Goal: Task Accomplishment & Management: Use online tool/utility

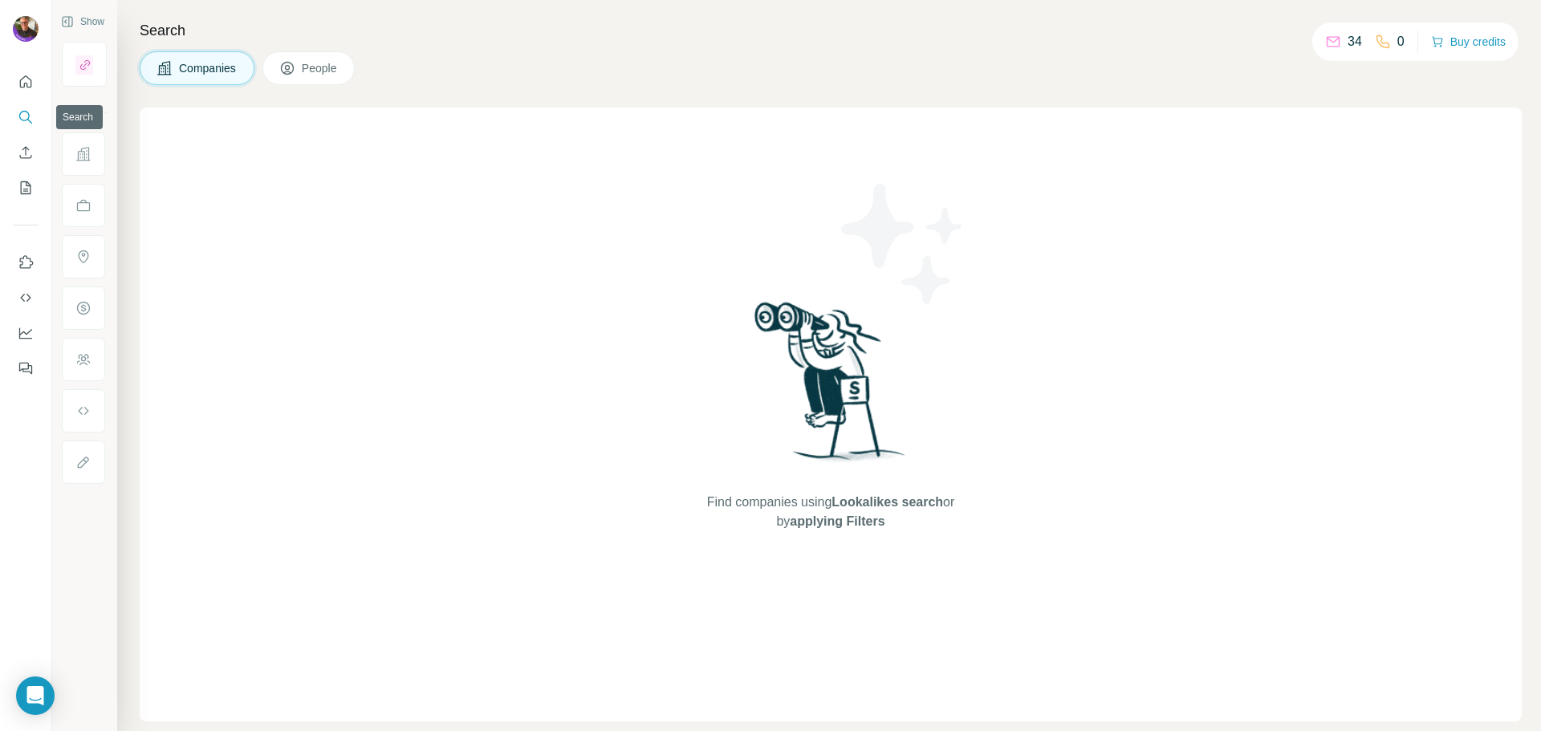
click at [22, 115] on icon "Search" at bounding box center [26, 117] width 16 height 16
click at [26, 116] on icon "Search" at bounding box center [26, 117] width 16 height 16
click at [333, 61] on span "People" at bounding box center [320, 68] width 37 height 16
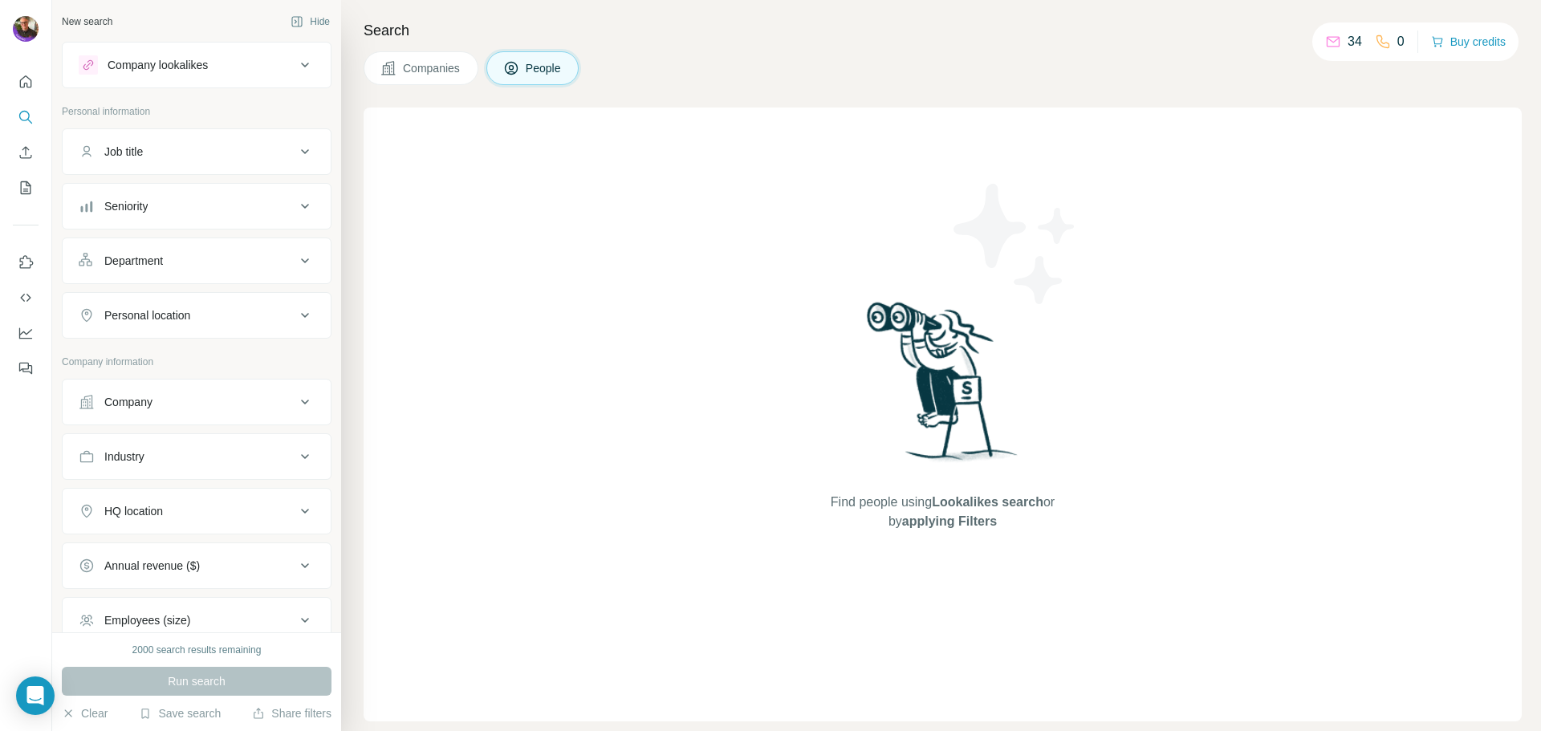
click at [176, 63] on div "Company lookalikes" at bounding box center [158, 65] width 100 height 16
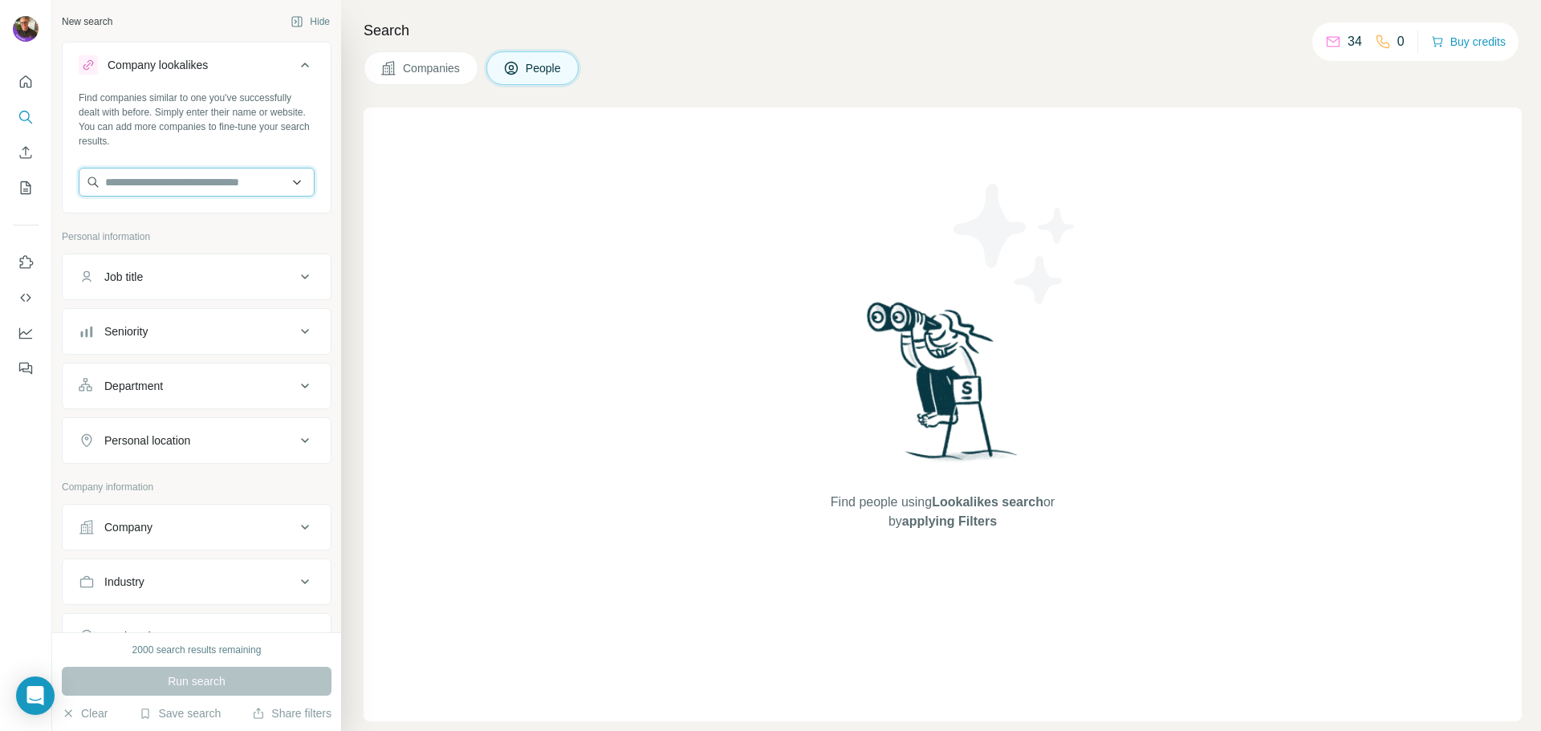
click at [138, 171] on input "text" at bounding box center [197, 182] width 236 height 29
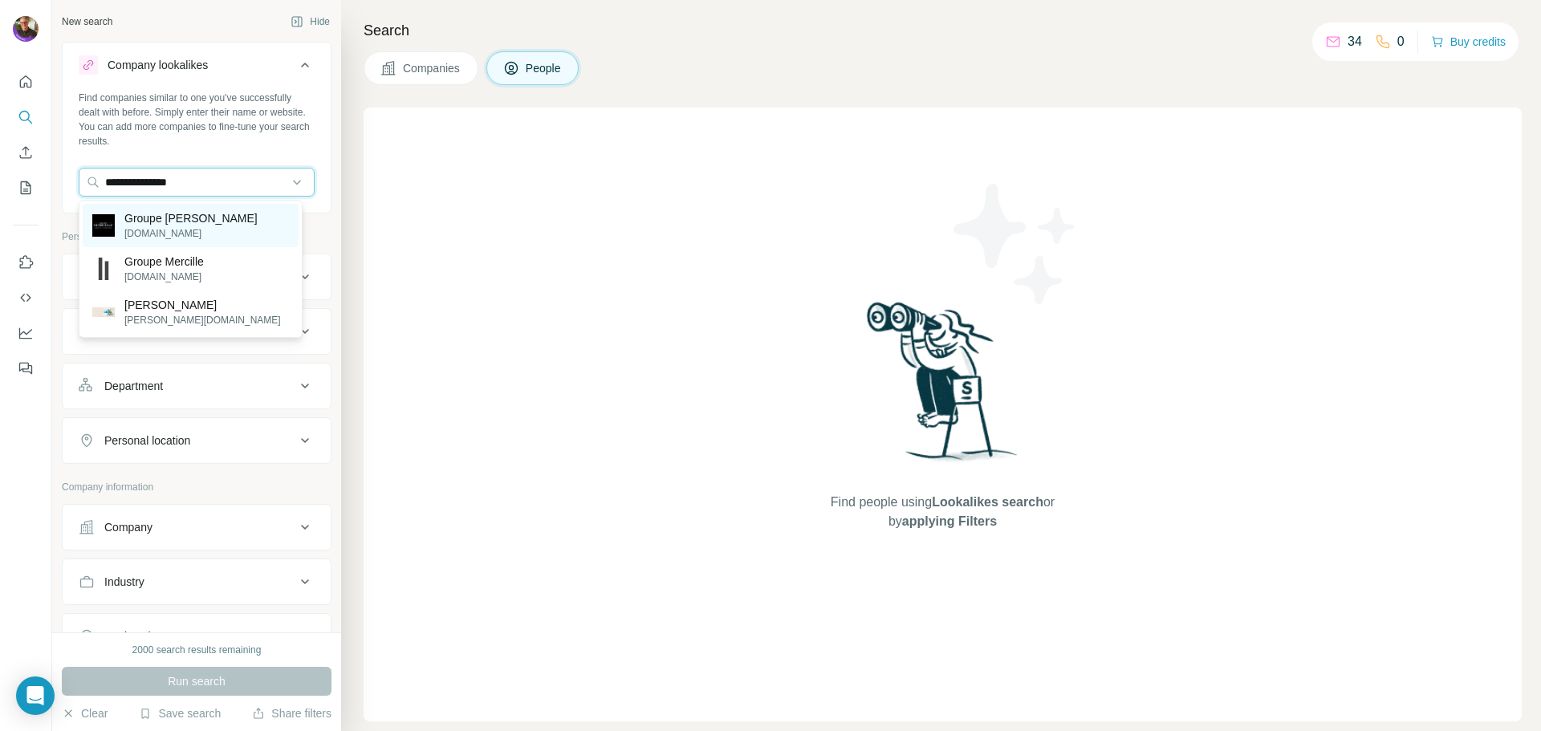
type input "**********"
click at [212, 221] on p "Groupe [PERSON_NAME]" at bounding box center [190, 218] width 133 height 16
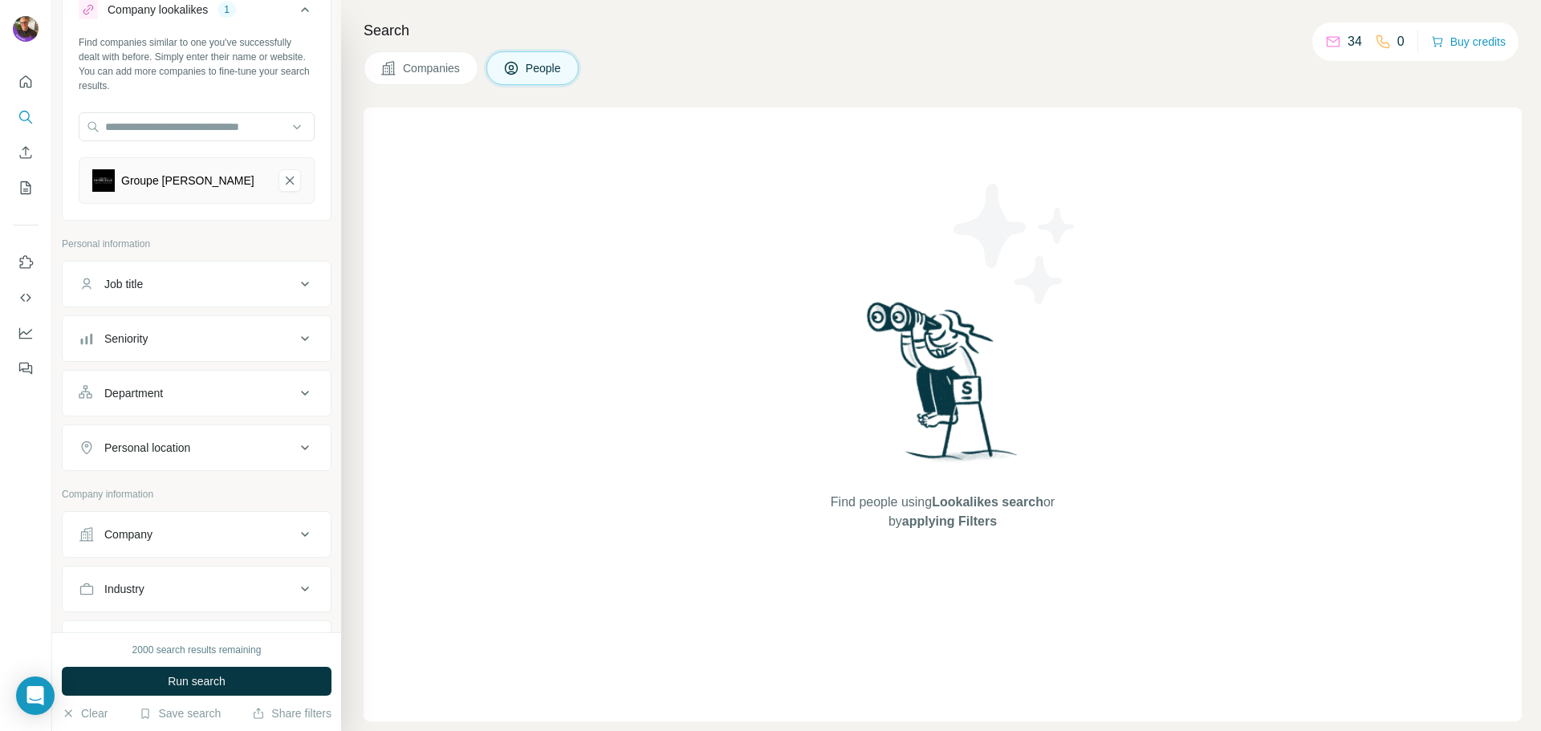
scroll to position [80, 0]
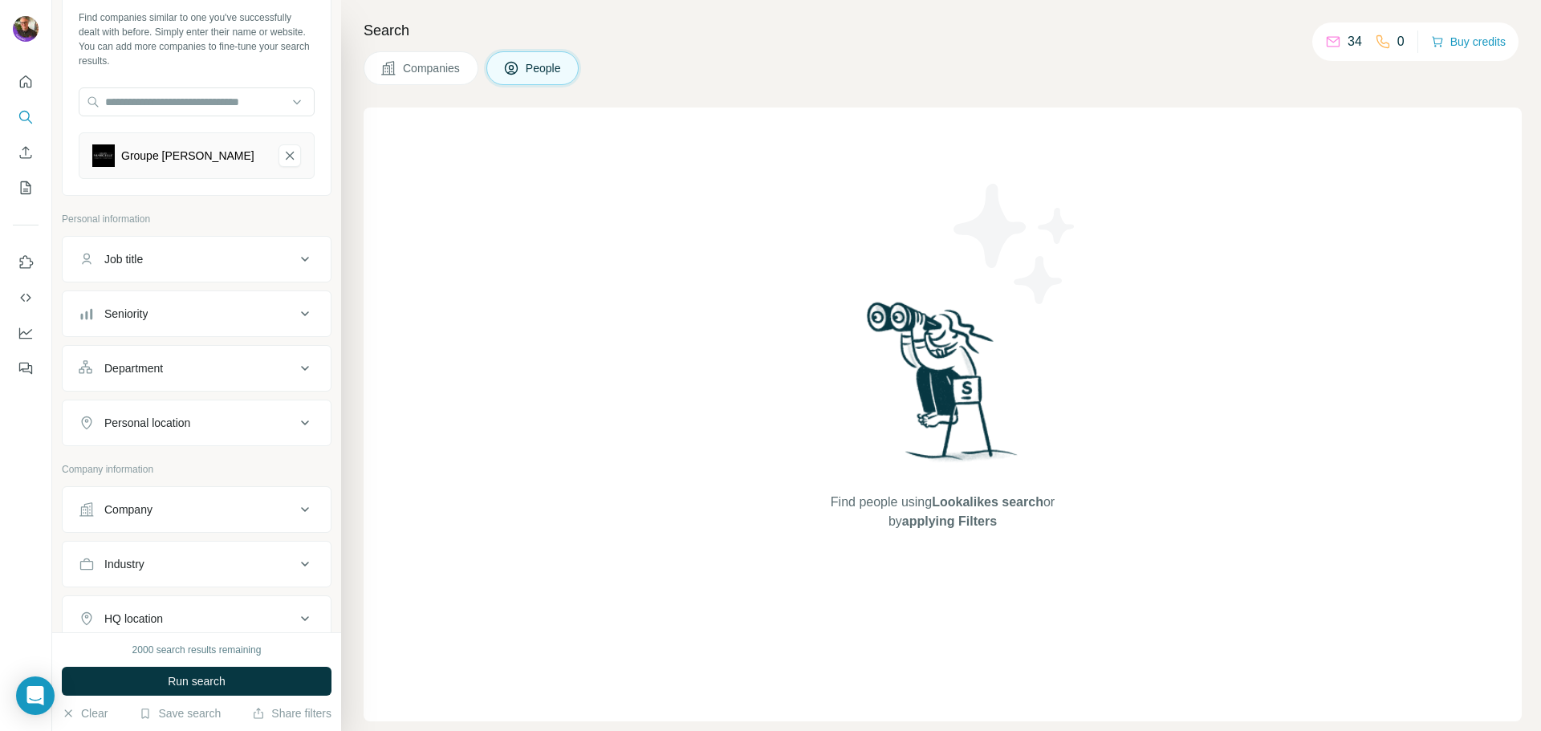
click at [189, 256] on div "Job title" at bounding box center [187, 259] width 217 height 16
click at [154, 300] on input "text" at bounding box center [181, 299] width 204 height 29
type input "*"
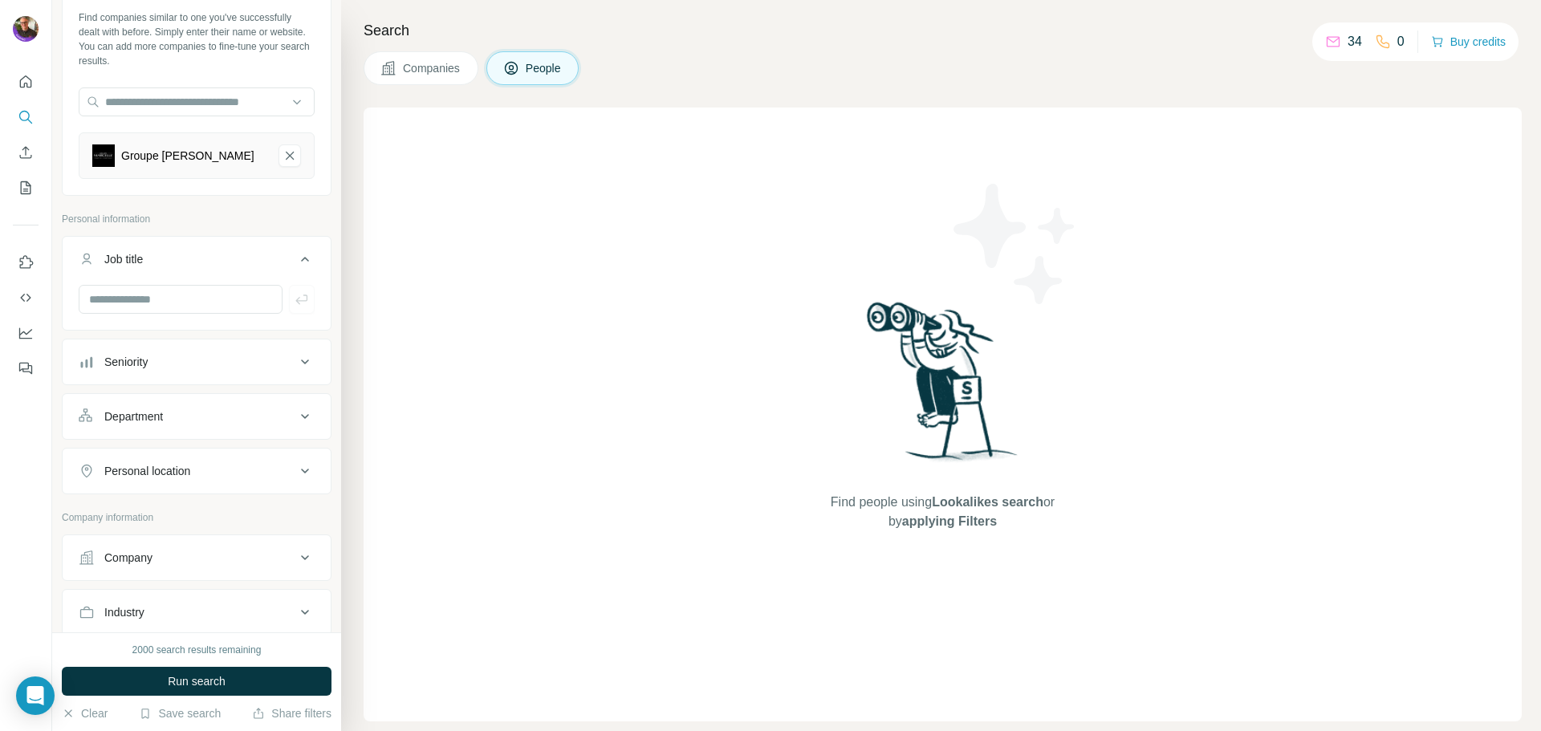
click at [236, 363] on div "Seniority" at bounding box center [187, 362] width 217 height 16
click at [83, 436] on icon at bounding box center [88, 432] width 19 height 19
click at [84, 458] on icon at bounding box center [88, 461] width 19 height 19
click at [82, 510] on icon at bounding box center [88, 519] width 19 height 19
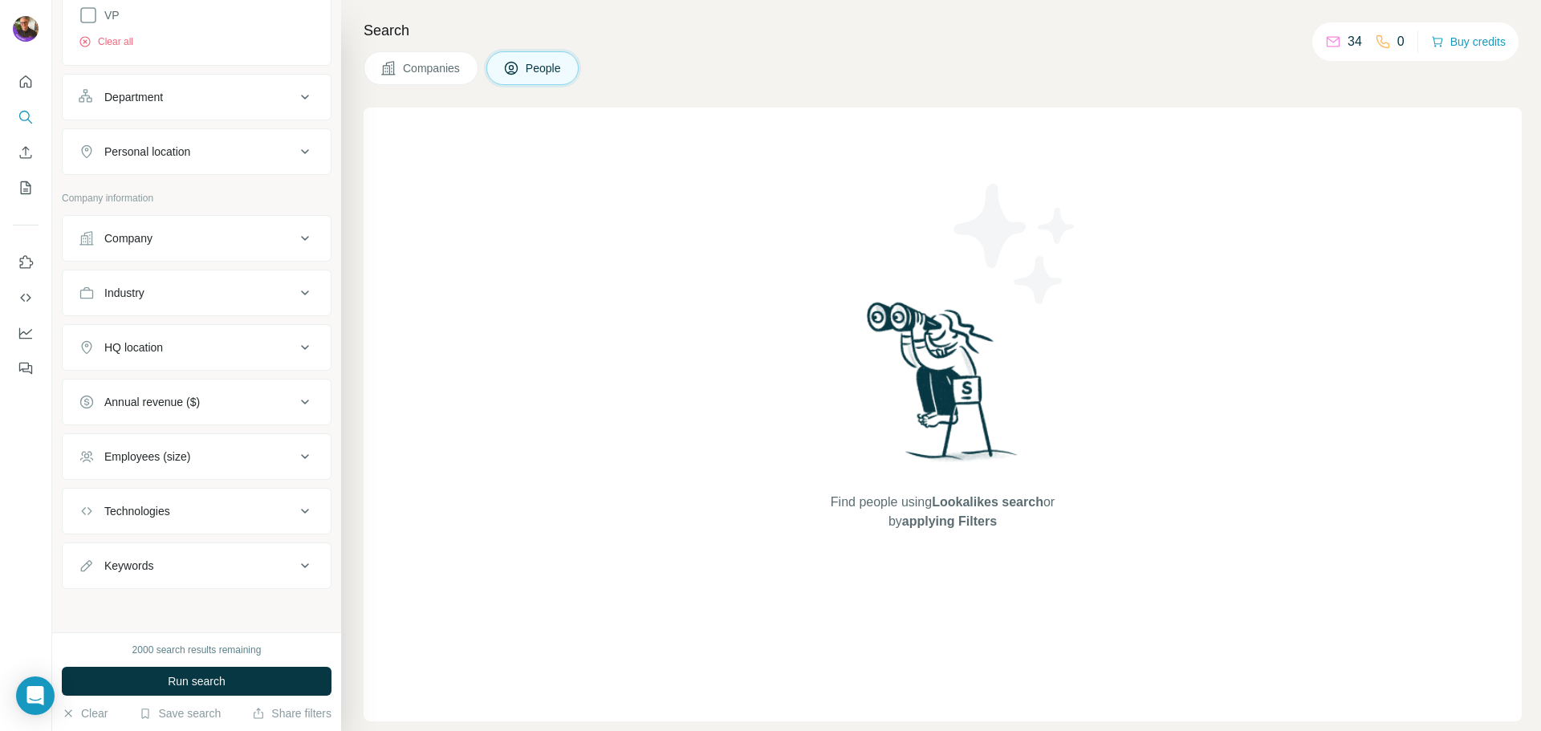
scroll to position [730, 0]
click at [209, 688] on span "Run search" at bounding box center [197, 681] width 58 height 16
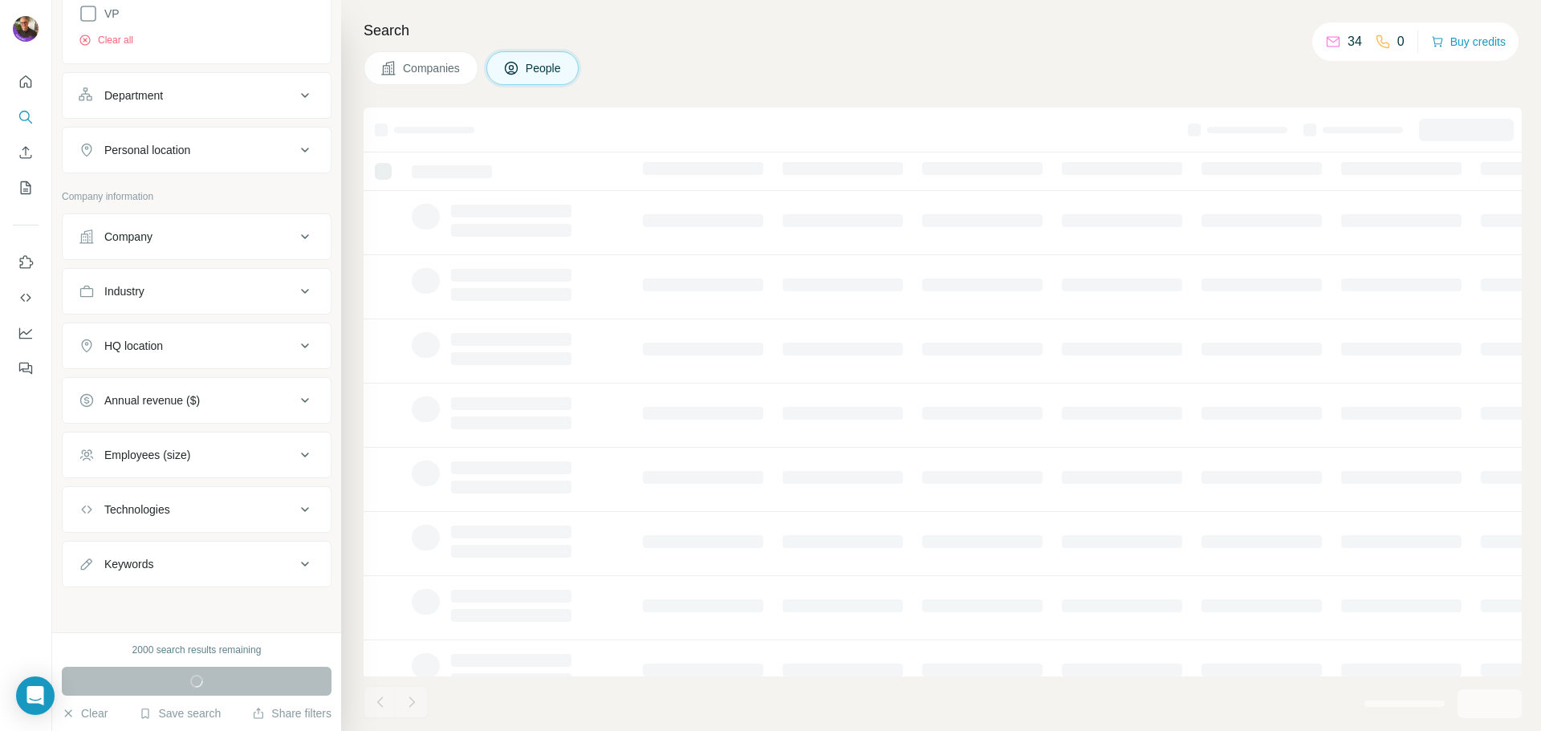
click at [133, 339] on div "HQ location" at bounding box center [133, 346] width 59 height 16
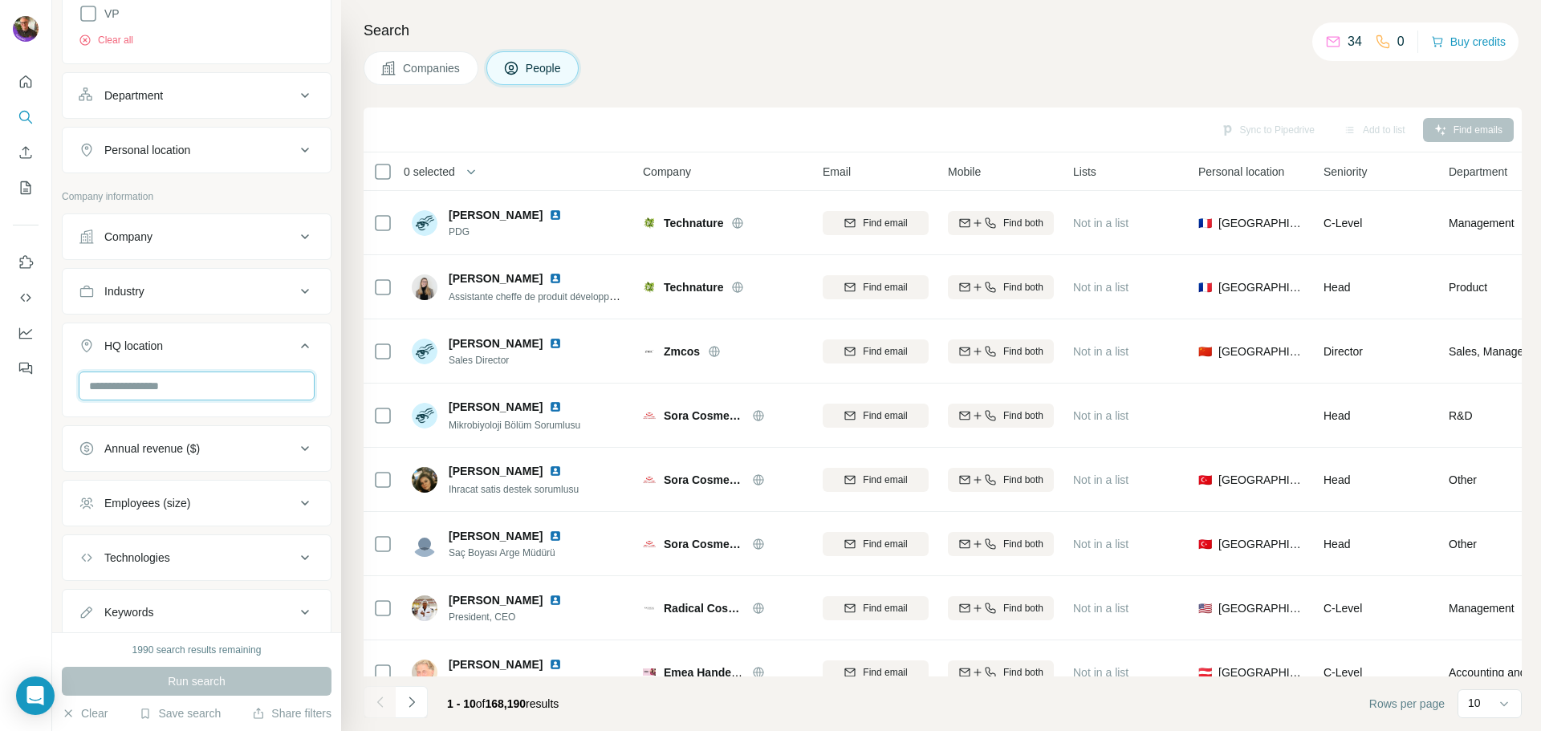
click at [129, 395] on input "text" at bounding box center [197, 386] width 236 height 29
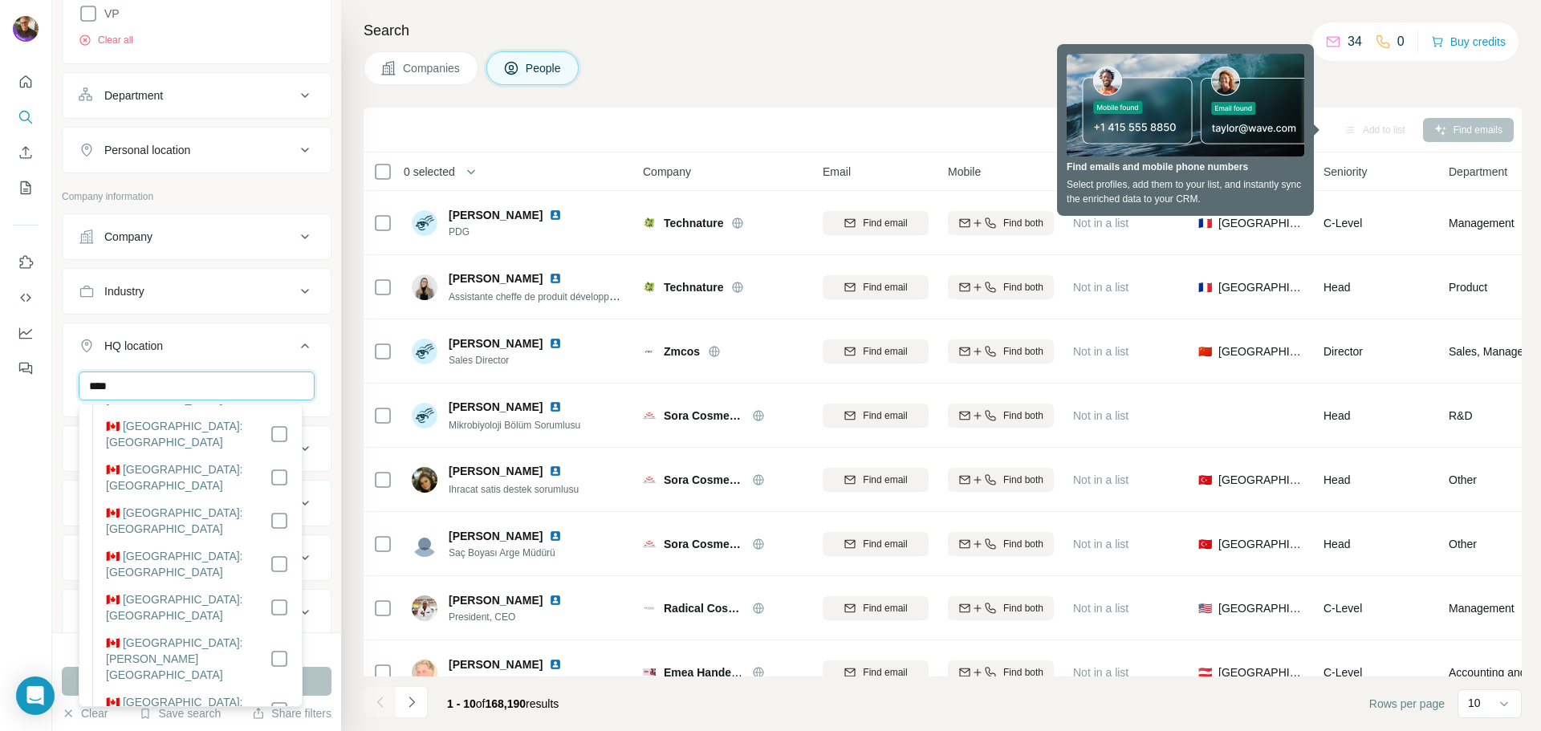
scroll to position [241, 0]
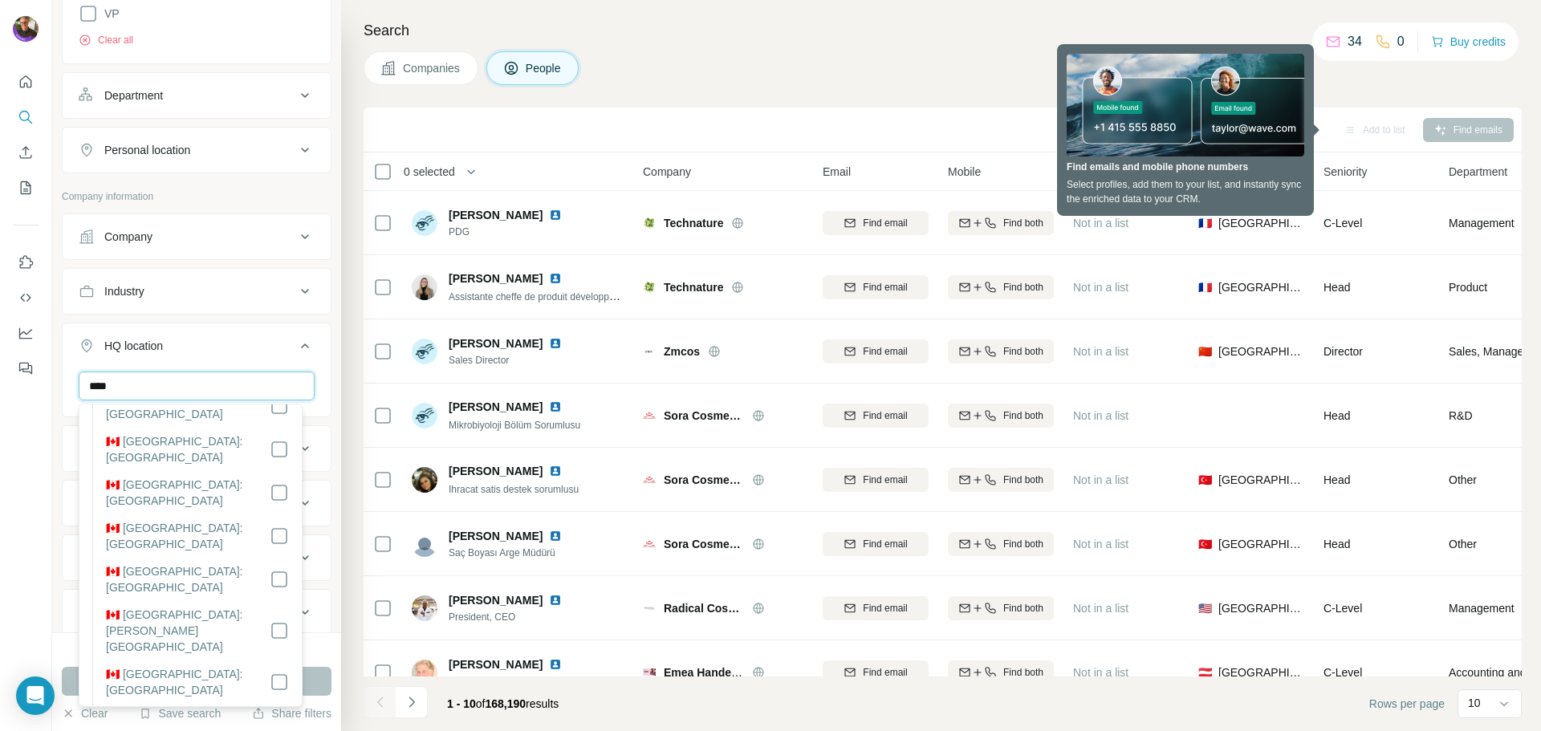
type input "****"
click at [21, 502] on div at bounding box center [26, 365] width 52 height 731
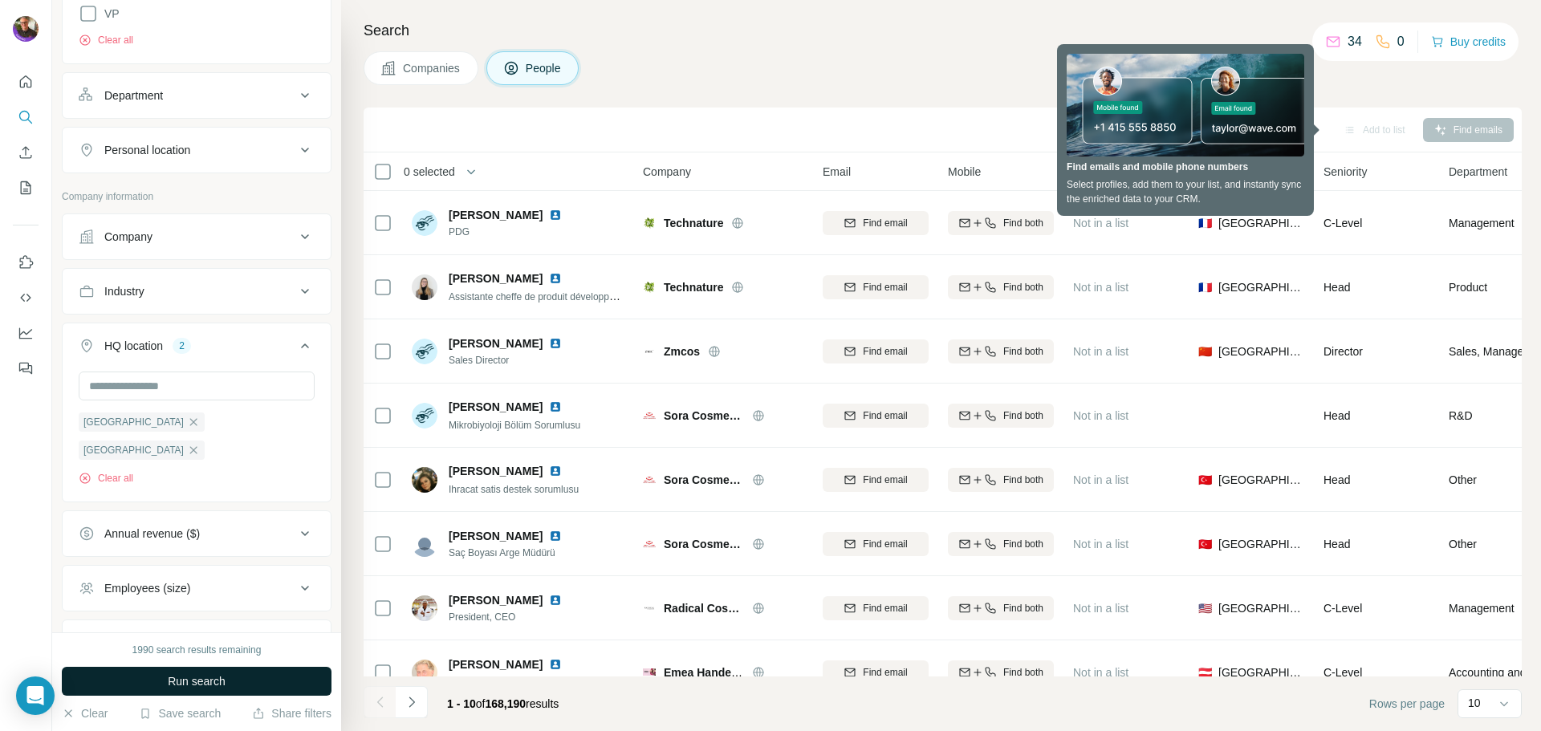
click at [153, 685] on button "Run search" at bounding box center [197, 681] width 270 height 29
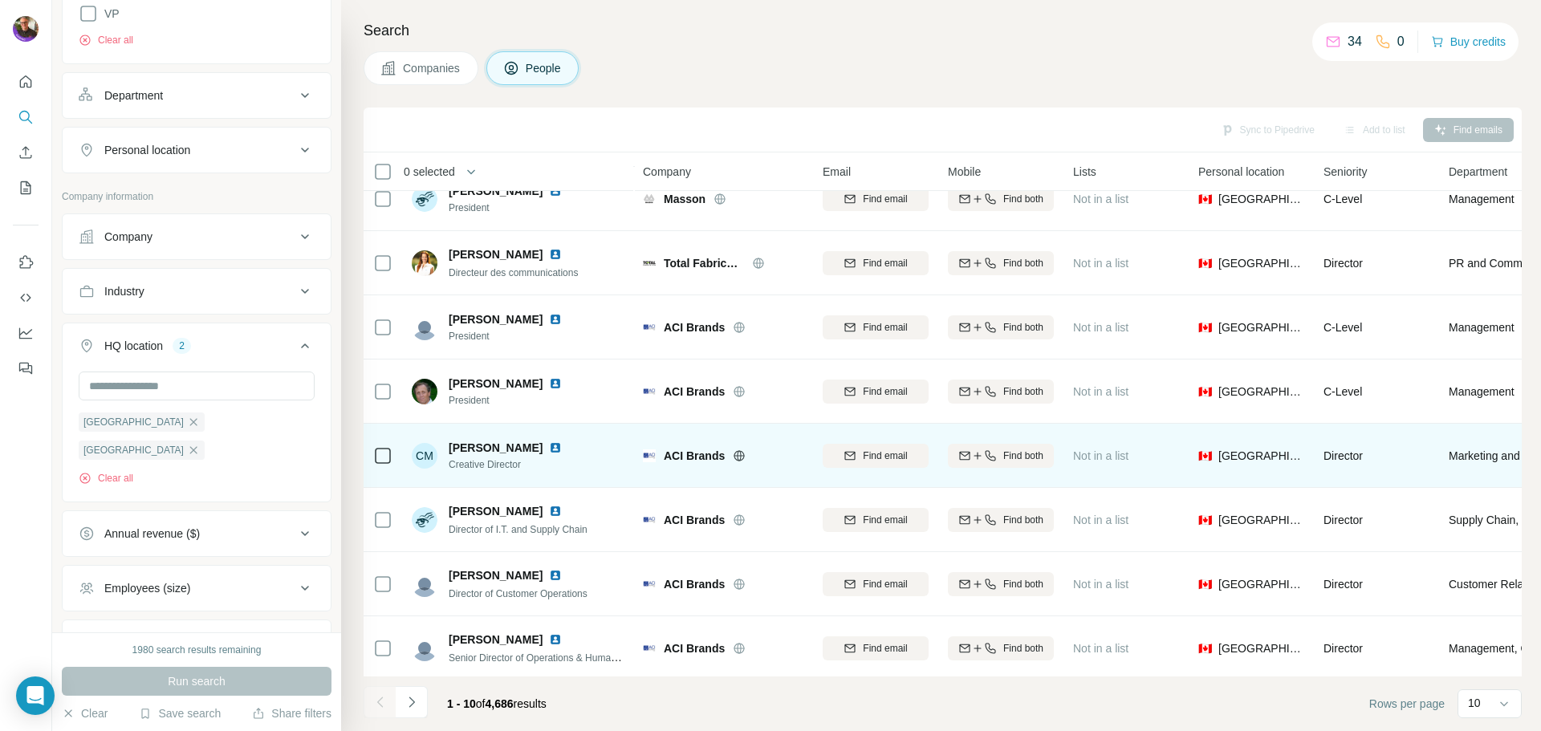
scroll to position [164, 0]
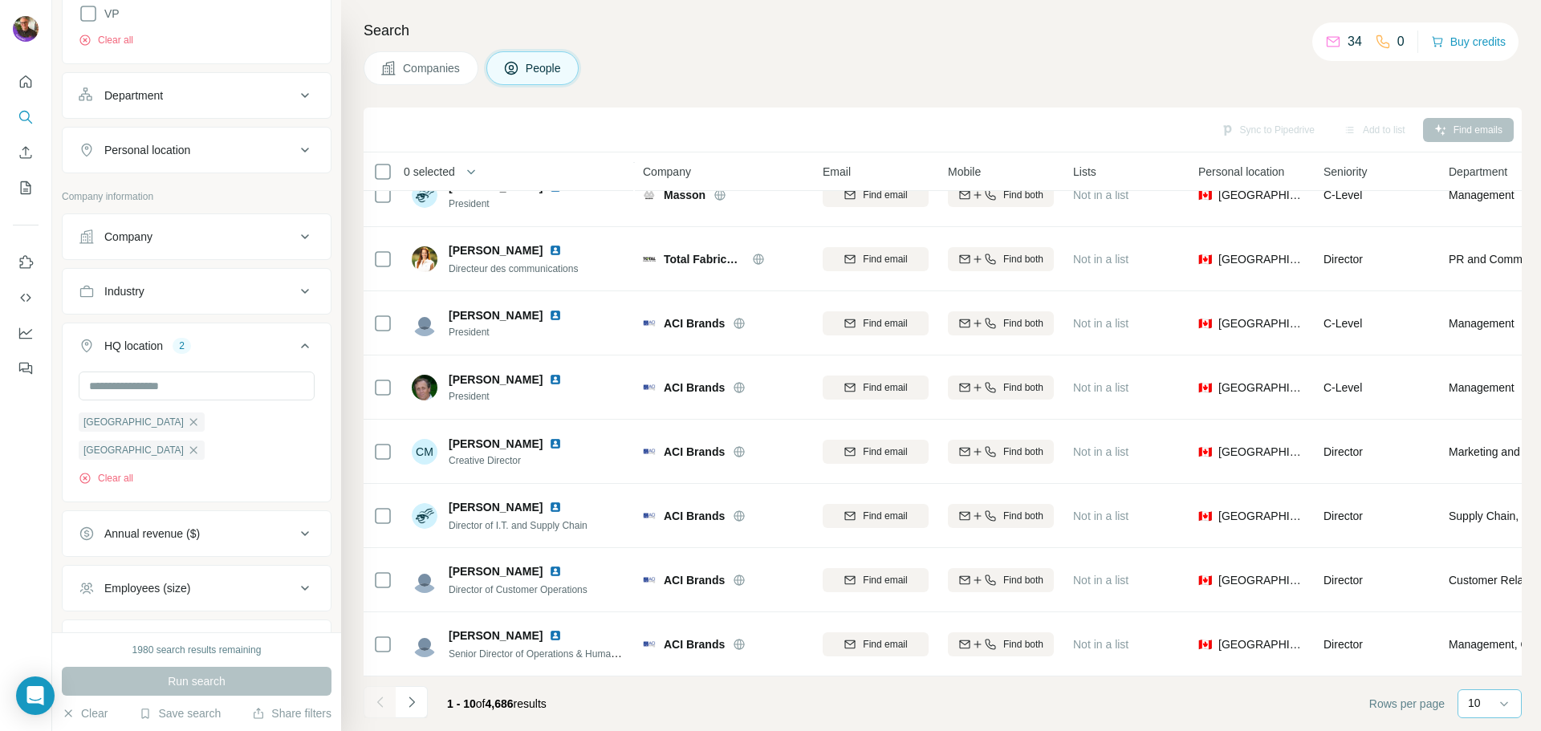
click at [1259, 696] on div "10" at bounding box center [1488, 703] width 40 height 16
click at [1259, 575] on div "60" at bounding box center [1489, 581] width 37 height 16
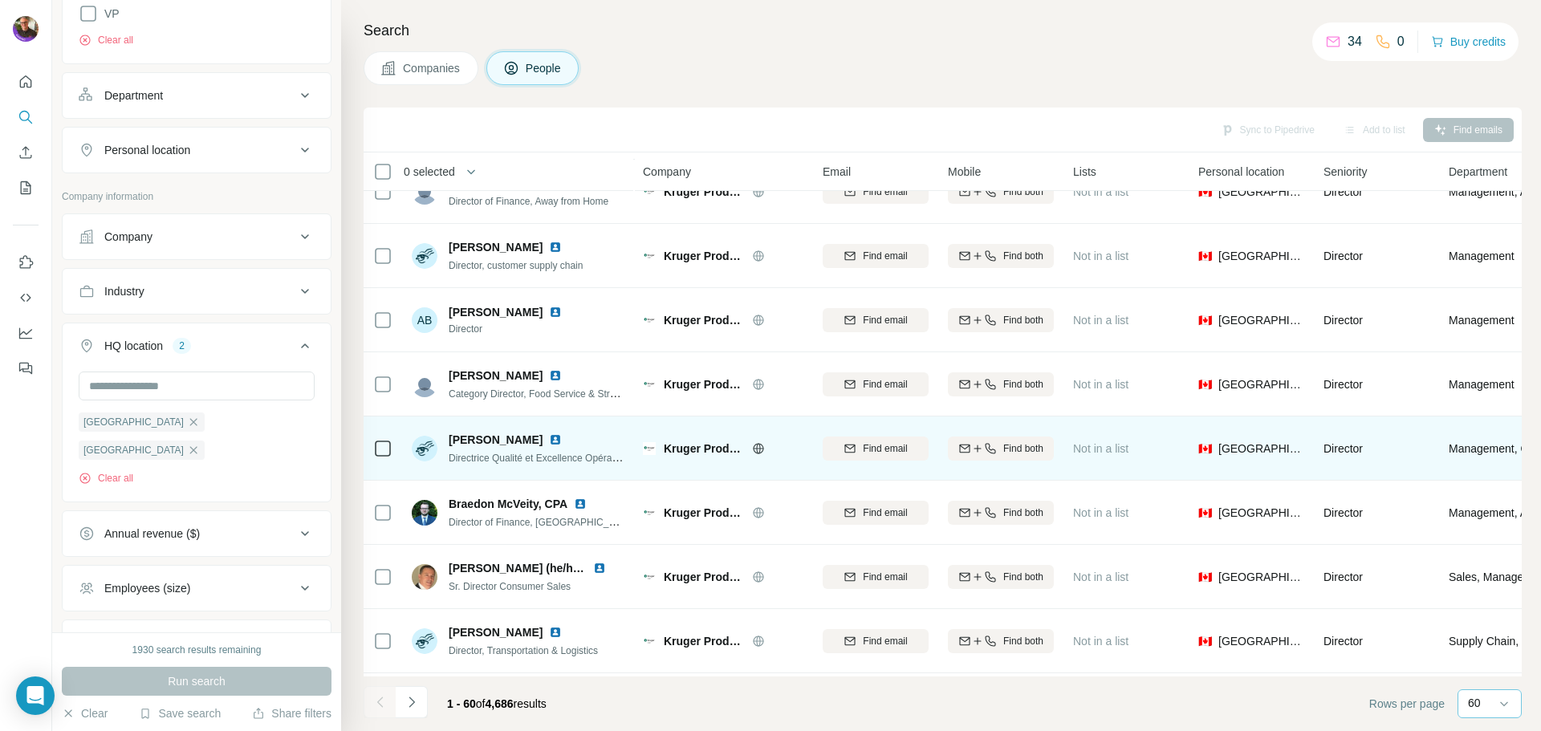
scroll to position [3214, 0]
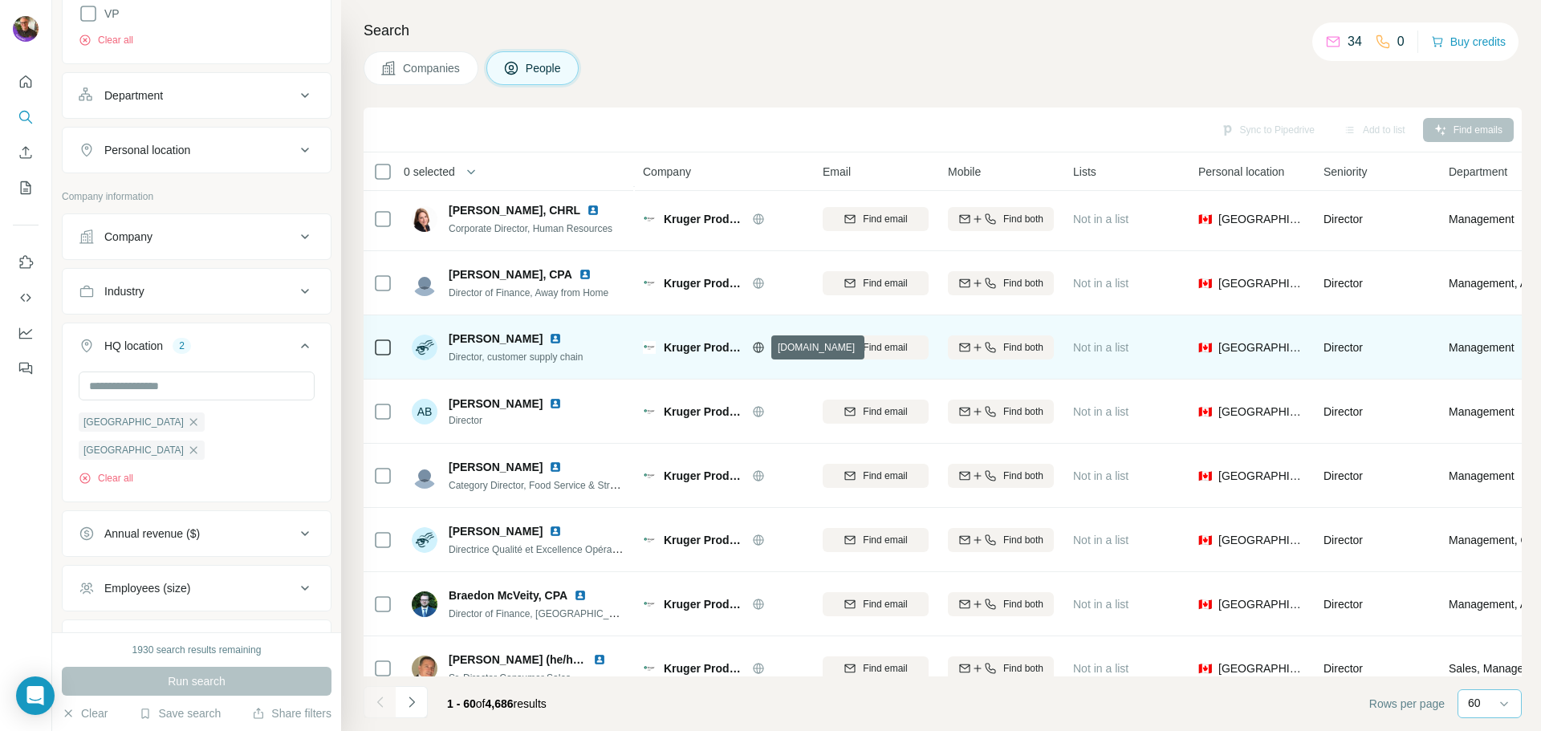
click at [756, 347] on icon at bounding box center [758, 347] width 10 height 1
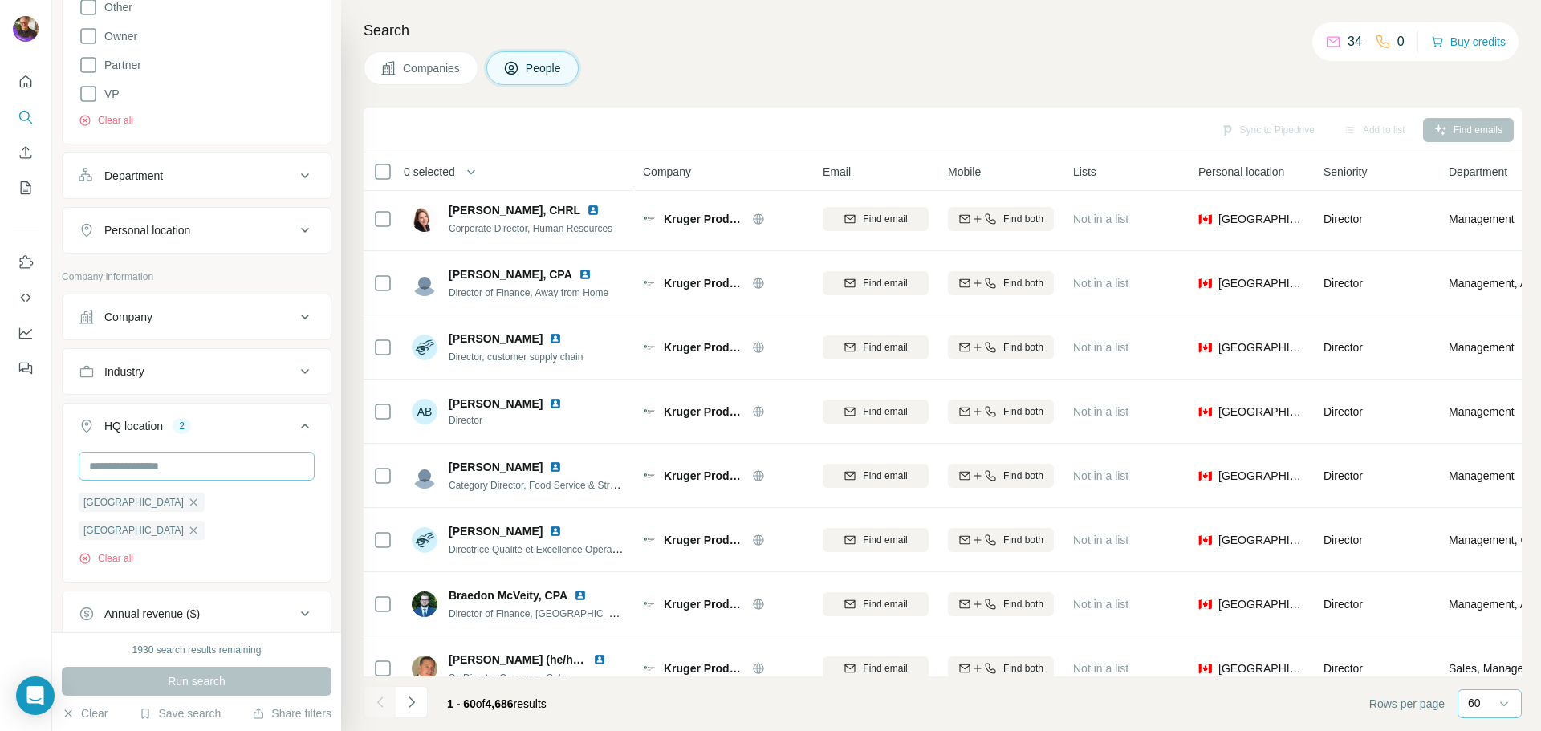
scroll to position [836, 0]
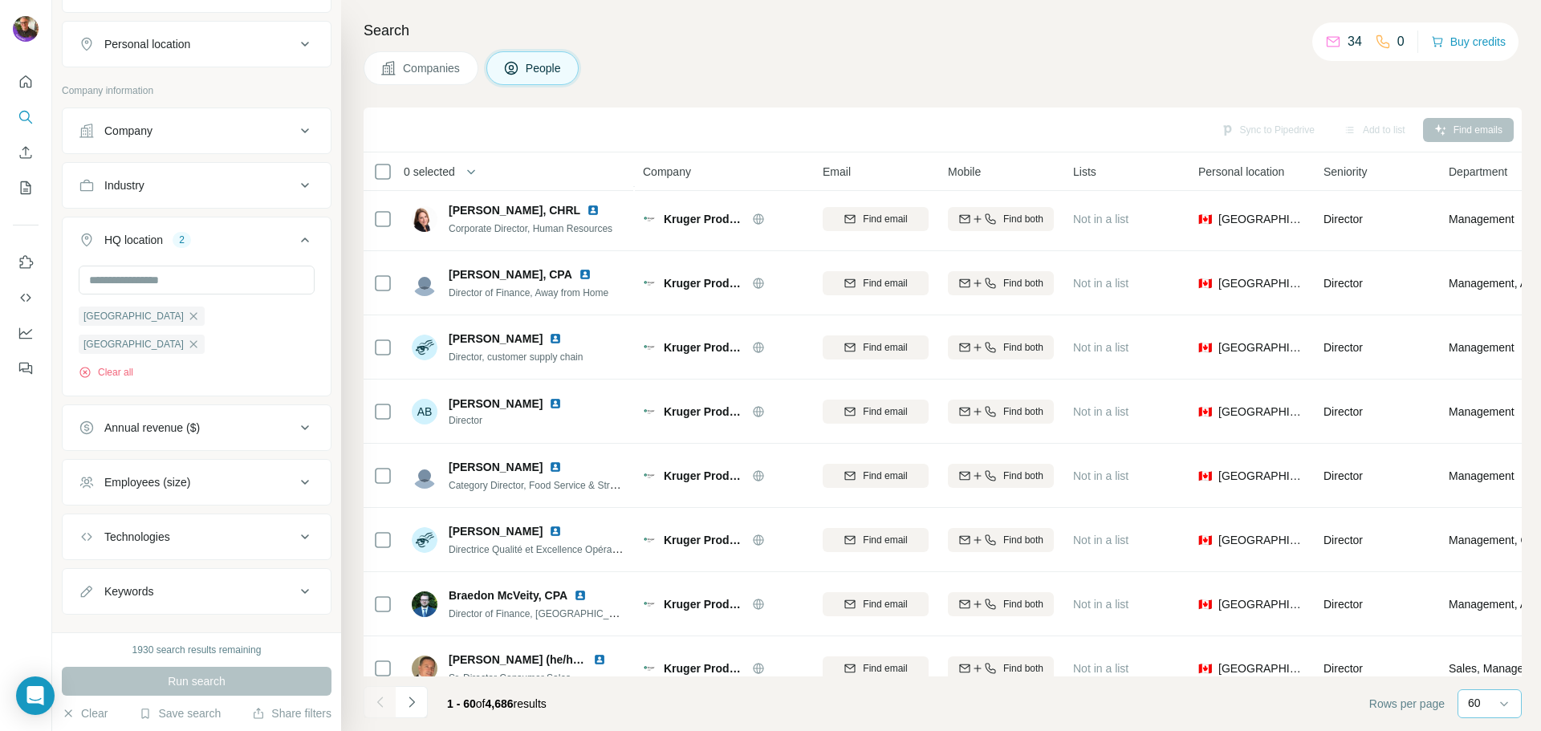
click at [180, 420] on div "Annual revenue ($)" at bounding box center [151, 428] width 95 height 16
click at [82, 513] on icon at bounding box center [88, 522] width 19 height 19
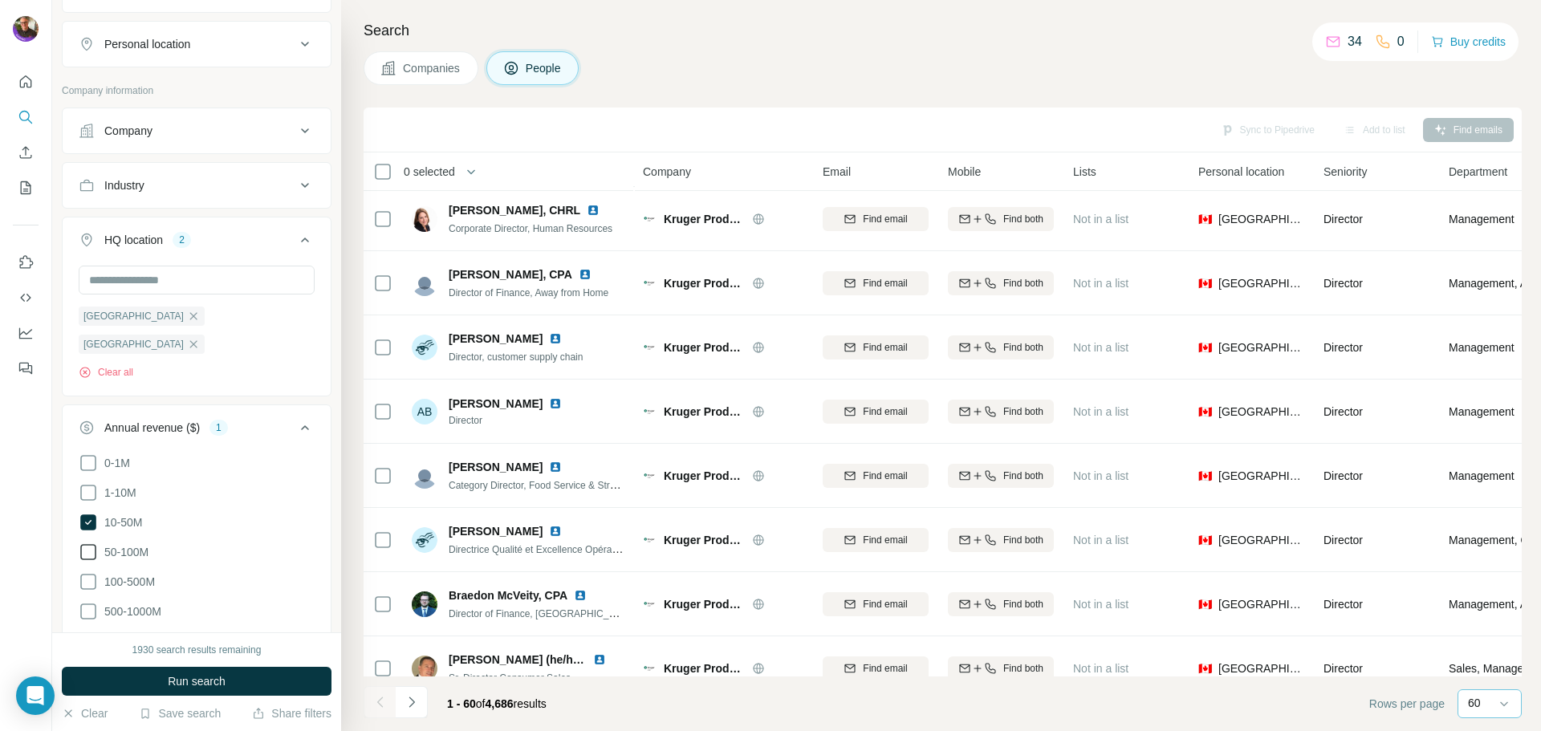
click at [91, 542] on icon at bounding box center [88, 551] width 19 height 19
click at [203, 684] on span "Run search" at bounding box center [197, 681] width 58 height 16
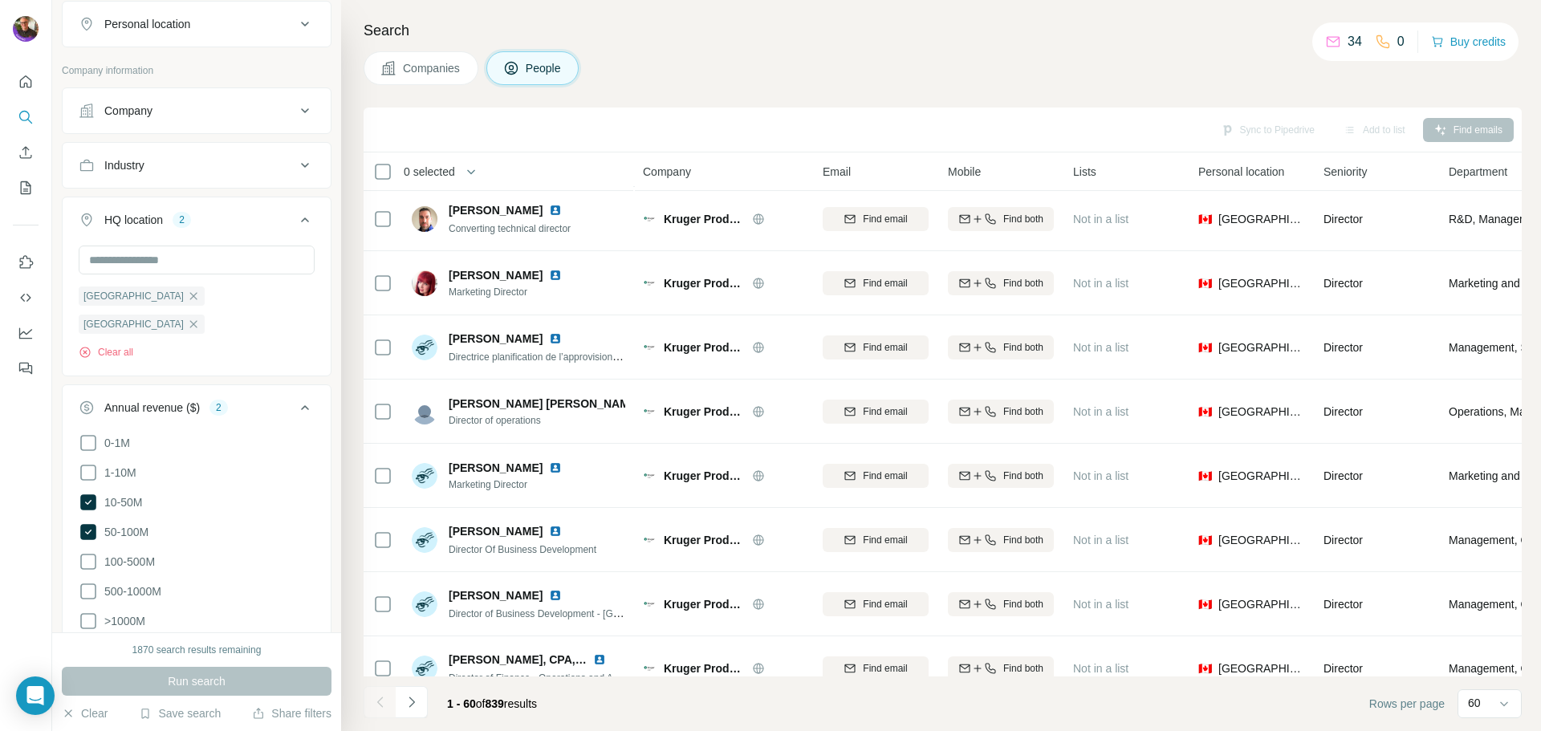
scroll to position [916, 0]
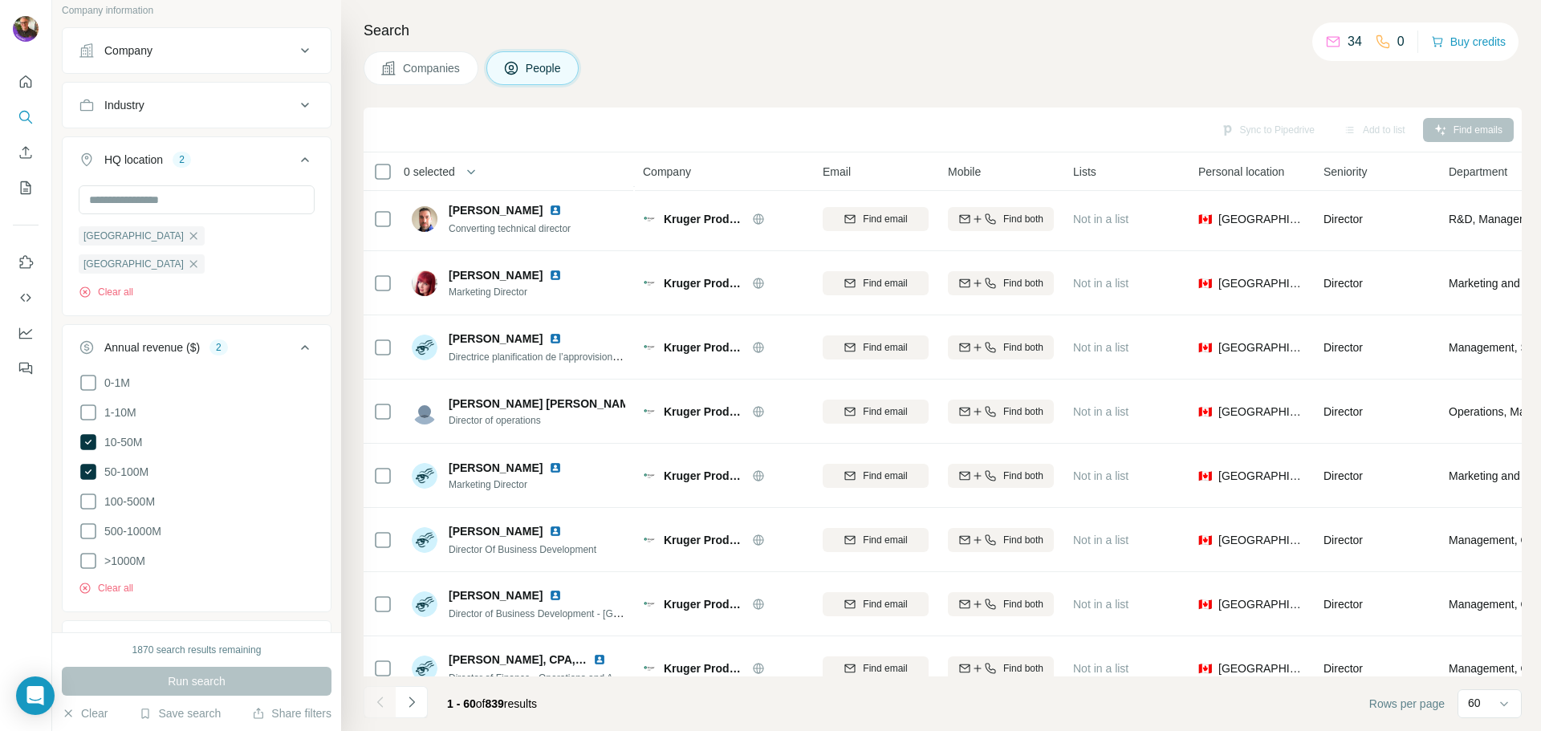
click at [295, 338] on icon at bounding box center [304, 347] width 19 height 19
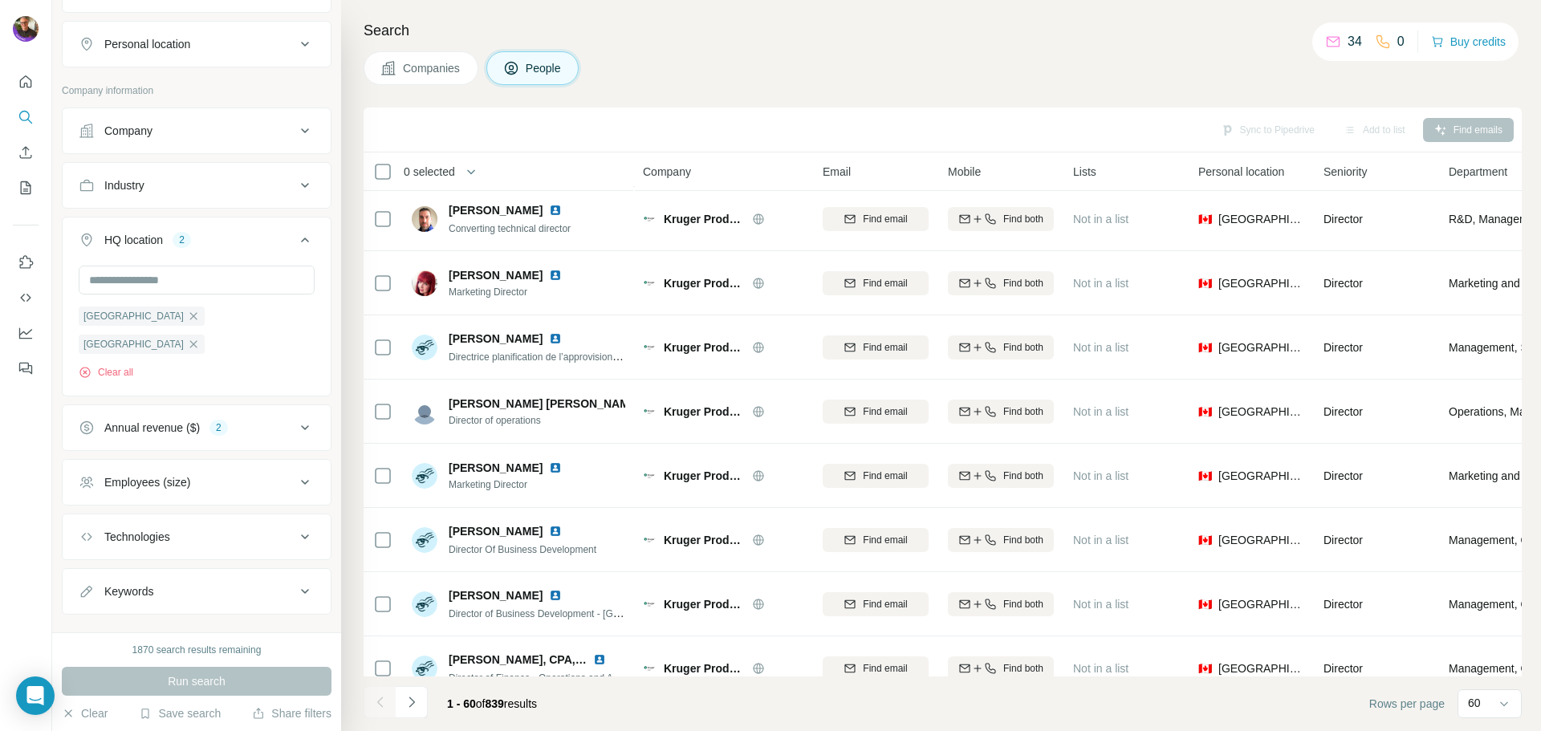
click at [181, 518] on button "Technologies" at bounding box center [197, 537] width 268 height 39
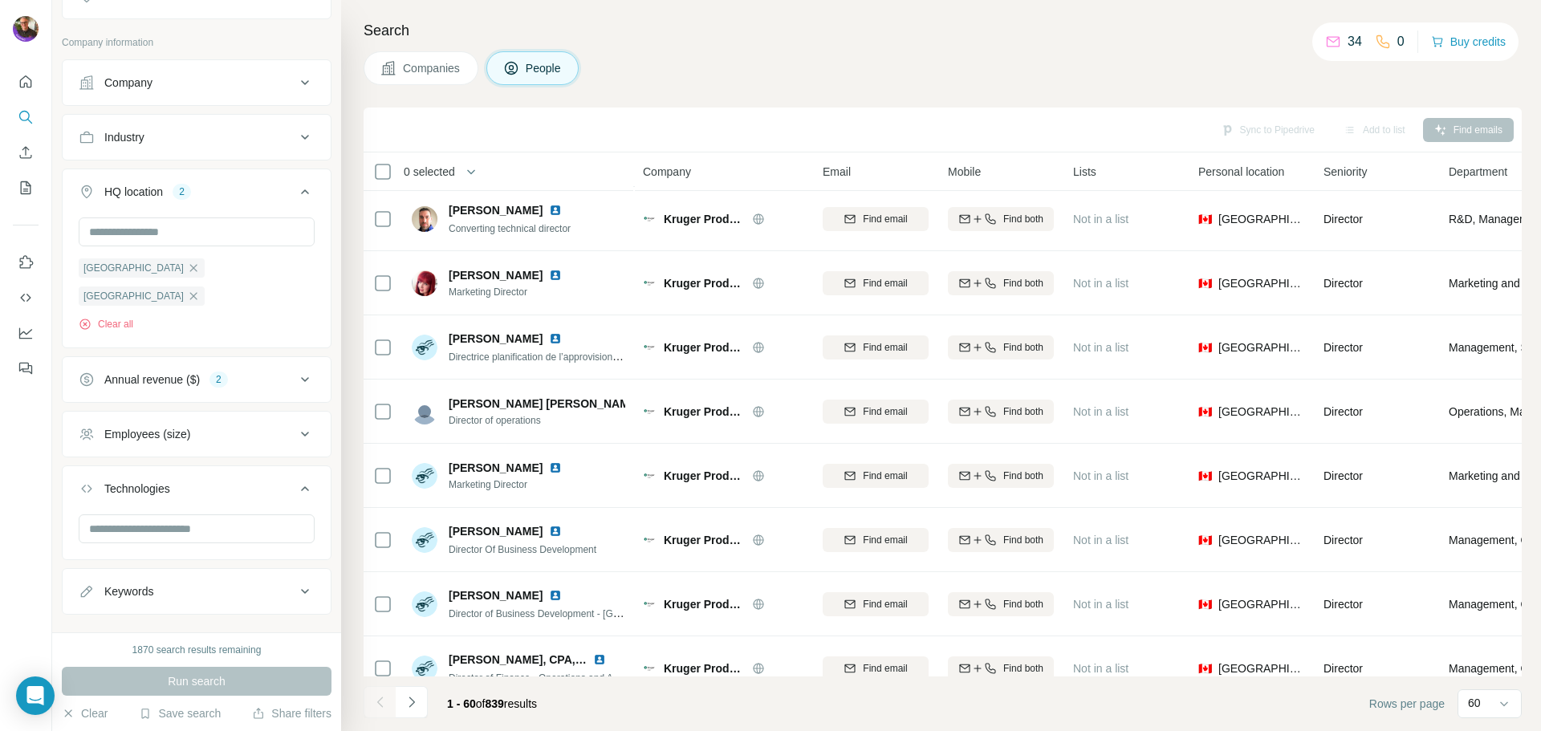
click at [262, 481] on div "Technologies" at bounding box center [187, 489] width 217 height 16
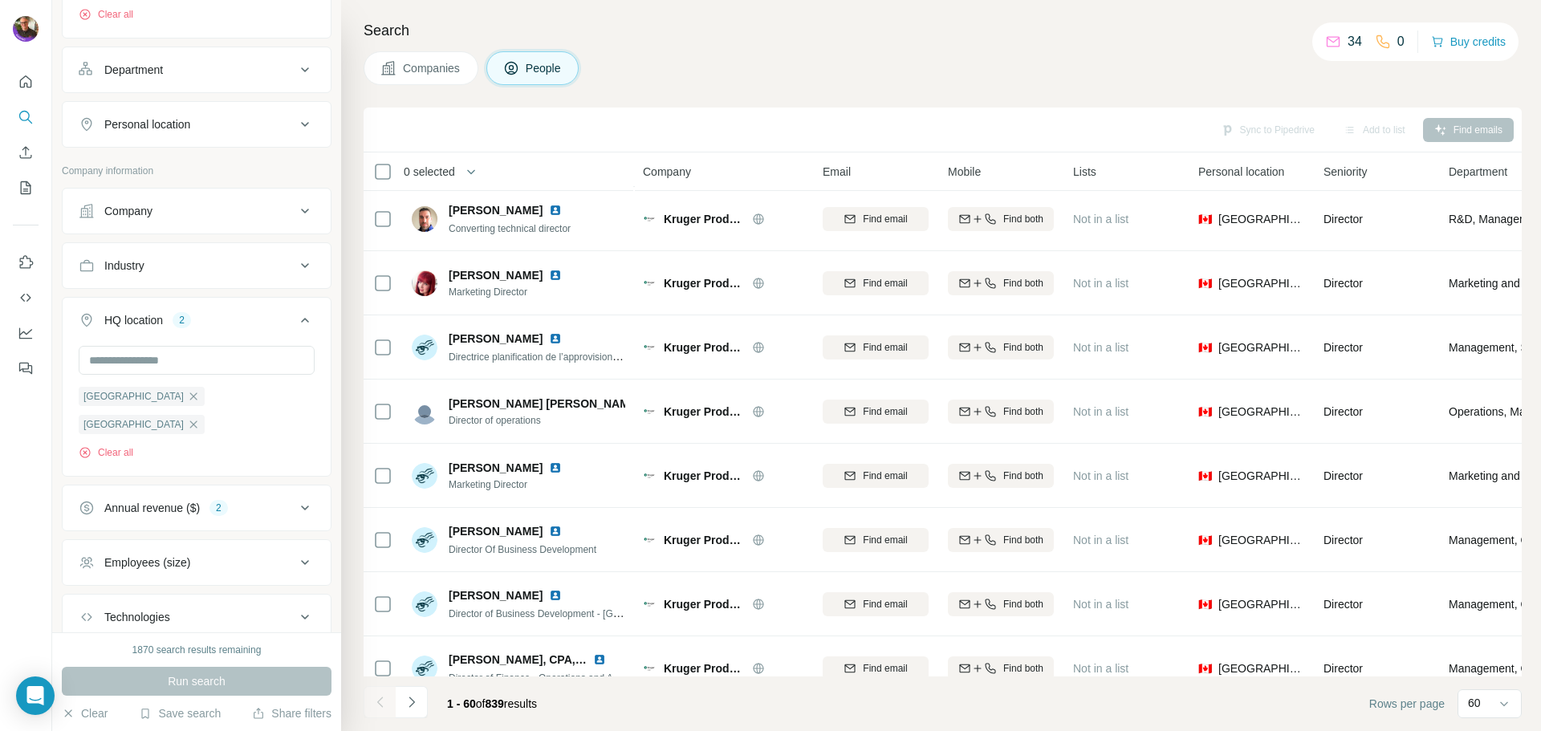
scroll to position [595, 0]
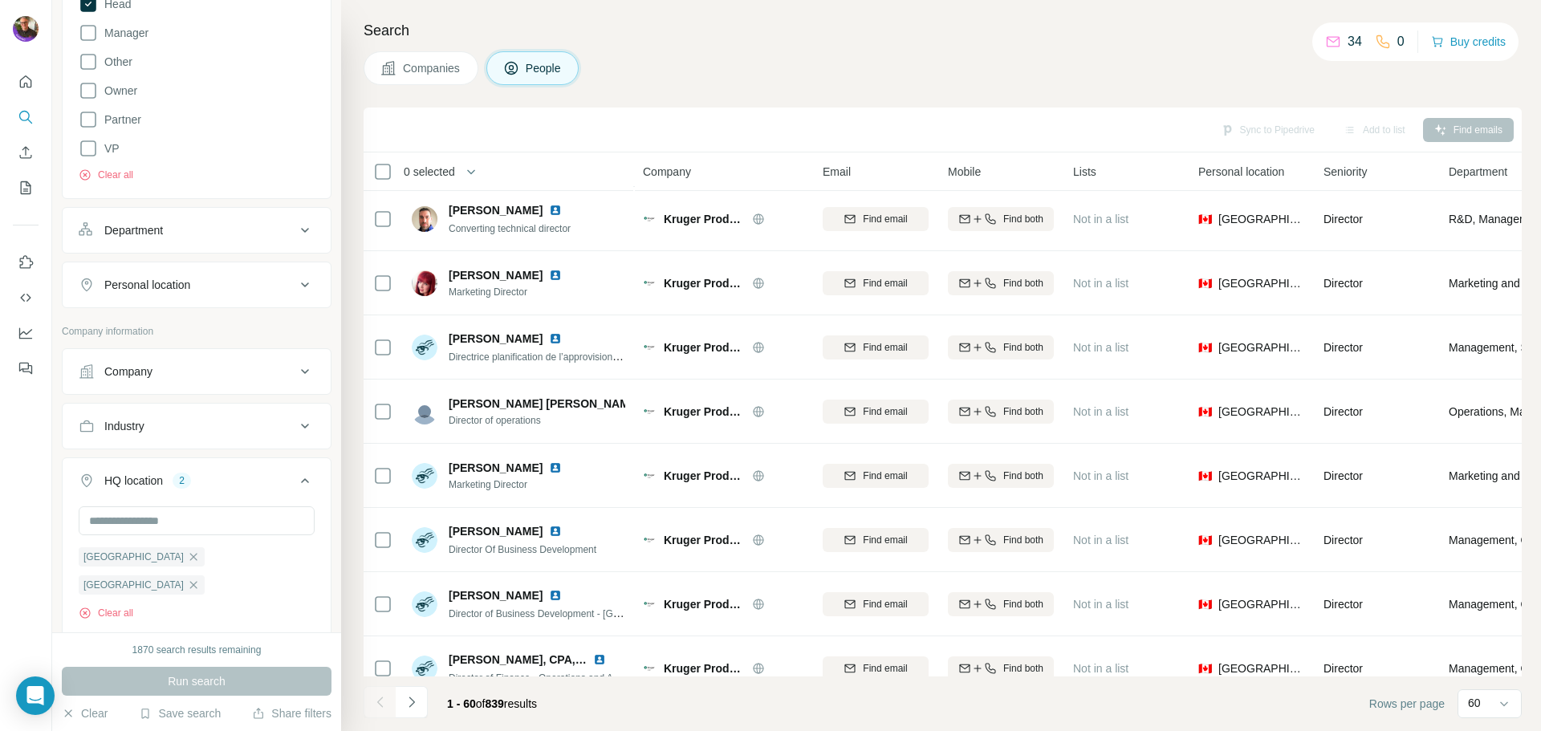
click at [186, 443] on button "Industry" at bounding box center [197, 426] width 268 height 39
click at [211, 482] on div at bounding box center [197, 468] width 236 height 32
click at [211, 473] on input at bounding box center [188, 466] width 198 height 18
click at [214, 382] on button "Company" at bounding box center [197, 371] width 268 height 39
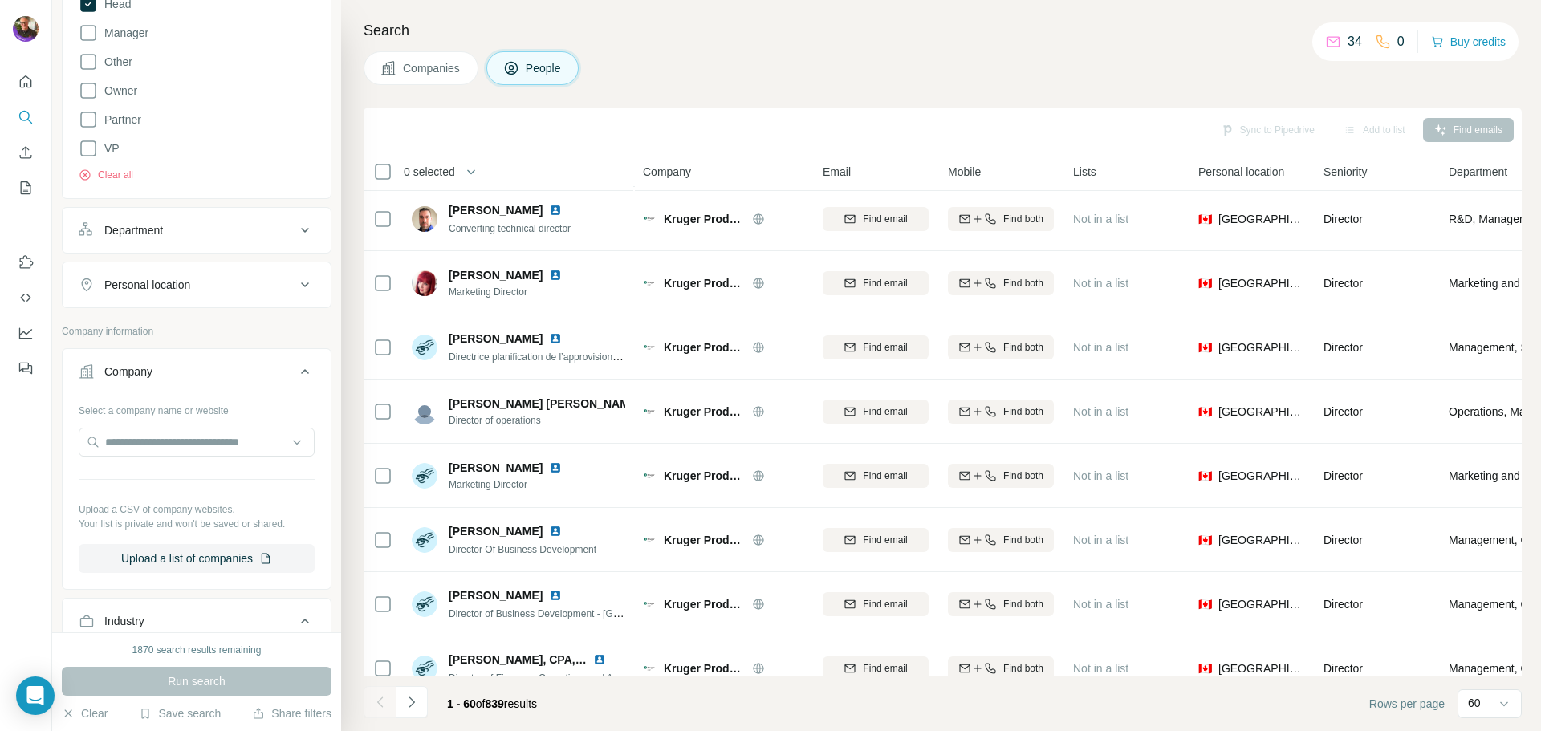
click at [214, 382] on button "Company" at bounding box center [197, 374] width 268 height 45
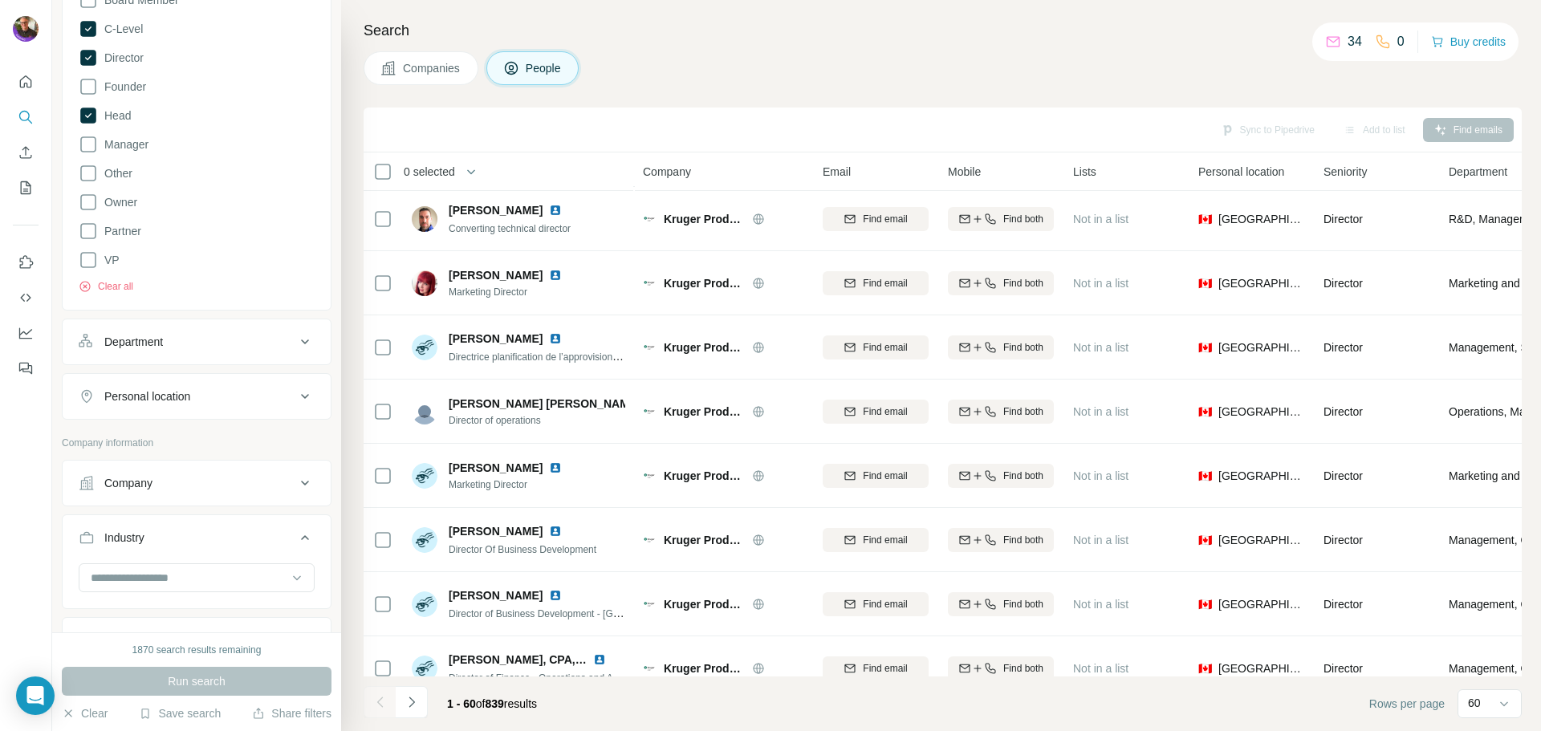
scroll to position [435, 0]
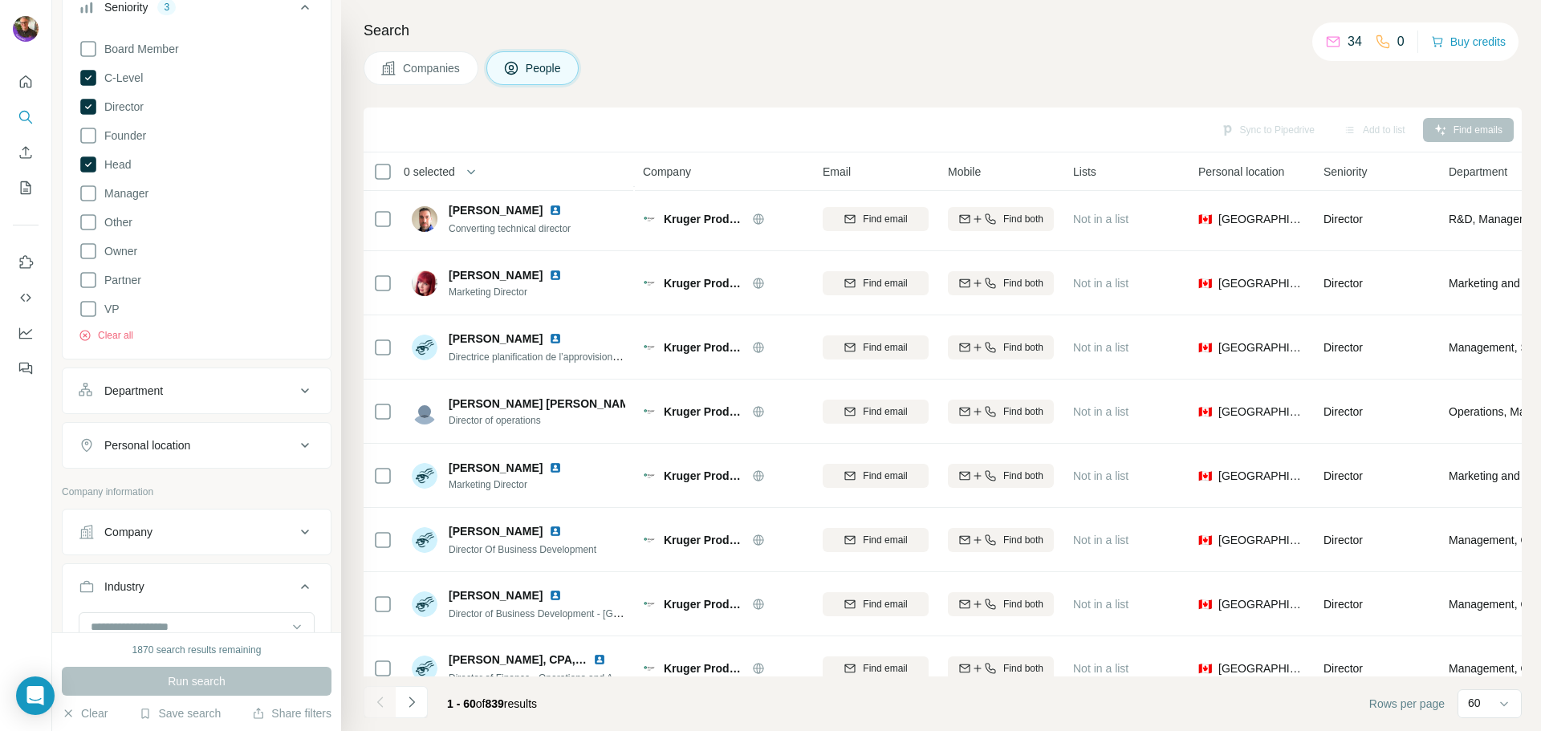
click at [189, 449] on div "Personal location" at bounding box center [147, 445] width 86 height 16
click at [184, 478] on input "text" at bounding box center [197, 485] width 236 height 29
type input "****"
click at [287, 537] on icon at bounding box center [279, 527] width 19 height 19
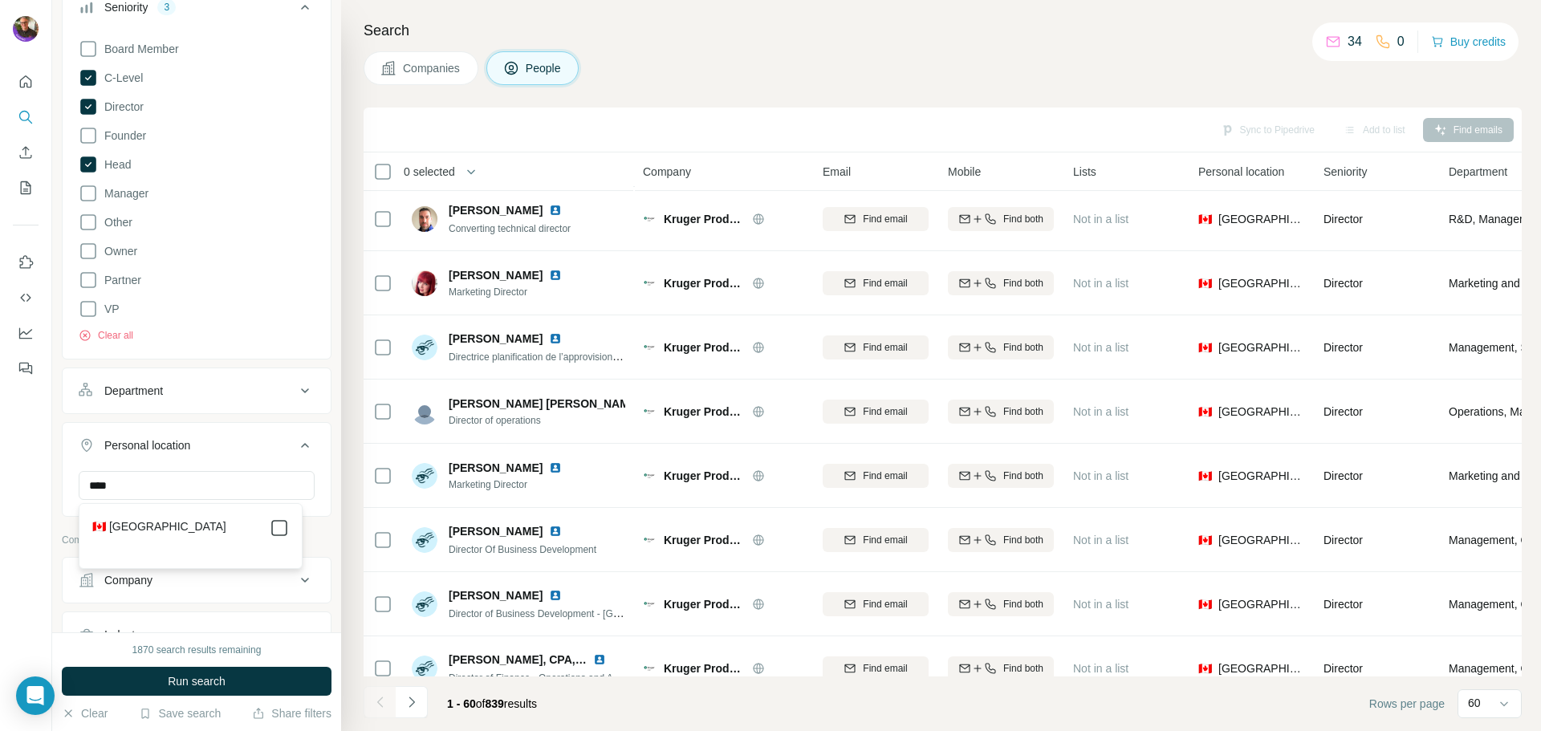
scroll to position [164, 0]
click at [164, 400] on button "Department" at bounding box center [197, 391] width 268 height 39
click at [159, 434] on input at bounding box center [188, 431] width 198 height 18
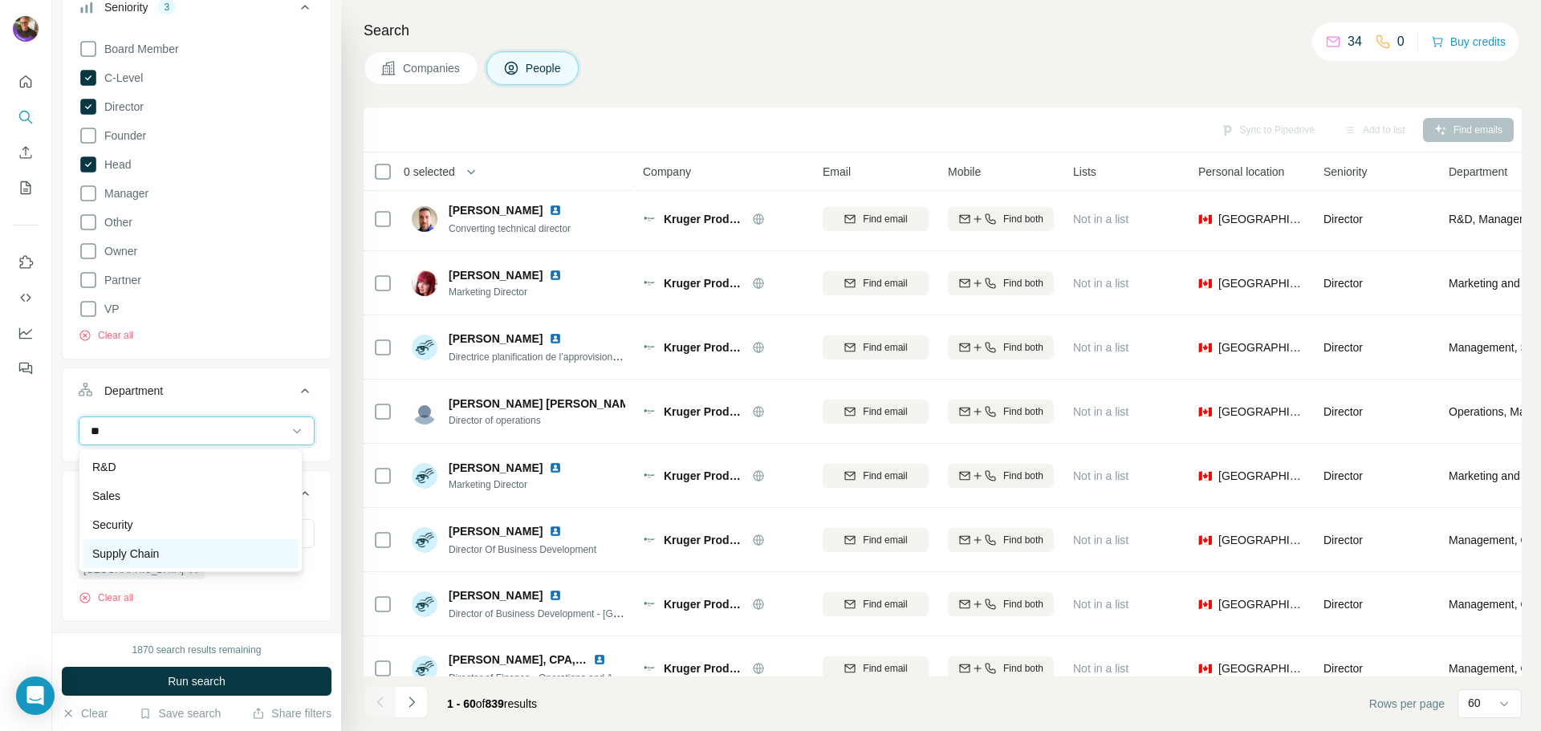
type input "**"
click at [168, 545] on div "Supply Chain" at bounding box center [191, 553] width 216 height 29
click at [207, 411] on button "Department 1" at bounding box center [197, 394] width 268 height 45
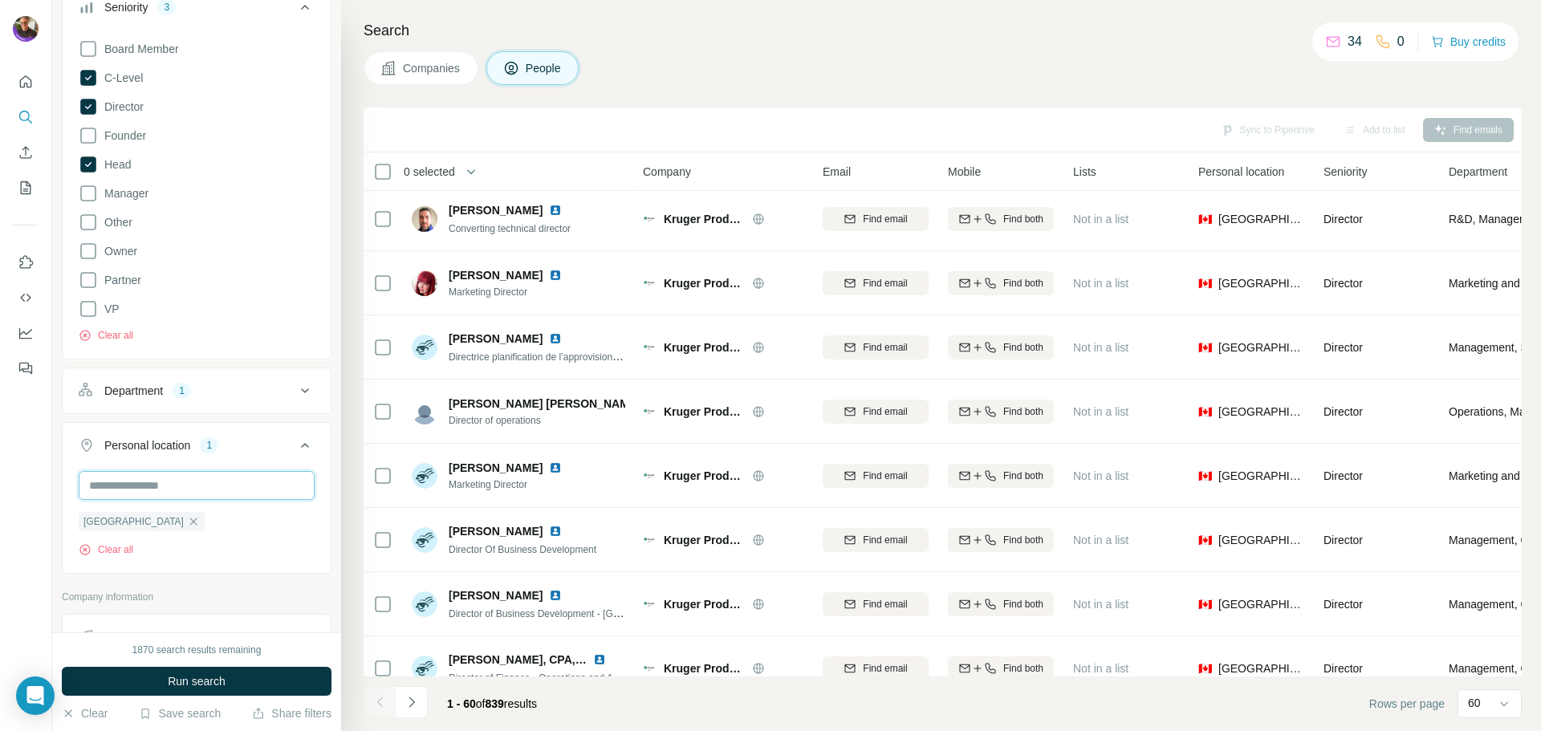
click at [172, 486] on input "text" at bounding box center [197, 485] width 236 height 29
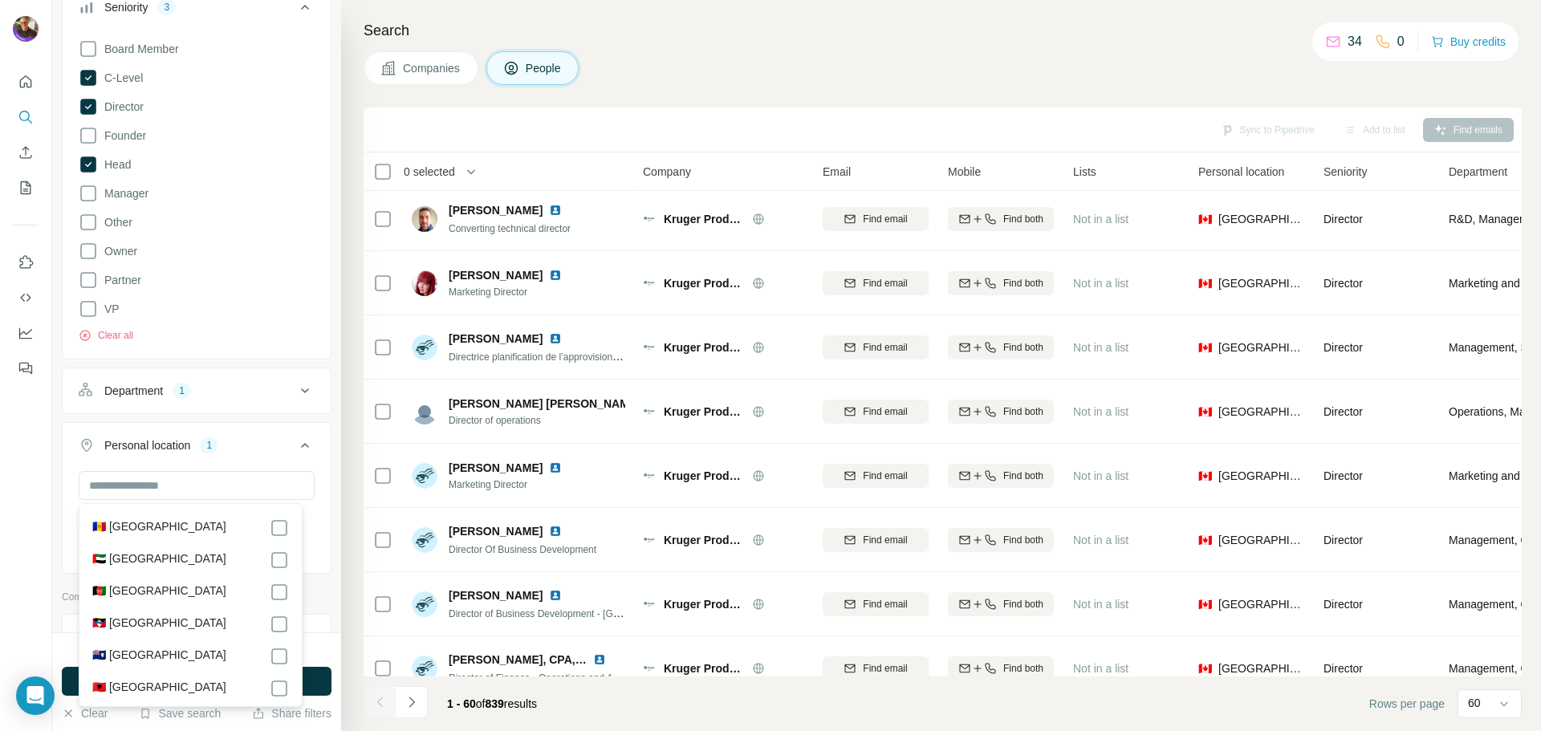
click at [55, 419] on div "New search Hide Company lookalikes 1 Find companies similar to one you've succe…" at bounding box center [196, 316] width 289 height 632
click at [255, 400] on button "Department 1" at bounding box center [197, 391] width 268 height 39
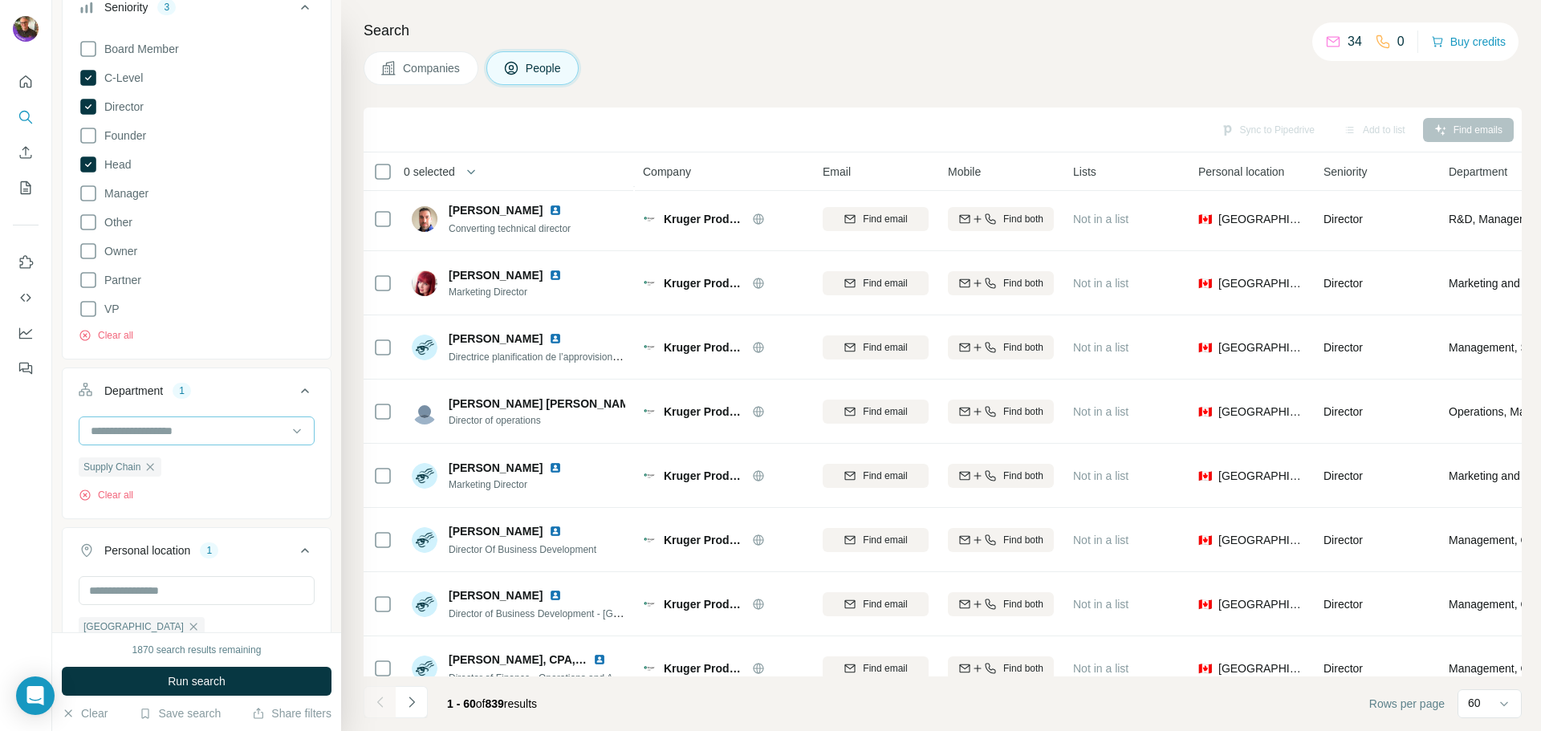
click at [193, 434] on input at bounding box center [188, 431] width 198 height 18
type input "**"
click at [139, 465] on div "Sales" at bounding box center [190, 467] width 197 height 16
click at [250, 428] on input at bounding box center [188, 431] width 198 height 18
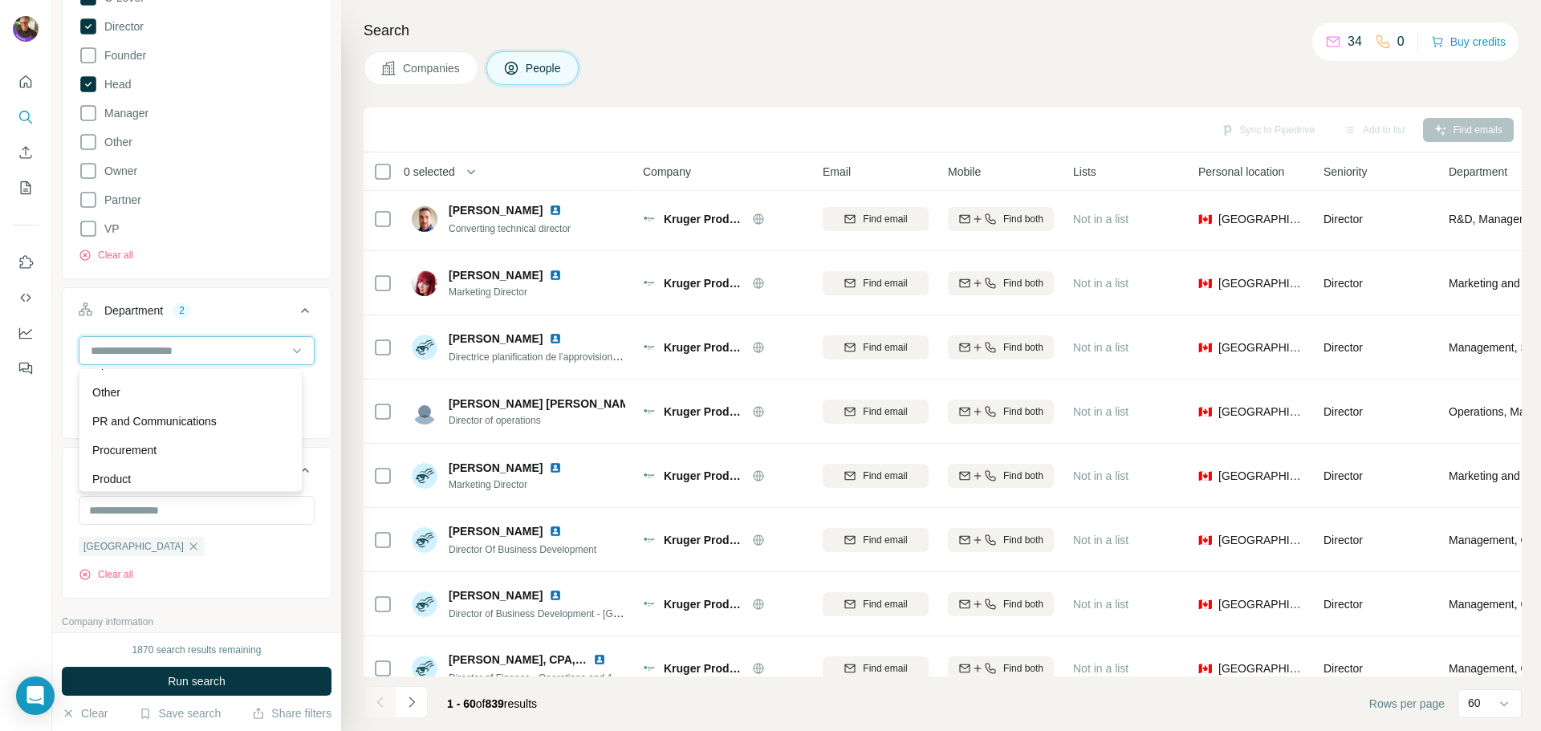
scroll to position [452, 0]
click at [167, 434] on div "Procurement" at bounding box center [191, 426] width 216 height 29
click at [254, 356] on input at bounding box center [188, 351] width 198 height 18
click at [39, 445] on div at bounding box center [26, 365] width 52 height 731
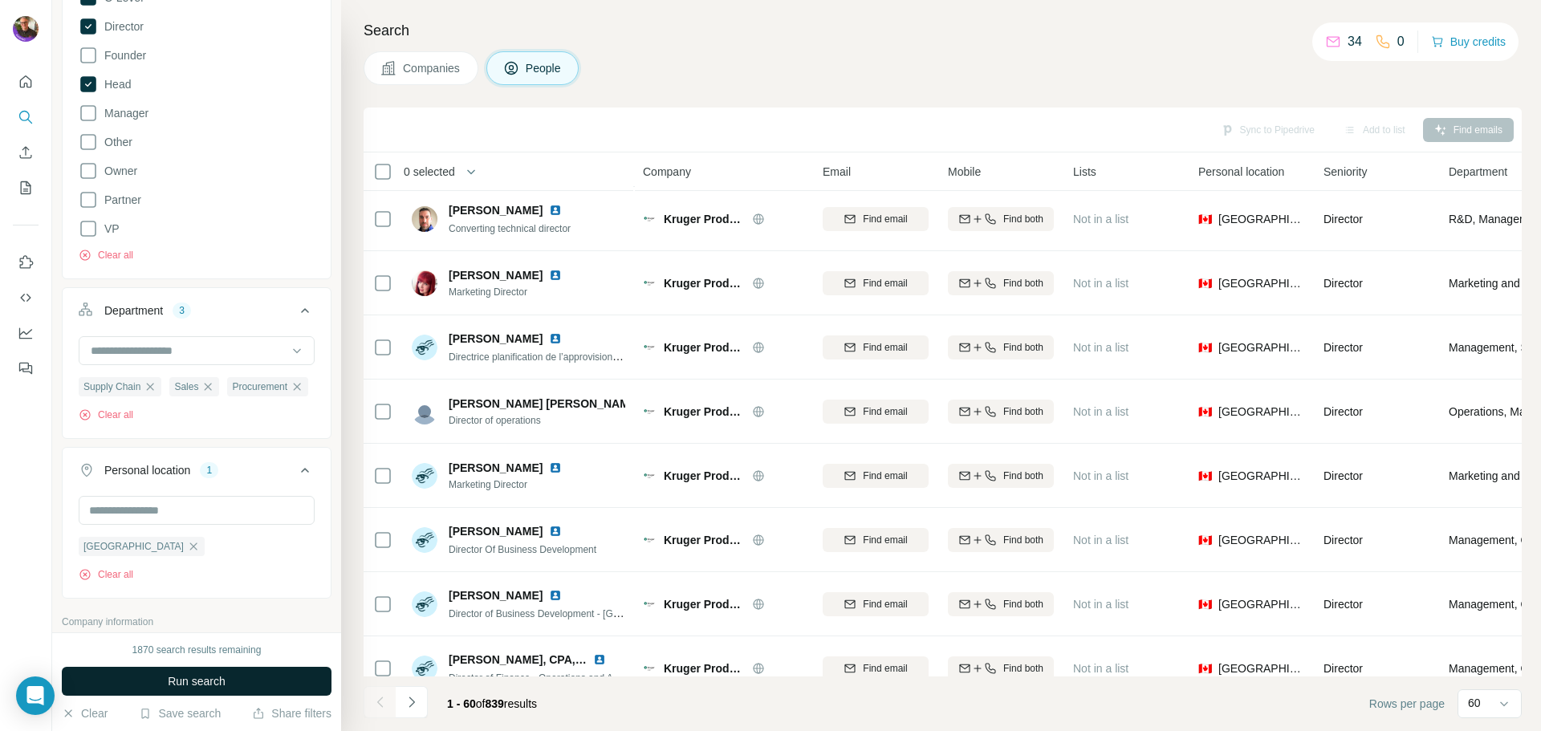
click at [162, 668] on button "Run search" at bounding box center [197, 681] width 270 height 29
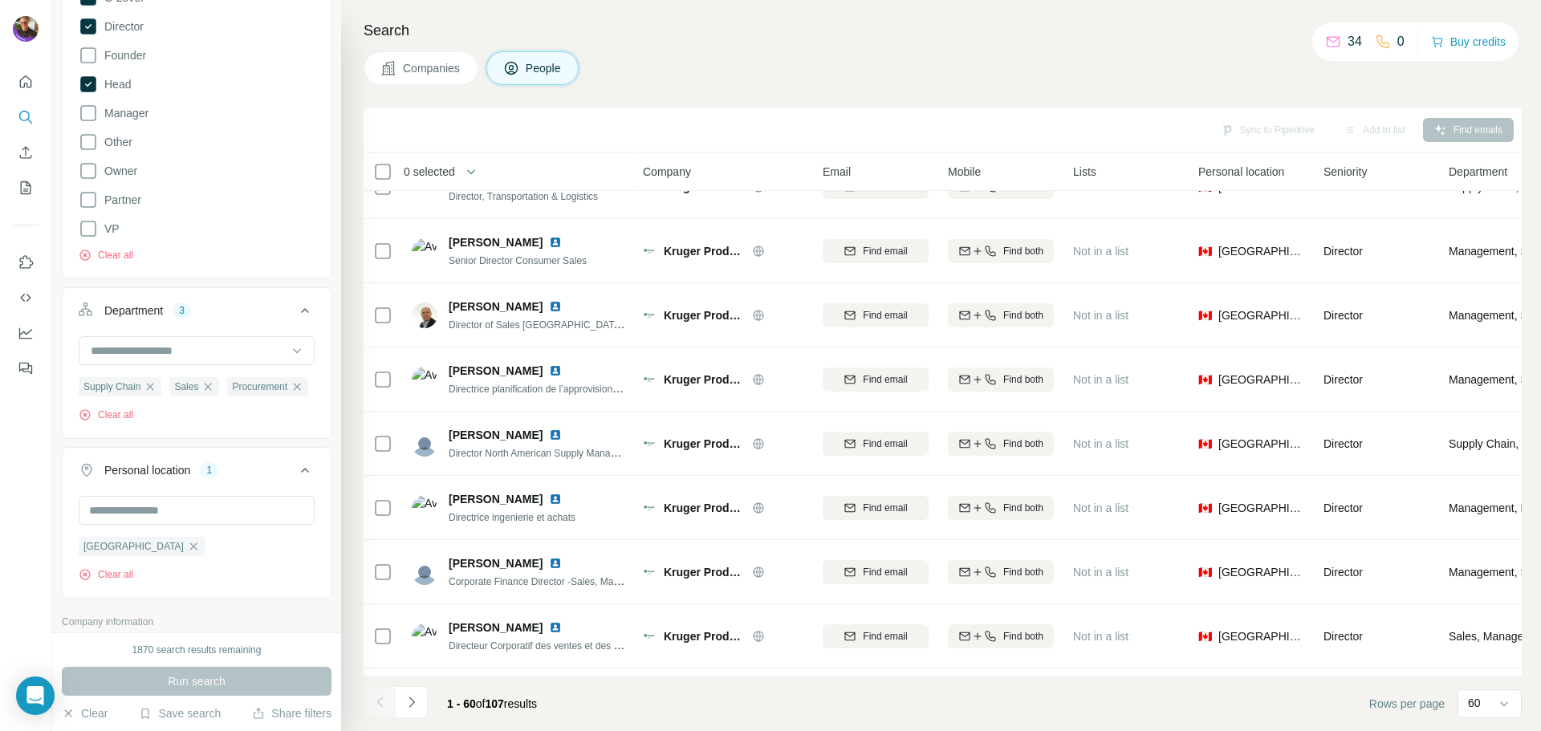
scroll to position [3214, 0]
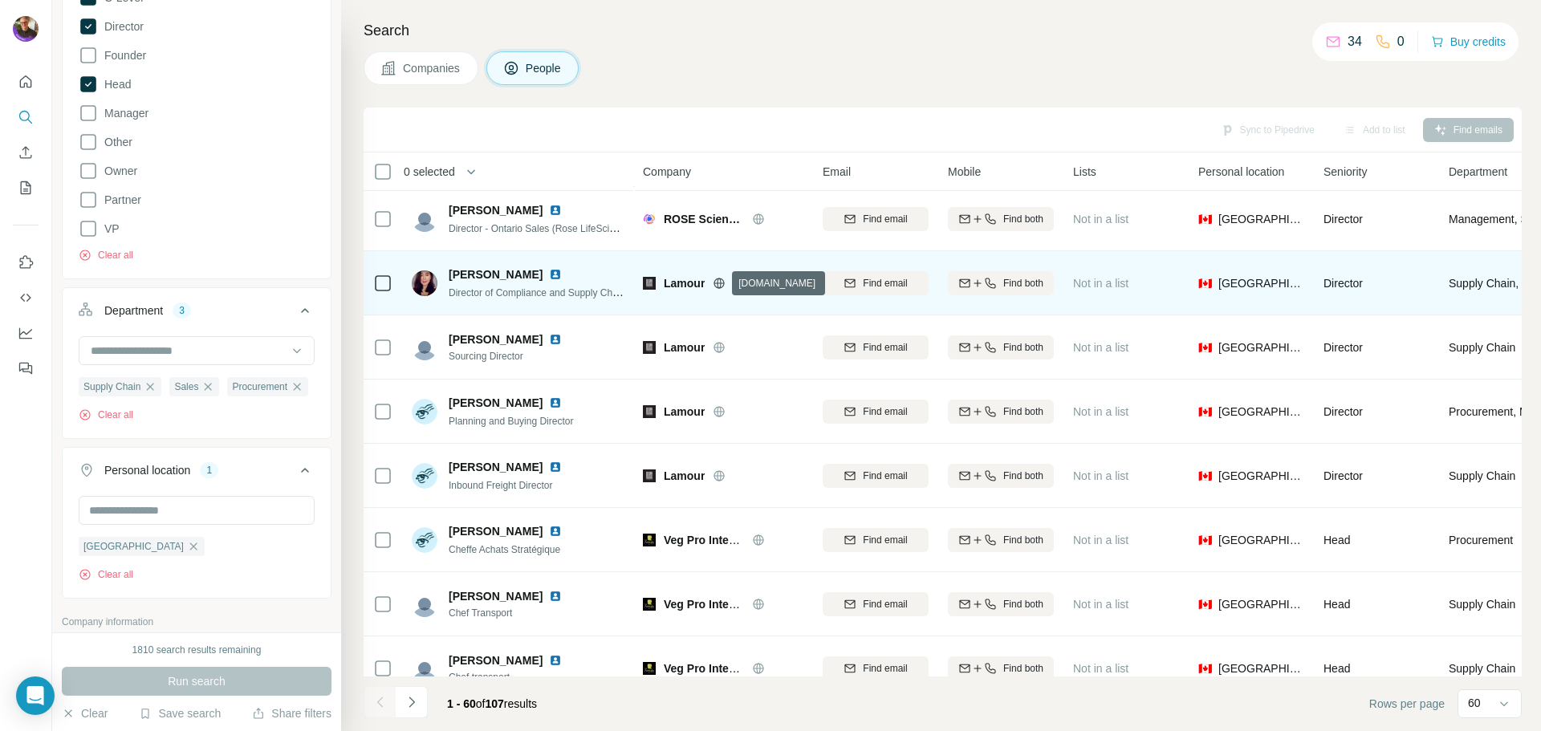
click at [717, 284] on icon at bounding box center [719, 283] width 13 height 13
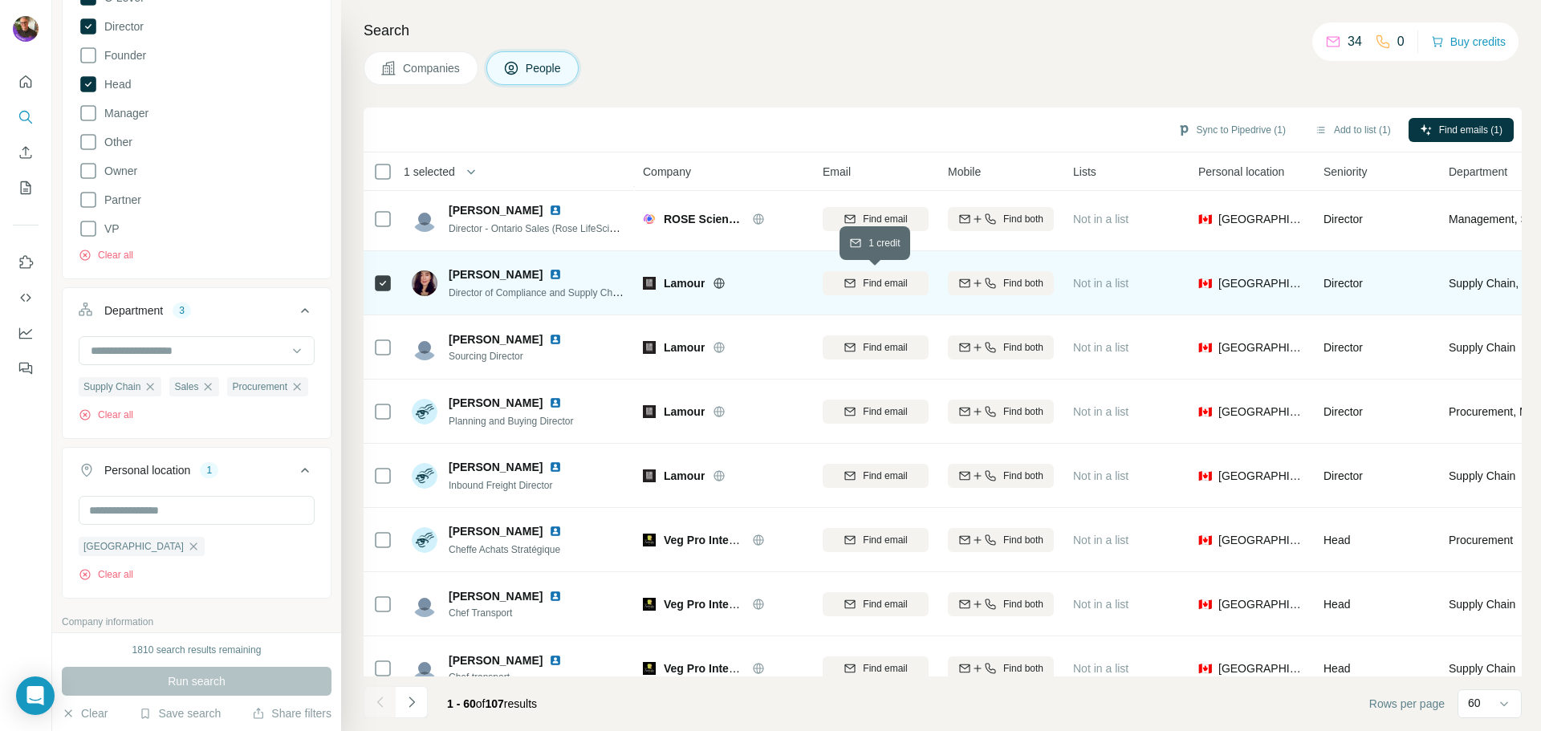
click at [901, 280] on span "Find email" at bounding box center [885, 283] width 44 height 14
click at [1100, 284] on span "1 list" at bounding box center [1107, 281] width 20 height 14
click at [1131, 282] on div "1 list" at bounding box center [1126, 283] width 106 height 44
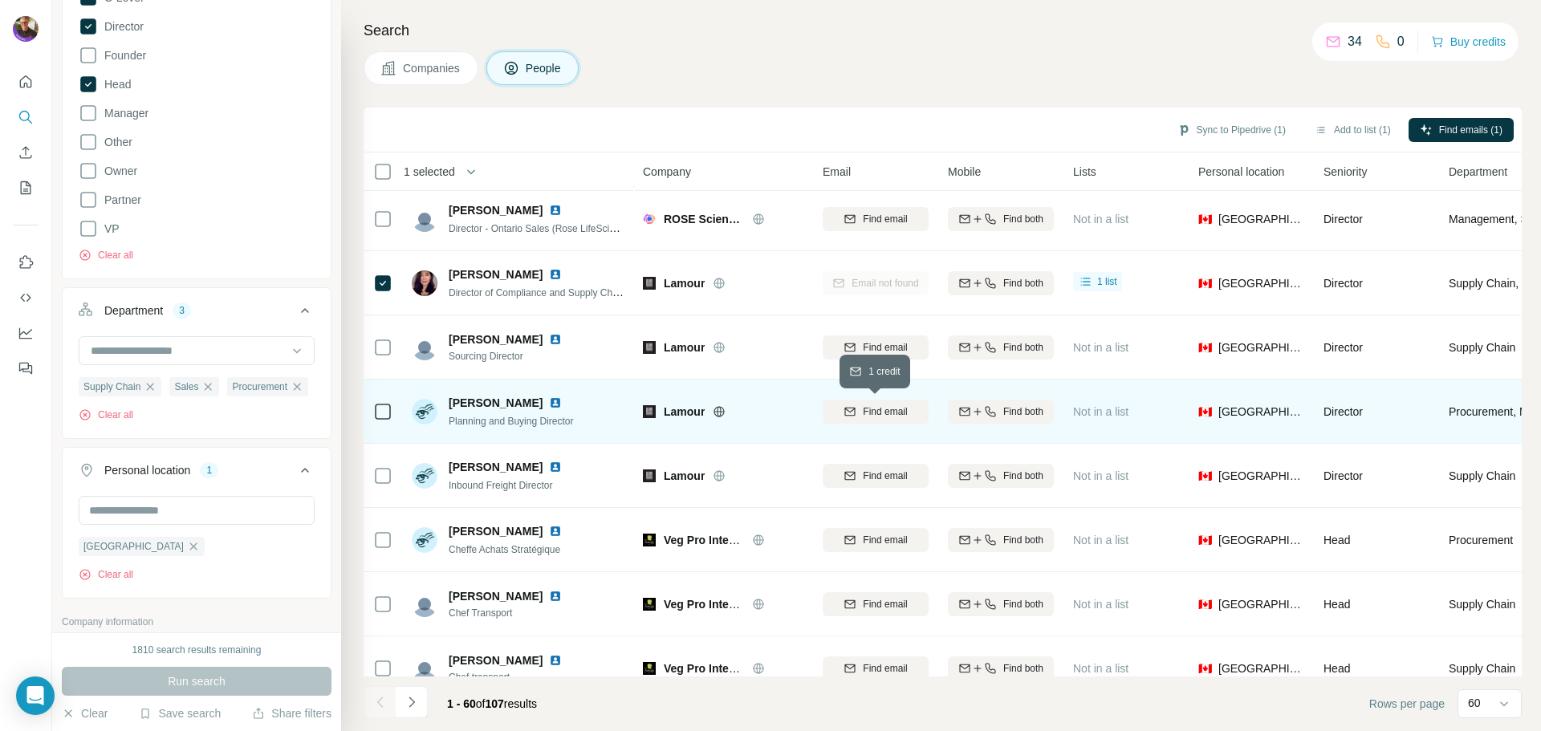
click at [856, 416] on div "Find email" at bounding box center [875, 411] width 106 height 14
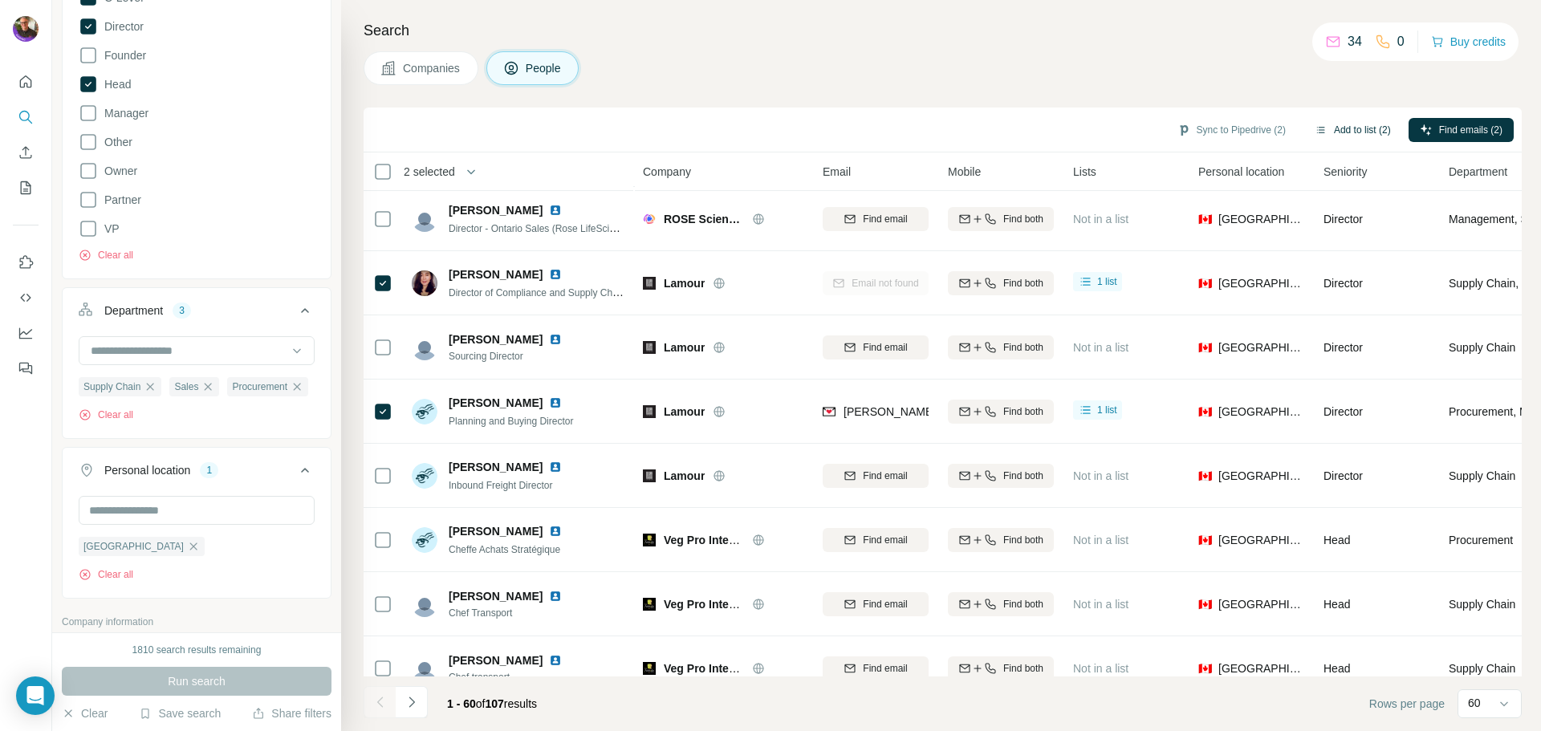
click at [1259, 128] on button "Add to list (2)" at bounding box center [1352, 130] width 99 height 24
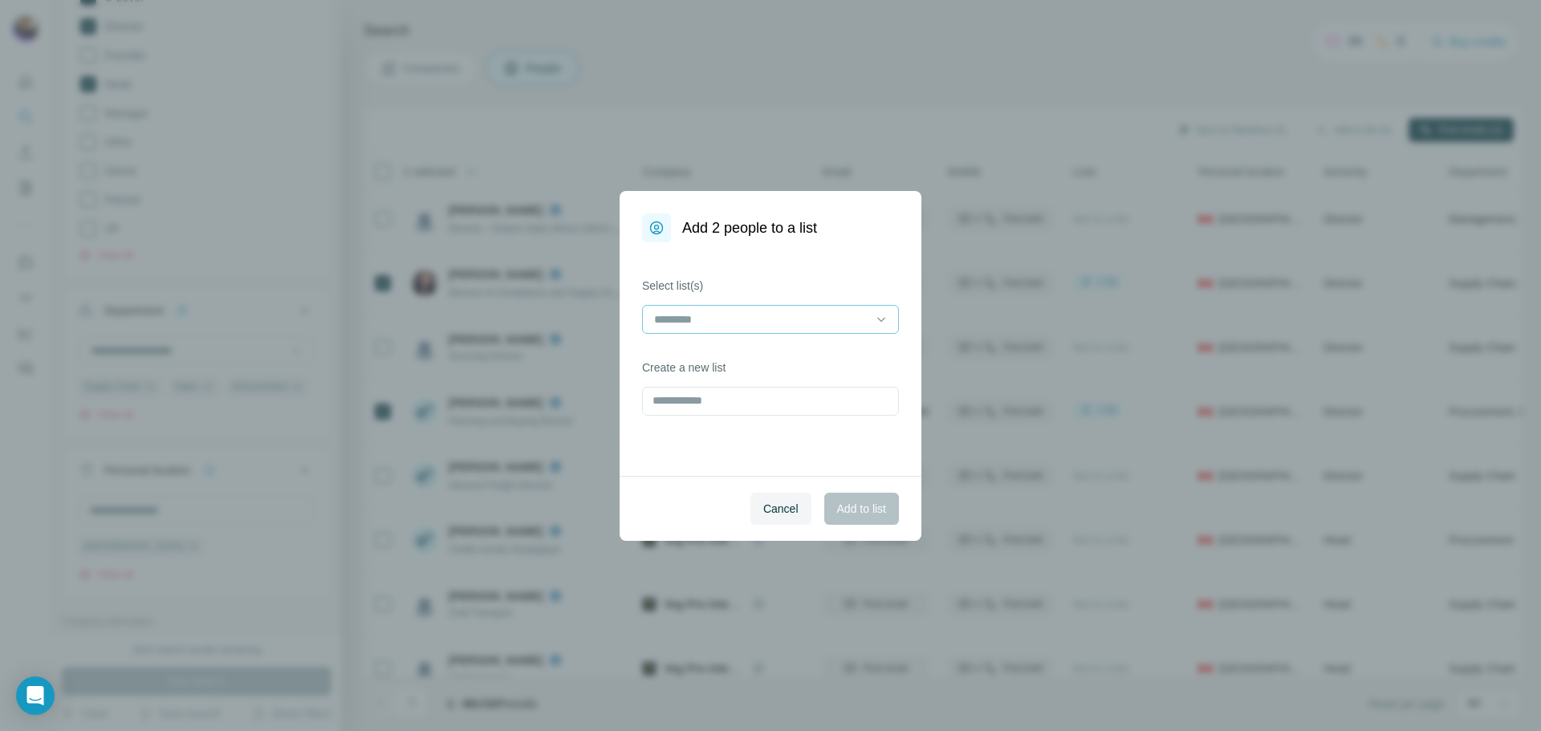
click at [816, 319] on input at bounding box center [760, 320] width 217 height 18
click at [827, 270] on div "Select list(s) Create a new list" at bounding box center [770, 359] width 302 height 234
click at [701, 408] on input "text" at bounding box center [770, 401] width 257 height 29
type input "**********"
click at [886, 520] on button "Add to list" at bounding box center [861, 509] width 75 height 32
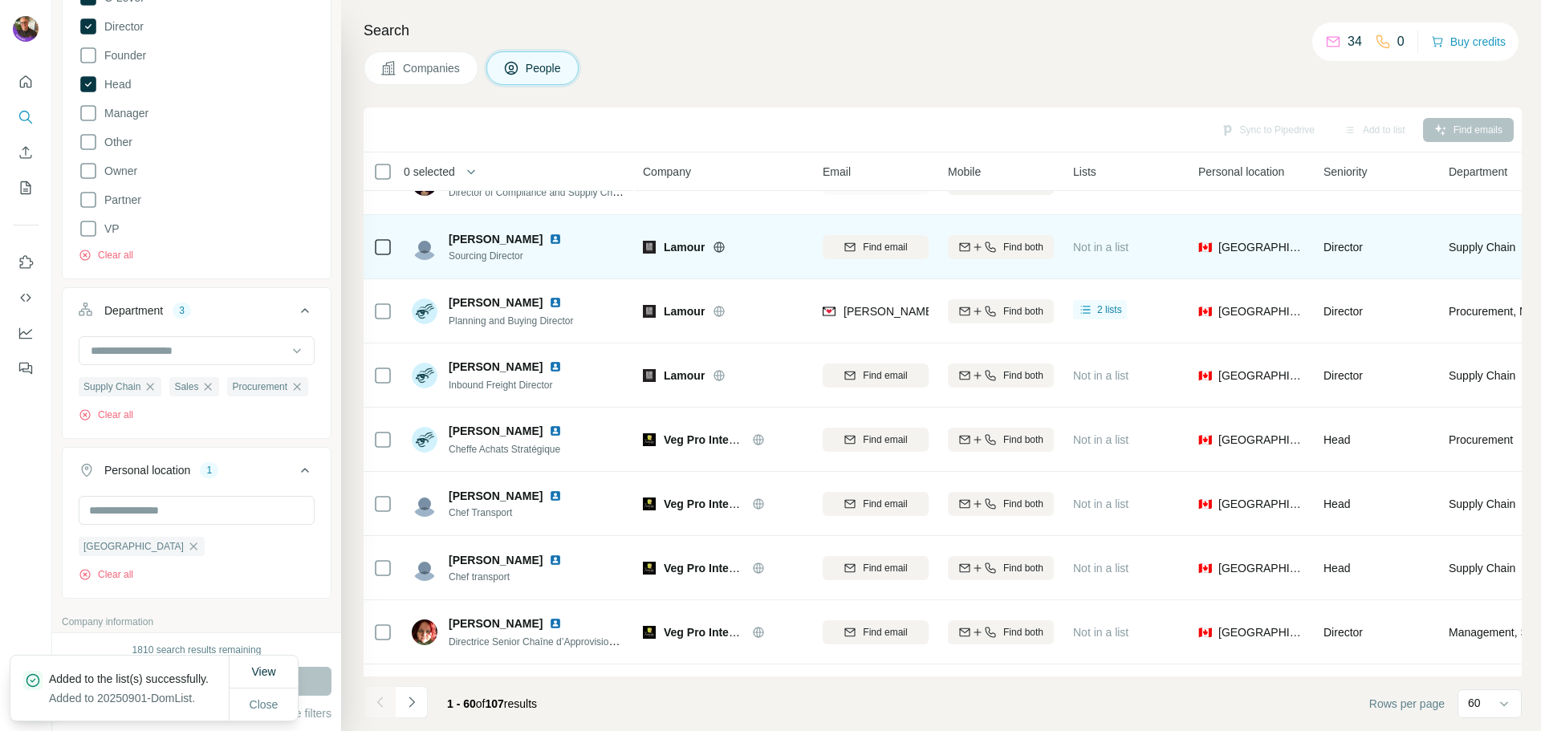
scroll to position [3374, 0]
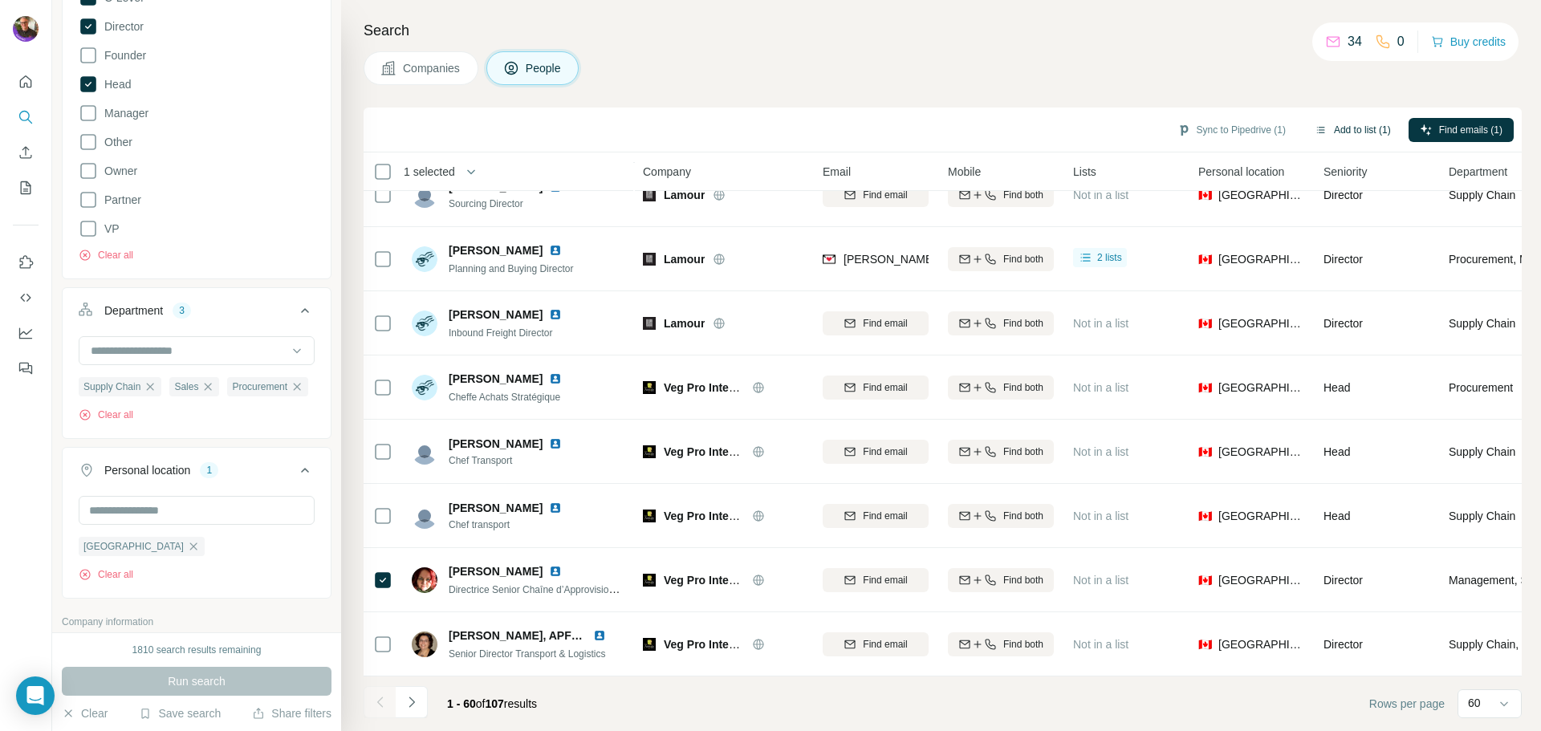
click at [1259, 133] on button "Add to list (1)" at bounding box center [1352, 130] width 99 height 24
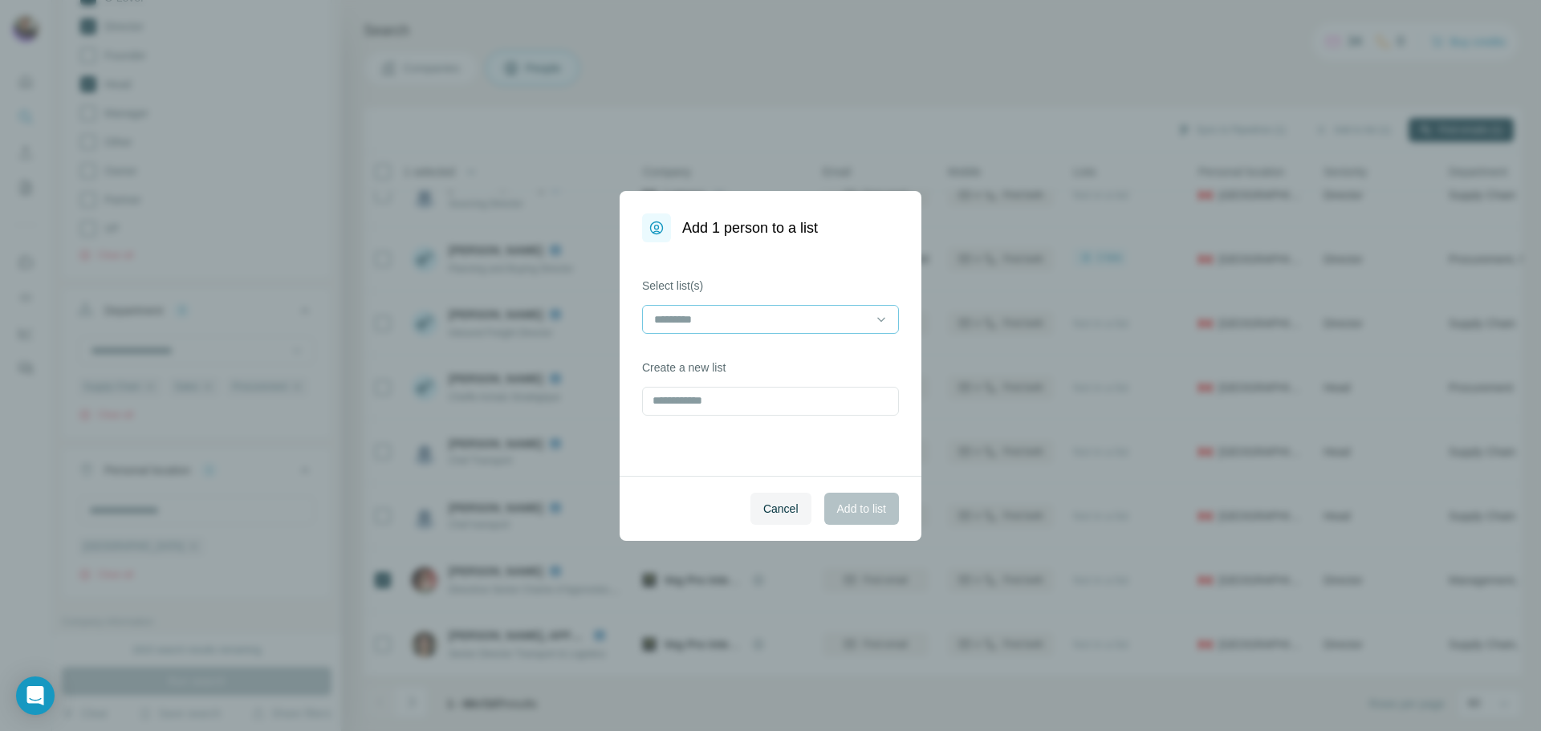
click at [739, 321] on input at bounding box center [760, 320] width 217 height 18
click at [733, 357] on p "20250901-DomList" at bounding box center [703, 355] width 95 height 16
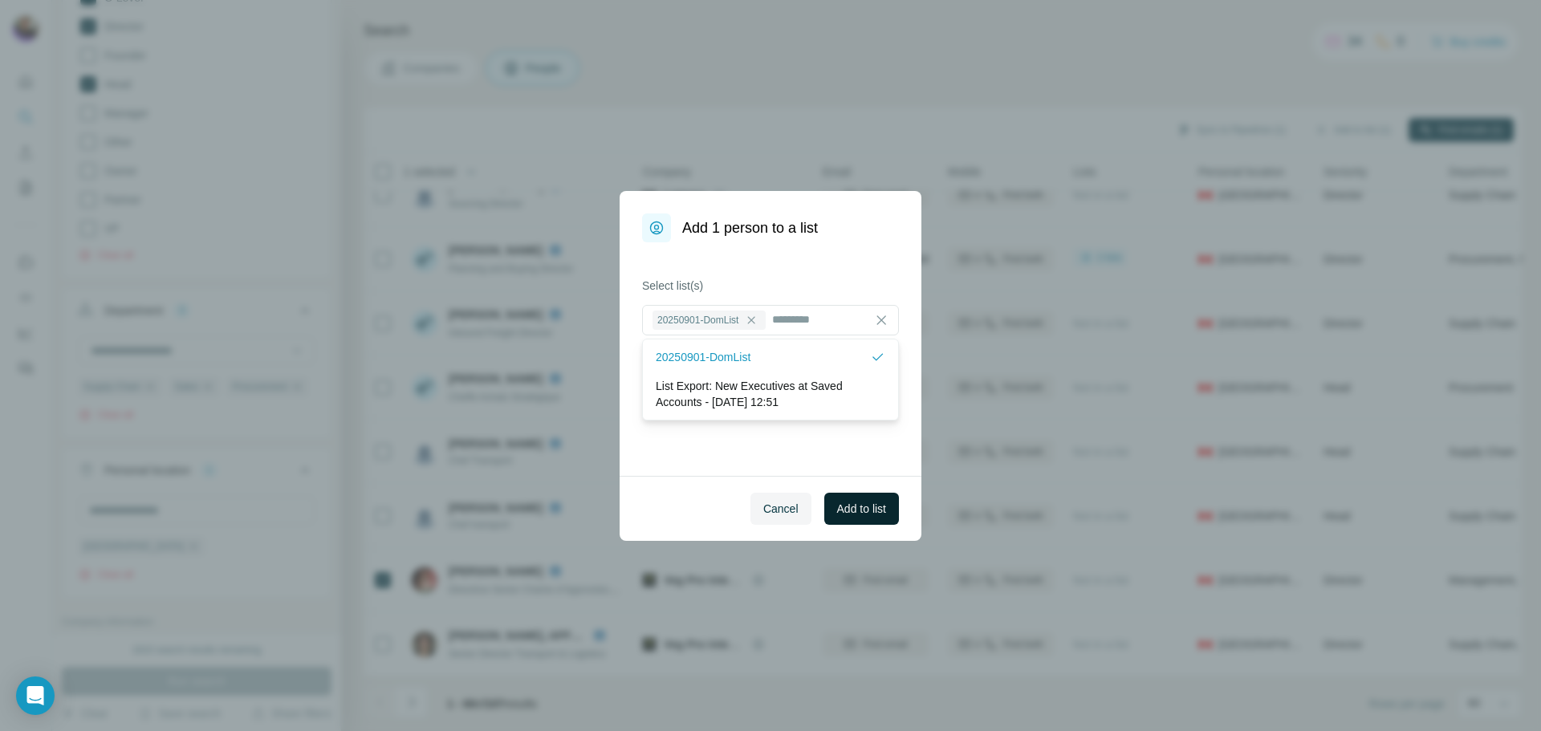
click at [848, 513] on span "Add to list" at bounding box center [861, 509] width 49 height 16
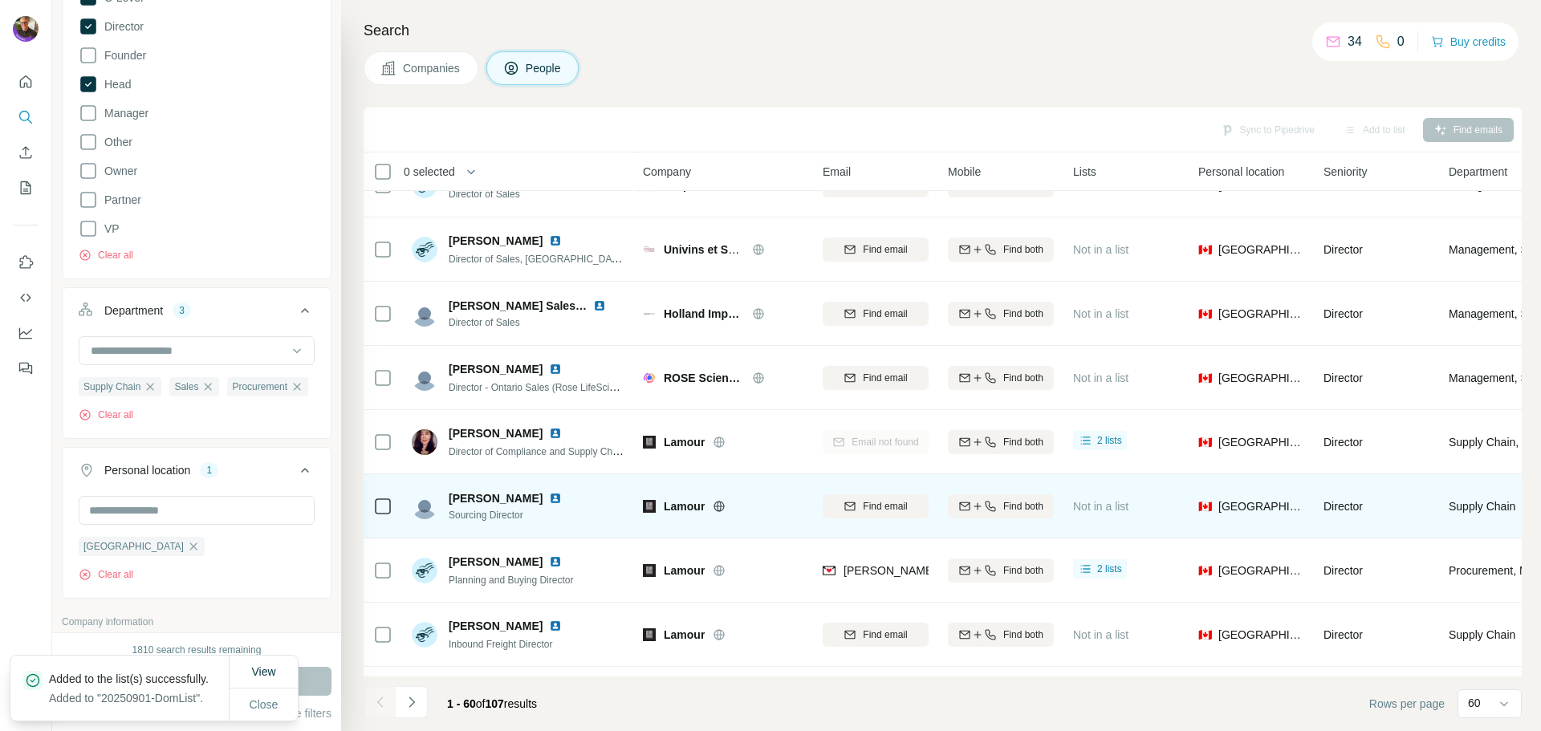
scroll to position [2973, 0]
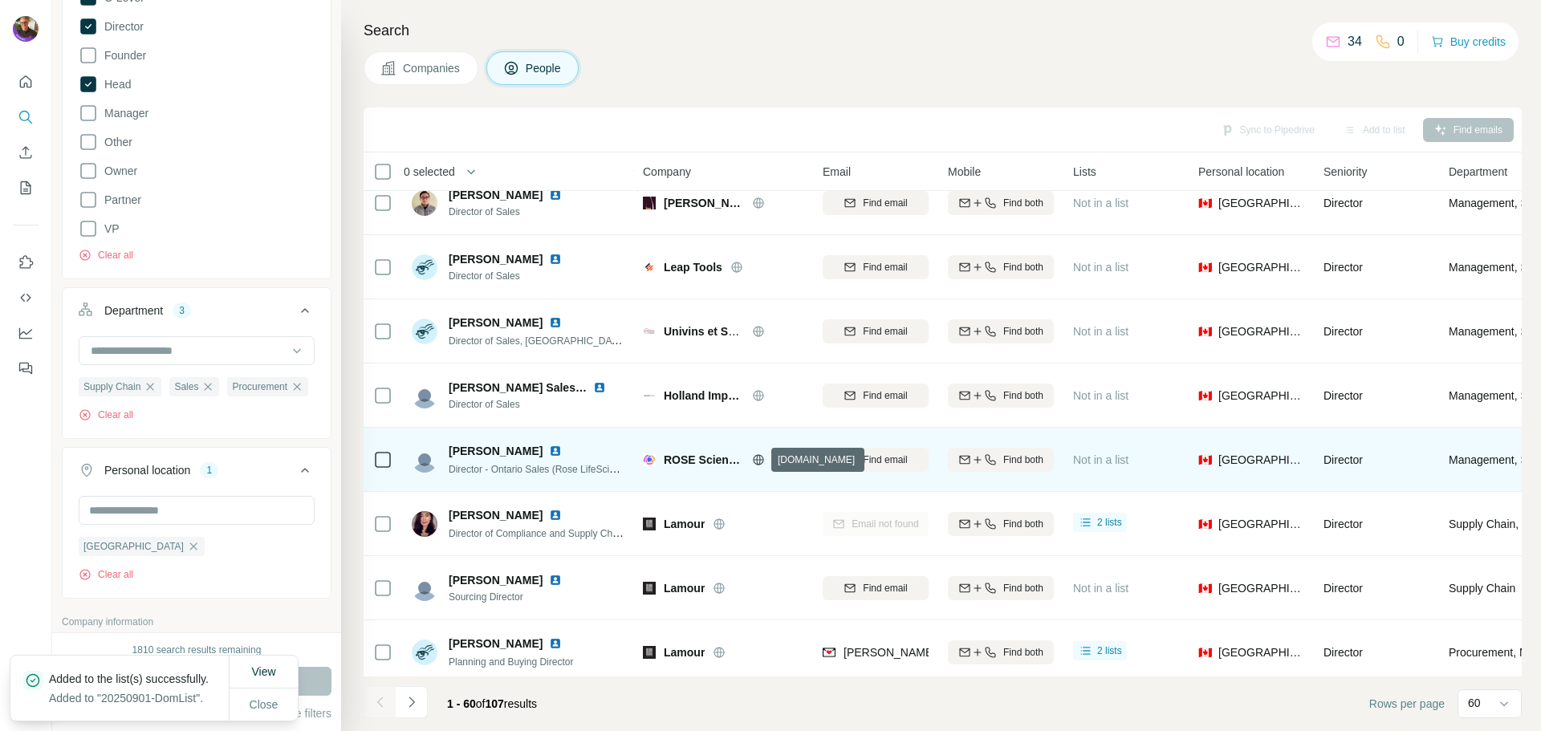
click at [757, 457] on icon at bounding box center [758, 459] width 4 height 10
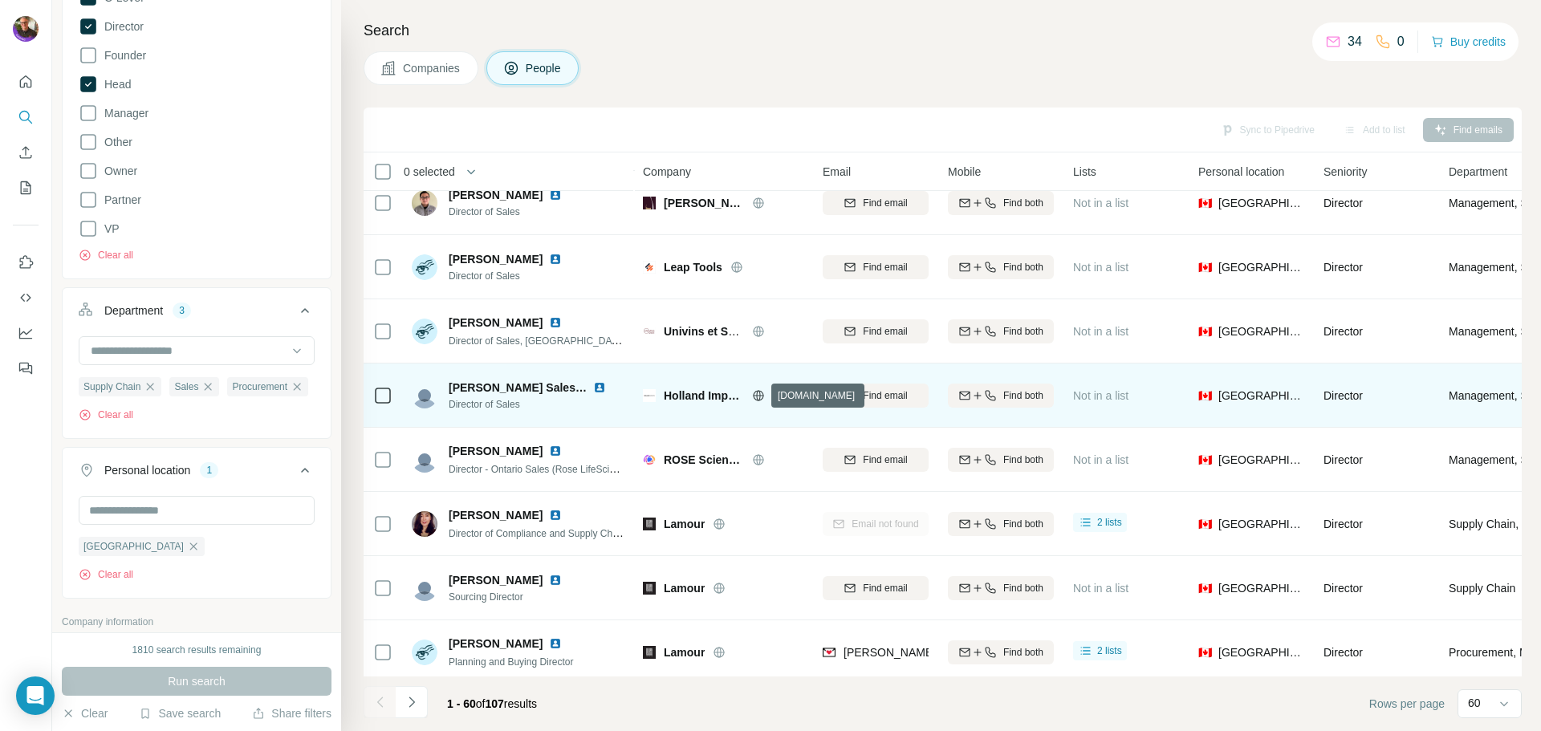
click at [755, 393] on icon at bounding box center [758, 395] width 13 height 13
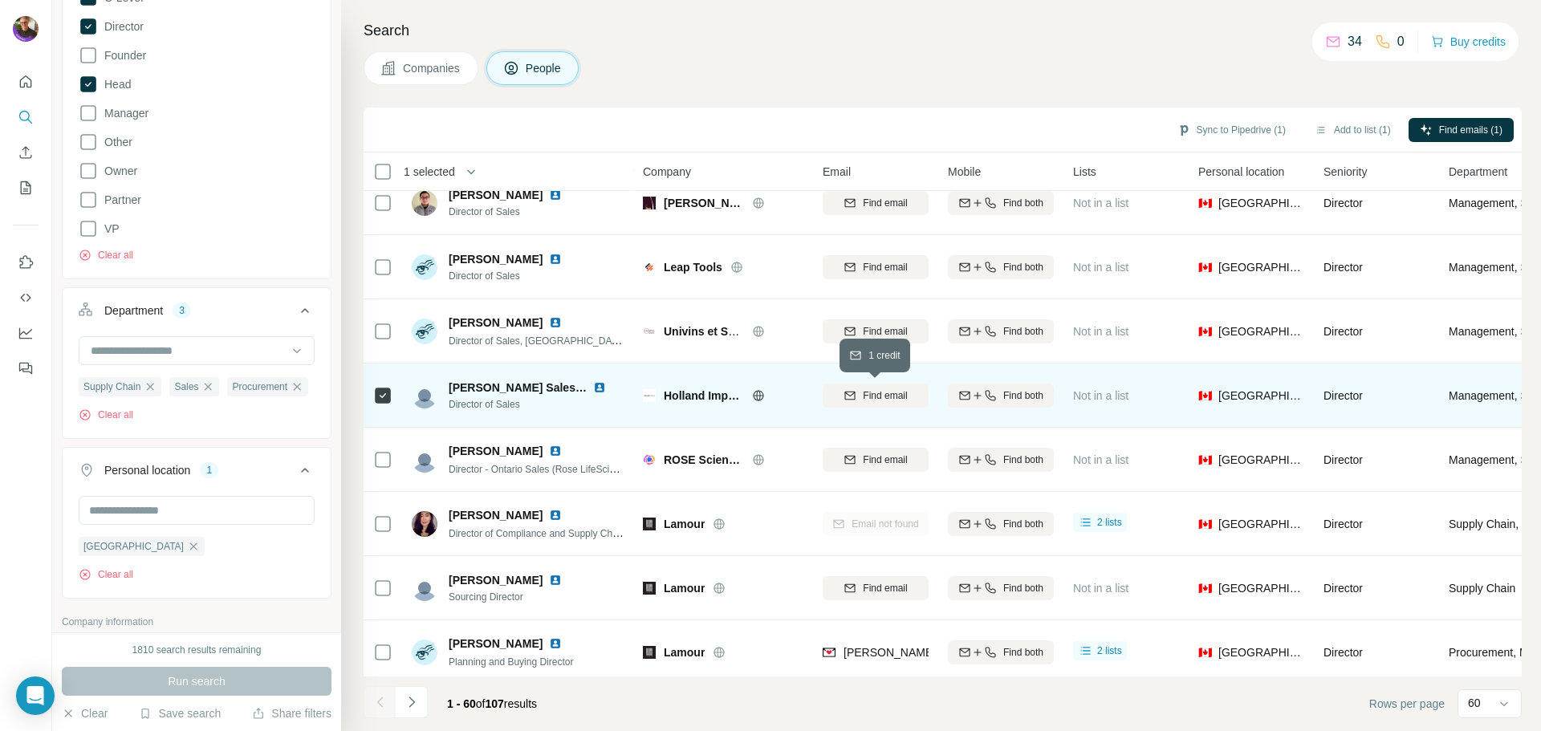
click at [855, 401] on div "Find email" at bounding box center [875, 395] width 106 height 14
click at [1097, 394] on span "1 list" at bounding box center [1107, 394] width 20 height 14
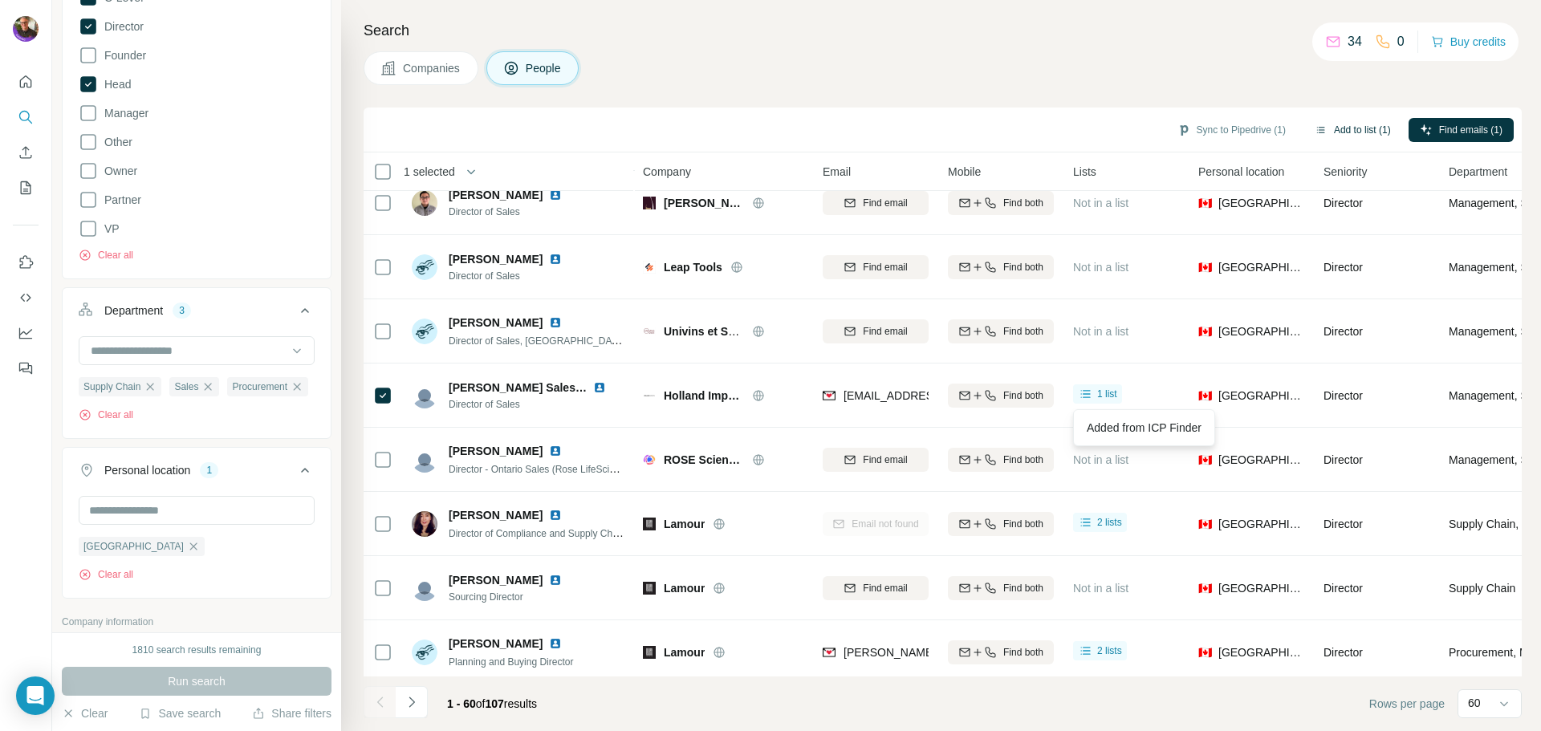
click at [1259, 136] on button "Add to list (1)" at bounding box center [1352, 130] width 99 height 24
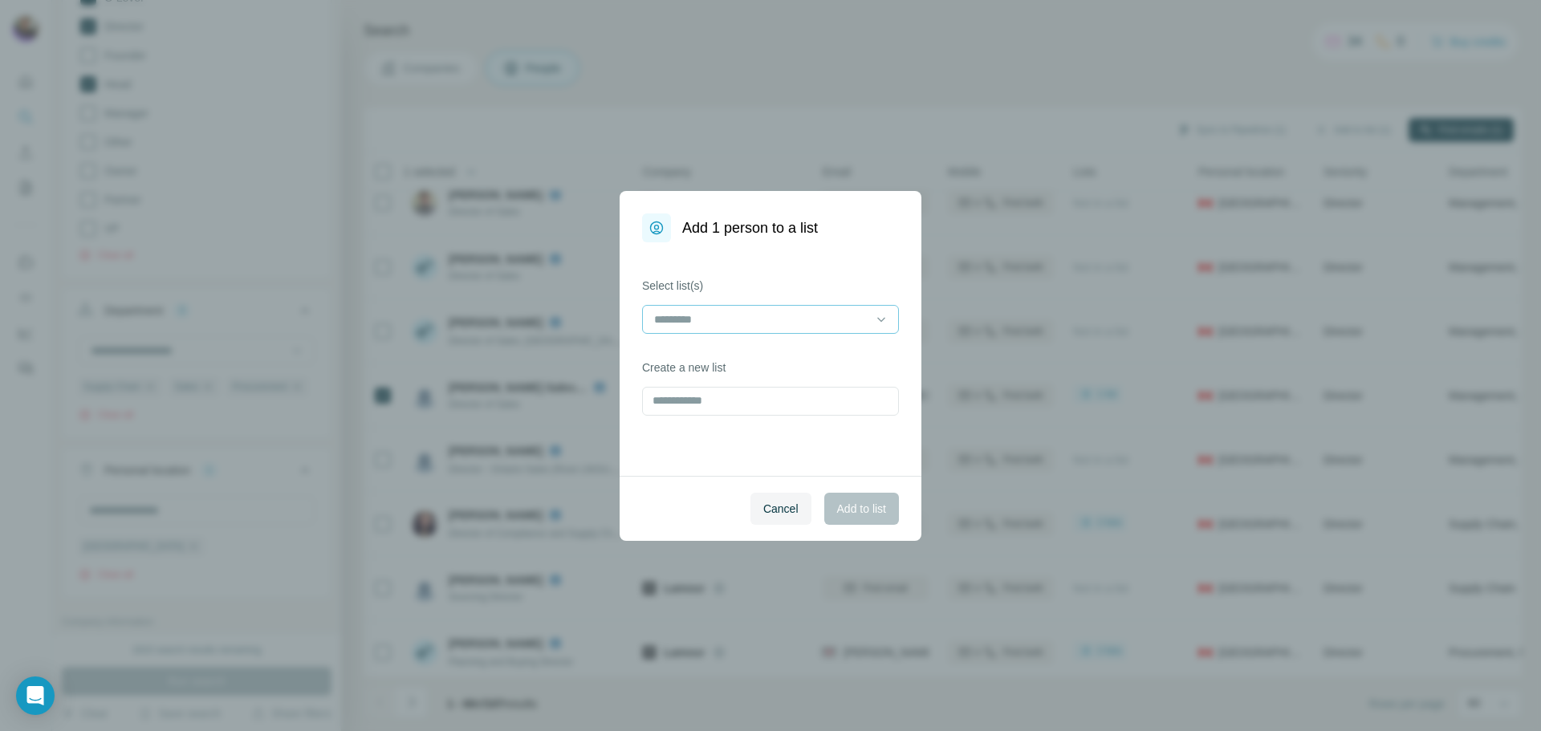
click at [672, 323] on input at bounding box center [760, 320] width 217 height 18
click at [685, 358] on p "20250901-DomList" at bounding box center [703, 355] width 95 height 16
click at [866, 514] on span "Add to list" at bounding box center [861, 509] width 49 height 16
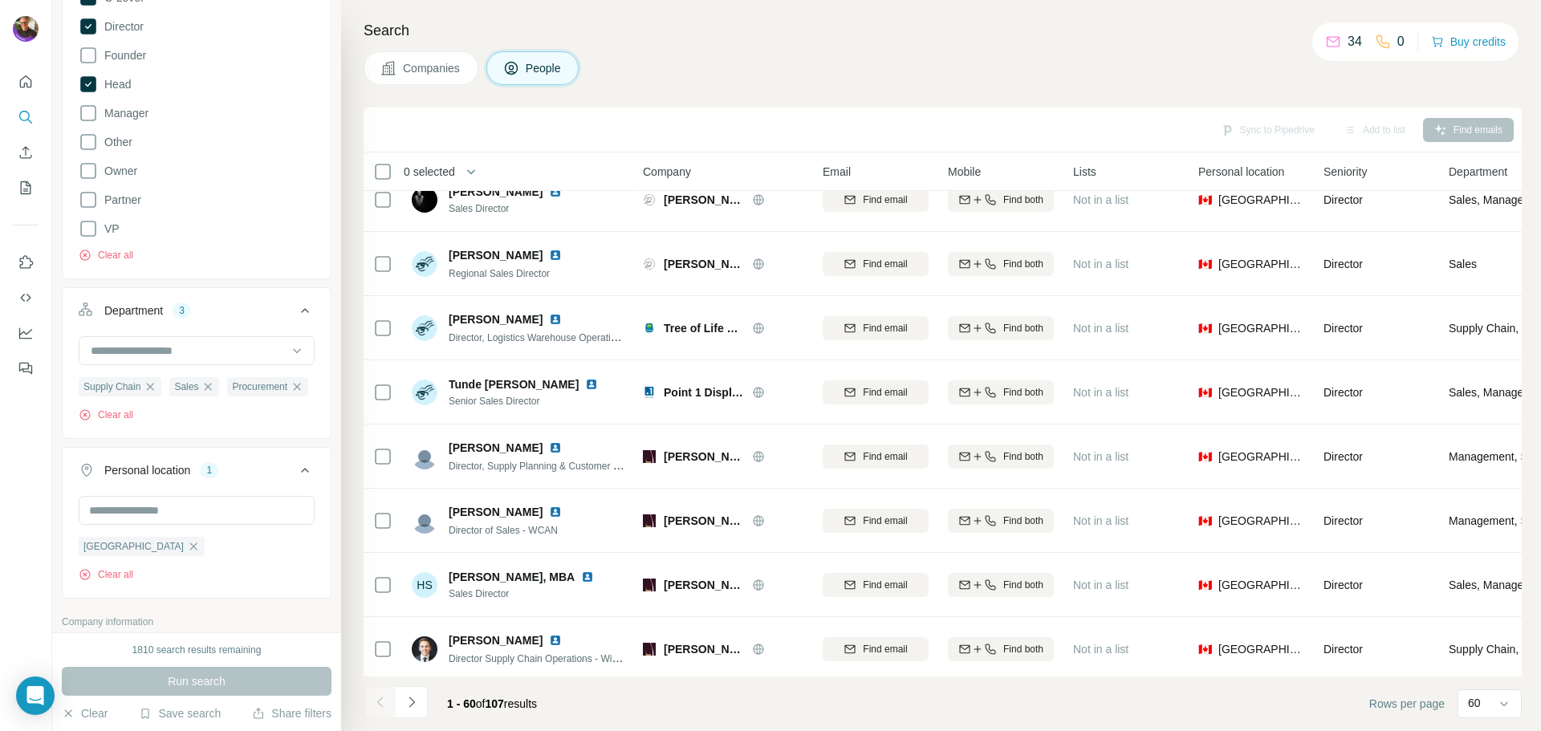
scroll to position [2331, 0]
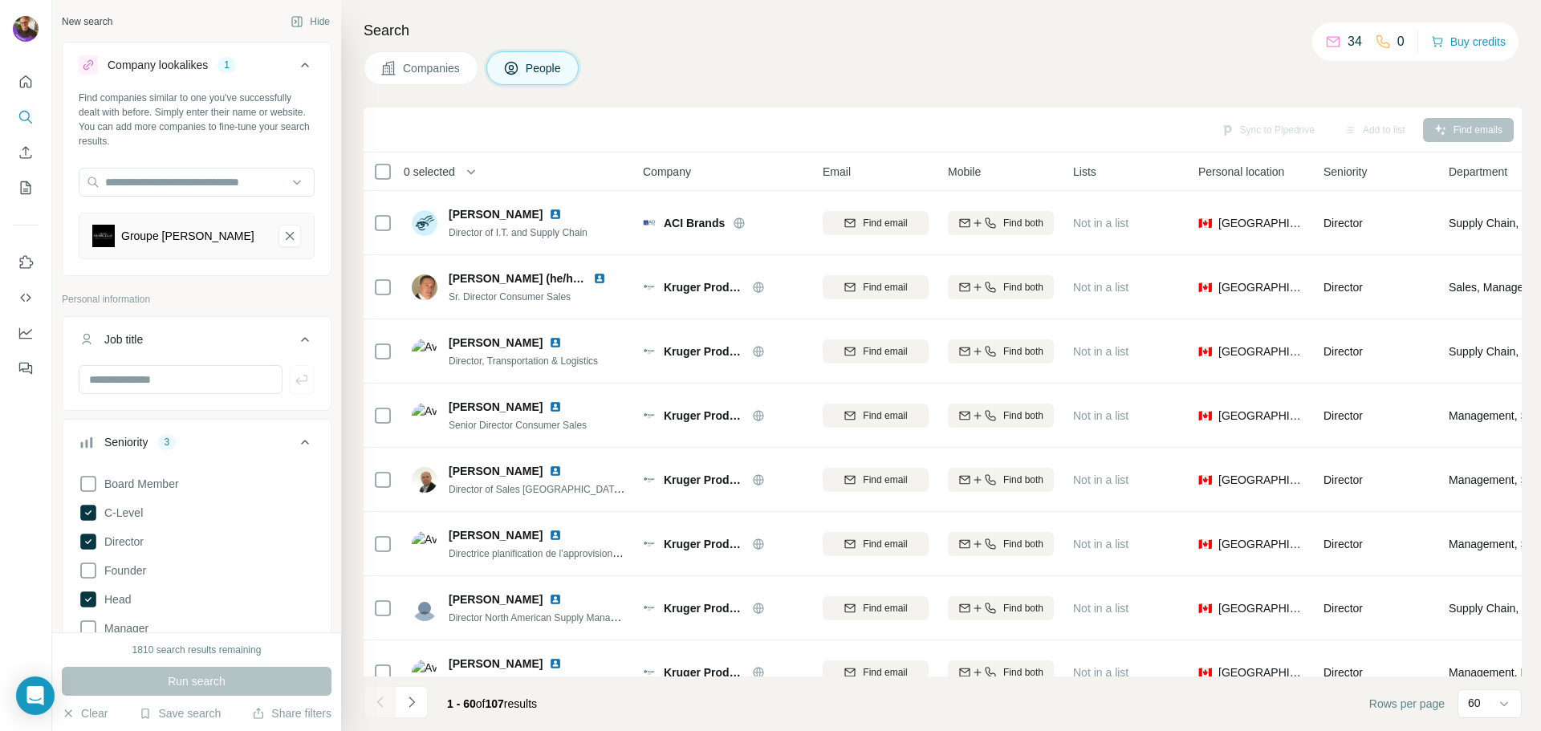
scroll to position [578, 0]
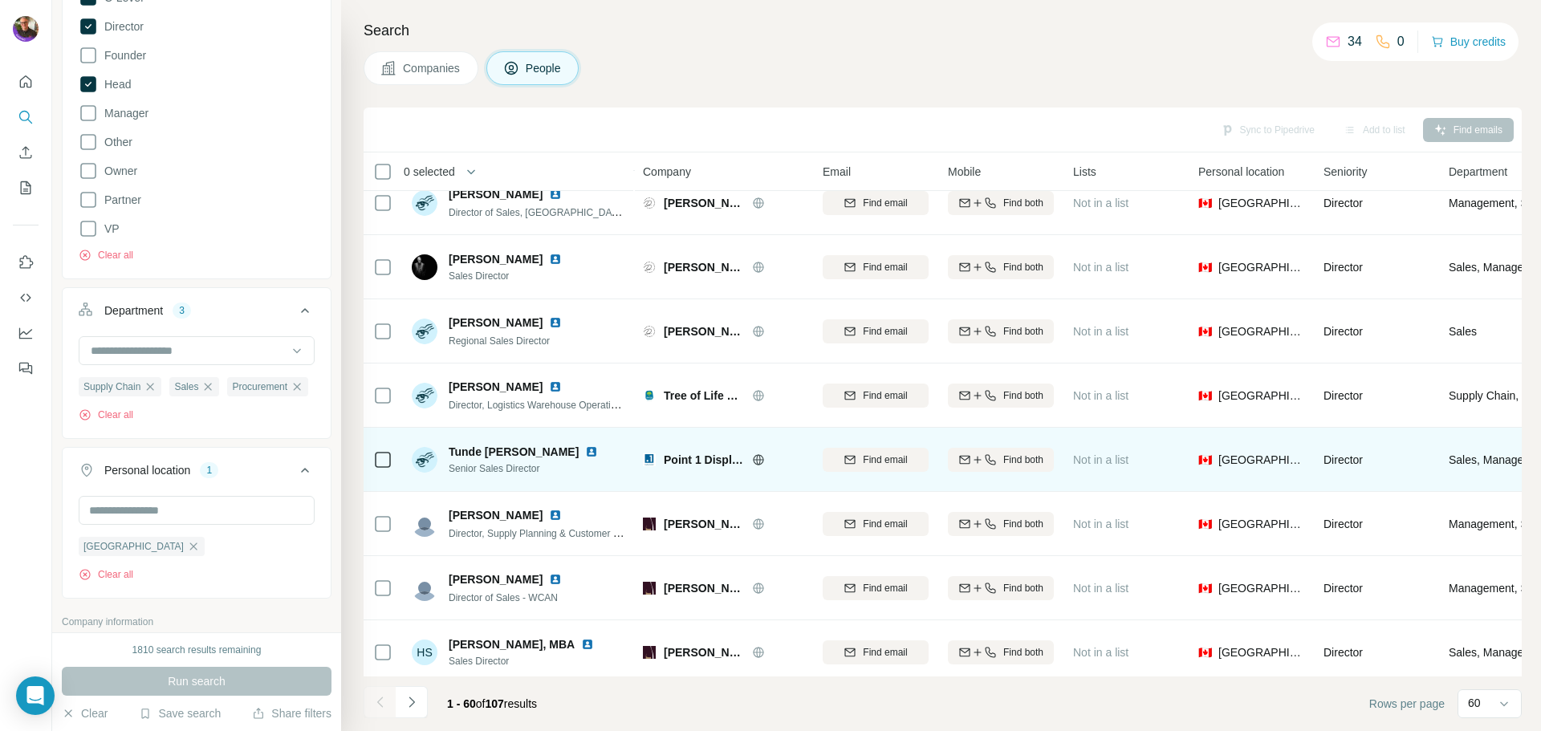
click at [759, 461] on icon at bounding box center [758, 459] width 13 height 13
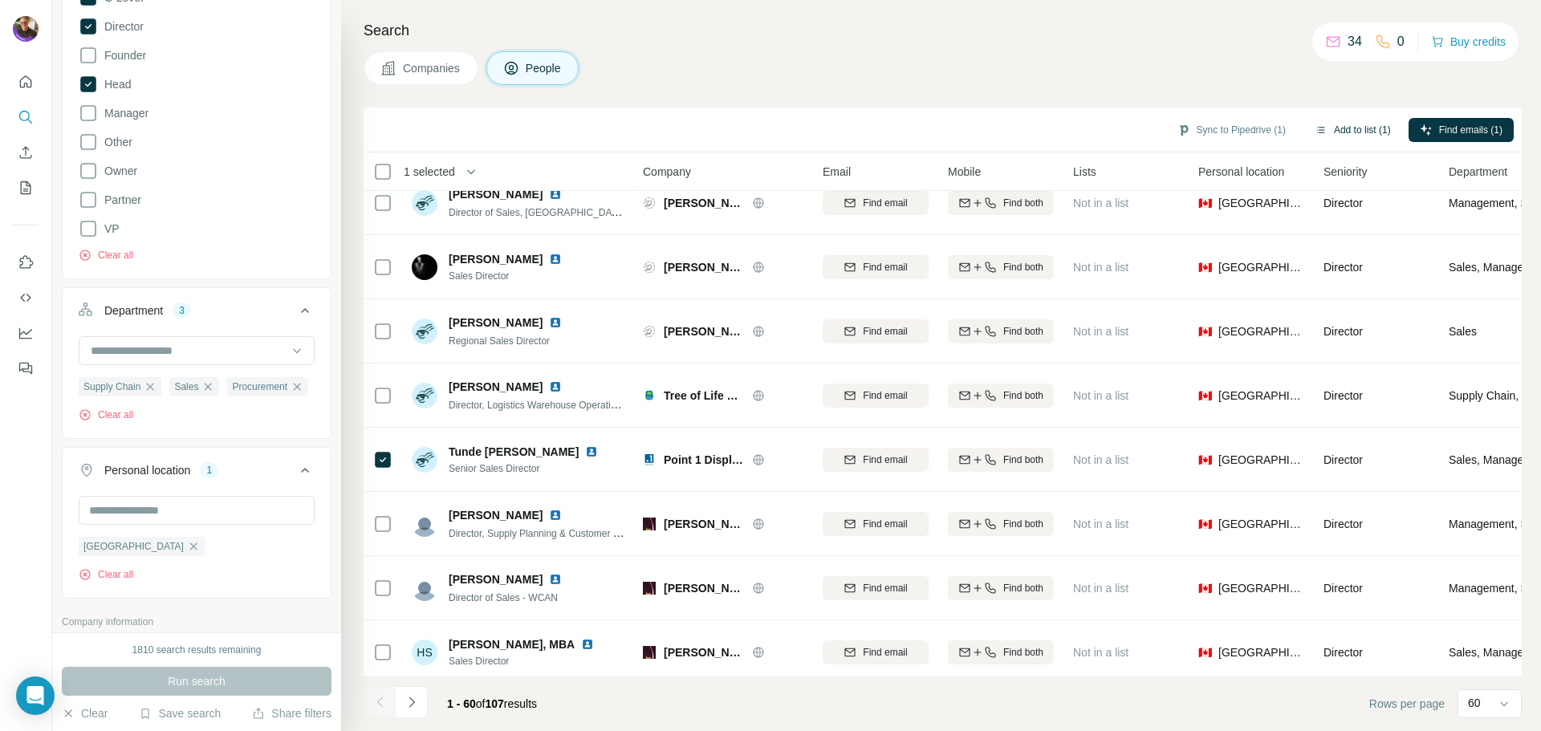
click at [1331, 128] on button "Add to list (1)" at bounding box center [1352, 130] width 99 height 24
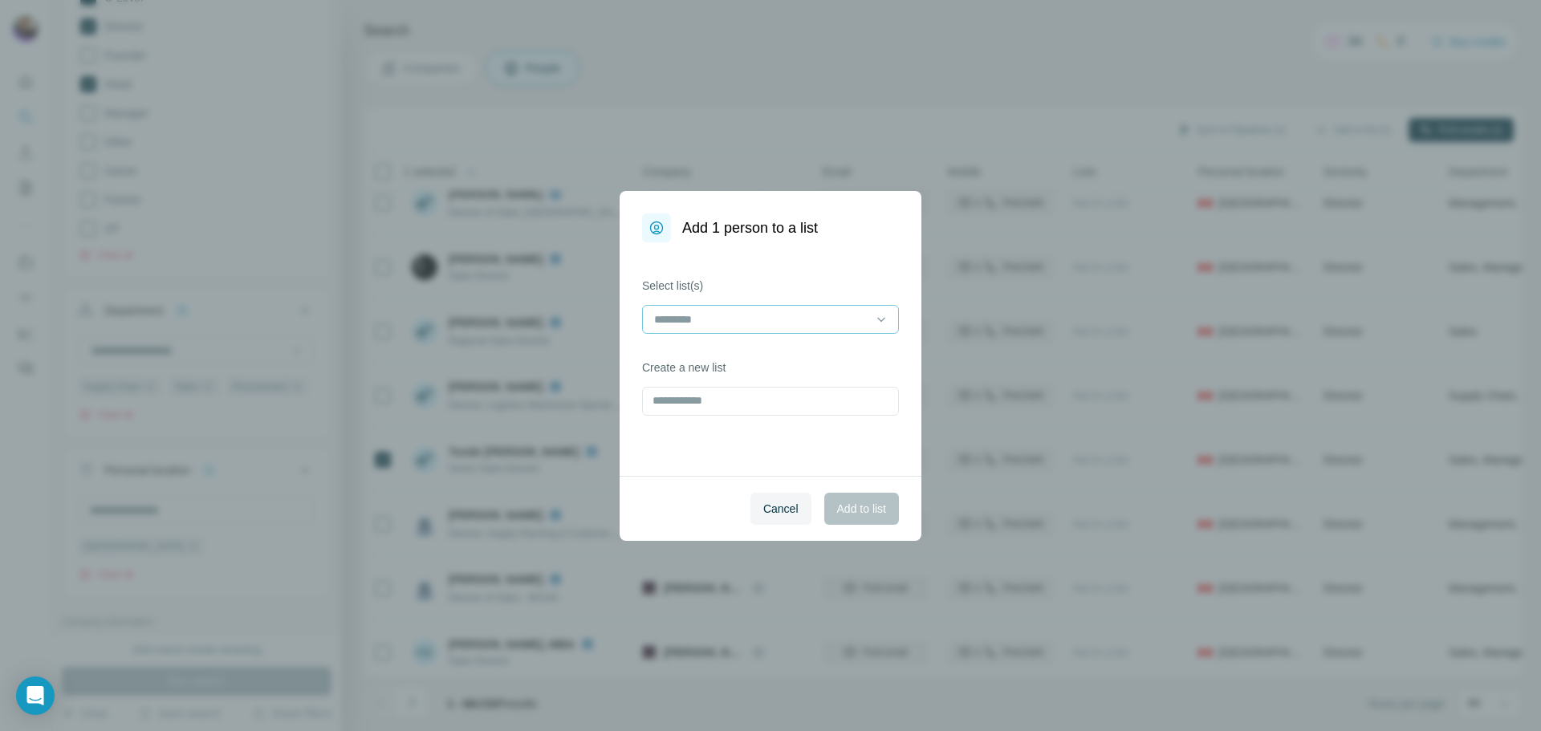
click at [664, 320] on input at bounding box center [760, 320] width 217 height 18
click at [694, 347] on p "20250901-DomList" at bounding box center [703, 355] width 95 height 16
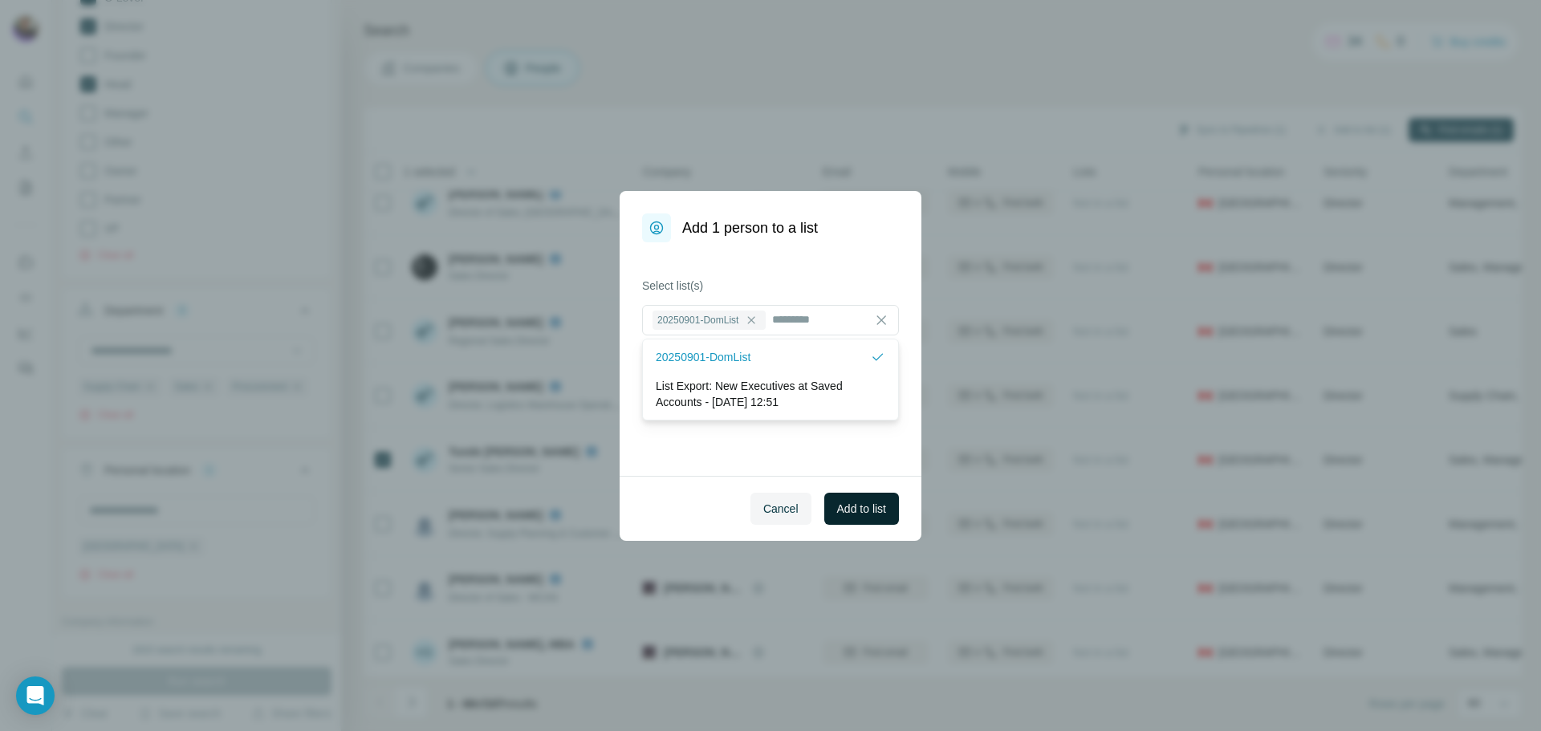
click at [856, 507] on span "Add to list" at bounding box center [861, 509] width 49 height 16
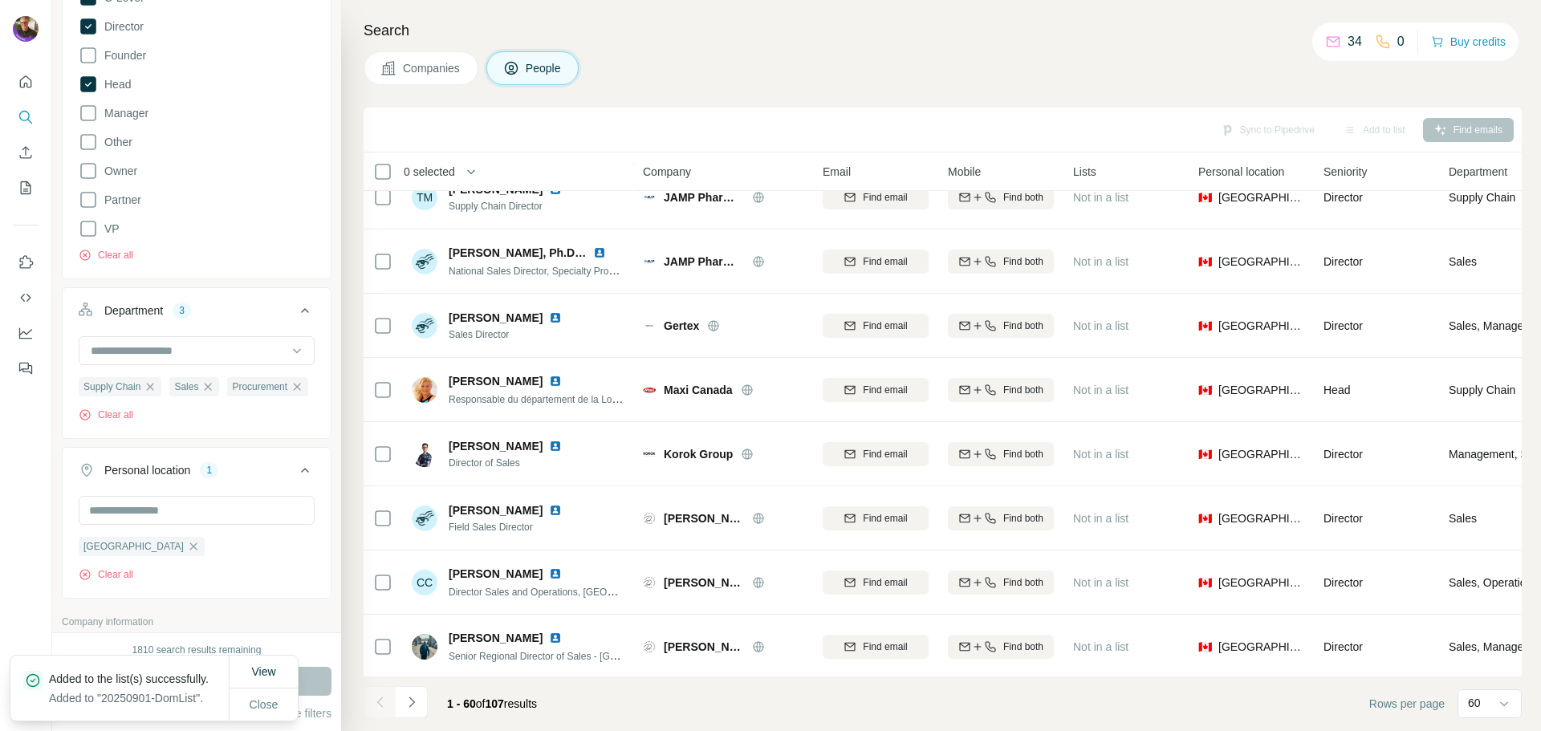
scroll to position [1288, 0]
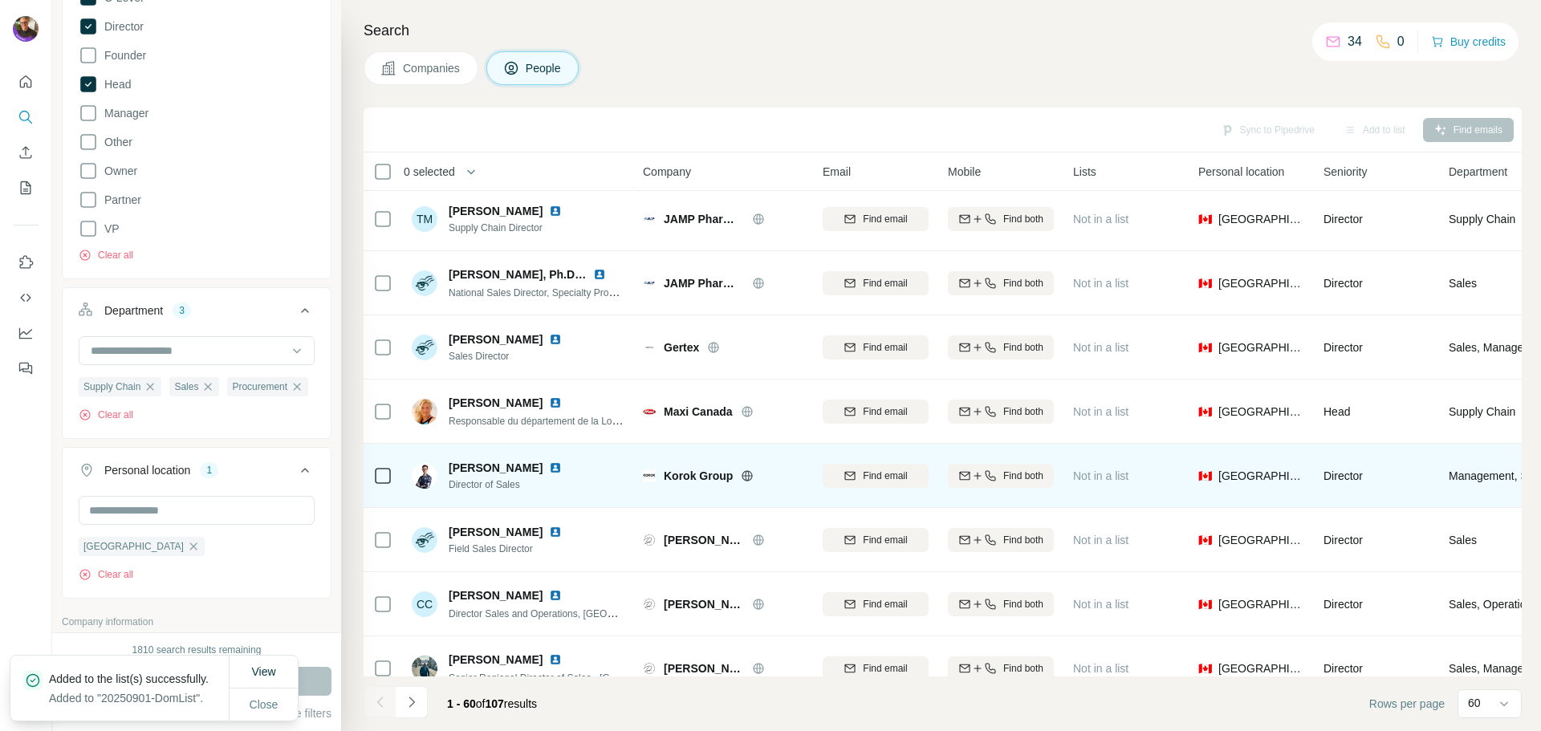
click at [742, 479] on icon at bounding box center [747, 475] width 10 height 10
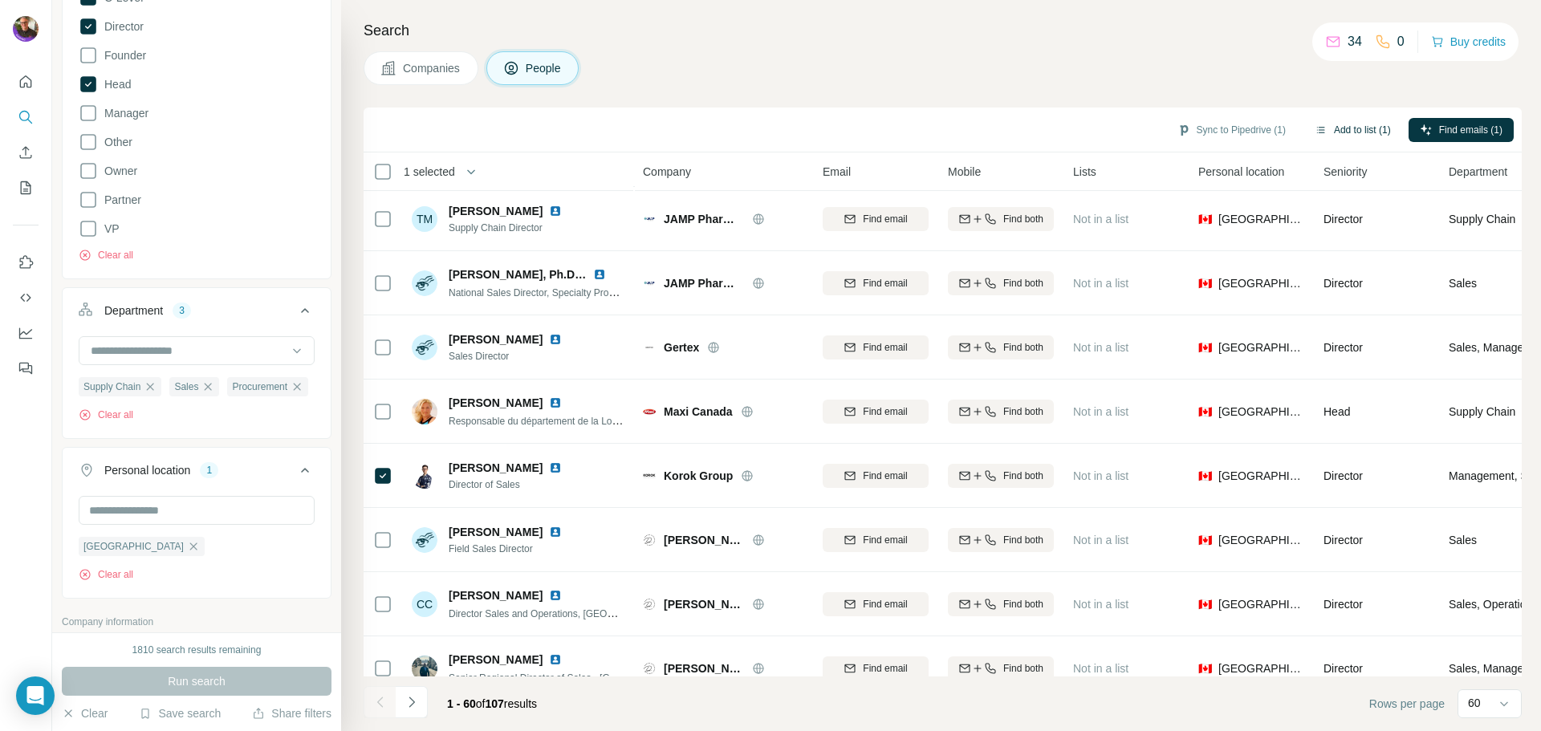
click at [1375, 123] on button "Add to list (1)" at bounding box center [1352, 130] width 99 height 24
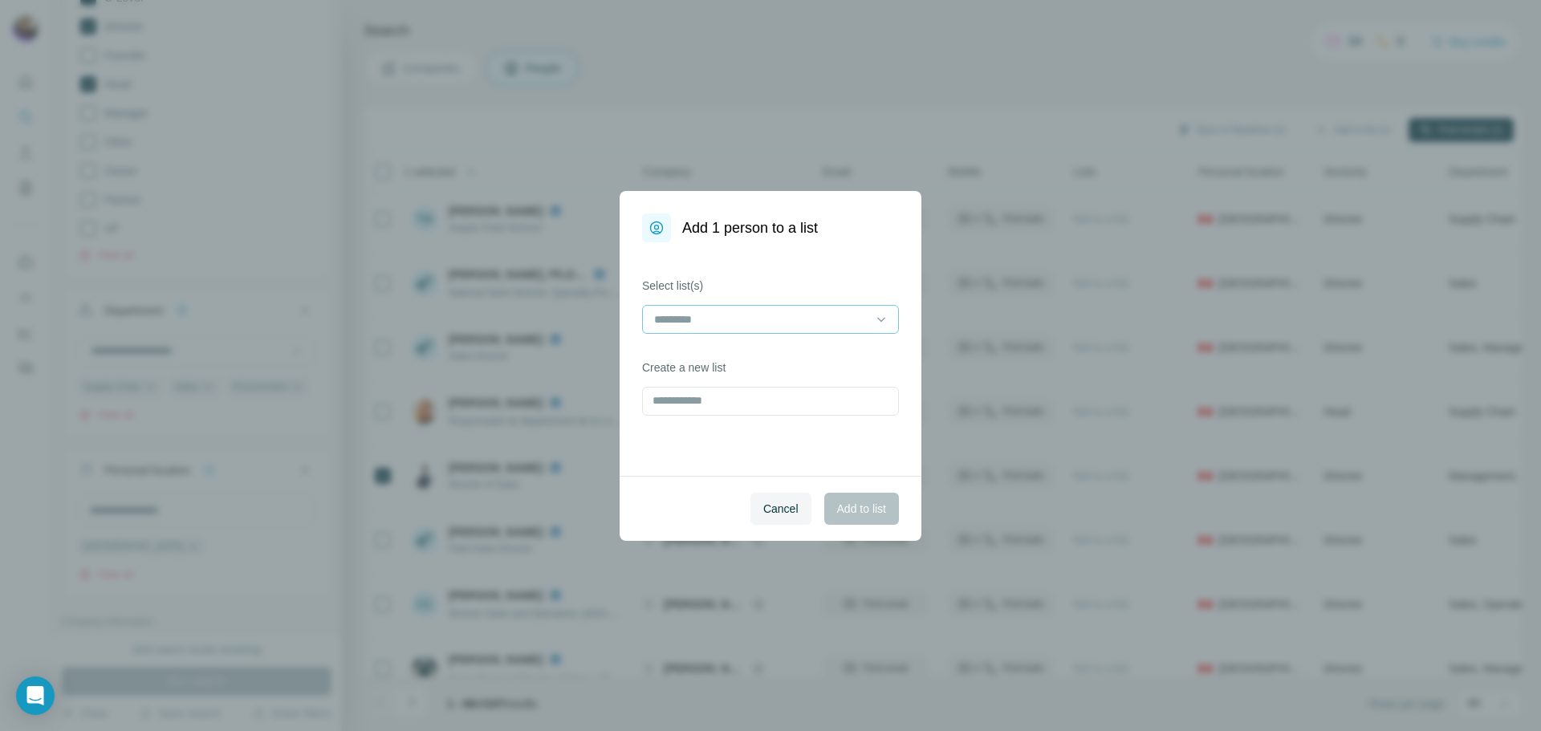
click at [680, 324] on input at bounding box center [760, 320] width 217 height 18
click at [690, 344] on div "20250901-DomList" at bounding box center [770, 355] width 249 height 29
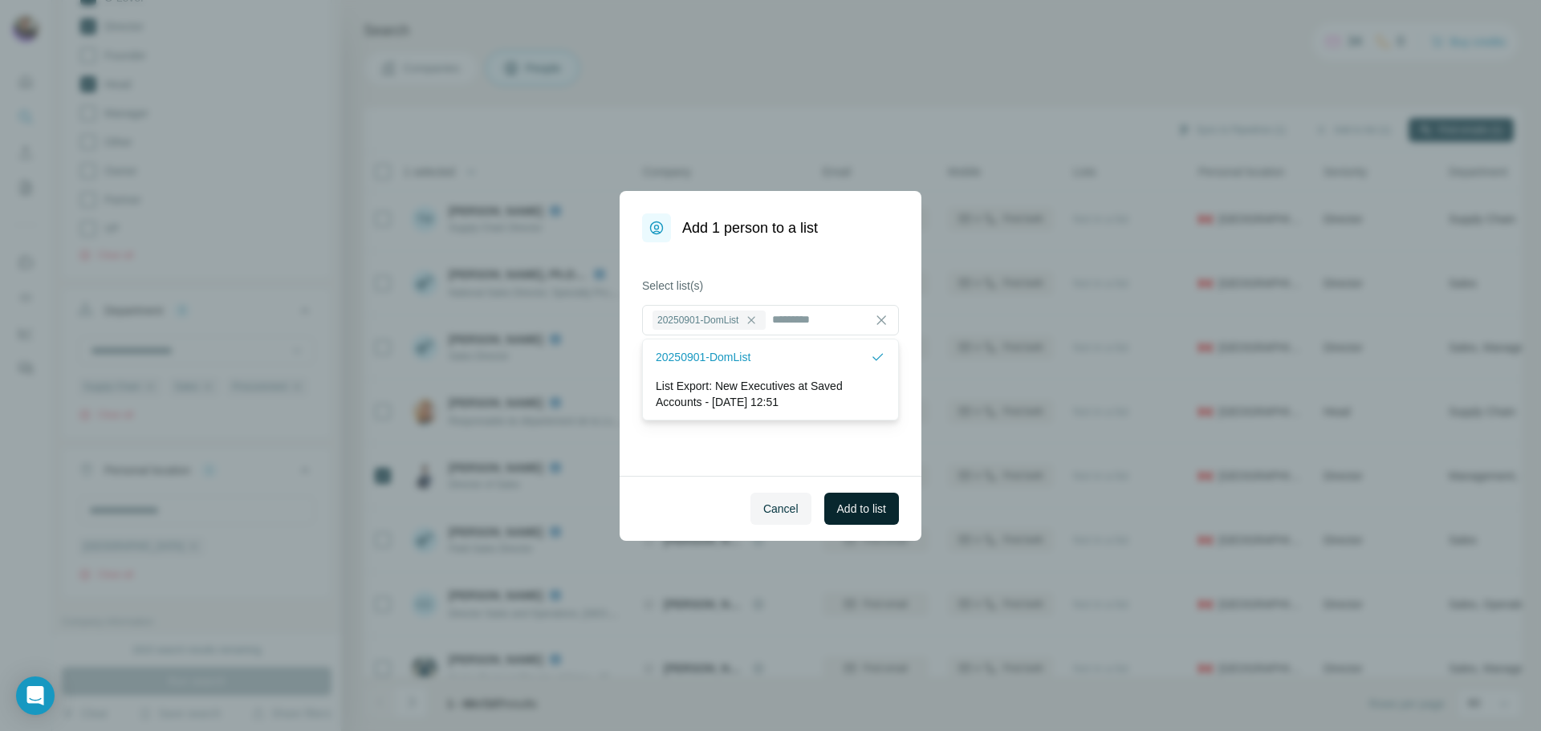
click at [876, 501] on span "Add to list" at bounding box center [861, 509] width 49 height 16
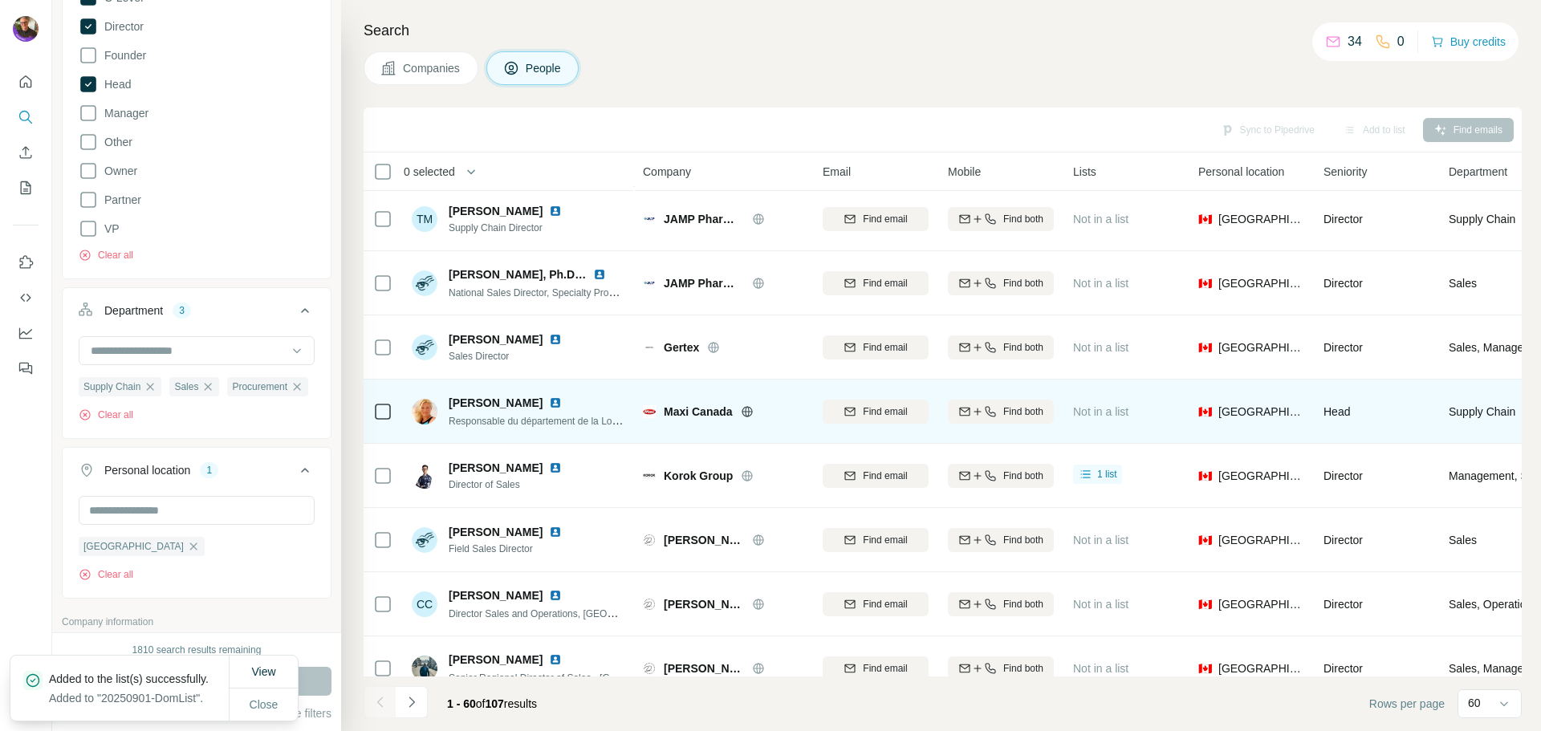
click at [752, 411] on icon at bounding box center [746, 411] width 10 height 10
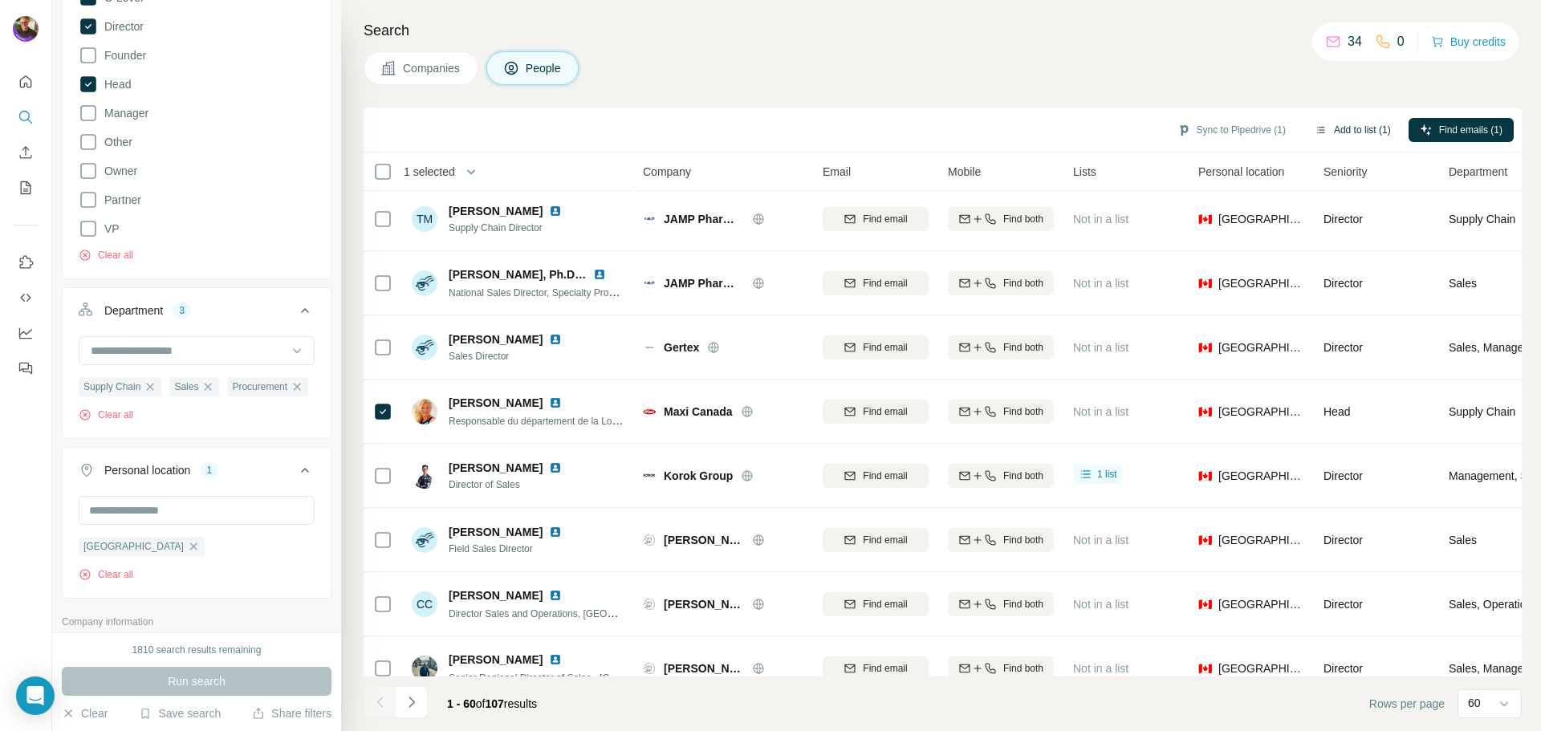
click at [1367, 136] on button "Add to list (1)" at bounding box center [1352, 130] width 99 height 24
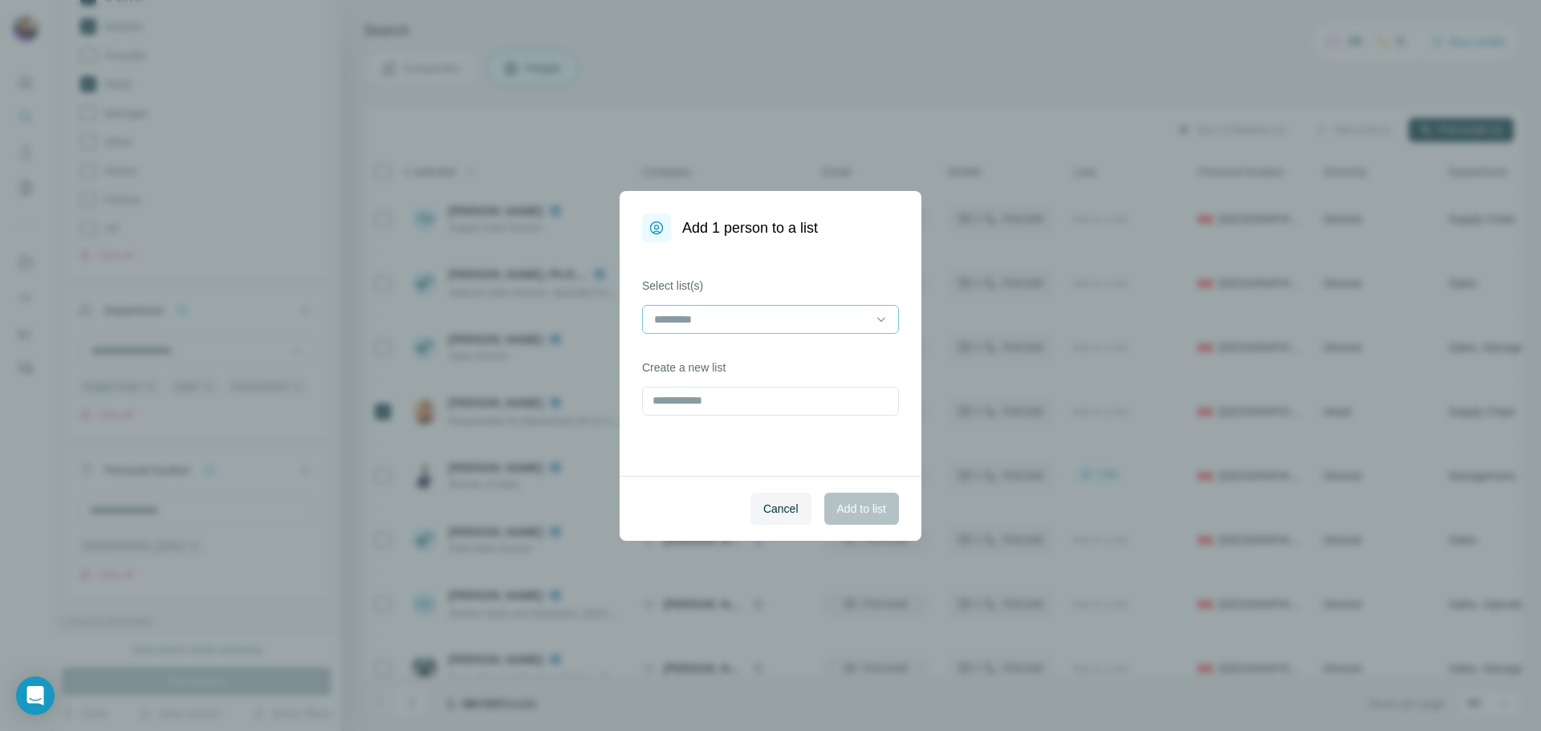
click at [642, 317] on div at bounding box center [770, 319] width 257 height 29
click at [725, 355] on p "20250901-DomList" at bounding box center [703, 355] width 95 height 16
click at [852, 515] on span "Add to list" at bounding box center [861, 509] width 49 height 16
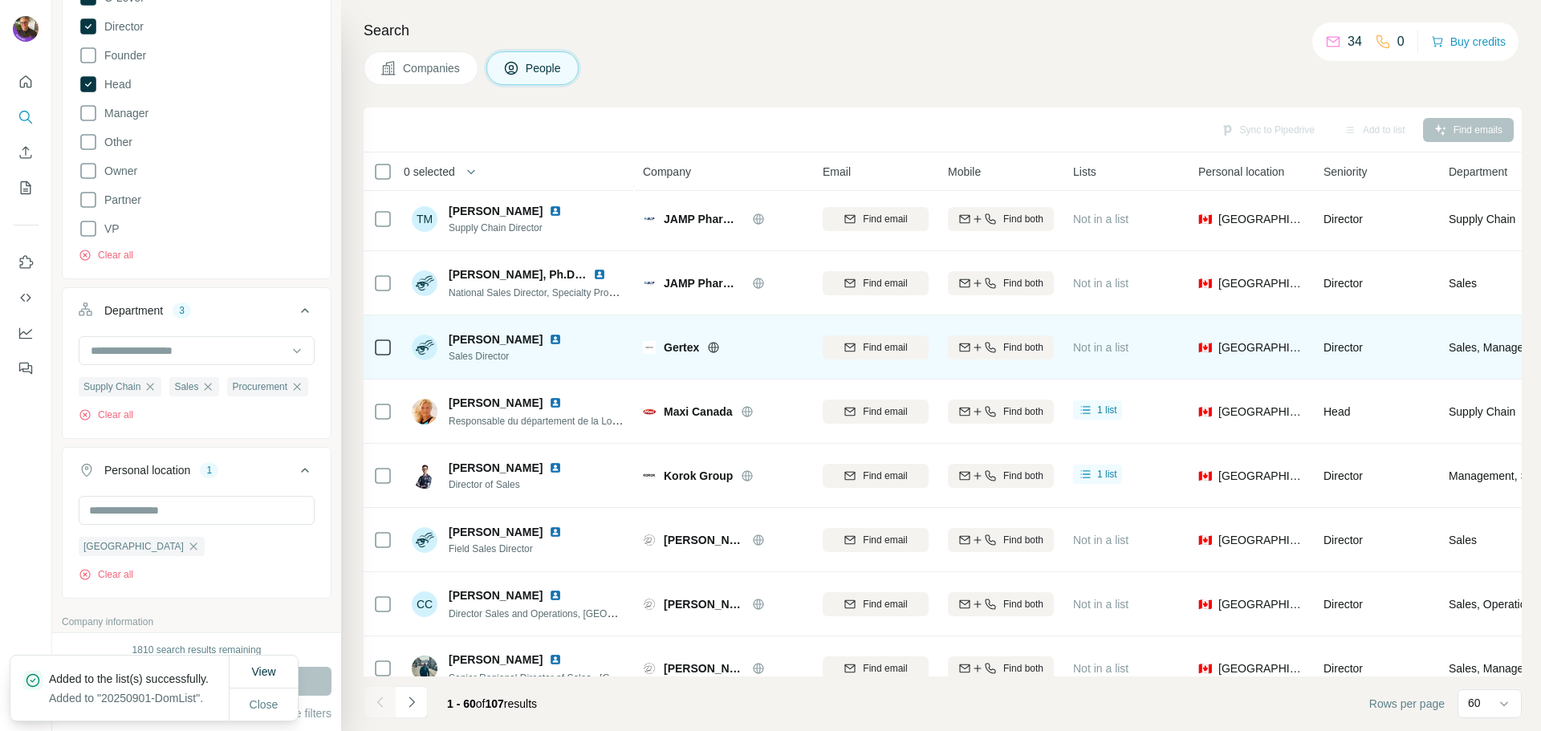
click at [717, 347] on icon at bounding box center [714, 347] width 10 height 1
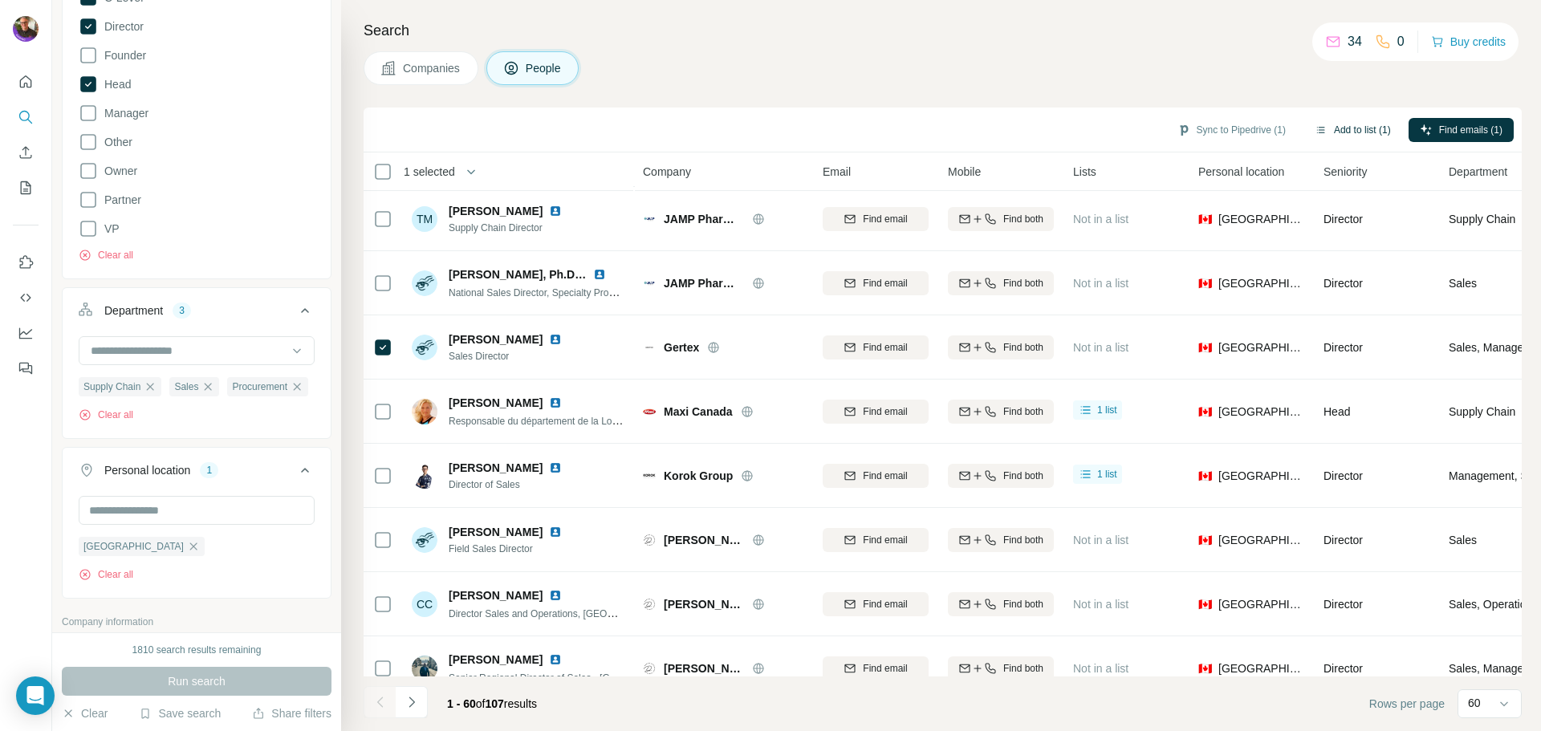
click at [1342, 125] on button "Add to list (1)" at bounding box center [1352, 130] width 99 height 24
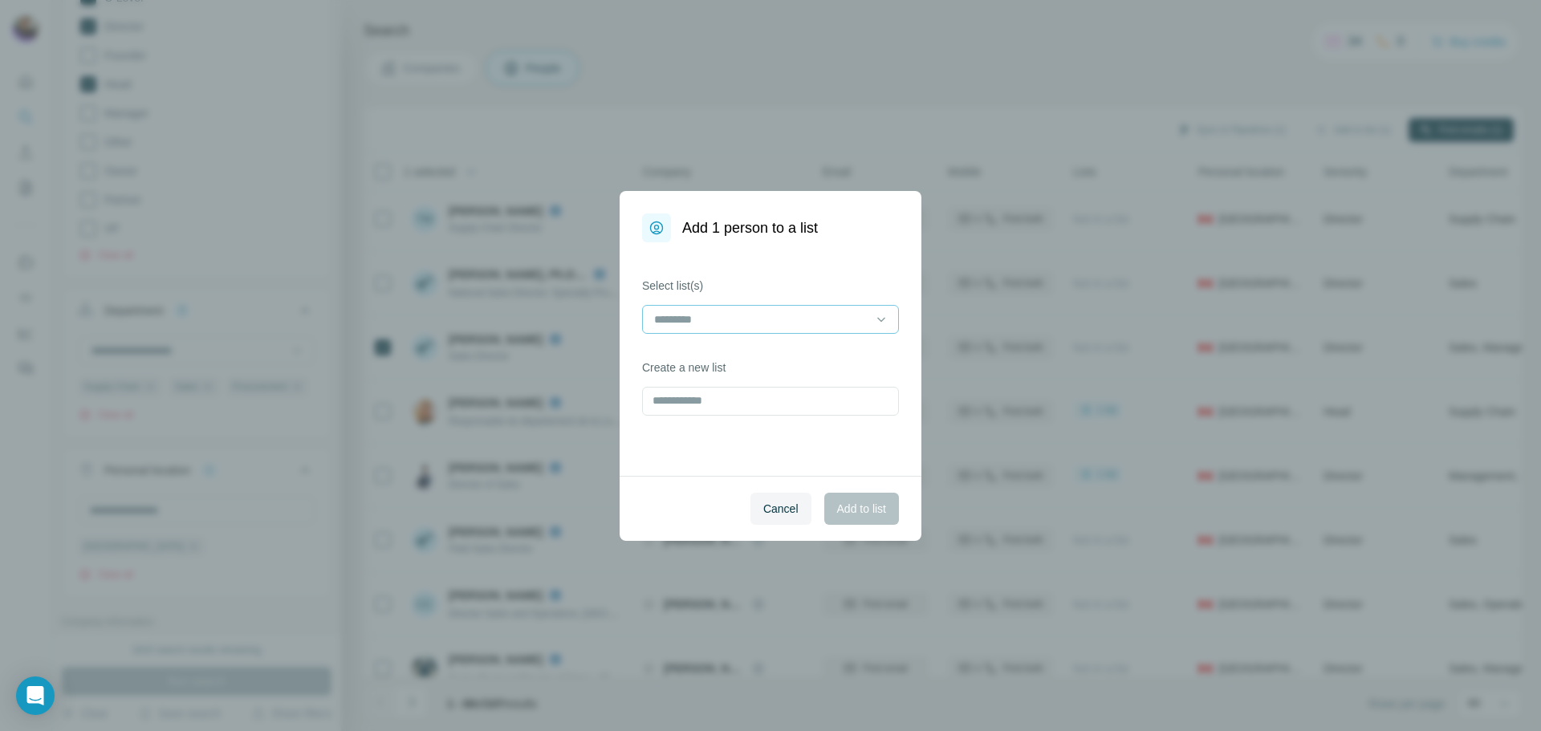
click at [708, 318] on input at bounding box center [760, 320] width 217 height 18
click at [711, 353] on p "20250901-DomList" at bounding box center [703, 355] width 95 height 16
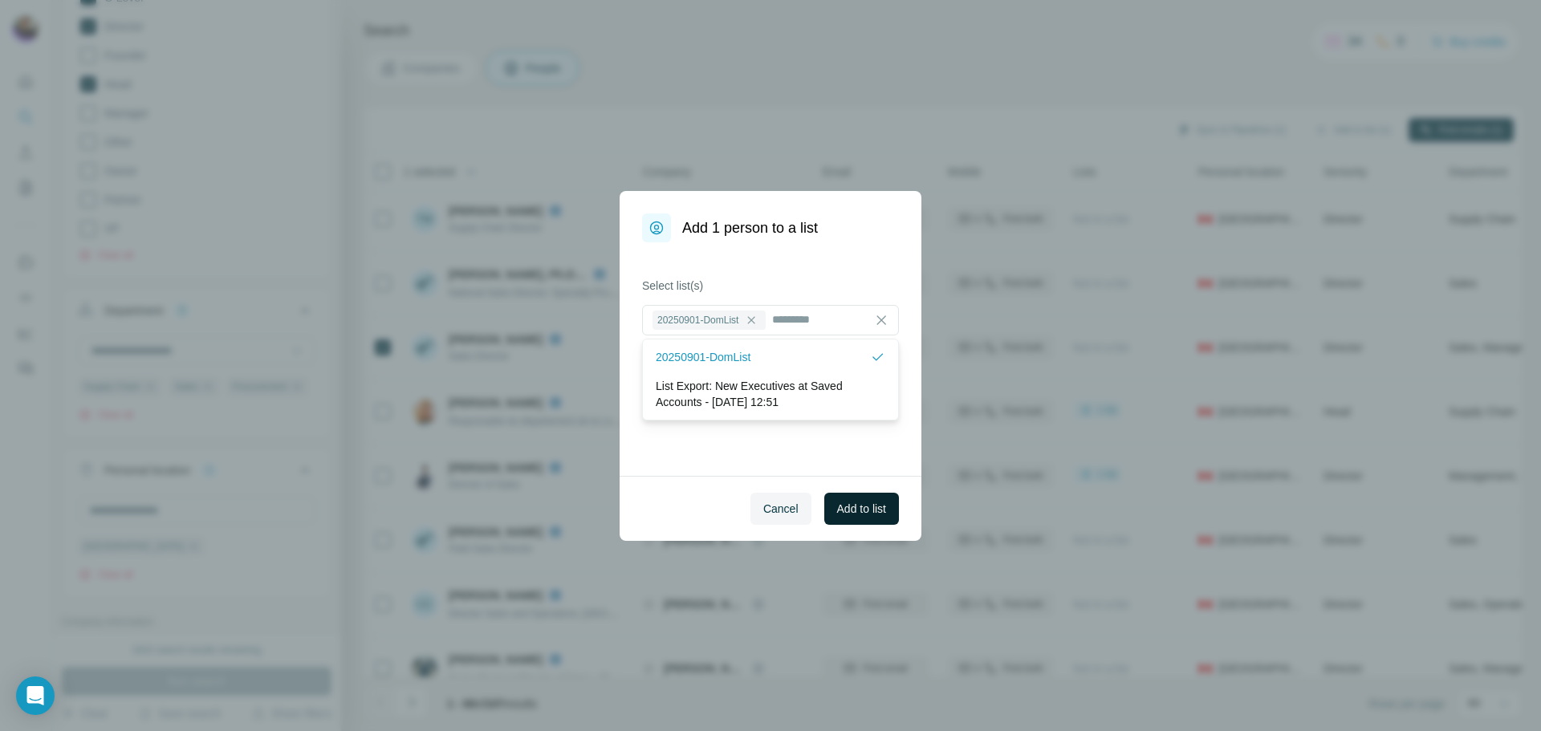
click at [864, 509] on span "Add to list" at bounding box center [861, 509] width 49 height 16
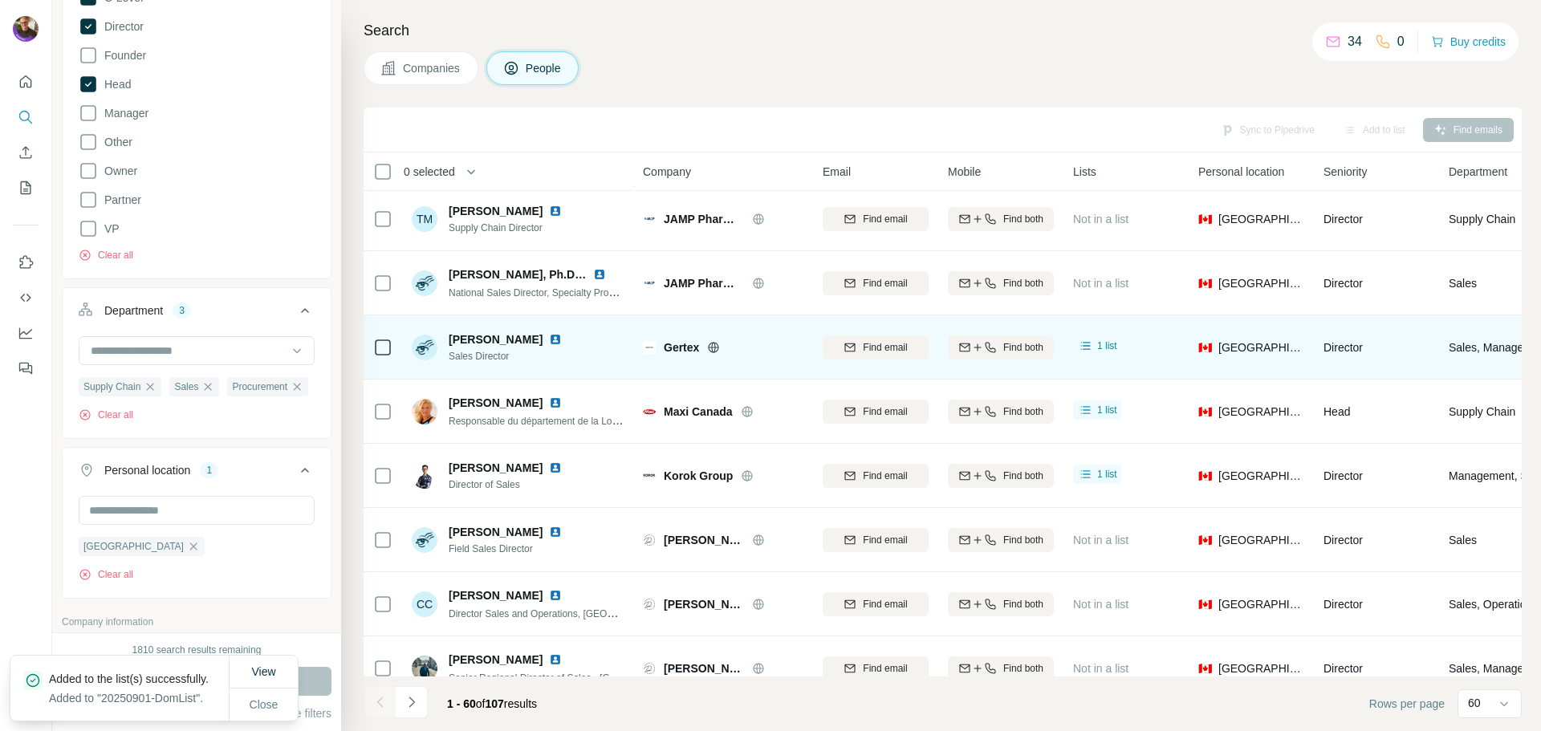
scroll to position [1208, 0]
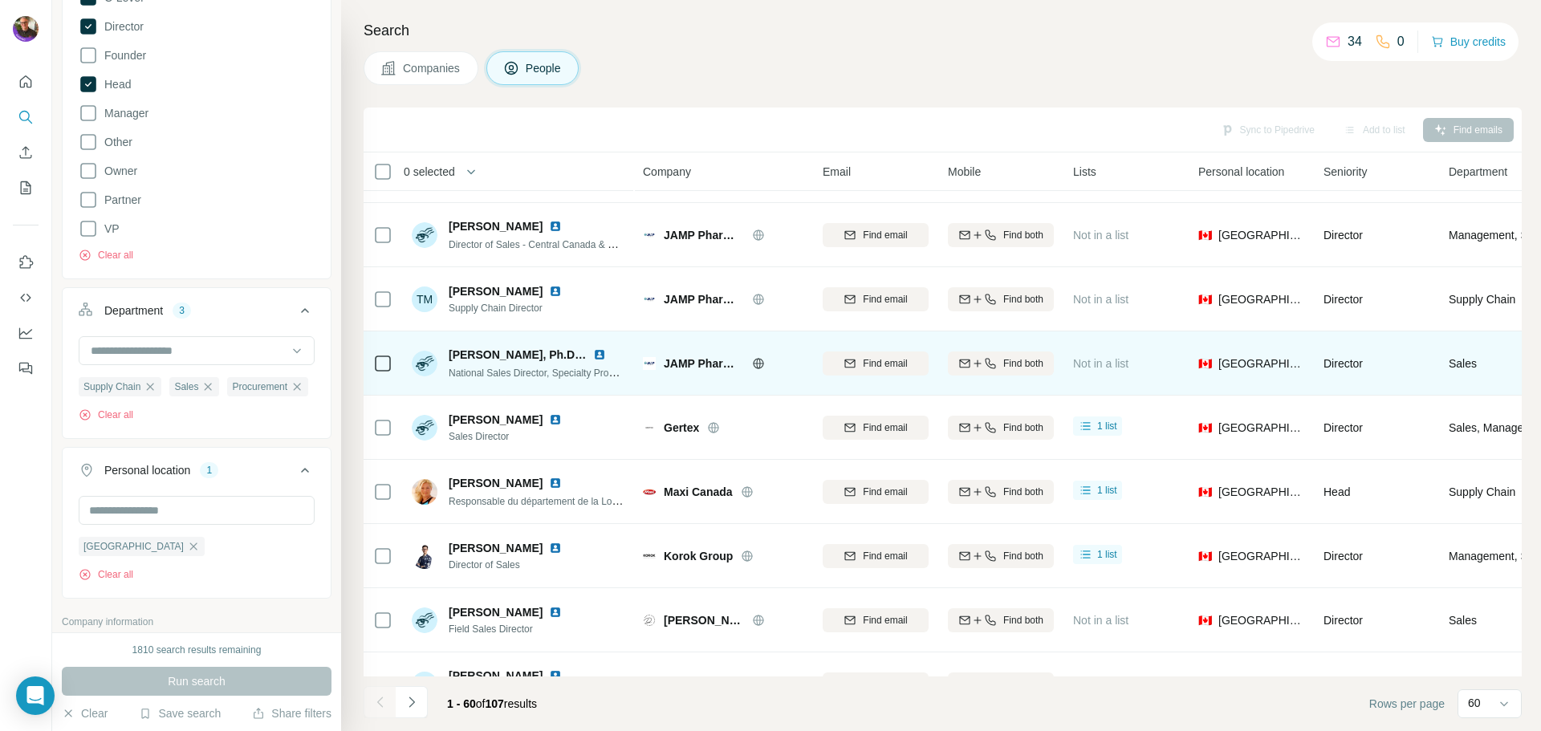
click at [757, 362] on icon at bounding box center [758, 363] width 13 height 13
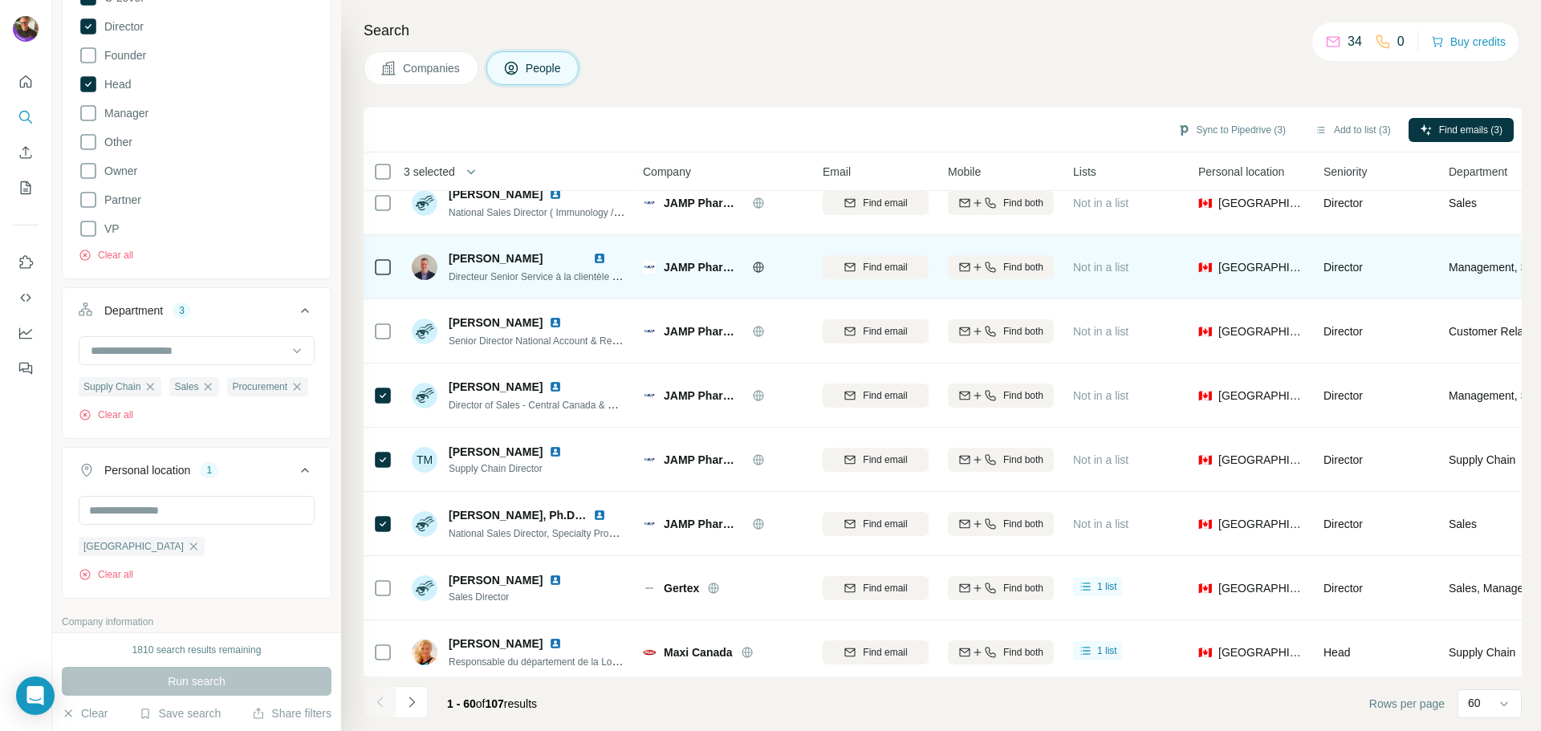
scroll to position [887, 0]
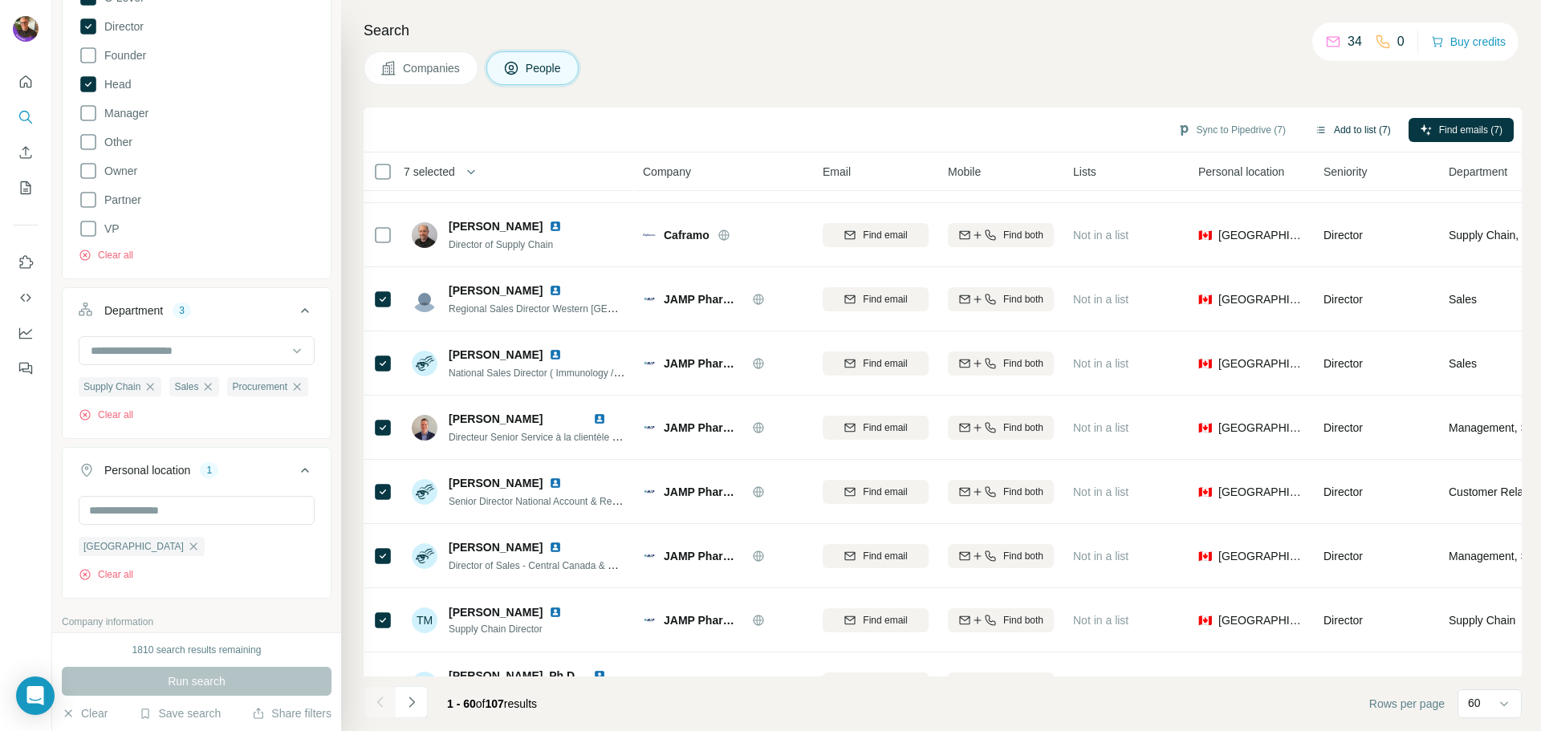
click at [1351, 124] on button "Add to list (7)" at bounding box center [1352, 130] width 99 height 24
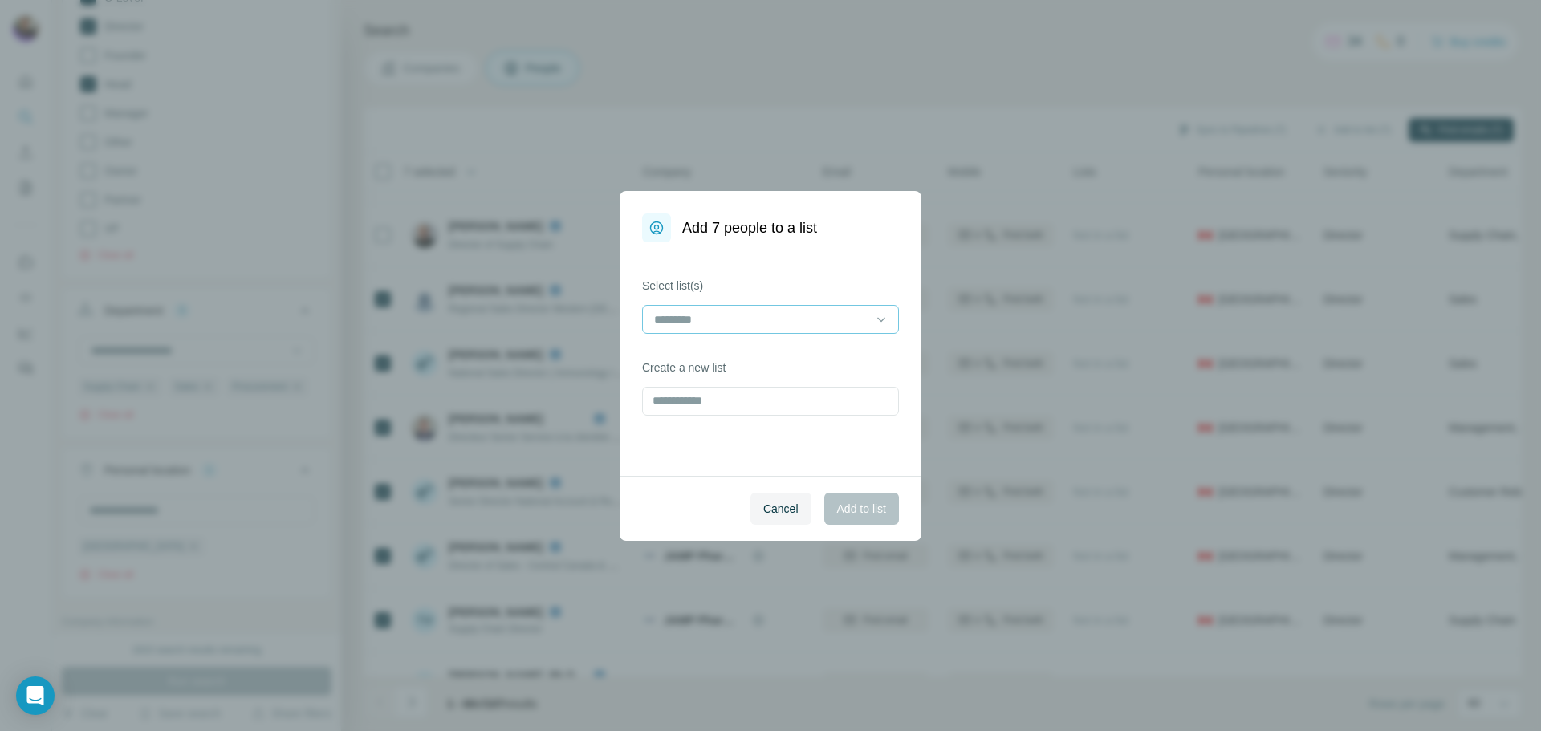
click at [655, 328] on div at bounding box center [760, 319] width 217 height 27
click at [688, 347] on p "20250901-DomList" at bounding box center [703, 355] width 95 height 16
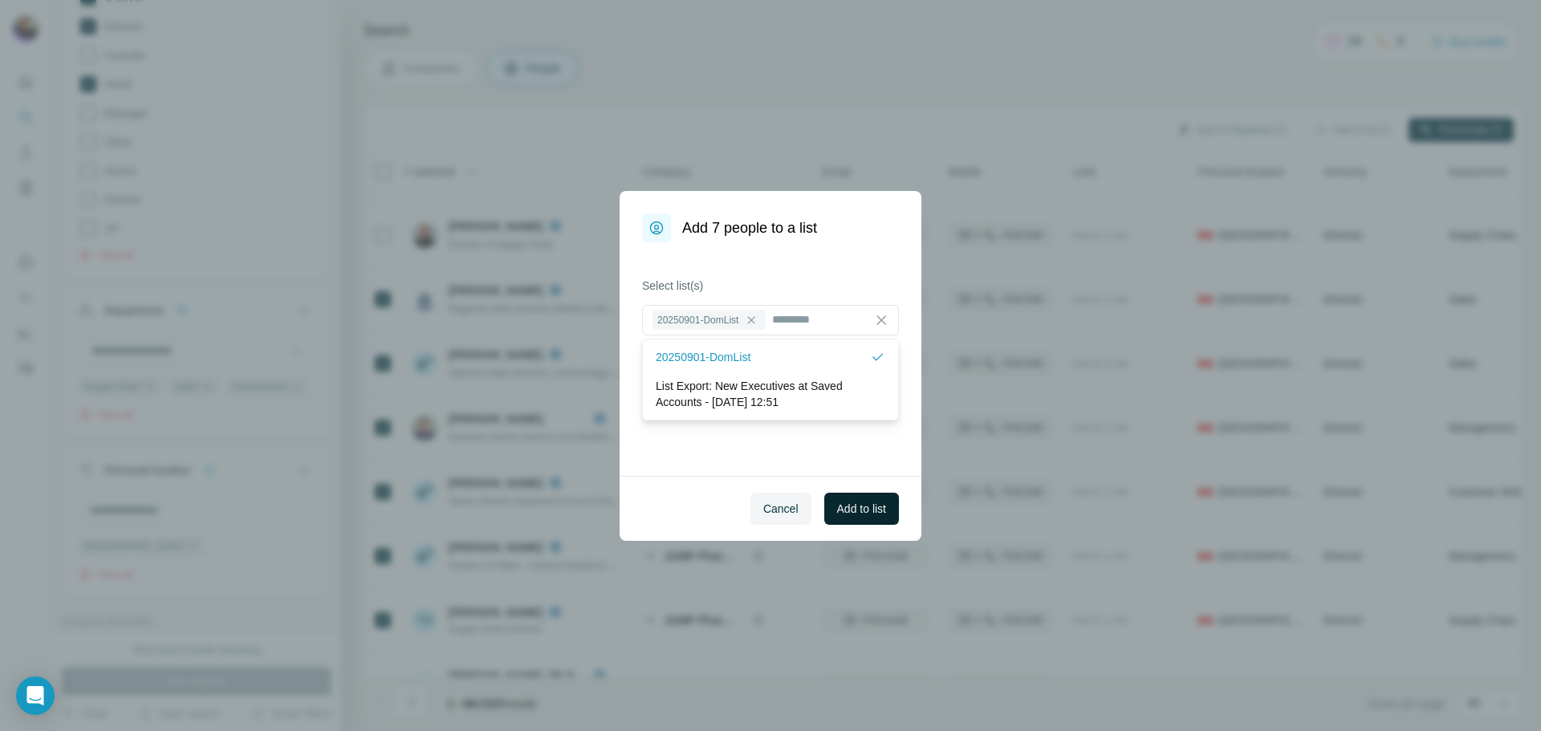
click at [846, 501] on span "Add to list" at bounding box center [861, 509] width 49 height 16
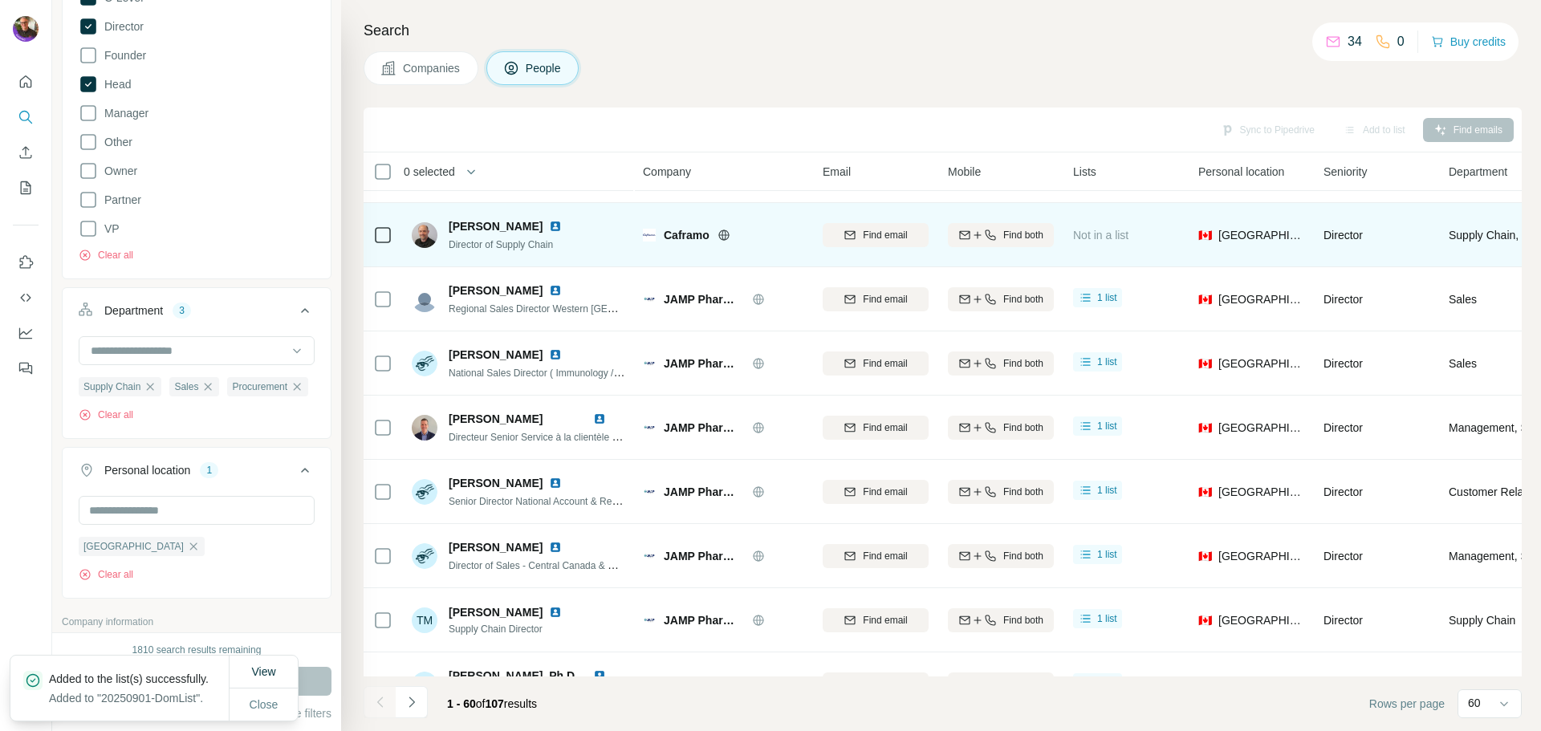
scroll to position [646, 0]
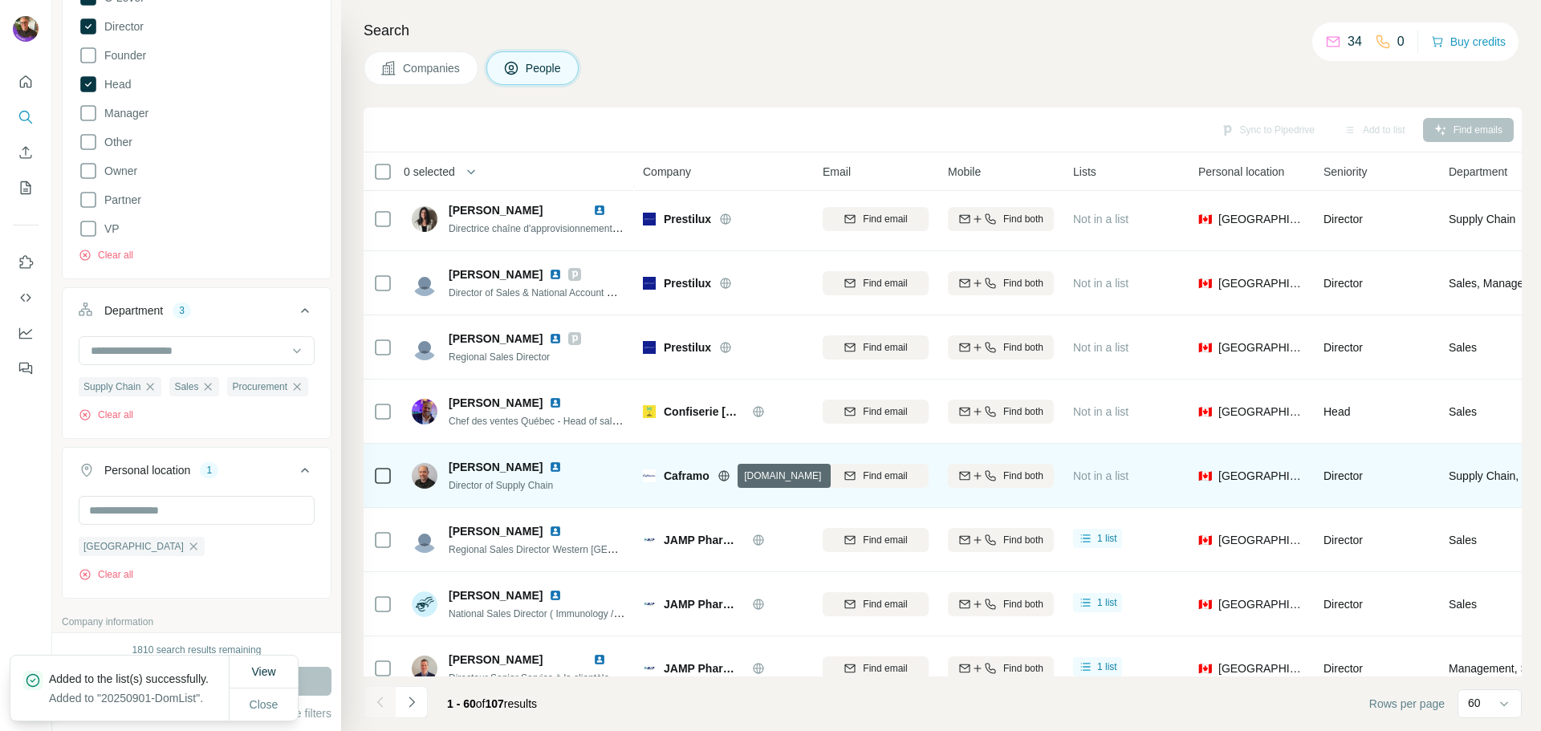
click at [724, 474] on icon at bounding box center [723, 475] width 13 height 13
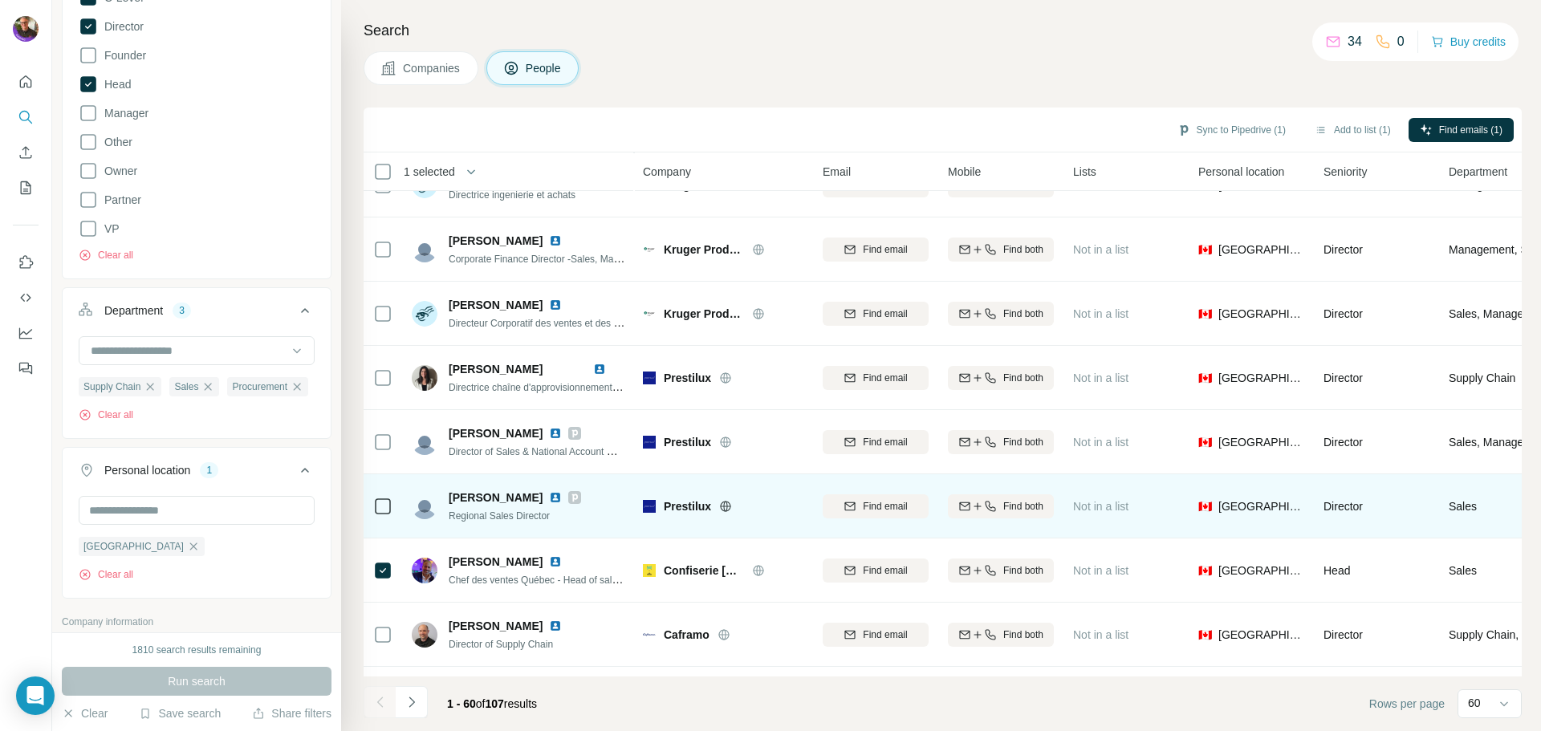
scroll to position [485, 0]
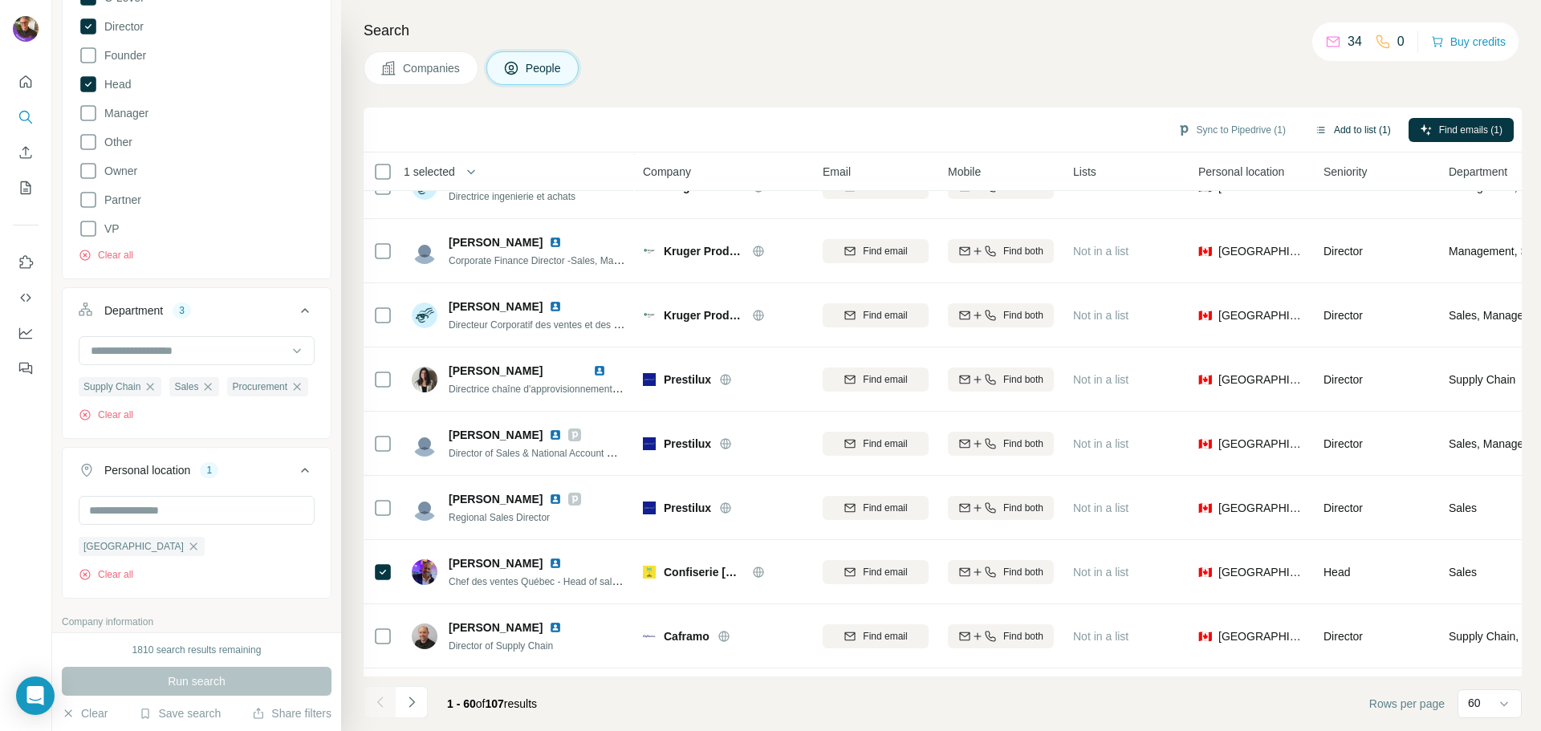
click at [1347, 130] on button "Add to list (1)" at bounding box center [1352, 130] width 99 height 24
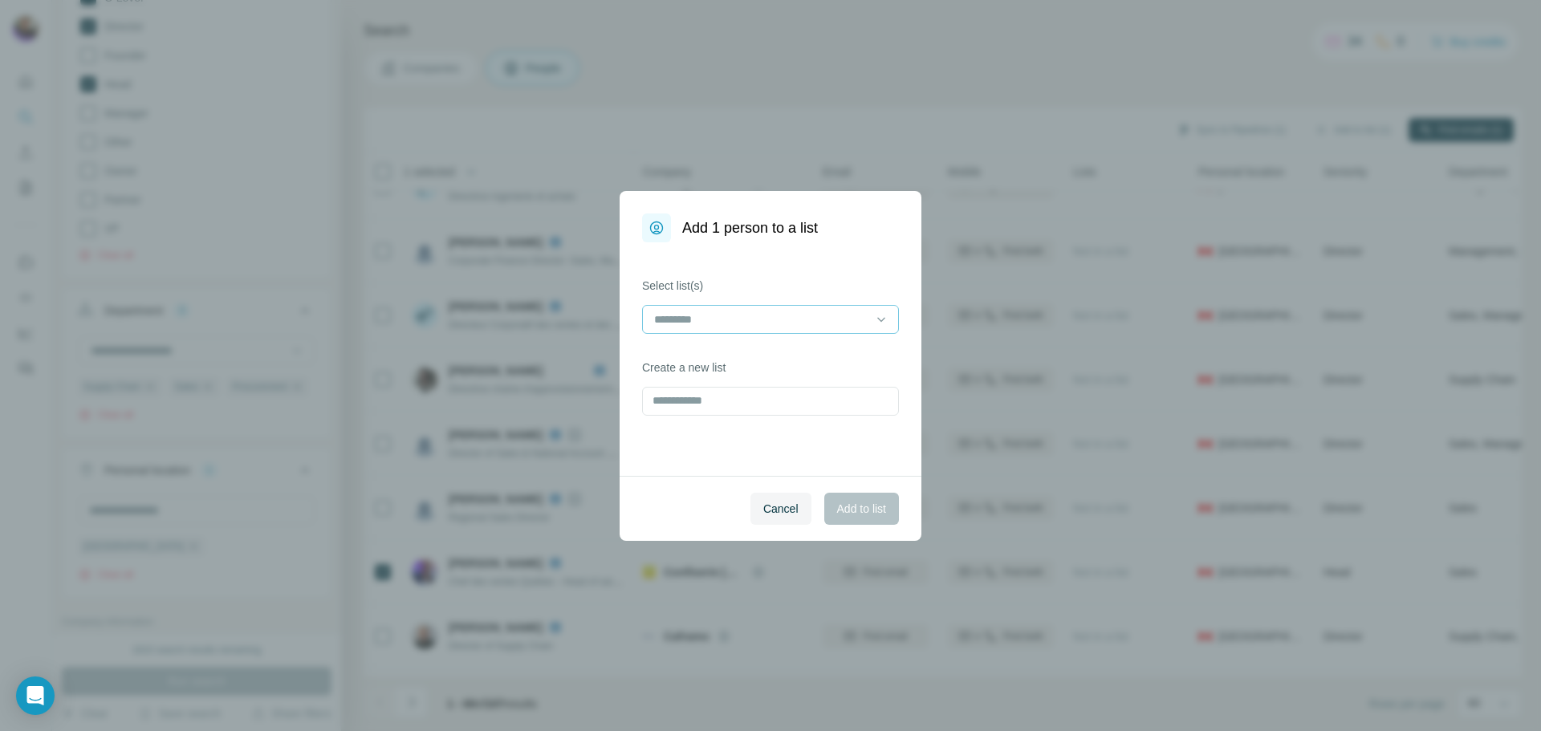
click at [707, 316] on input at bounding box center [760, 320] width 217 height 18
click at [709, 359] on p "20250901-DomList" at bounding box center [703, 355] width 95 height 16
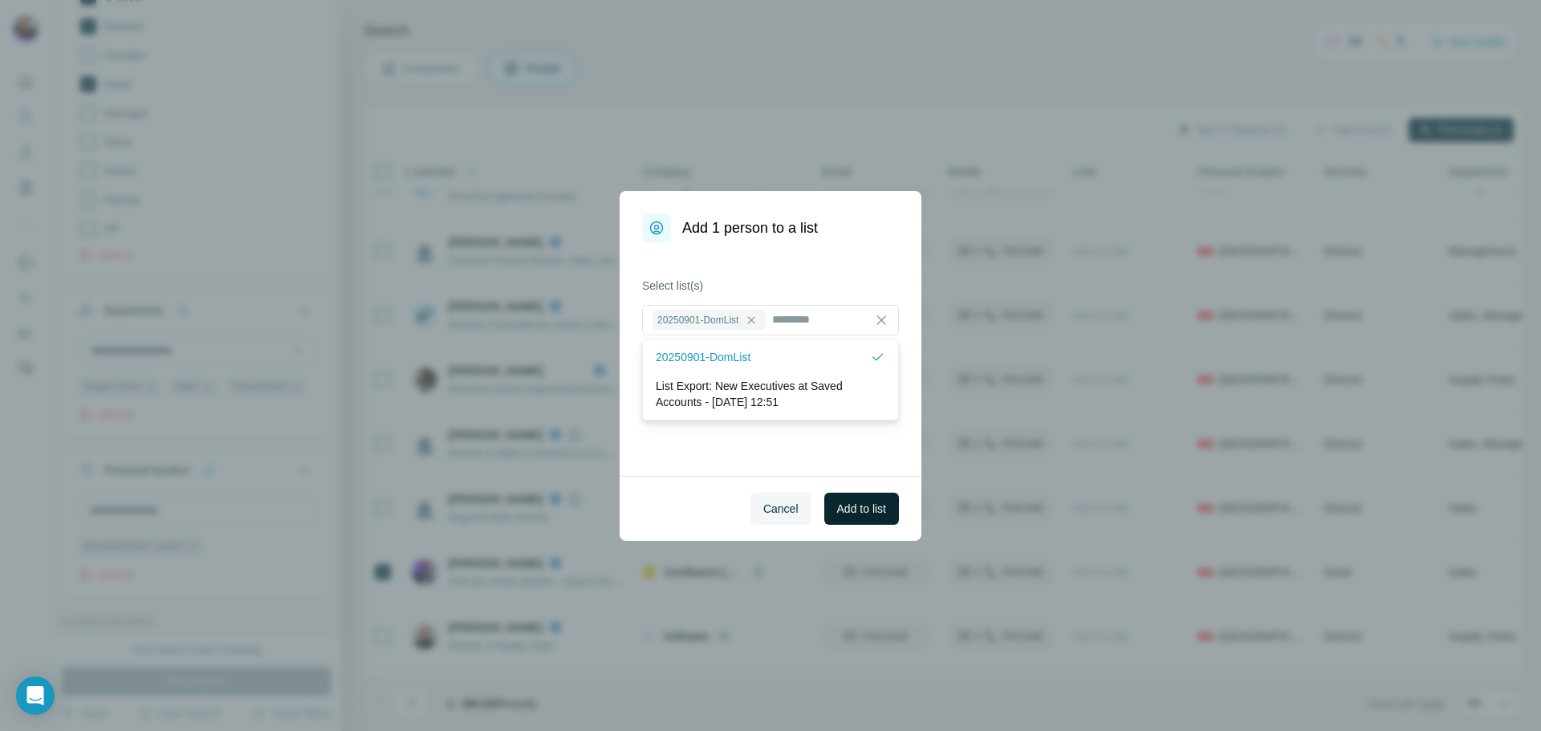
click at [837, 503] on span "Add to list" at bounding box center [861, 509] width 49 height 16
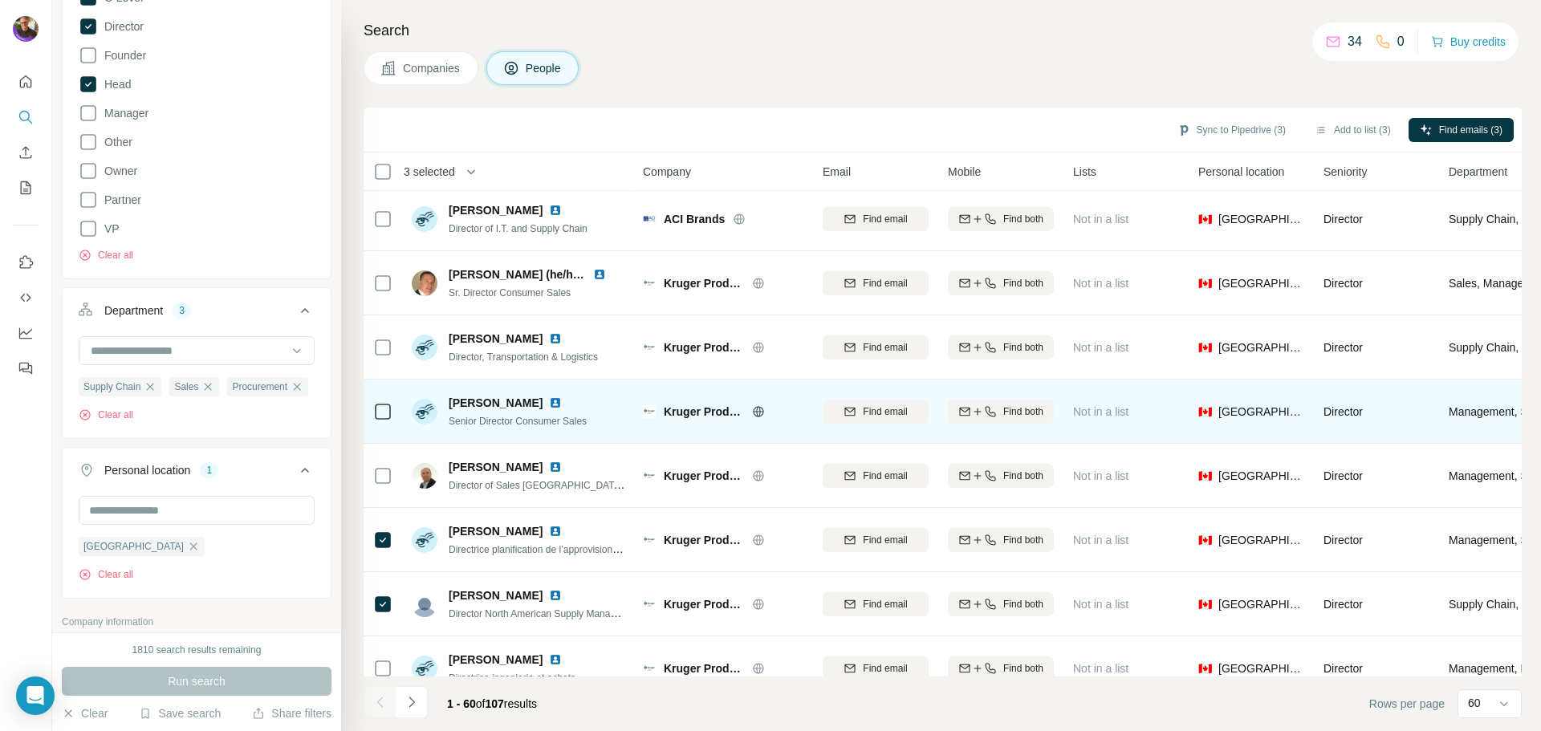
scroll to position [0, 0]
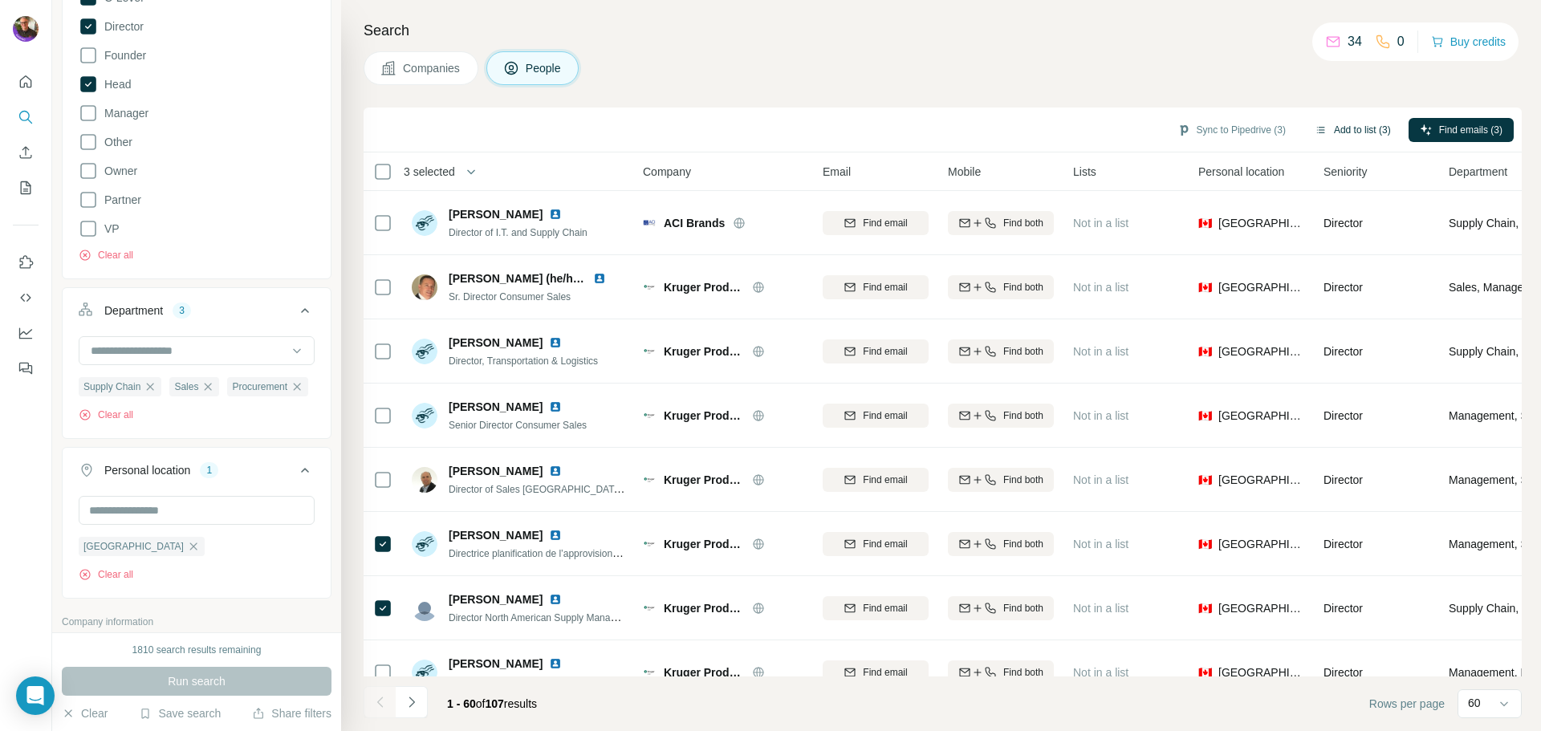
click at [1329, 133] on button "Add to list (3)" at bounding box center [1352, 130] width 99 height 24
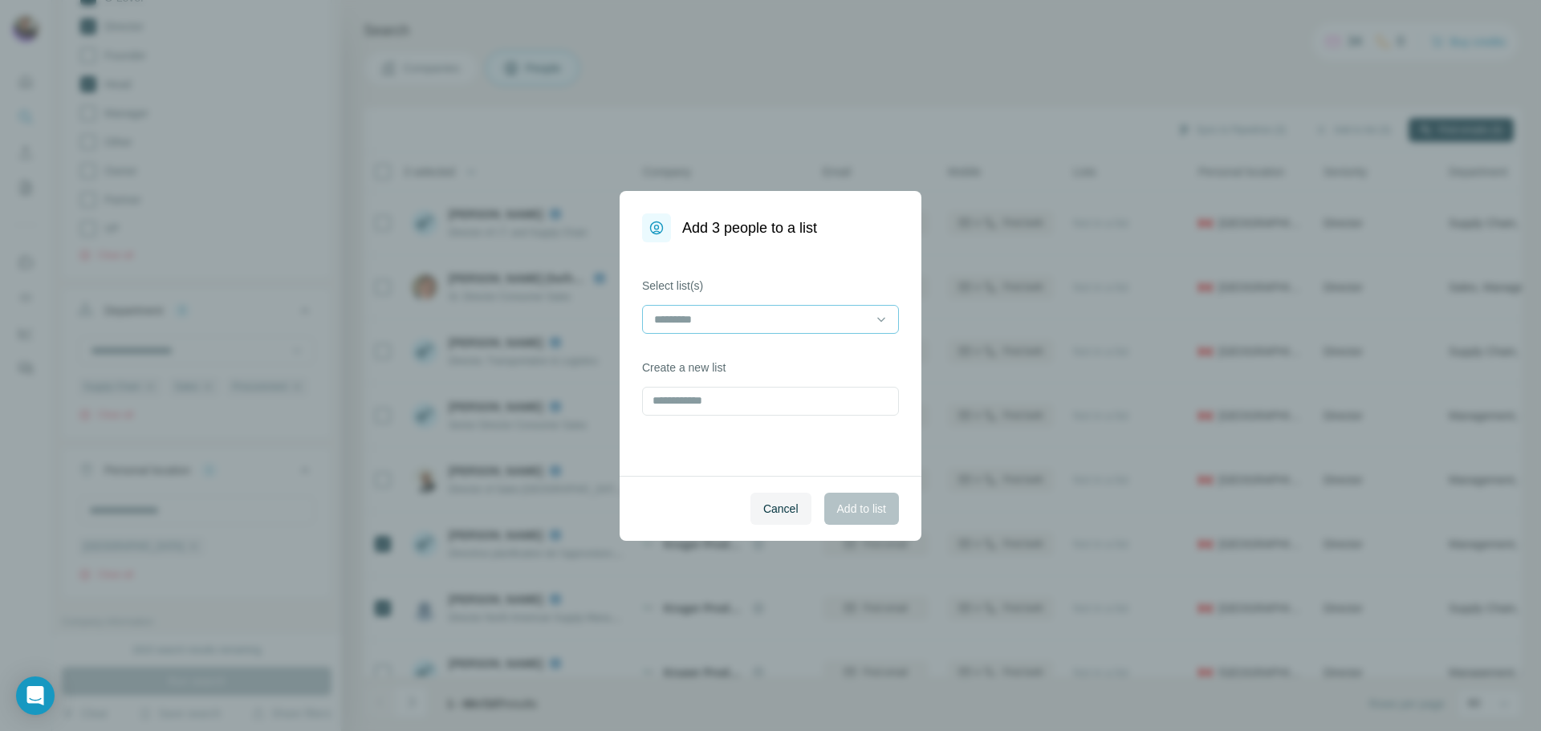
click at [714, 323] on input at bounding box center [760, 320] width 217 height 18
click at [703, 347] on p "20250901-DomList" at bounding box center [703, 355] width 95 height 16
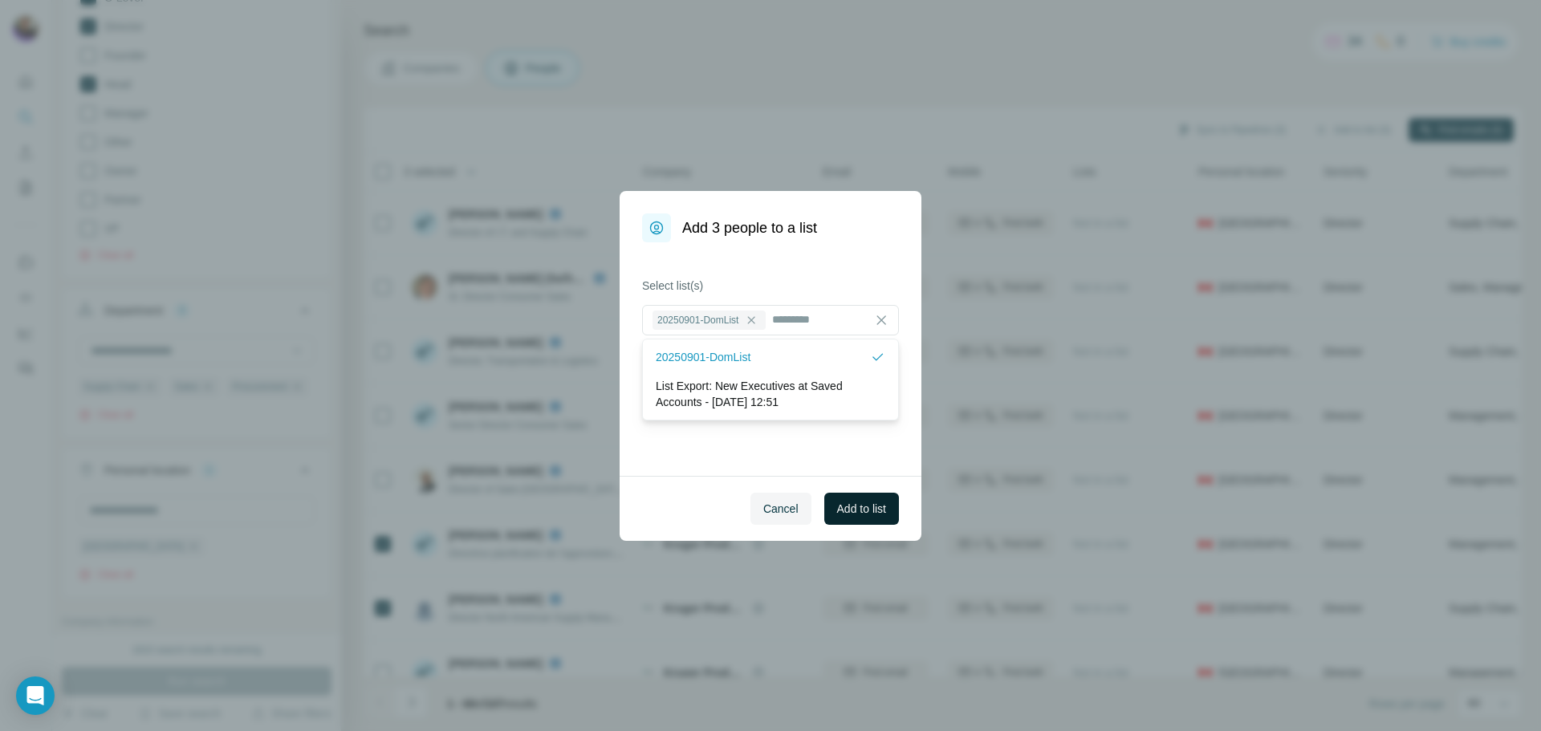
click at [869, 514] on span "Add to list" at bounding box center [861, 509] width 49 height 16
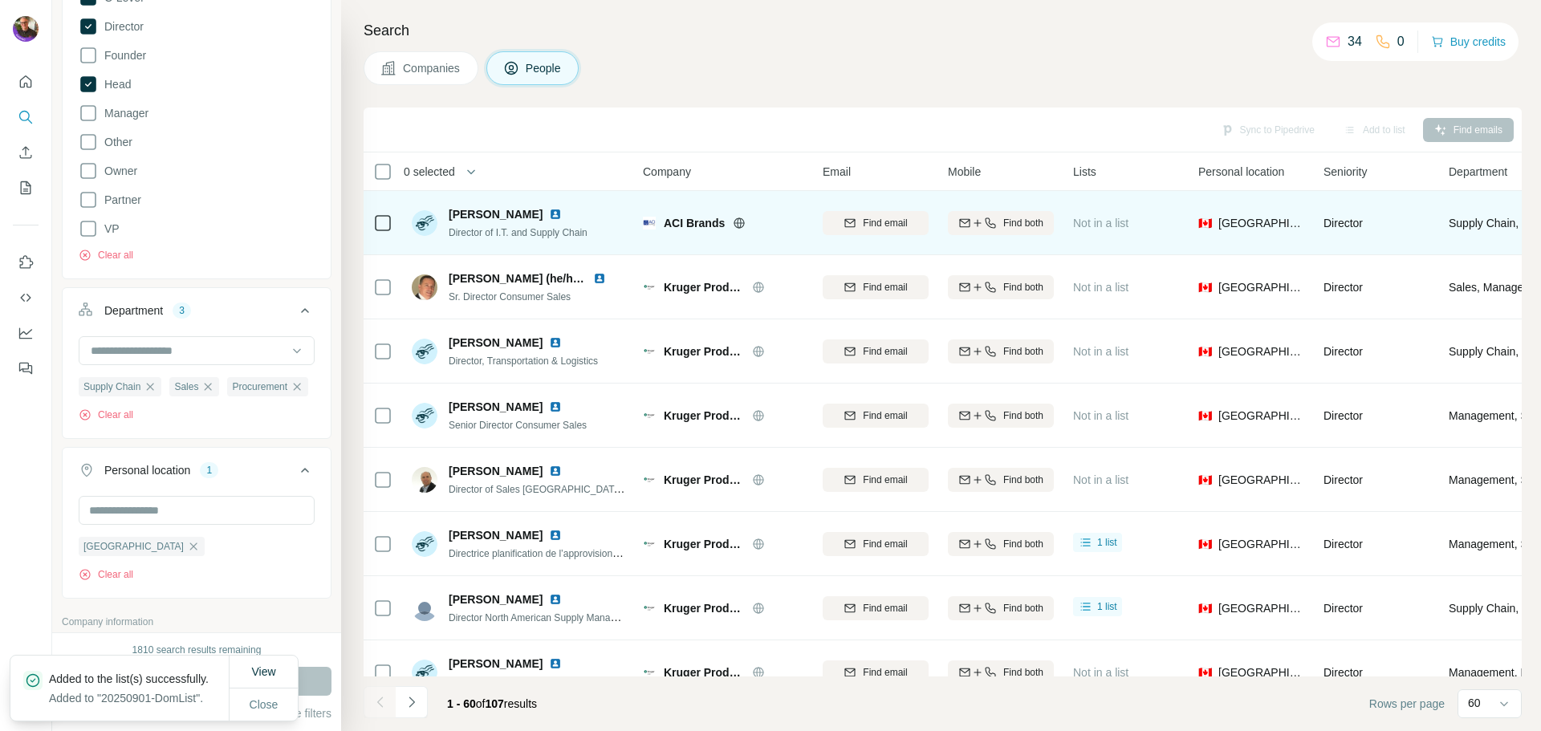
click at [737, 220] on icon at bounding box center [739, 222] width 4 height 10
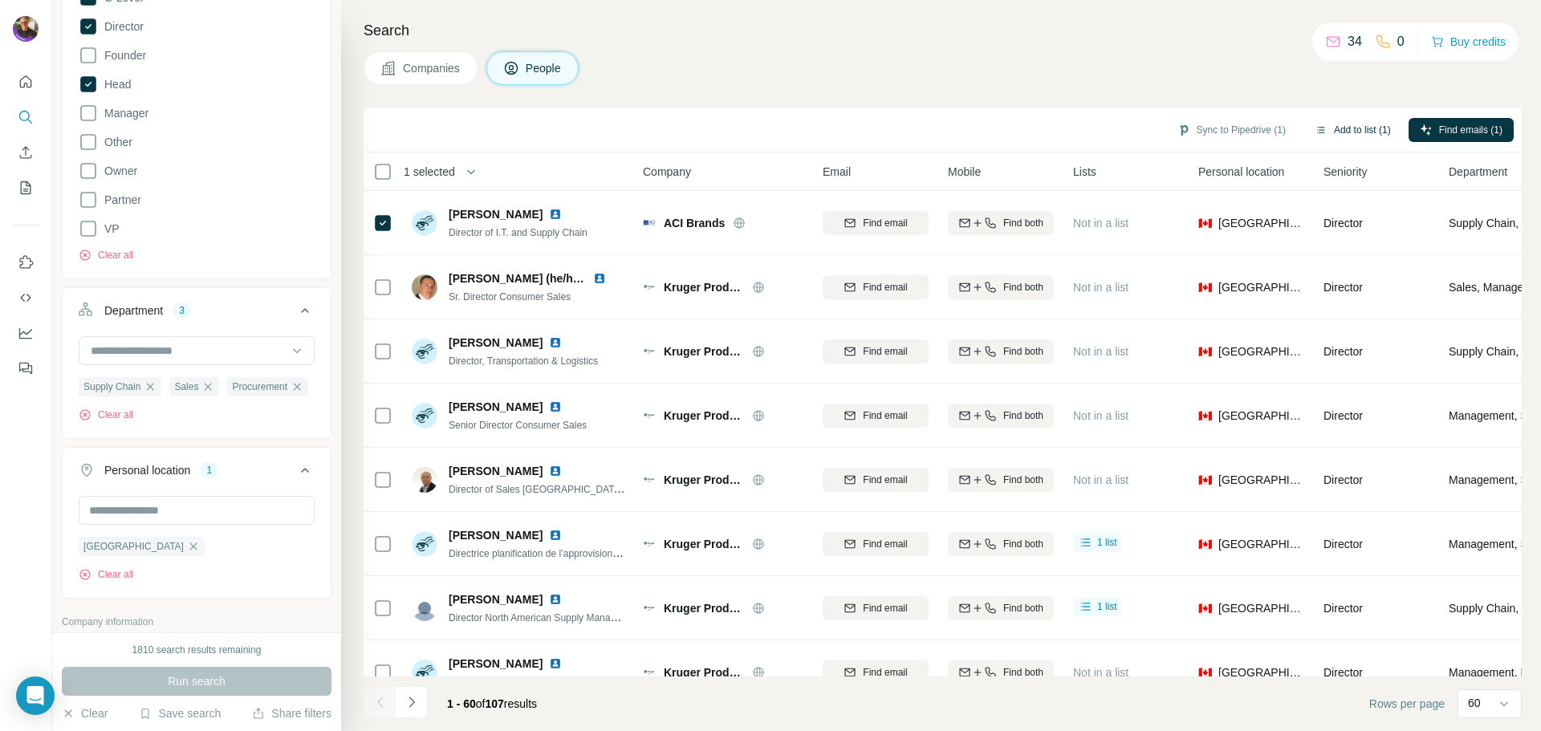
click at [1334, 131] on button "Add to list (1)" at bounding box center [1352, 130] width 99 height 24
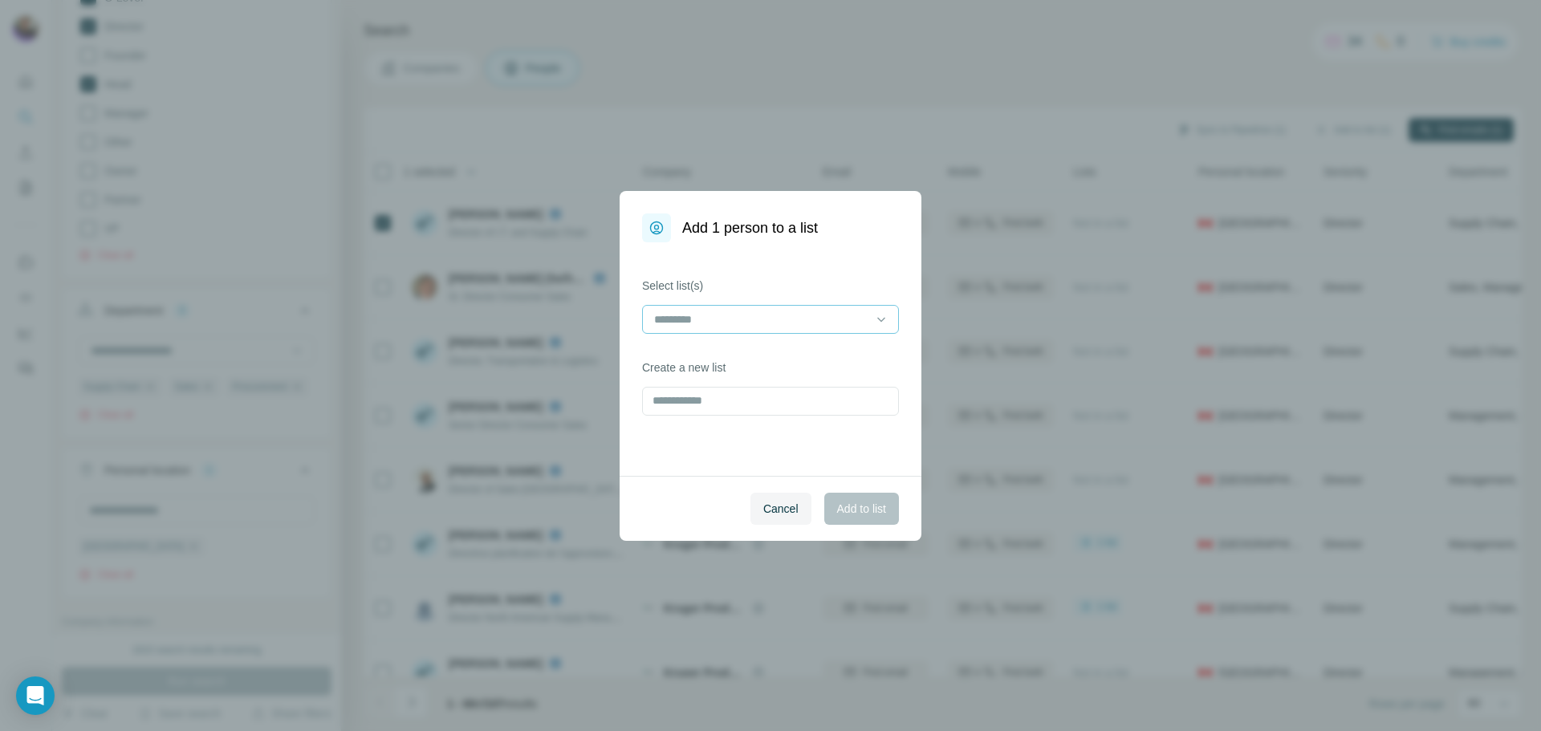
click at [724, 315] on input at bounding box center [760, 320] width 217 height 18
click at [713, 352] on p "20250901-DomList" at bounding box center [703, 355] width 95 height 16
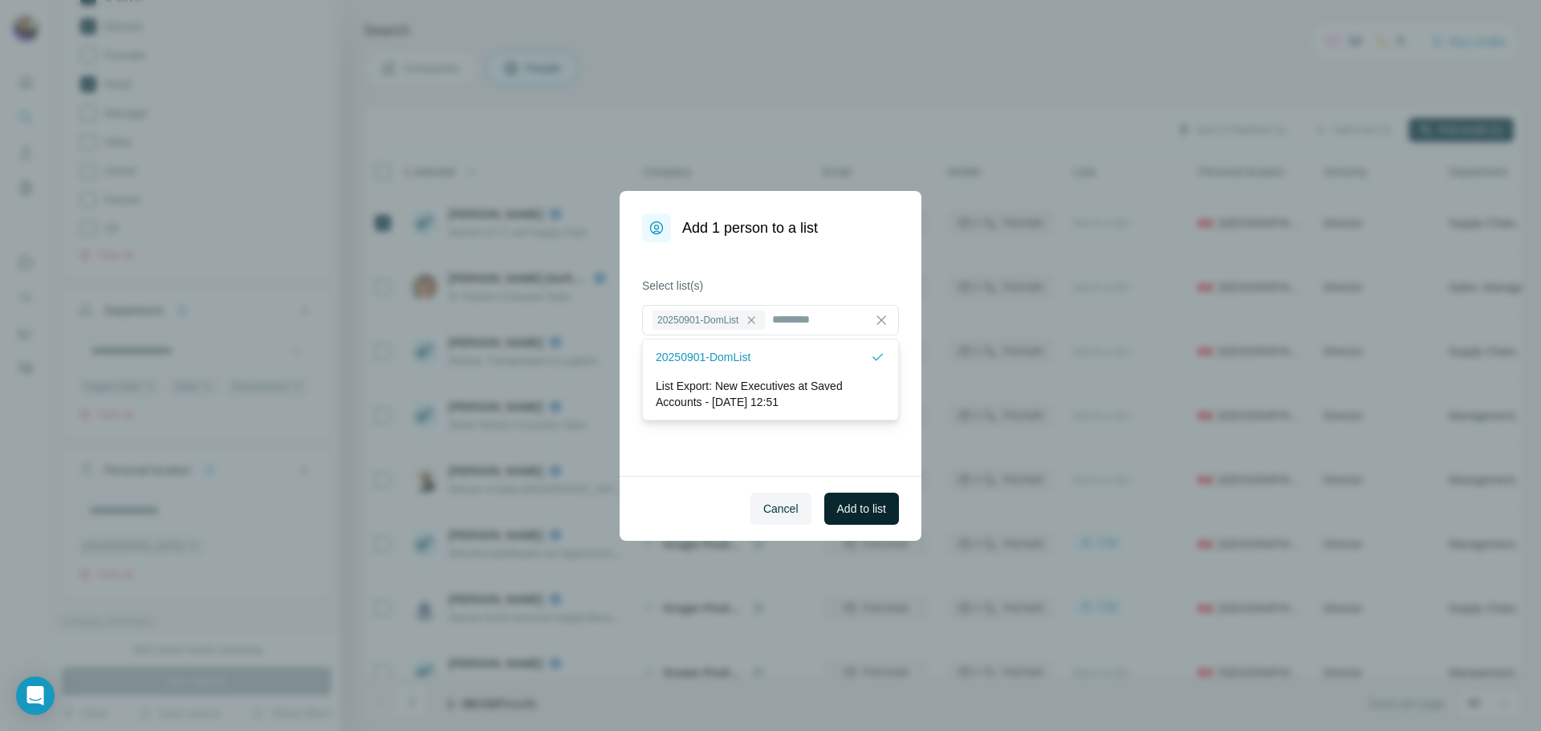
click at [860, 514] on span "Add to list" at bounding box center [861, 509] width 49 height 16
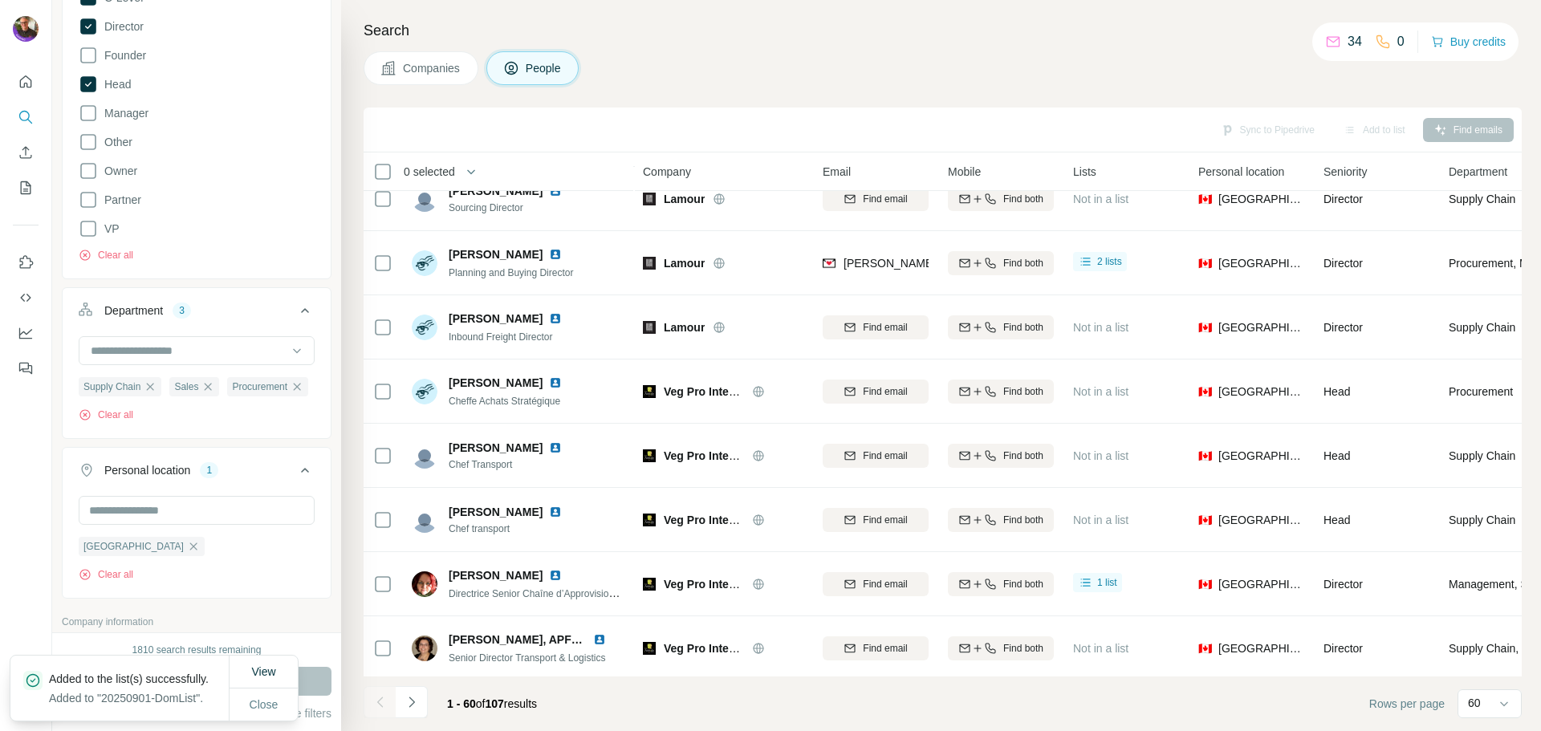
scroll to position [3374, 0]
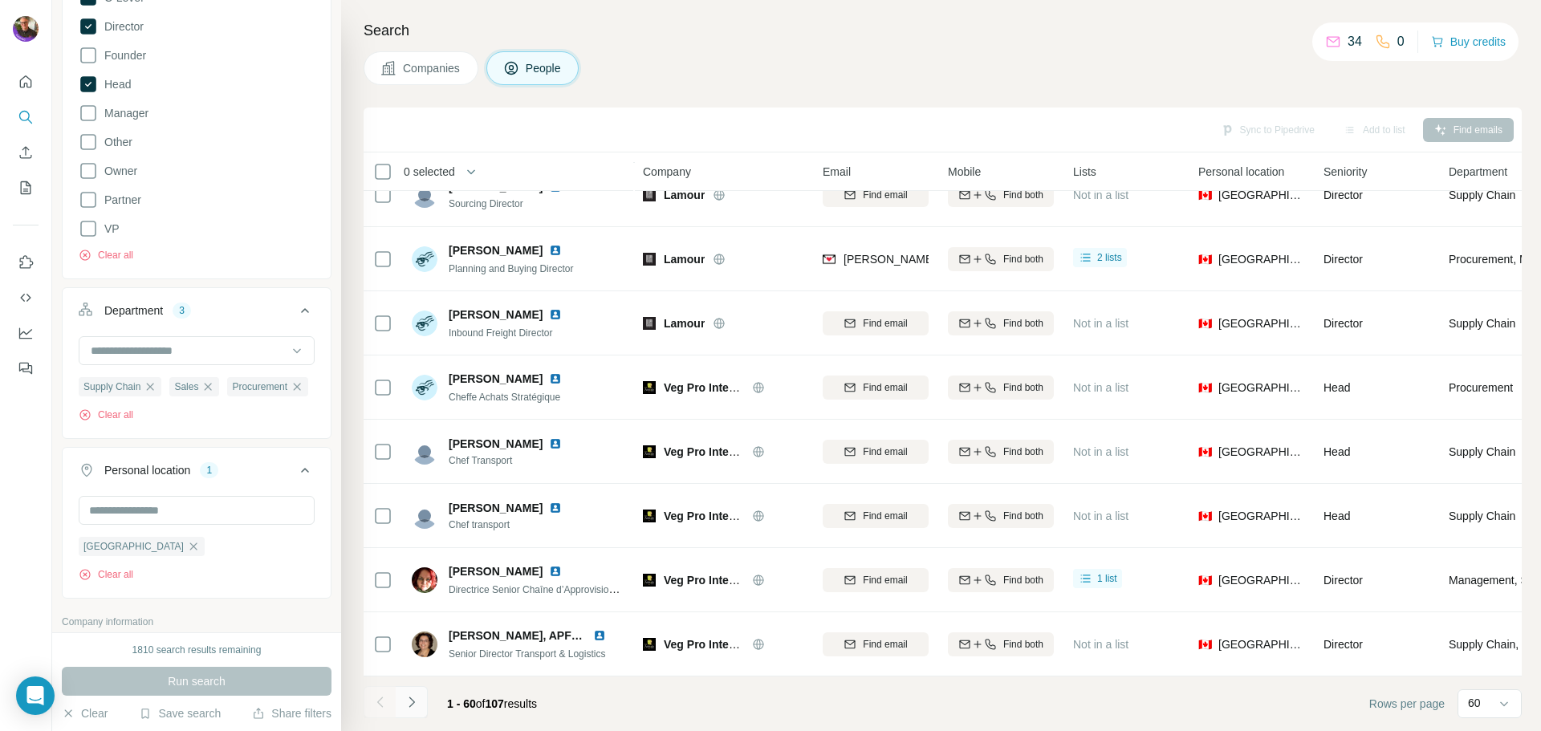
click at [423, 702] on button "Navigate to next page" at bounding box center [412, 702] width 32 height 32
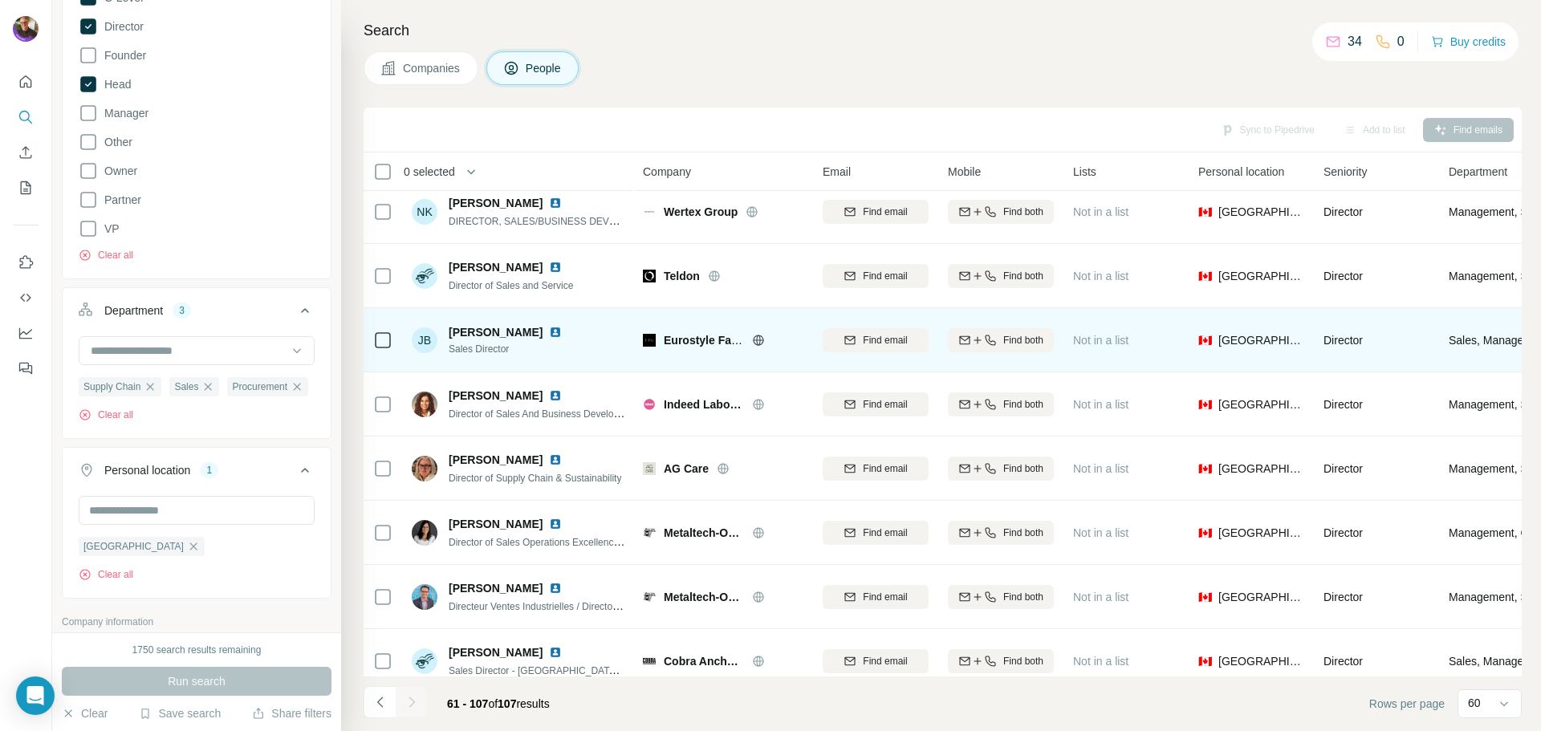
scroll to position [0, 0]
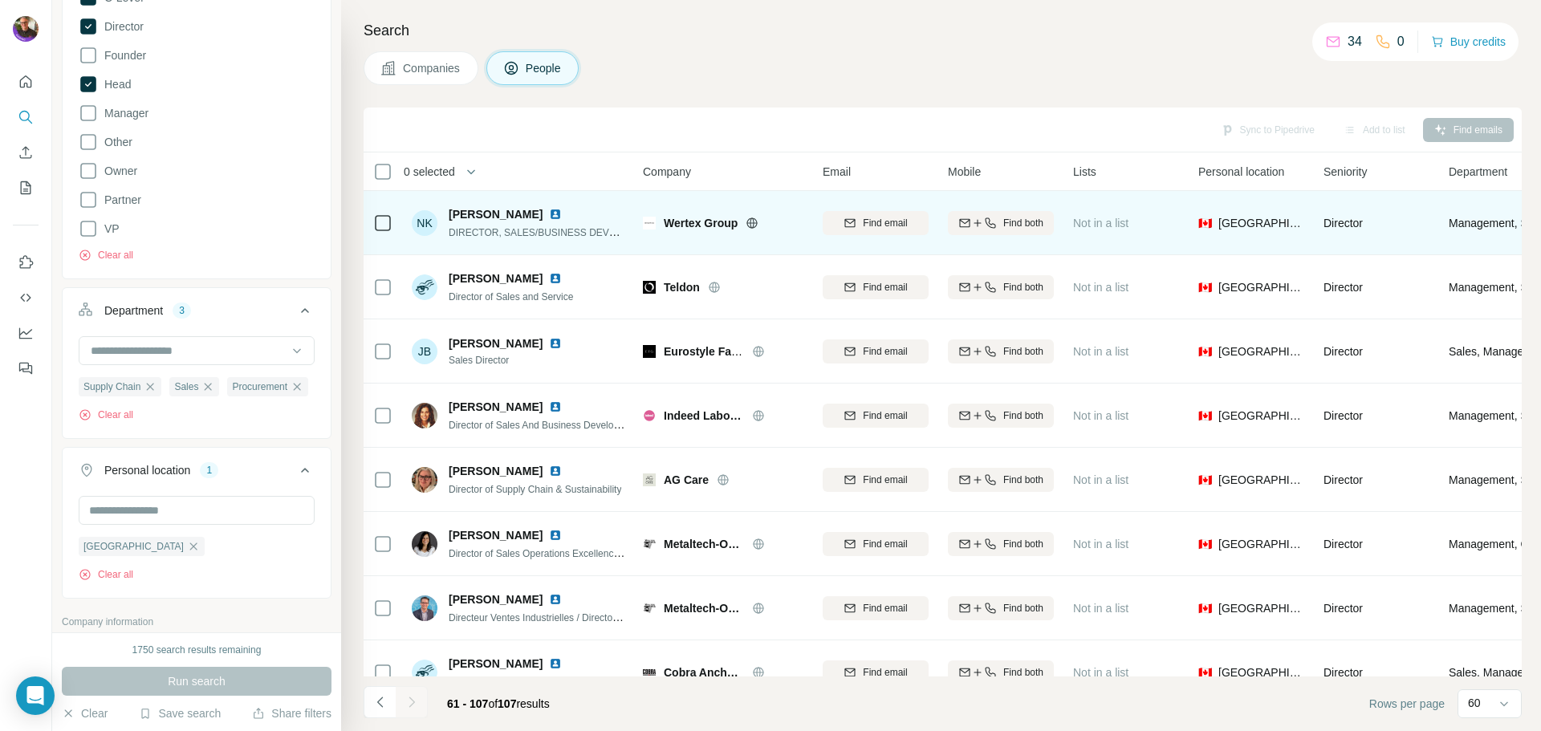
click at [753, 226] on icon at bounding box center [752, 222] width 4 height 10
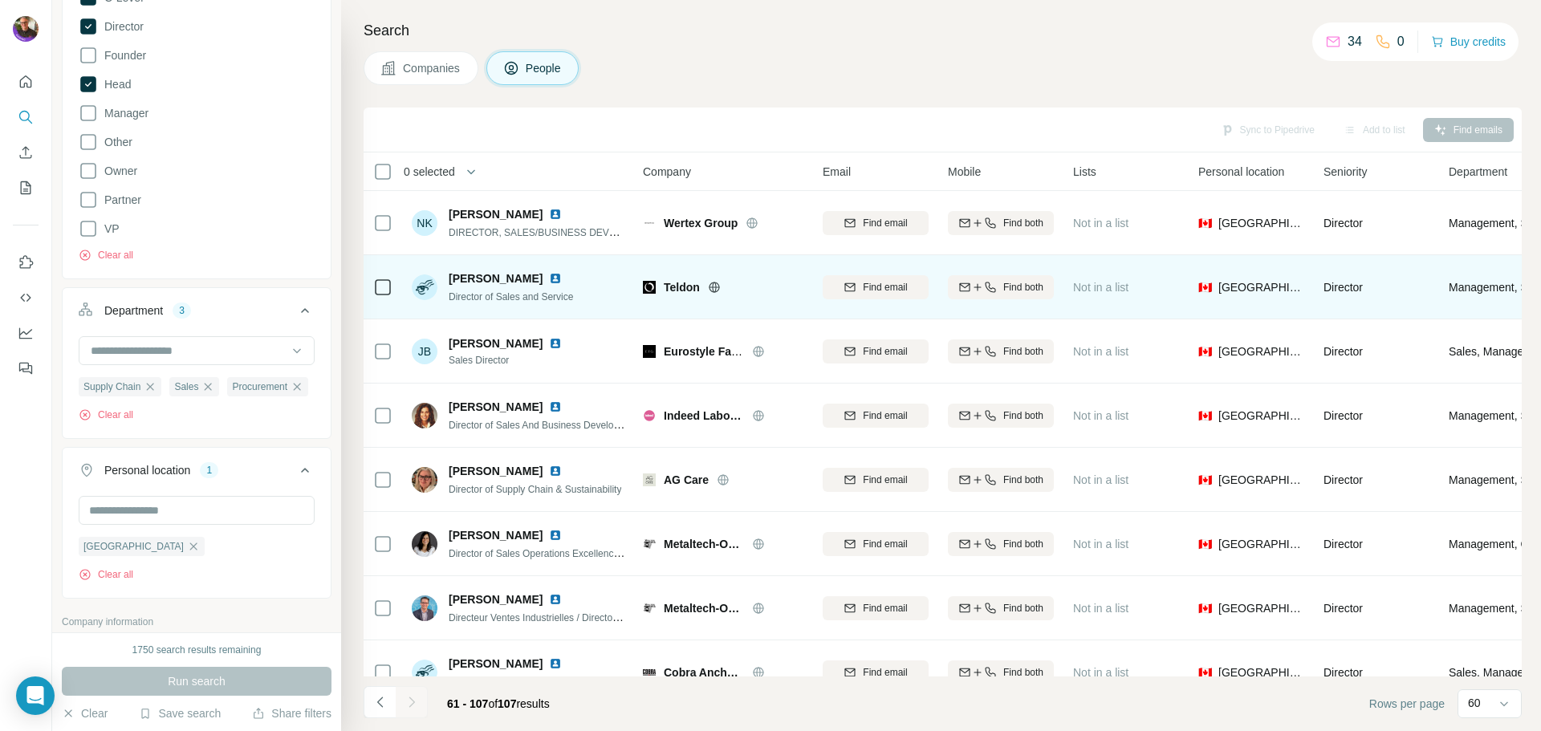
click at [710, 282] on icon at bounding box center [714, 287] width 13 height 13
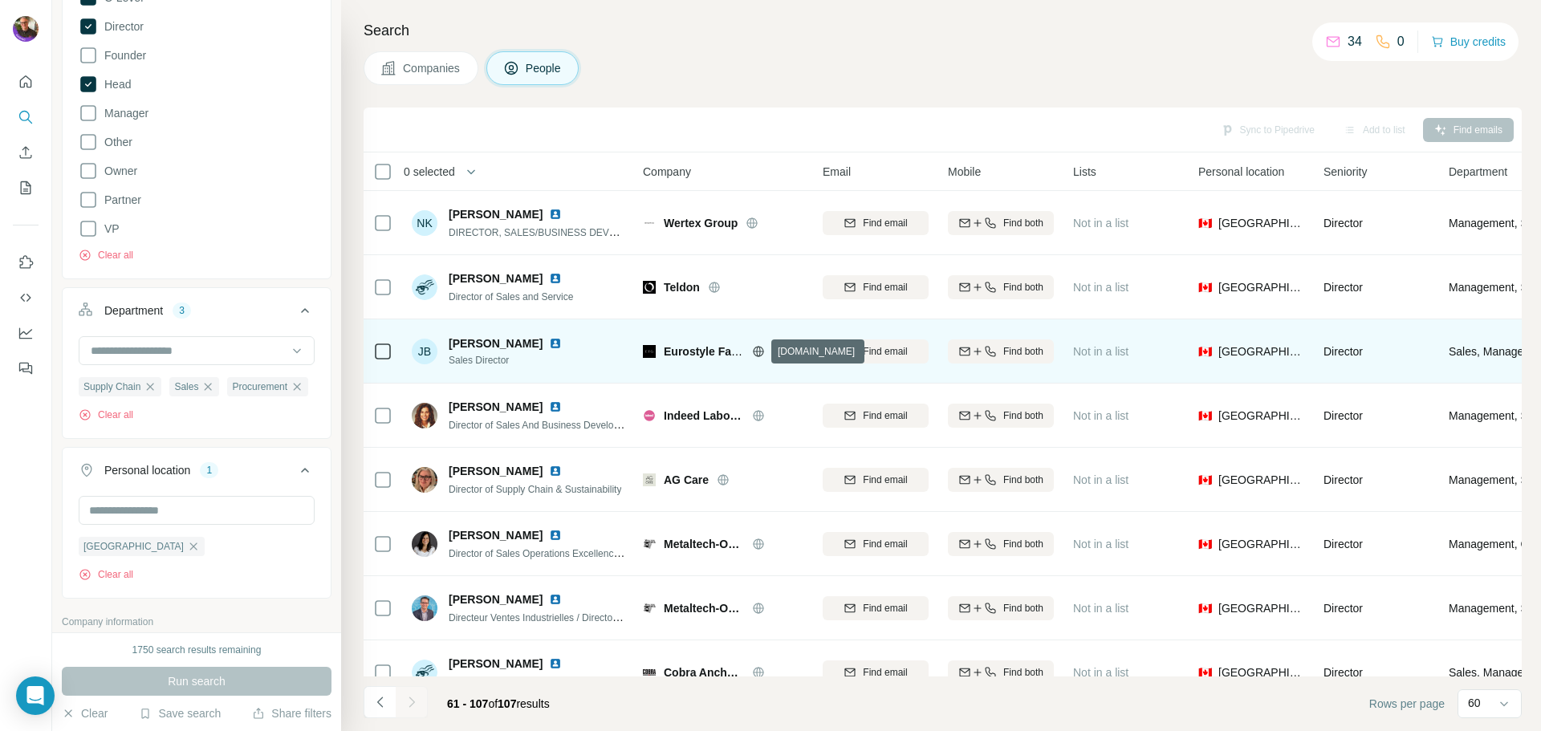
click at [756, 351] on icon at bounding box center [758, 351] width 10 height 1
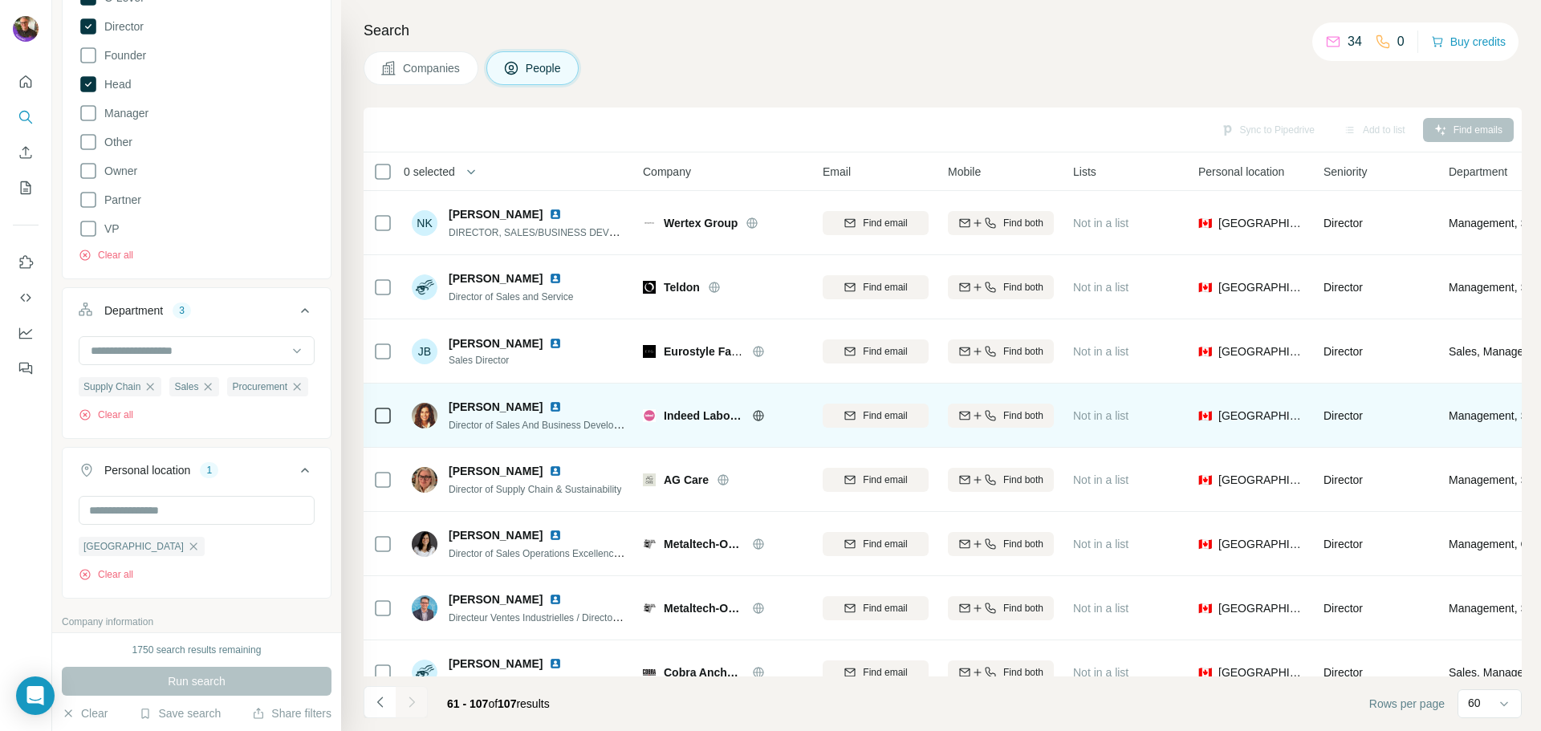
click at [754, 416] on icon at bounding box center [758, 415] width 13 height 13
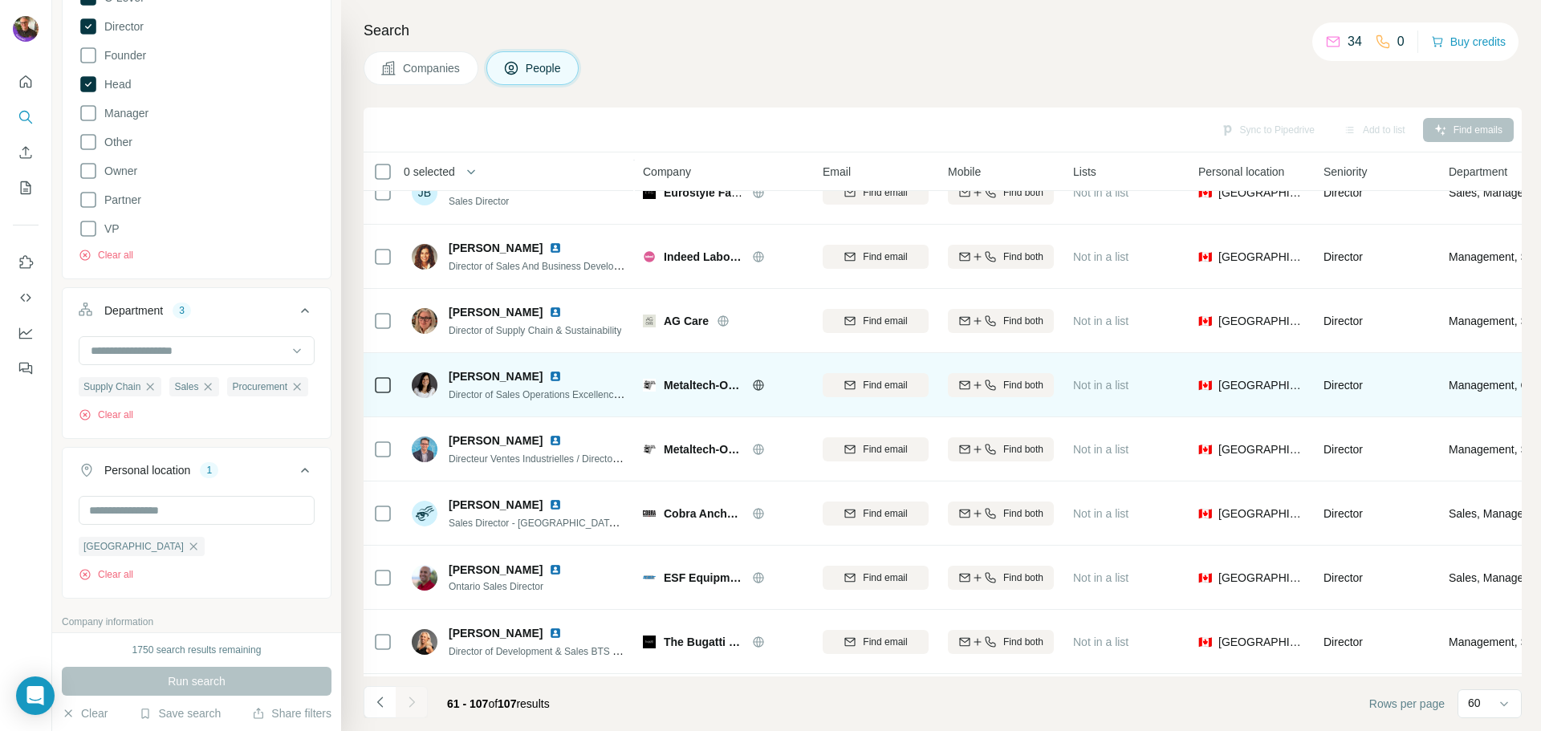
scroll to position [160, 0]
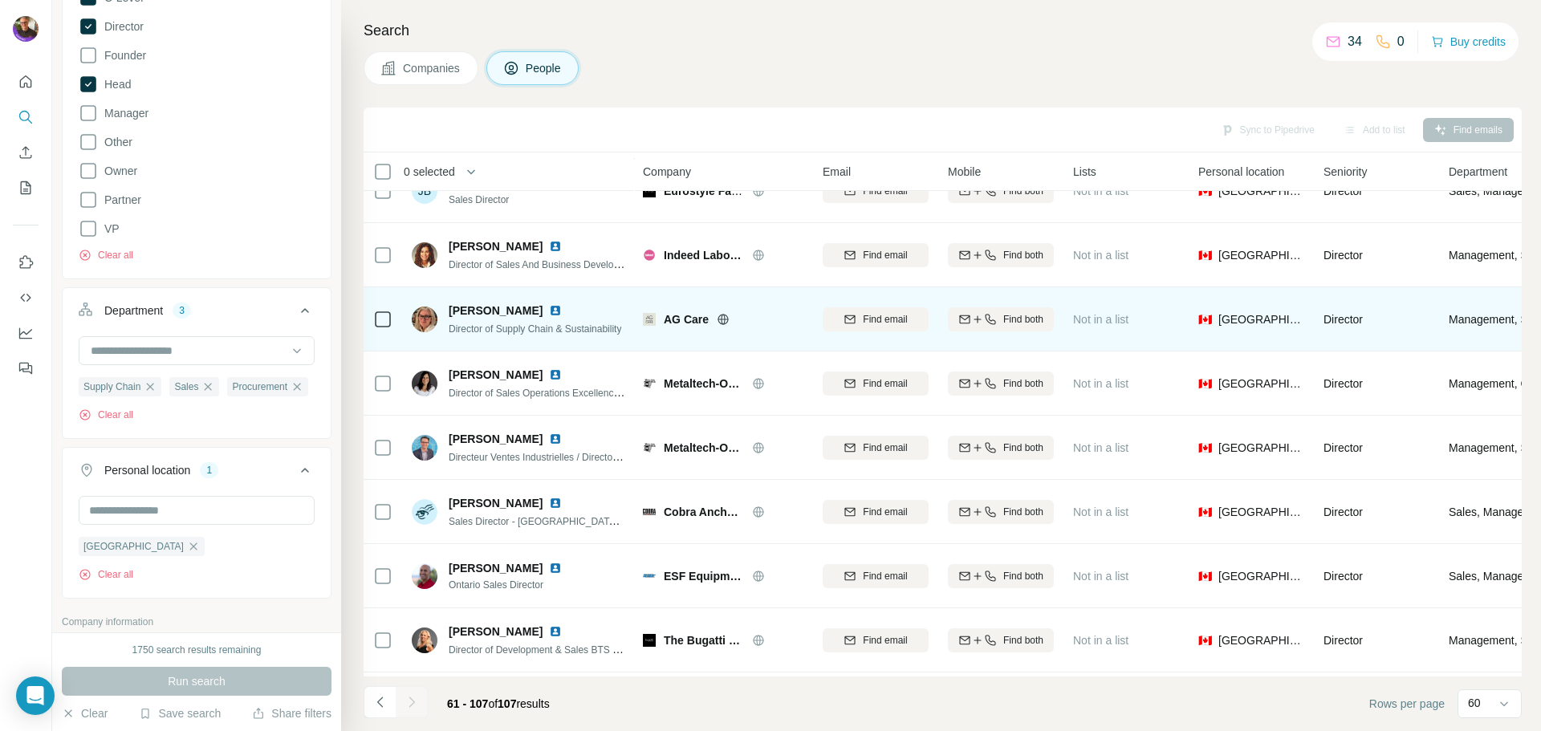
click at [719, 314] on icon at bounding box center [723, 319] width 13 height 13
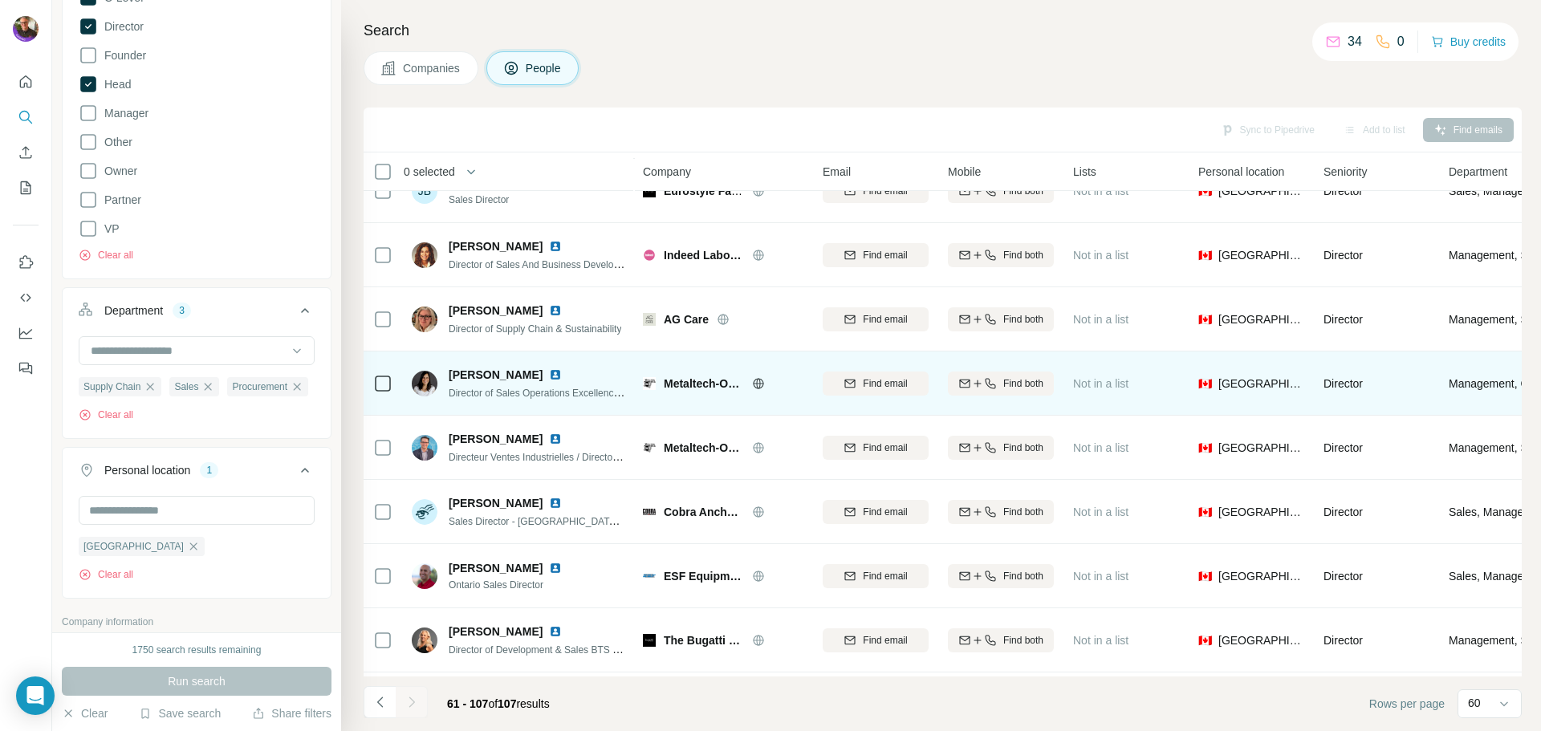
click at [759, 388] on icon at bounding box center [758, 383] width 13 height 13
click at [374, 380] on icon at bounding box center [382, 383] width 19 height 19
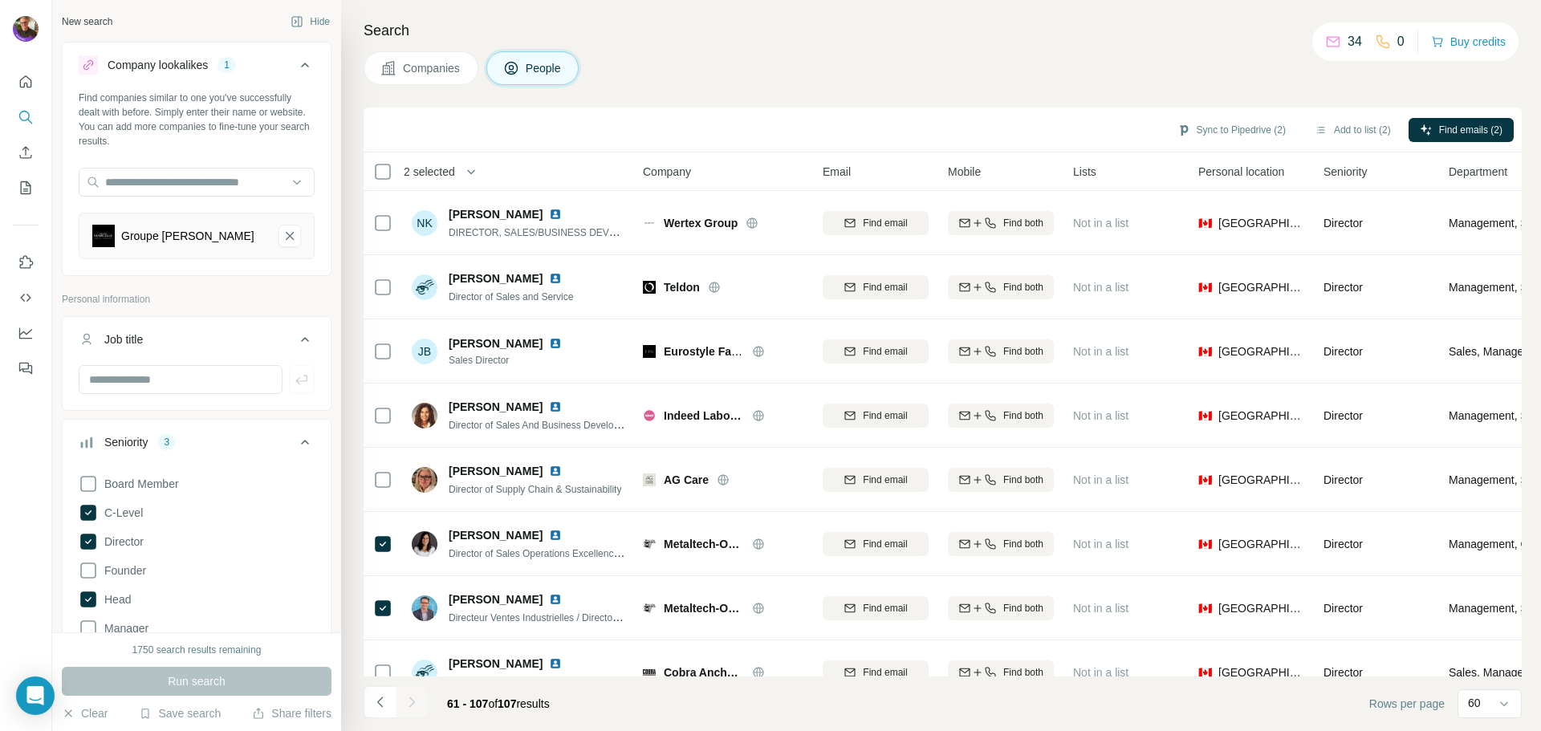
scroll to position [578, 0]
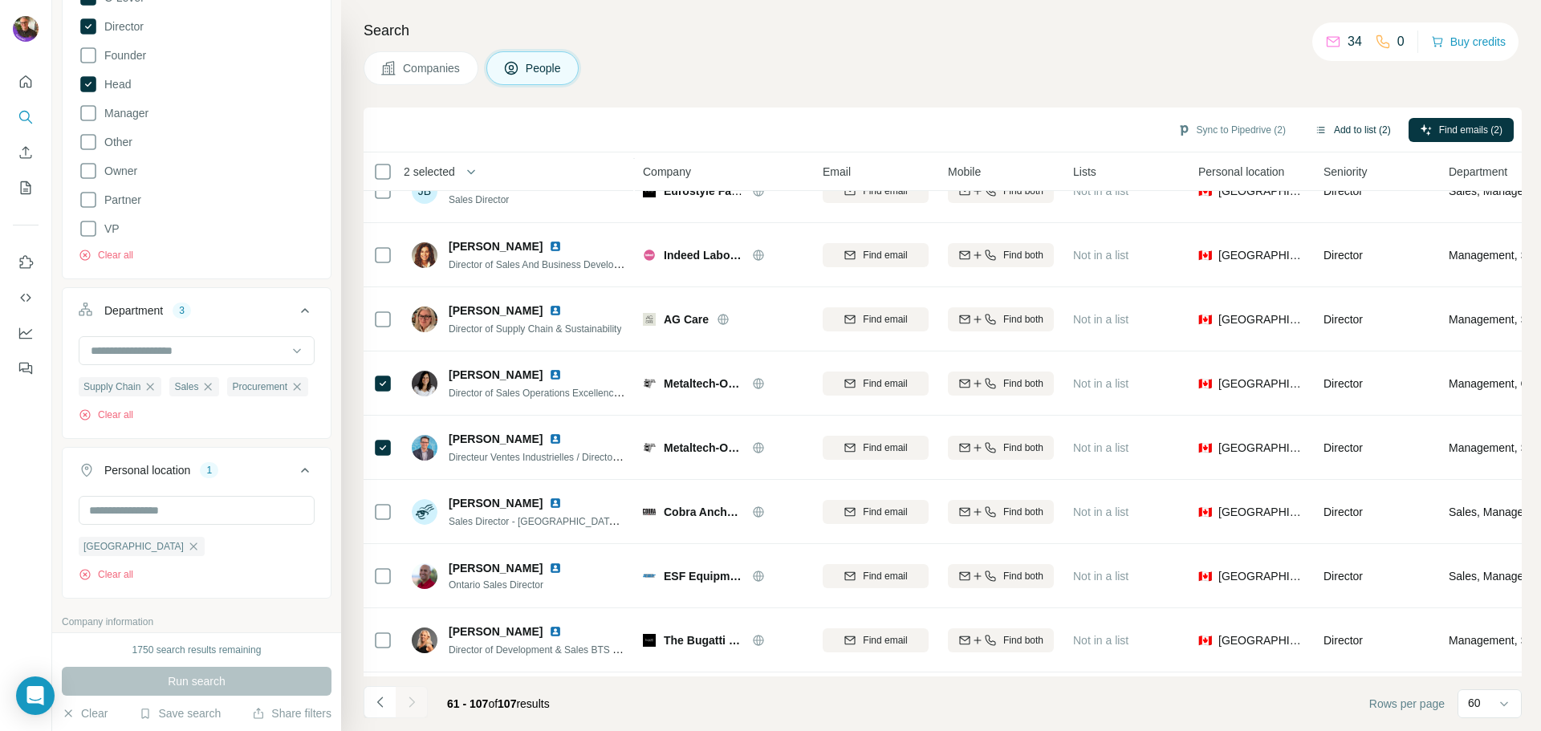
click at [1371, 128] on button "Add to list (2)" at bounding box center [1352, 130] width 99 height 24
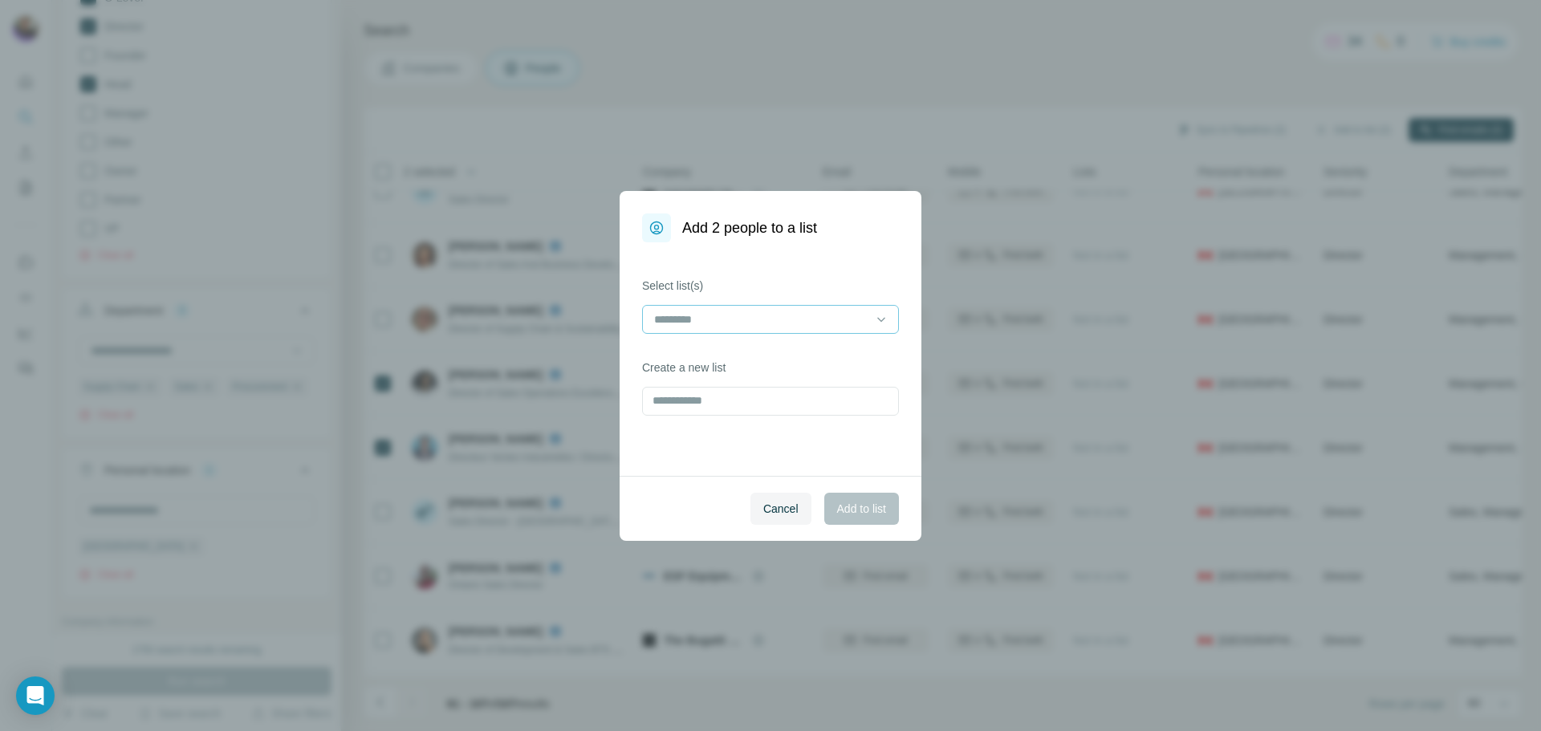
click at [725, 313] on input at bounding box center [760, 320] width 217 height 18
click at [708, 349] on p "20250901-DomList" at bounding box center [703, 355] width 95 height 16
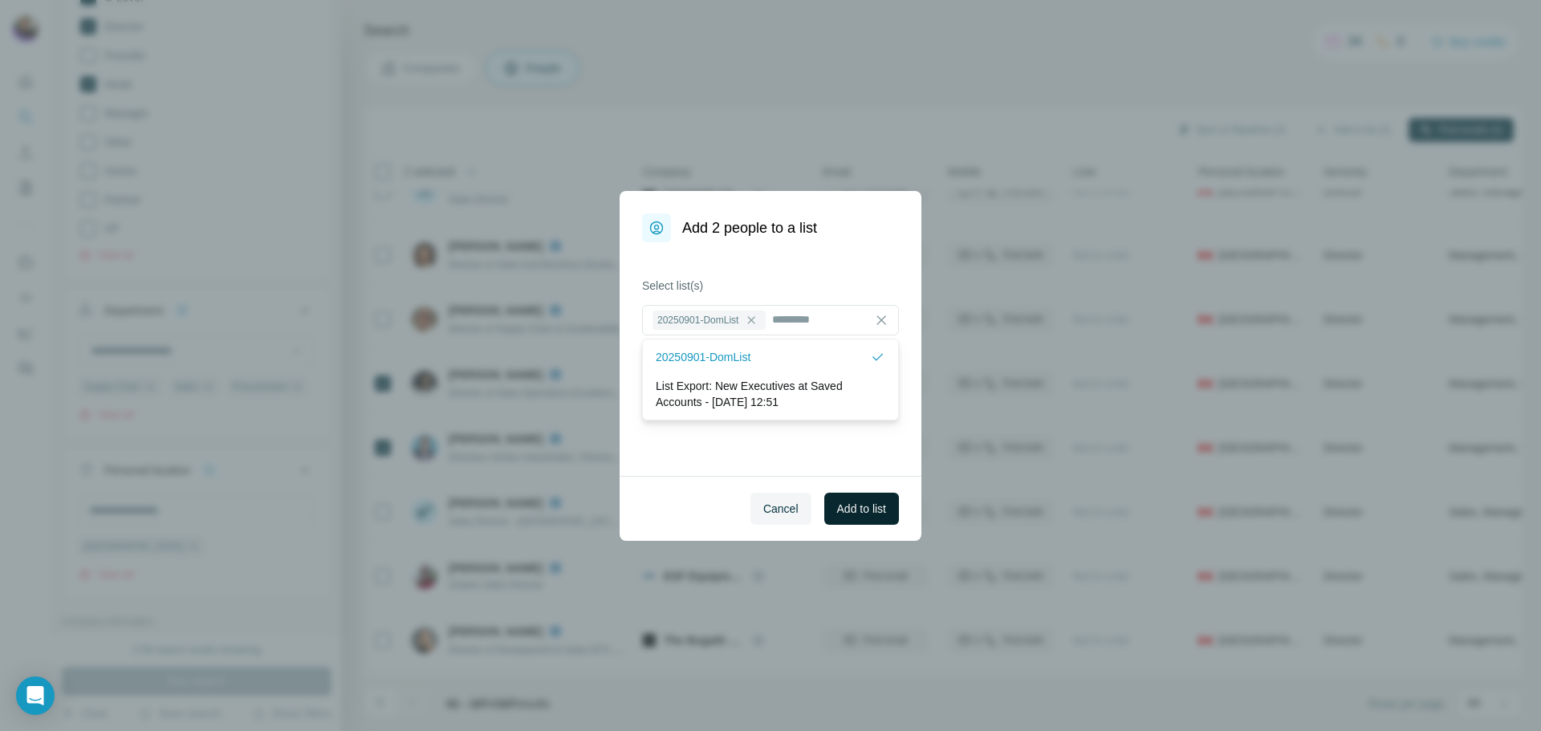
click at [856, 514] on span "Add to list" at bounding box center [861, 509] width 49 height 16
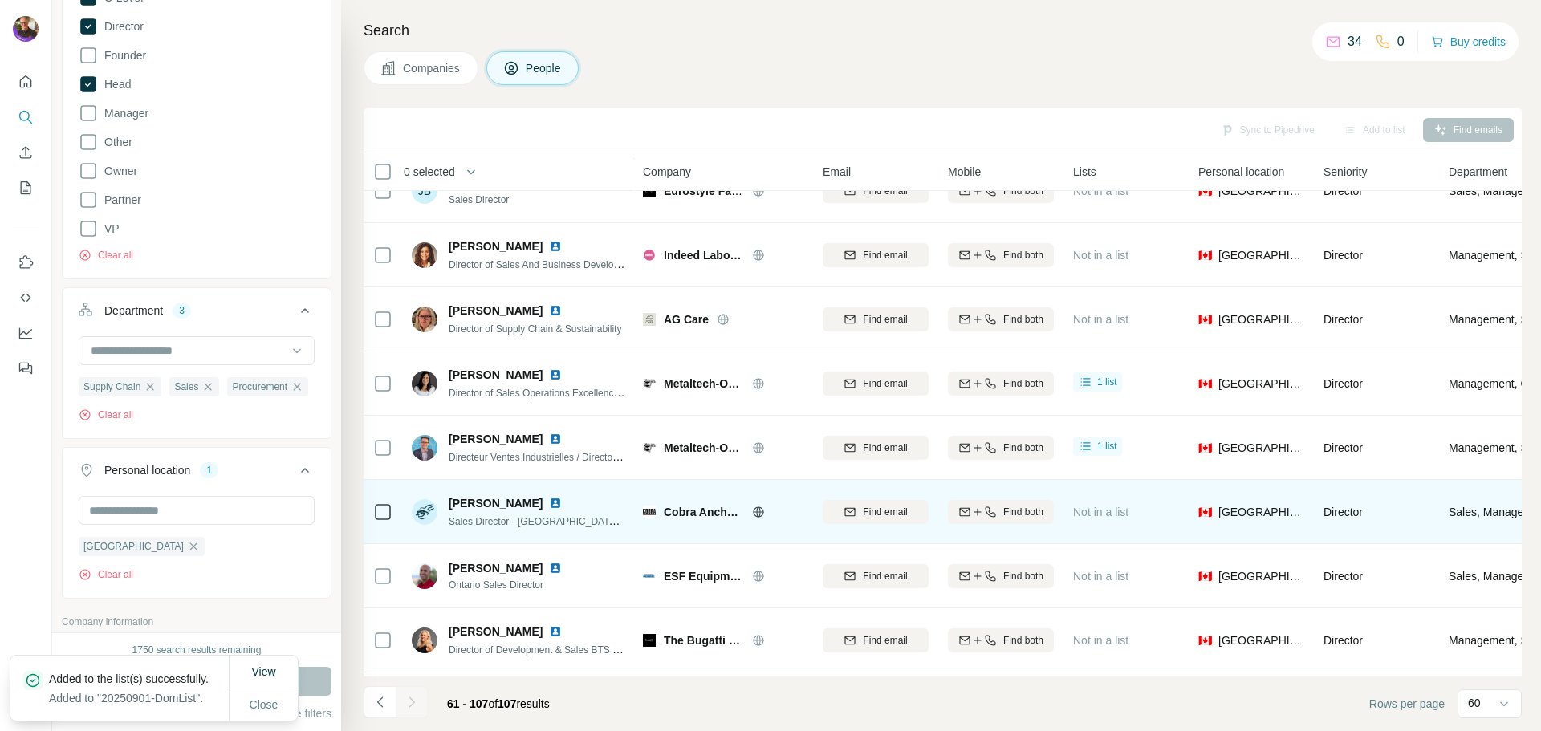
click at [761, 512] on icon at bounding box center [758, 511] width 10 height 1
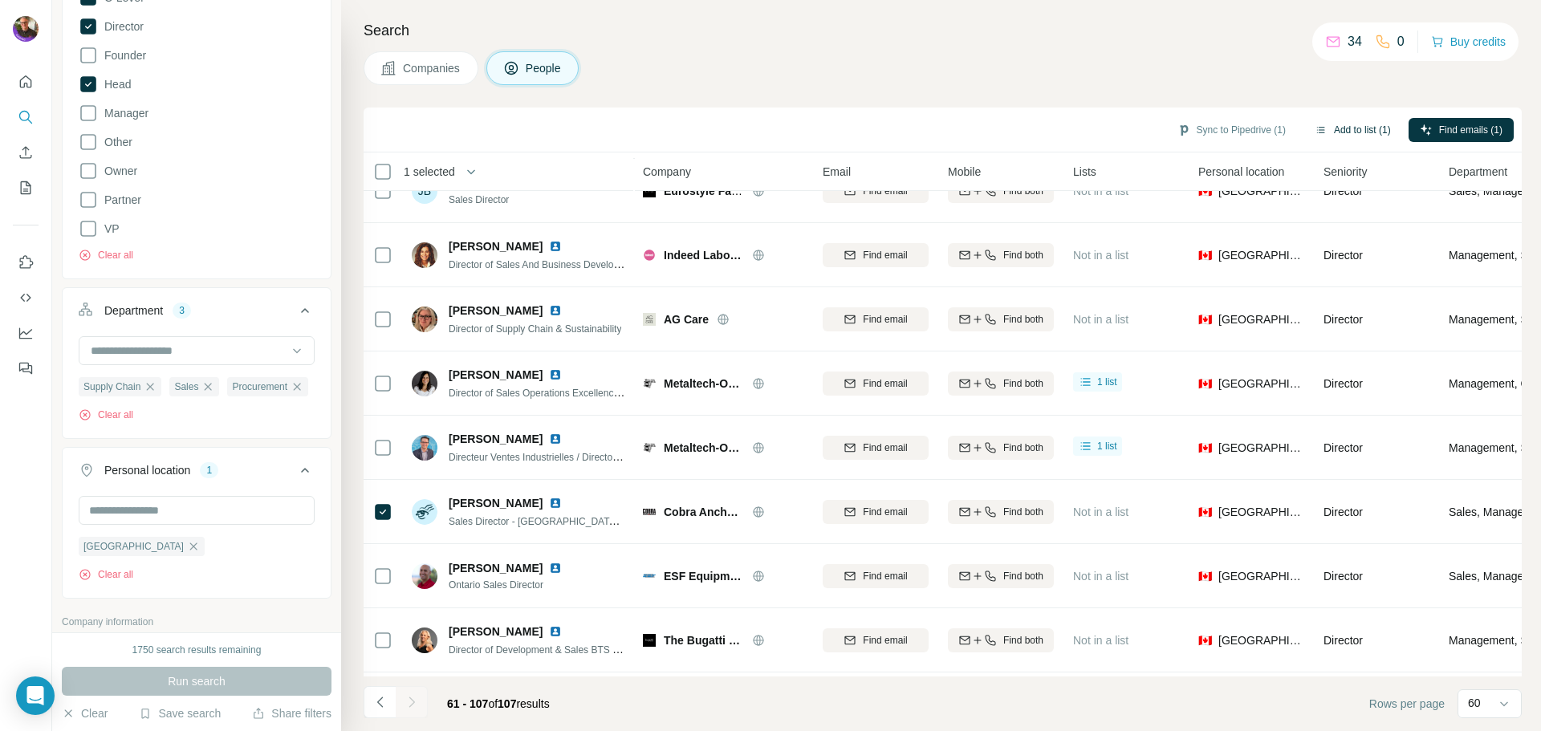
click at [1338, 135] on button "Add to list (1)" at bounding box center [1352, 130] width 99 height 24
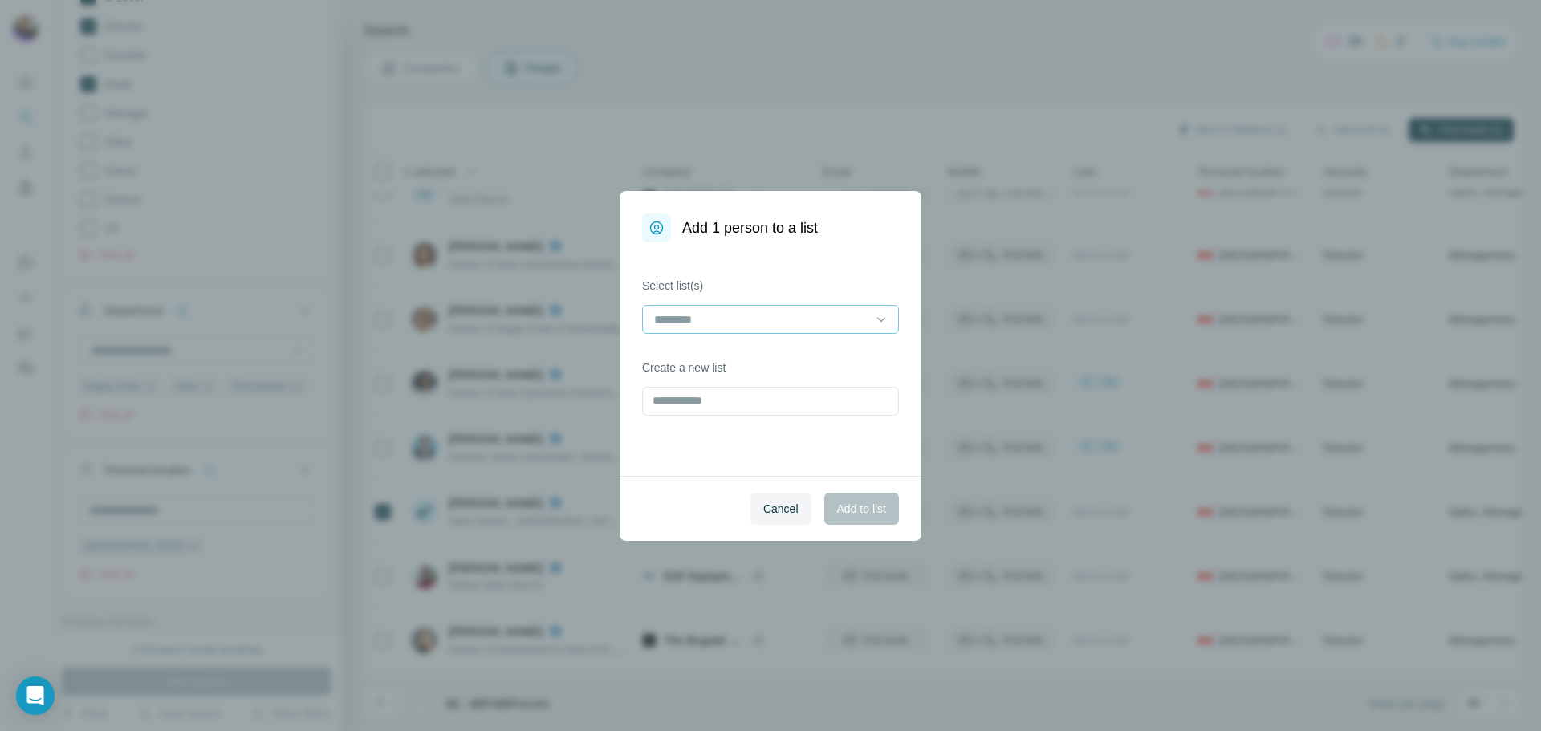
click at [706, 326] on input at bounding box center [760, 320] width 217 height 18
click at [709, 347] on p "20250901-DomList" at bounding box center [703, 355] width 95 height 16
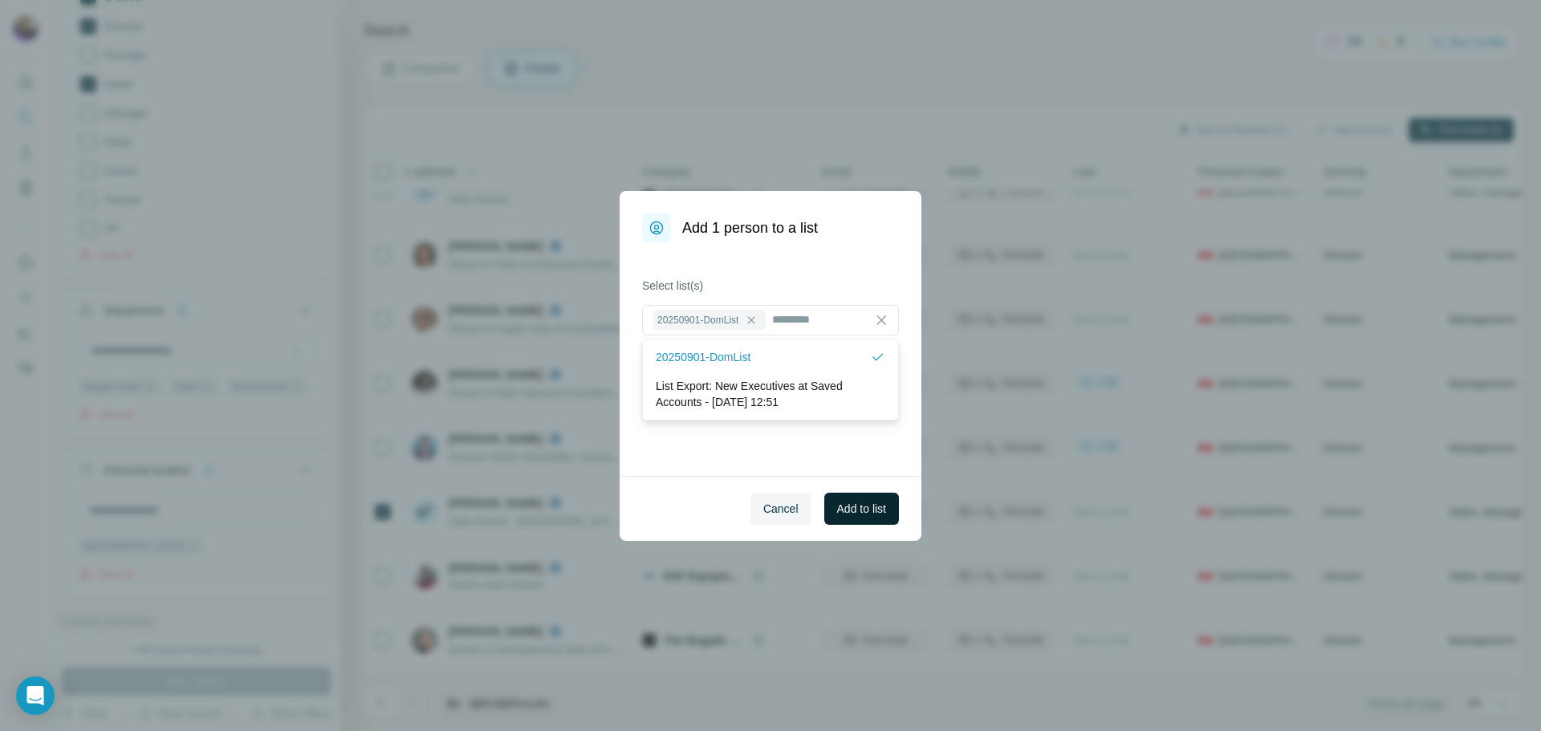
click at [844, 497] on button "Add to list" at bounding box center [861, 509] width 75 height 32
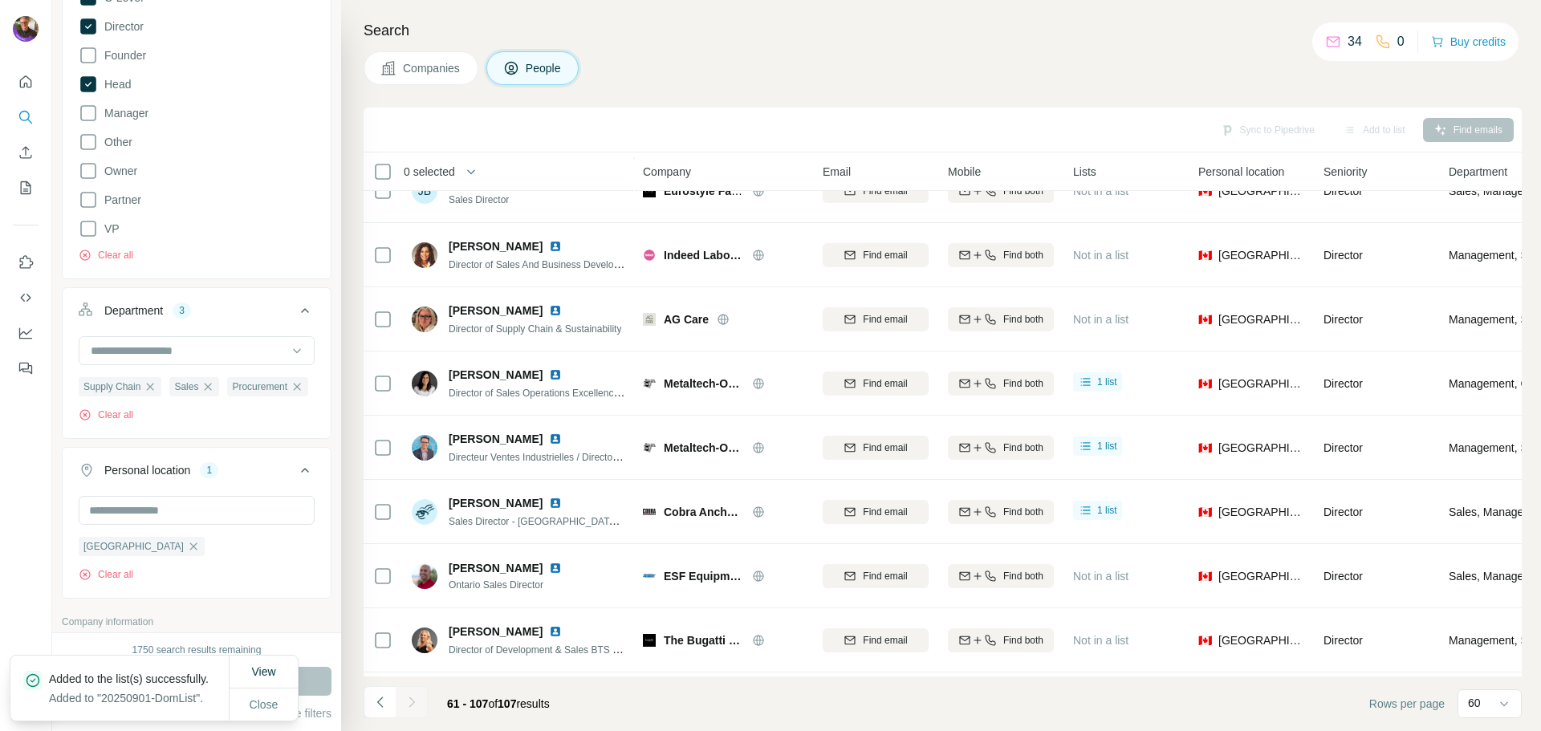
scroll to position [321, 0]
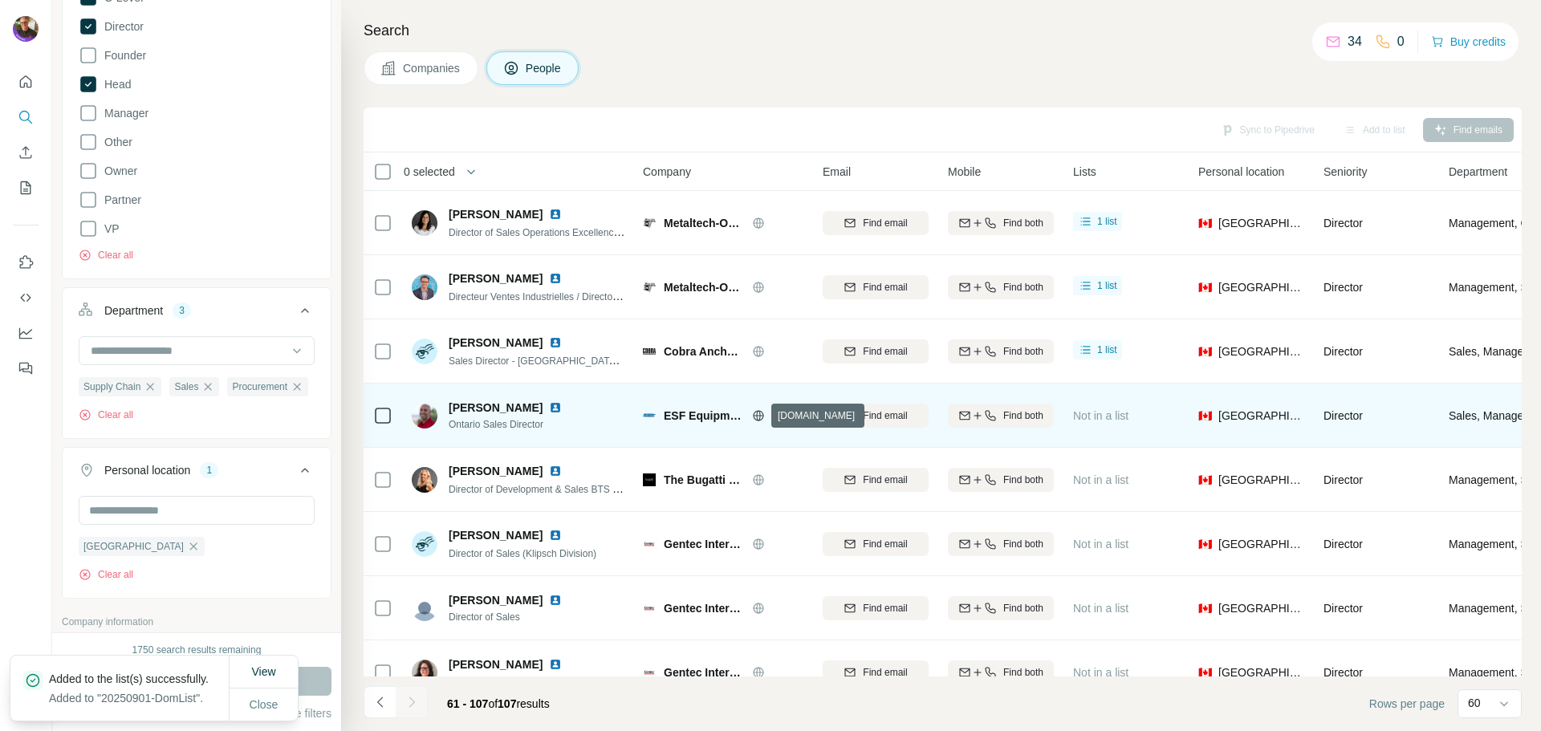
click at [759, 417] on icon at bounding box center [758, 415] width 13 height 13
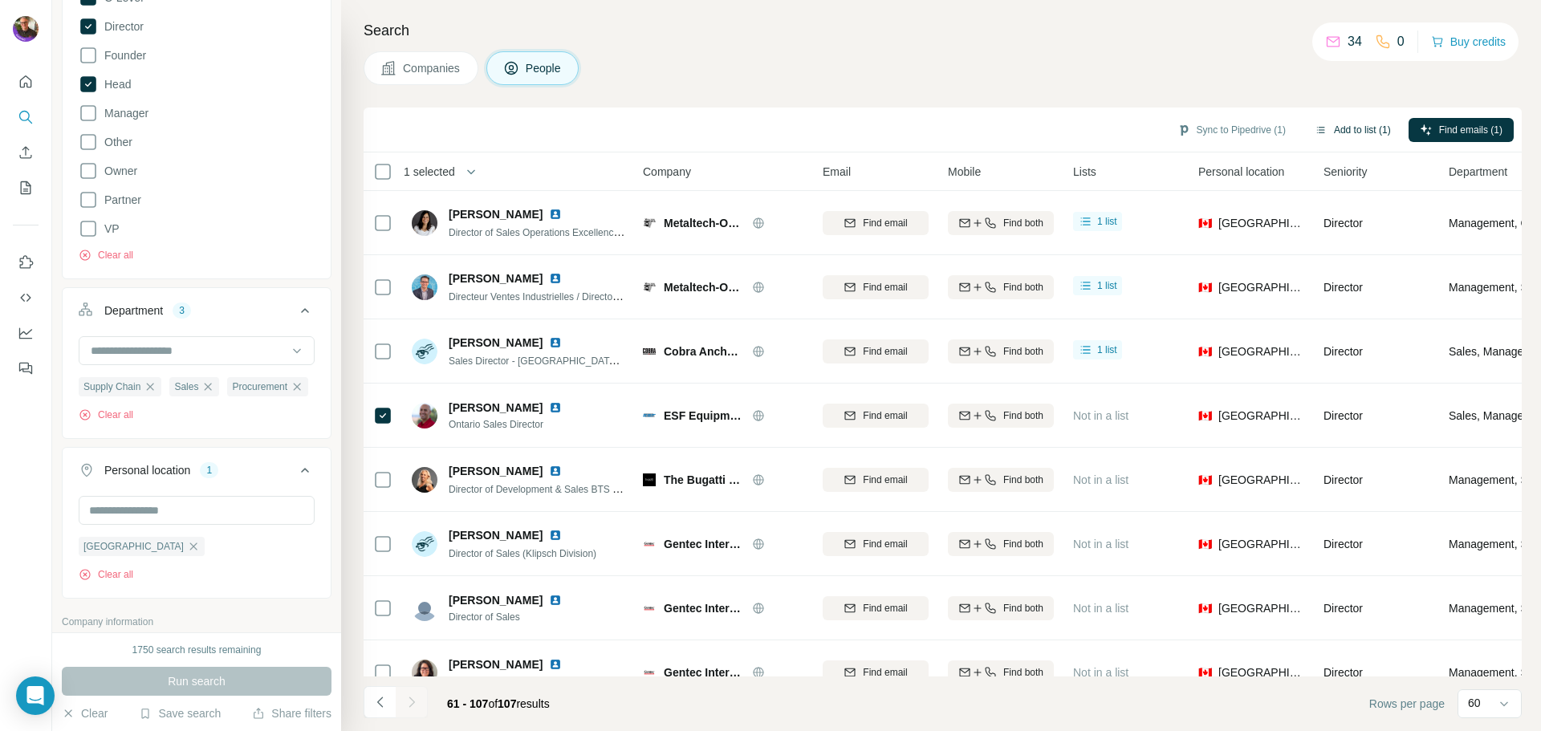
click at [1342, 137] on button "Add to list (1)" at bounding box center [1352, 130] width 99 height 24
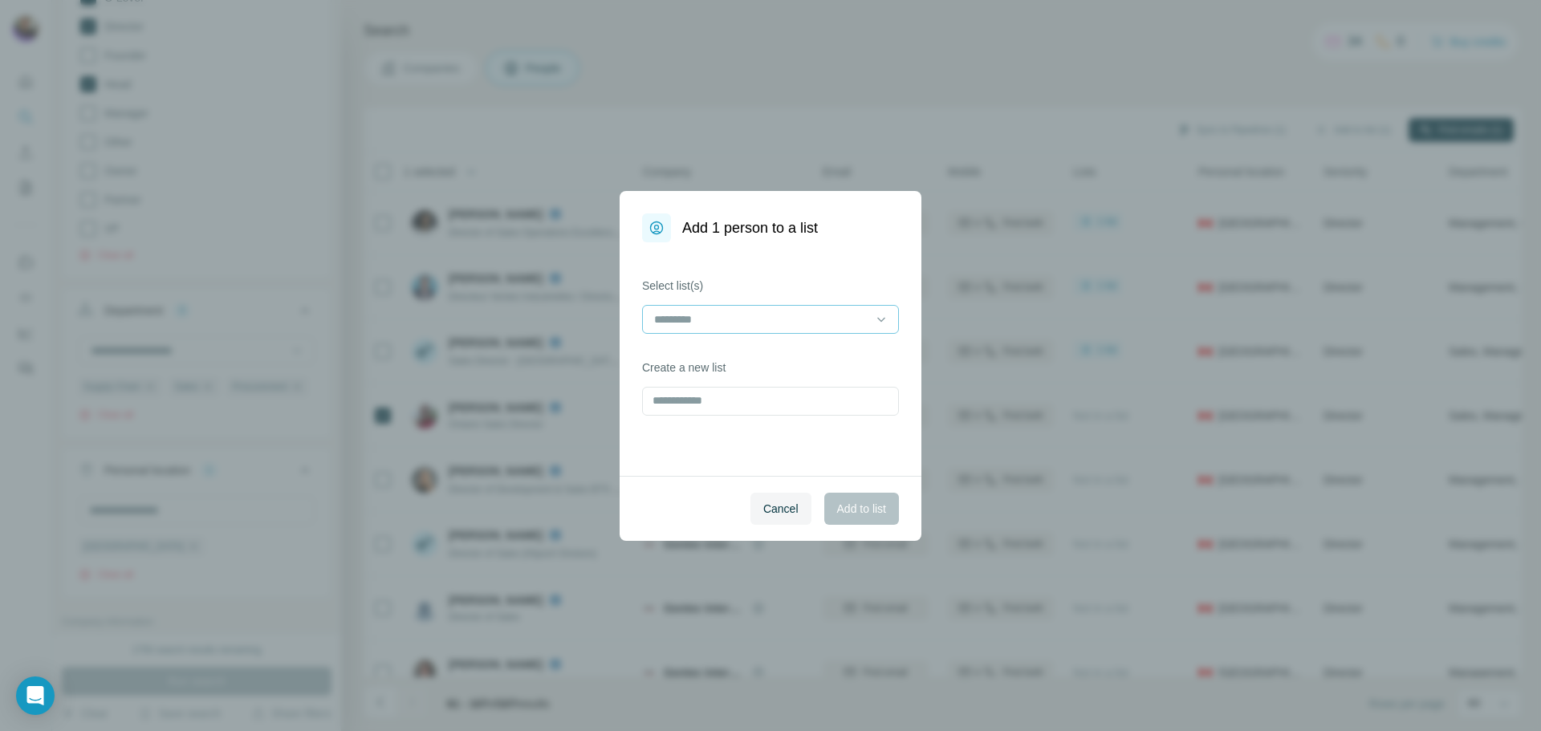
click at [768, 314] on input at bounding box center [760, 320] width 217 height 18
click at [725, 351] on p "20250901-DomList" at bounding box center [703, 355] width 95 height 16
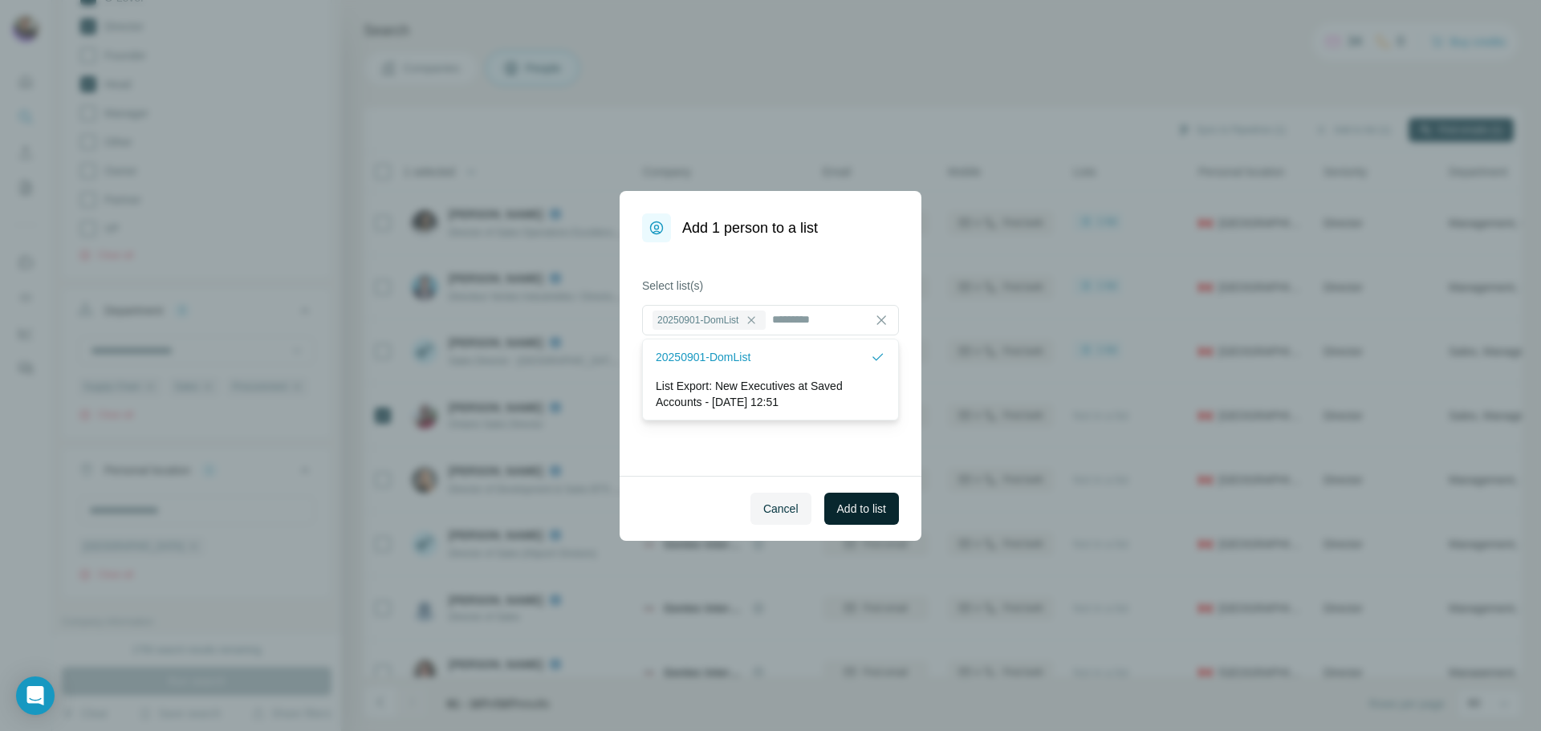
click at [860, 517] on button "Add to list" at bounding box center [861, 509] width 75 height 32
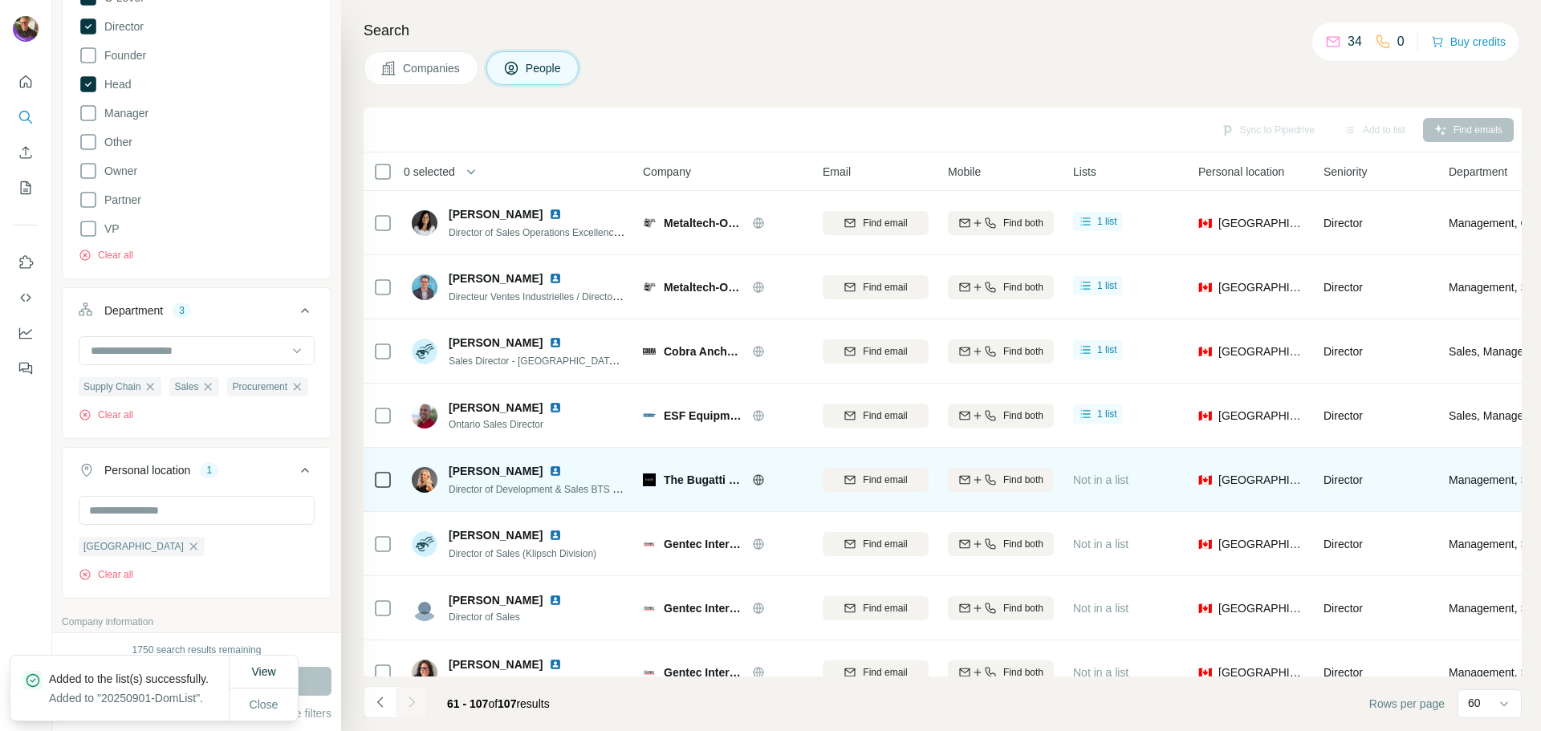
click at [763, 481] on icon at bounding box center [758, 479] width 10 height 10
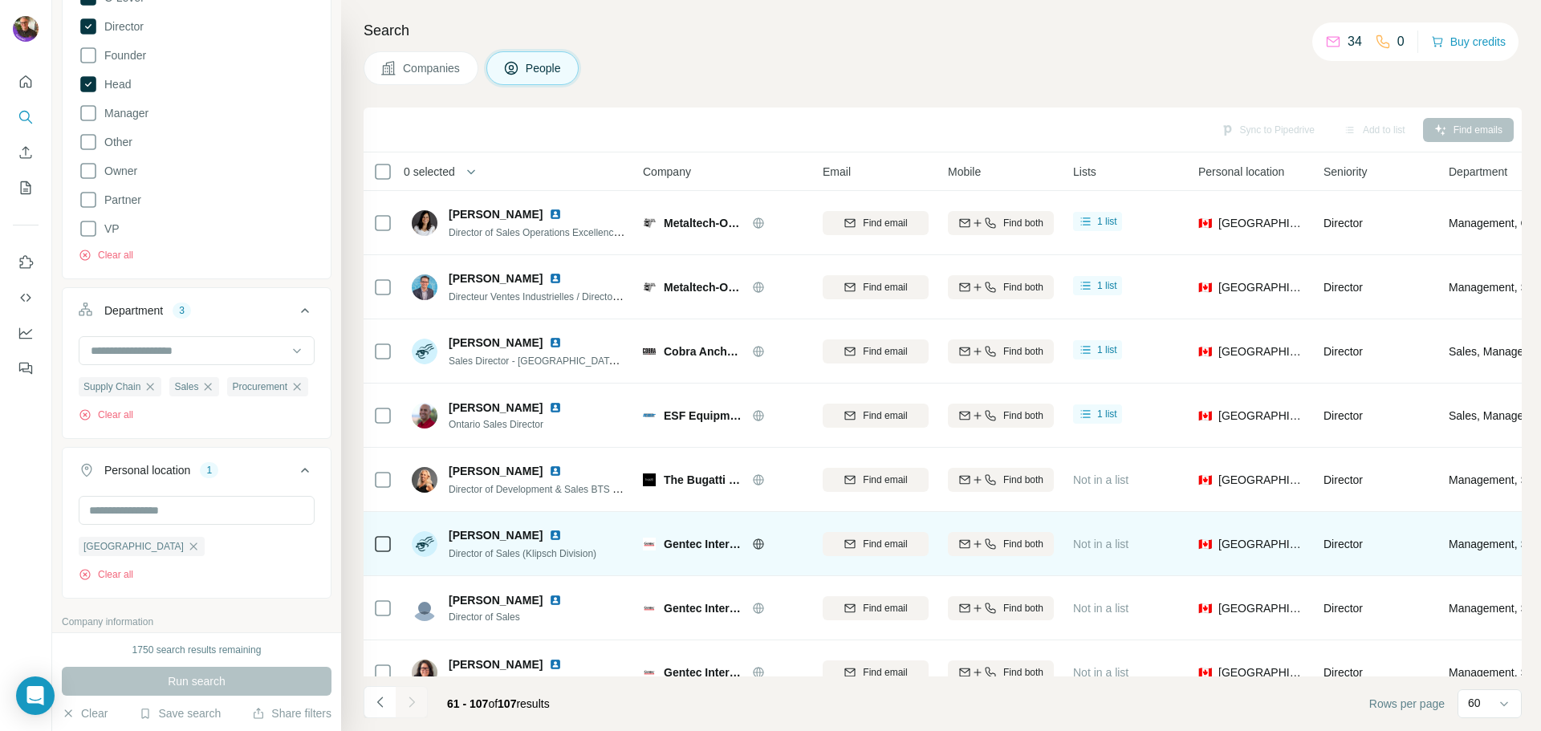
scroll to position [481, 0]
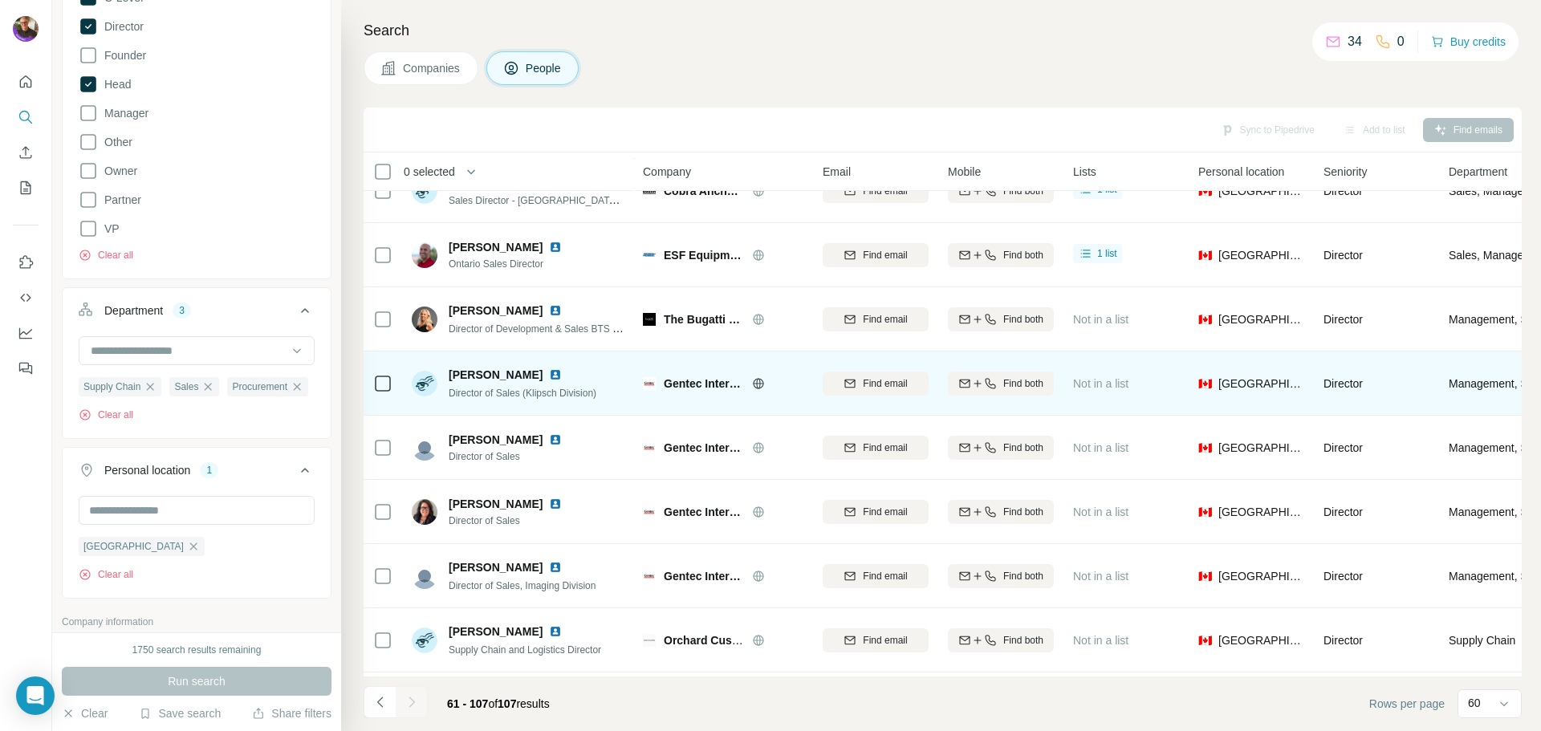
click at [753, 382] on icon at bounding box center [758, 383] width 10 height 10
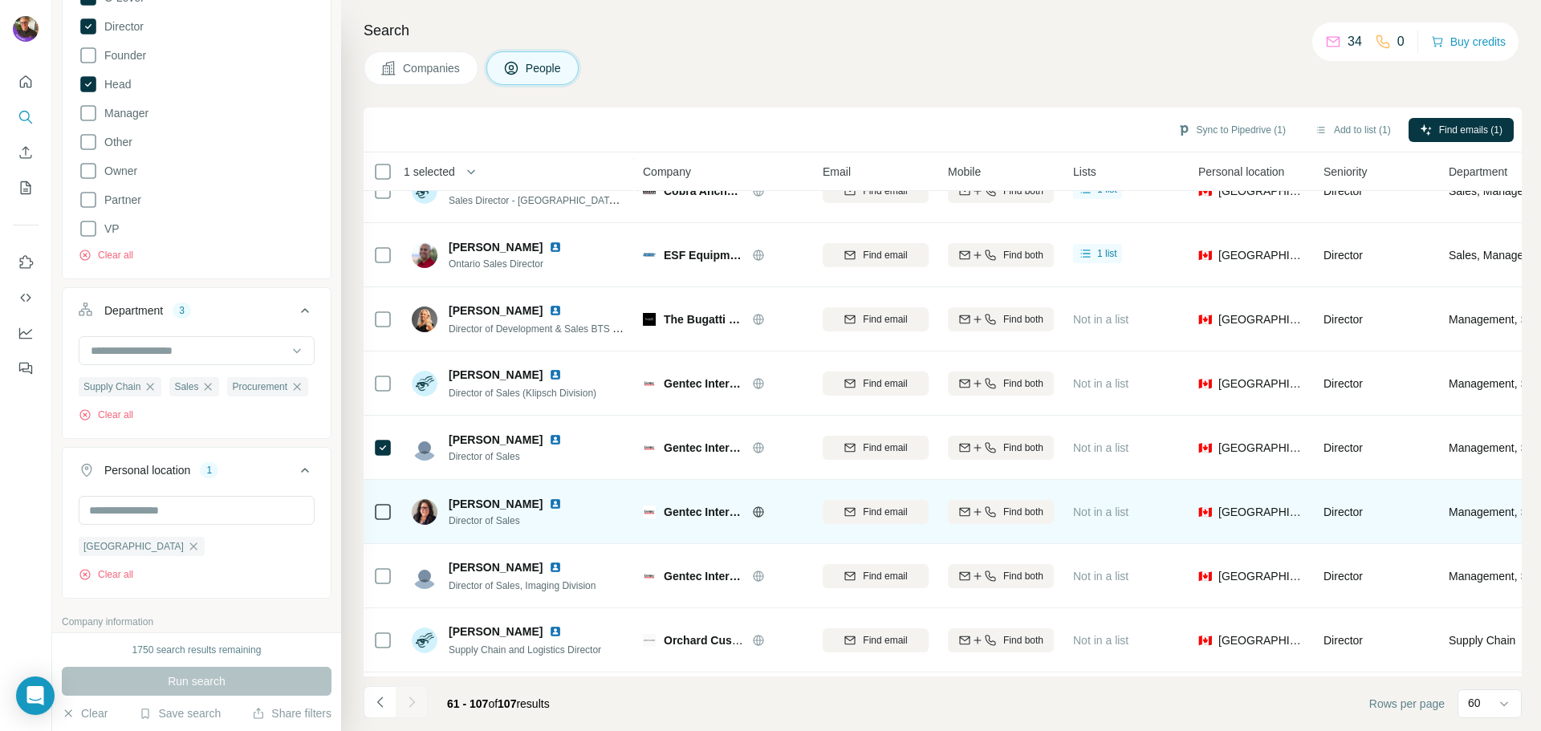
click at [382, 526] on div at bounding box center [382, 511] width 19 height 44
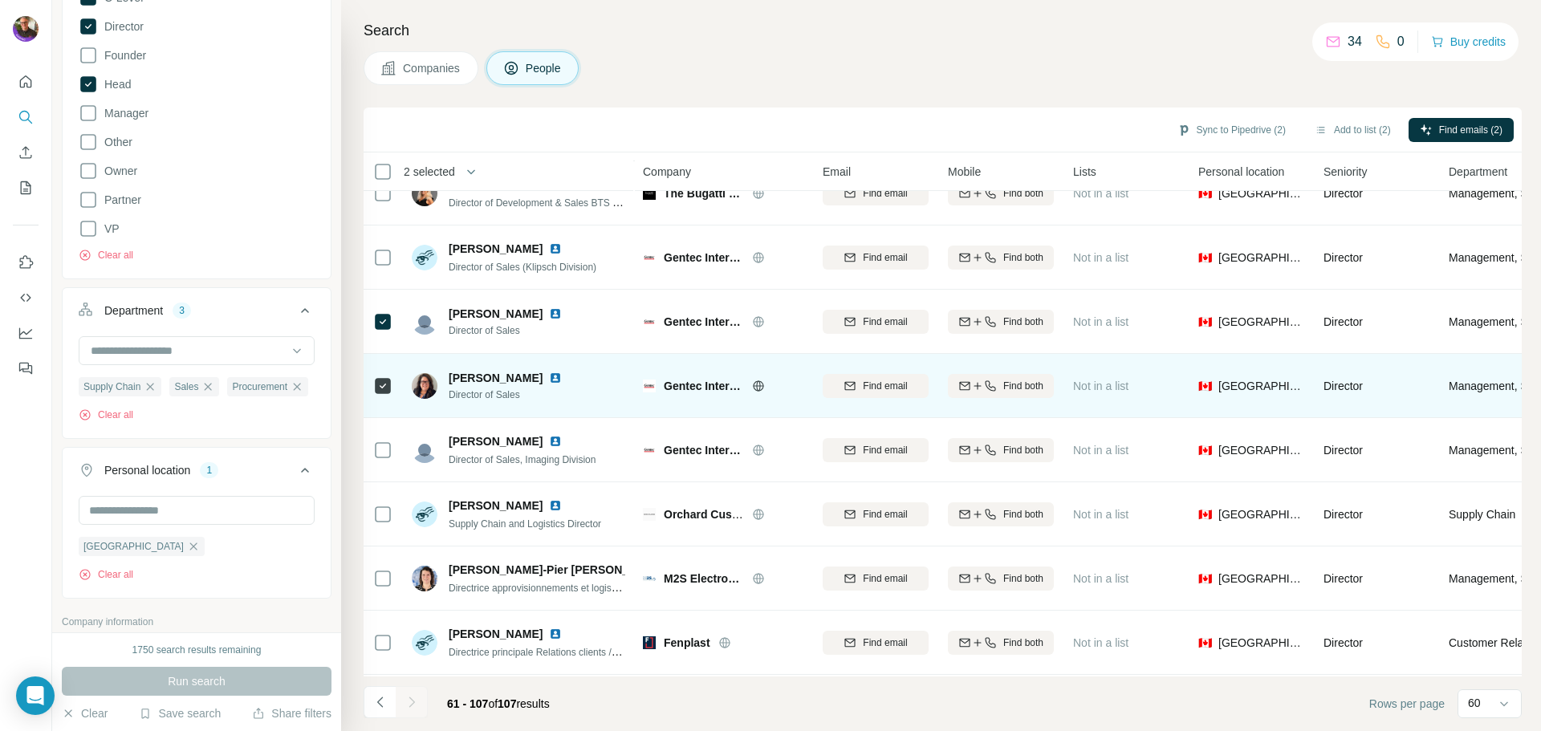
scroll to position [642, 0]
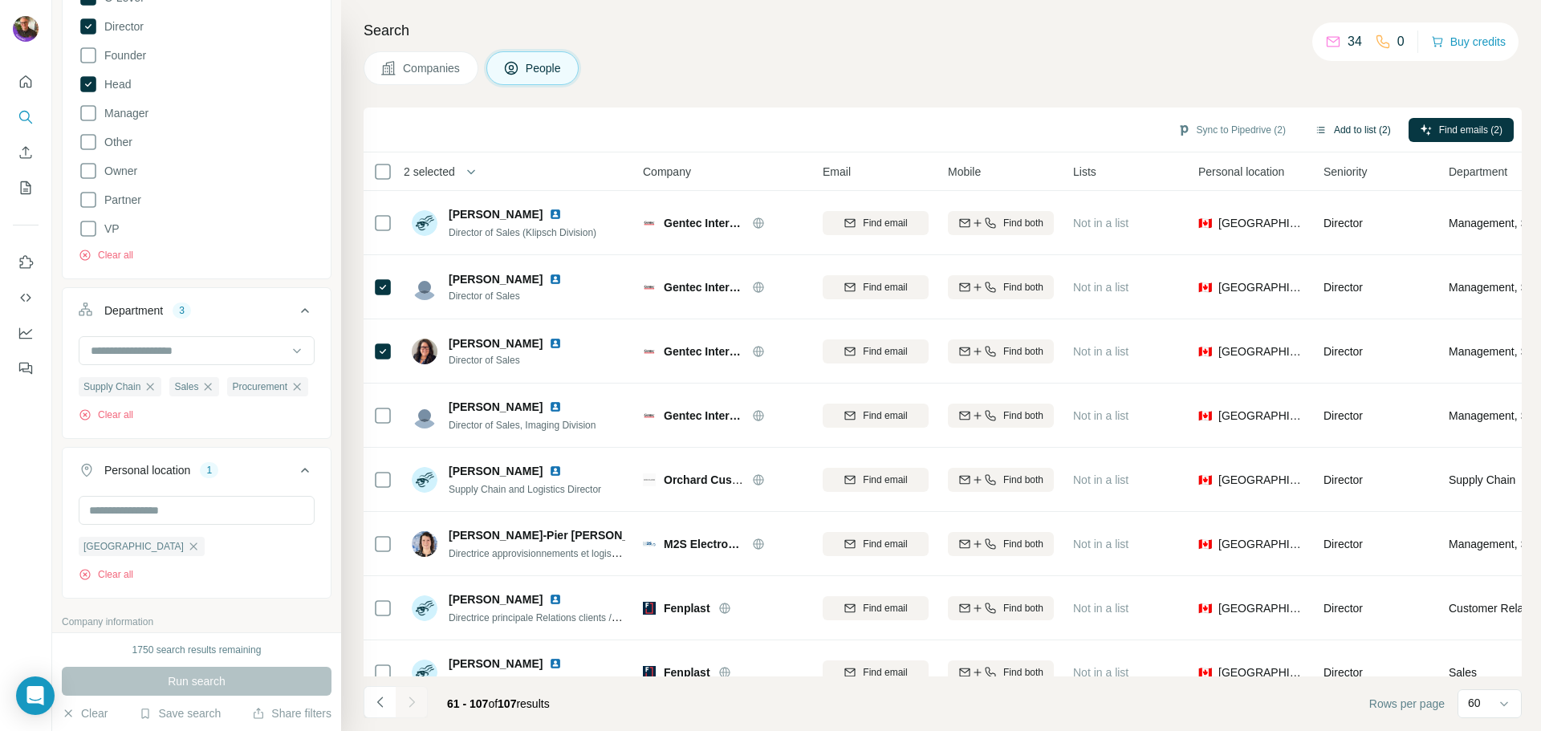
click at [1351, 129] on button "Add to list (2)" at bounding box center [1352, 130] width 99 height 24
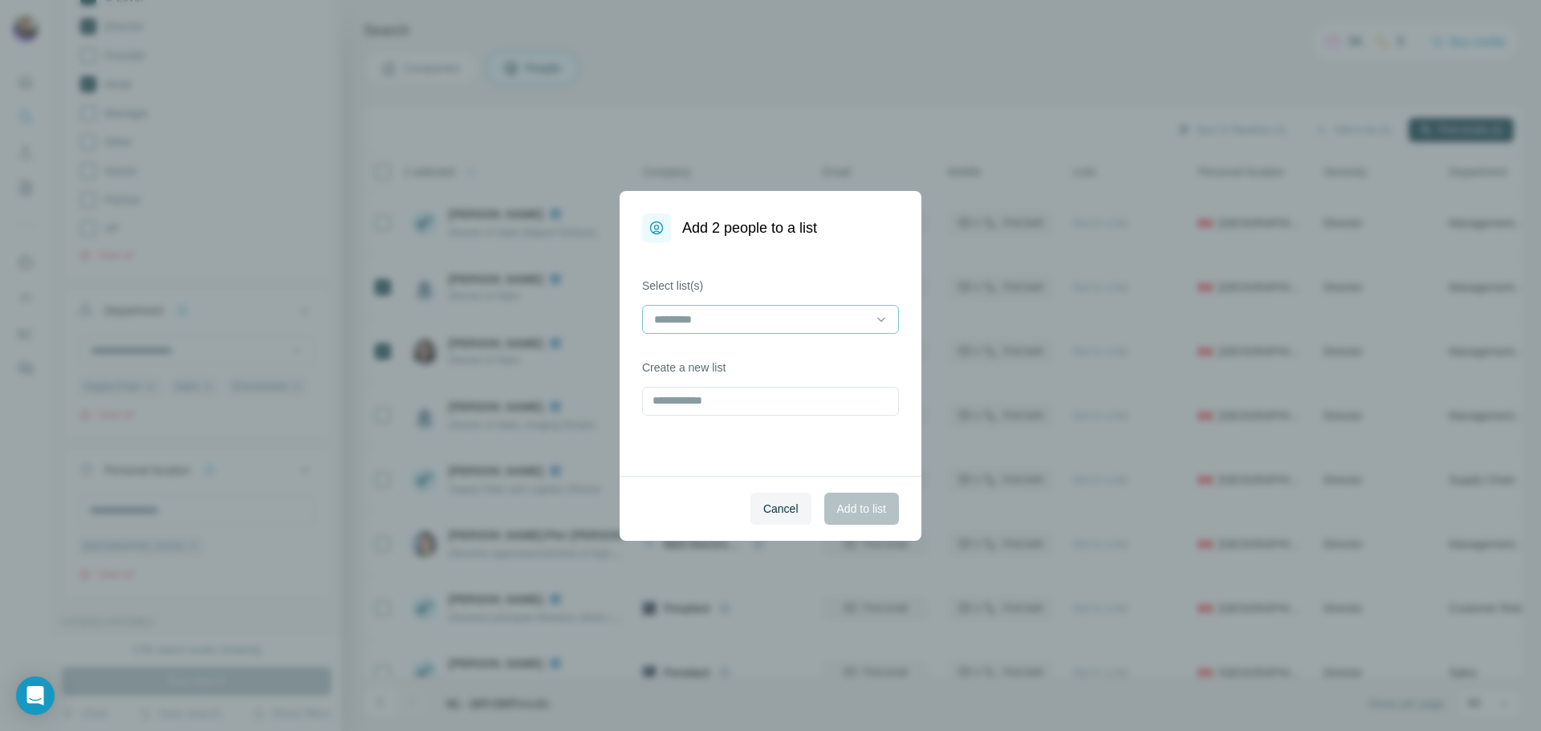
click at [680, 311] on input at bounding box center [760, 320] width 217 height 18
click at [675, 359] on p "20250901-DomList" at bounding box center [703, 355] width 95 height 16
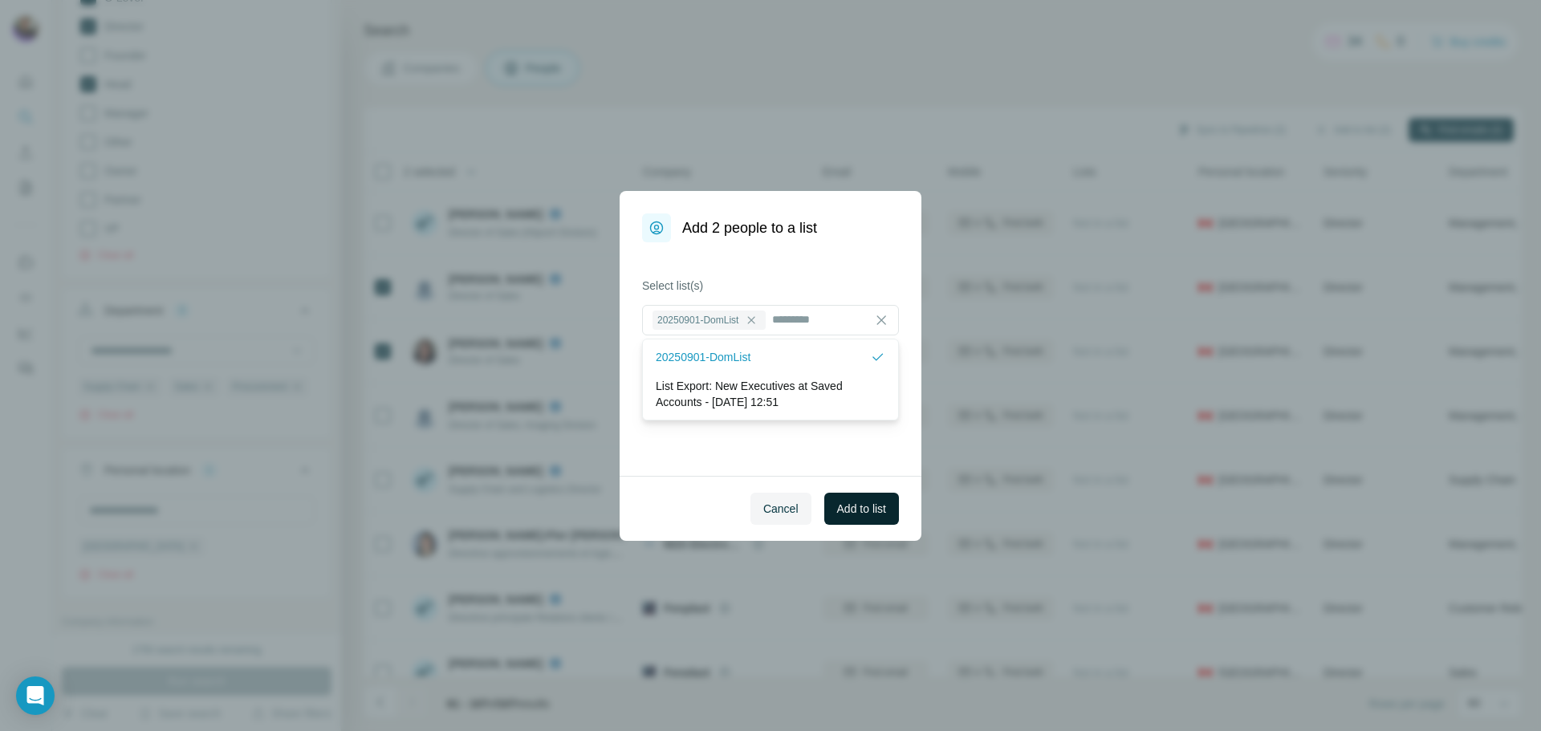
click at [873, 502] on span "Add to list" at bounding box center [861, 509] width 49 height 16
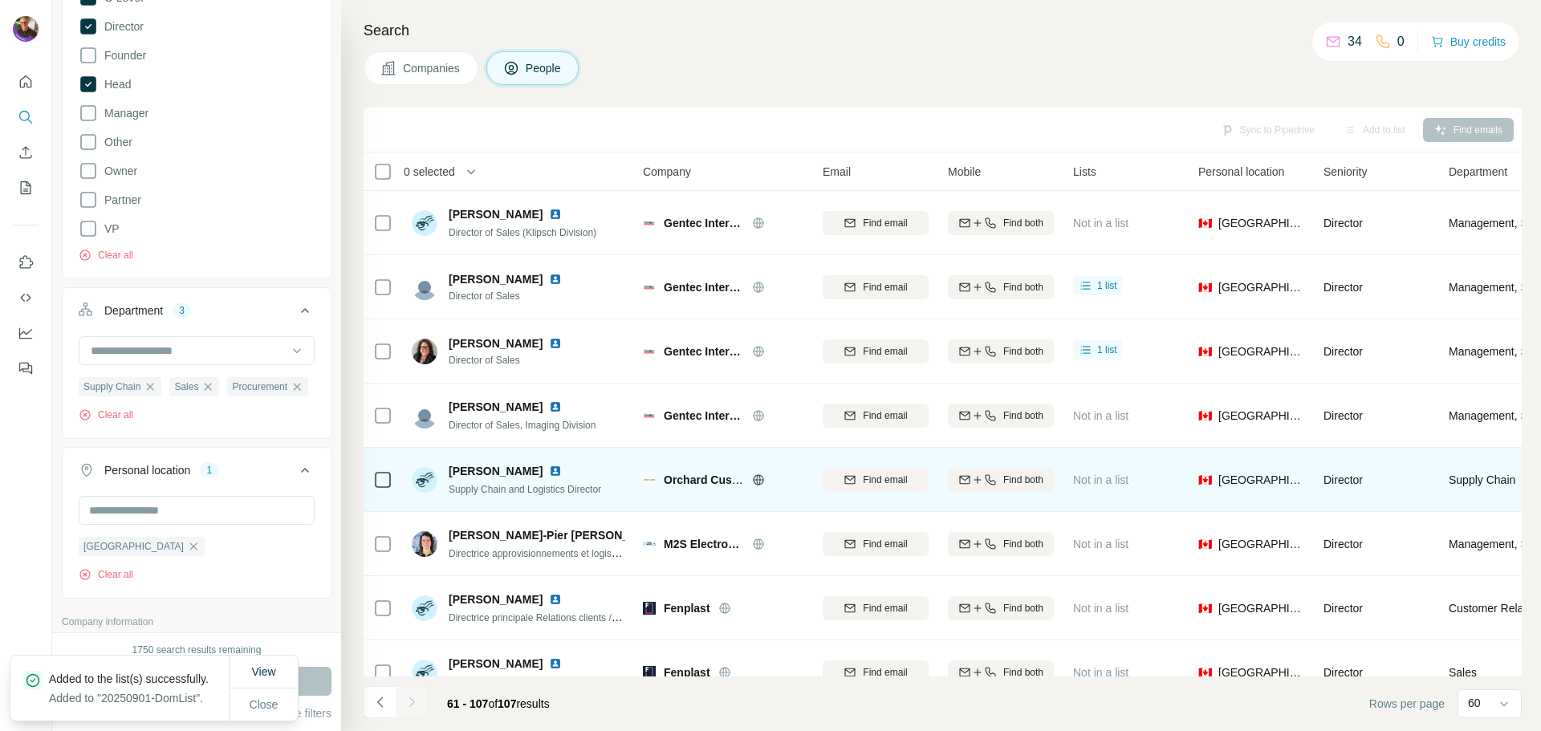
click at [753, 477] on icon at bounding box center [758, 479] width 10 height 10
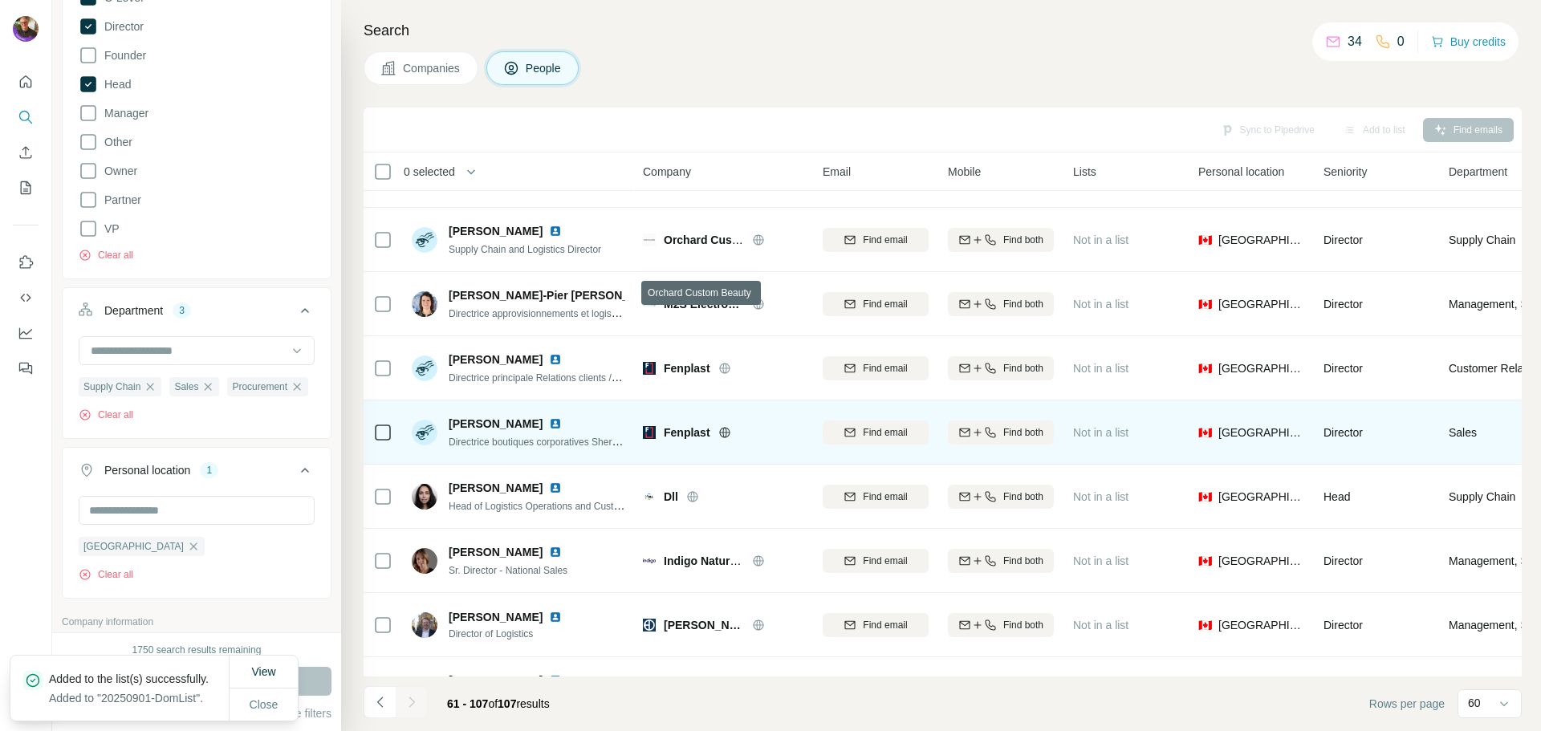
scroll to position [883, 0]
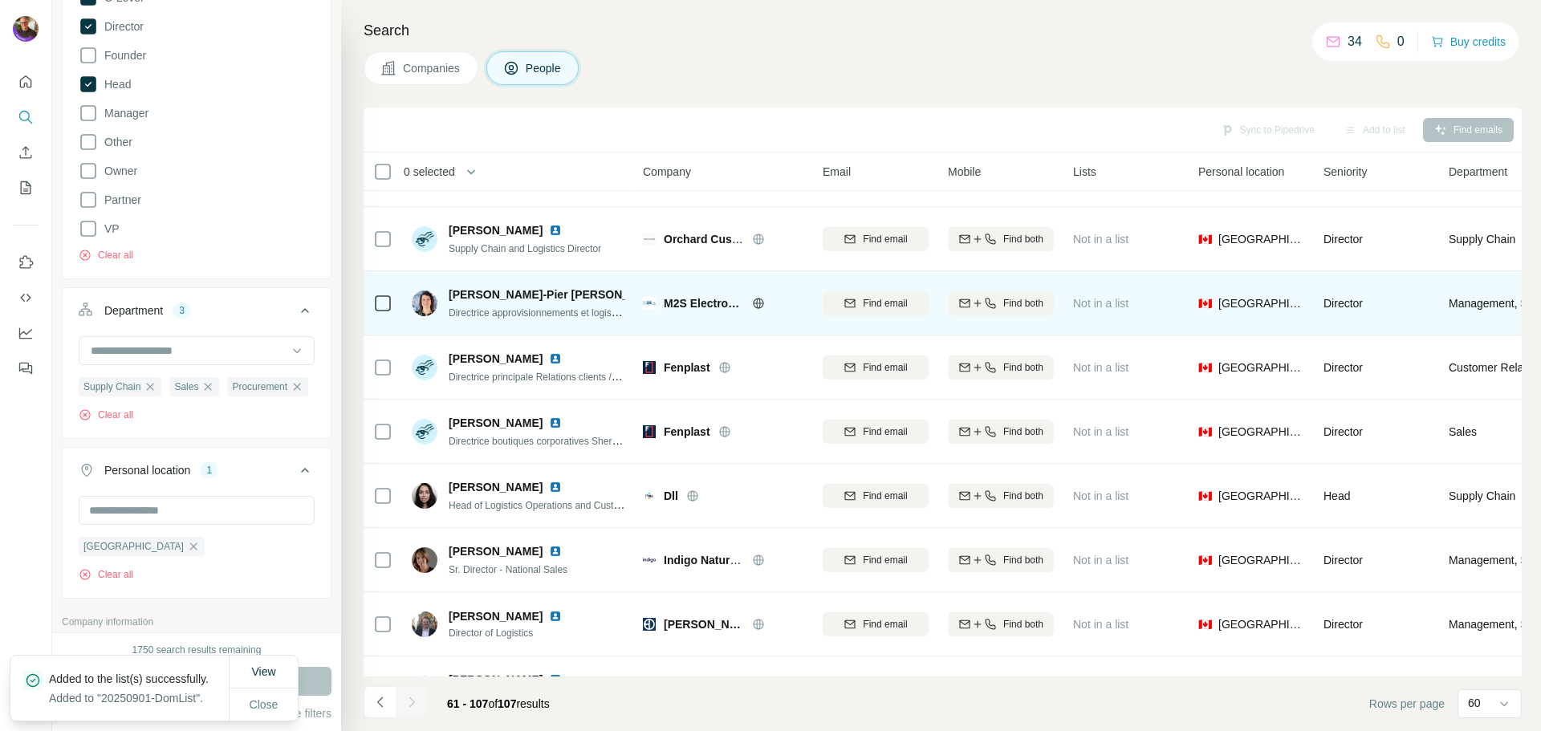
click at [758, 302] on icon at bounding box center [758, 303] width 13 height 13
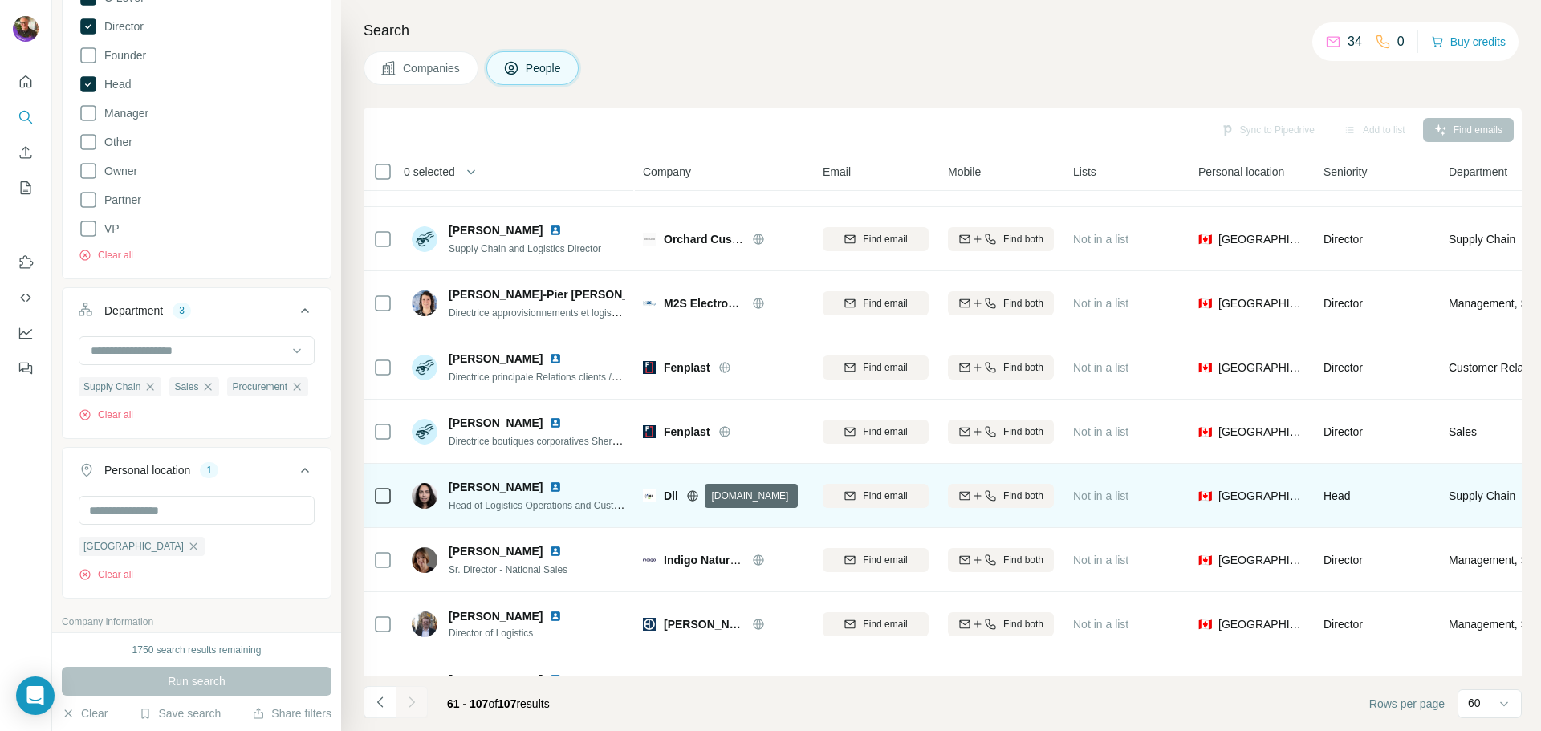
click at [692, 489] on icon at bounding box center [692, 495] width 13 height 13
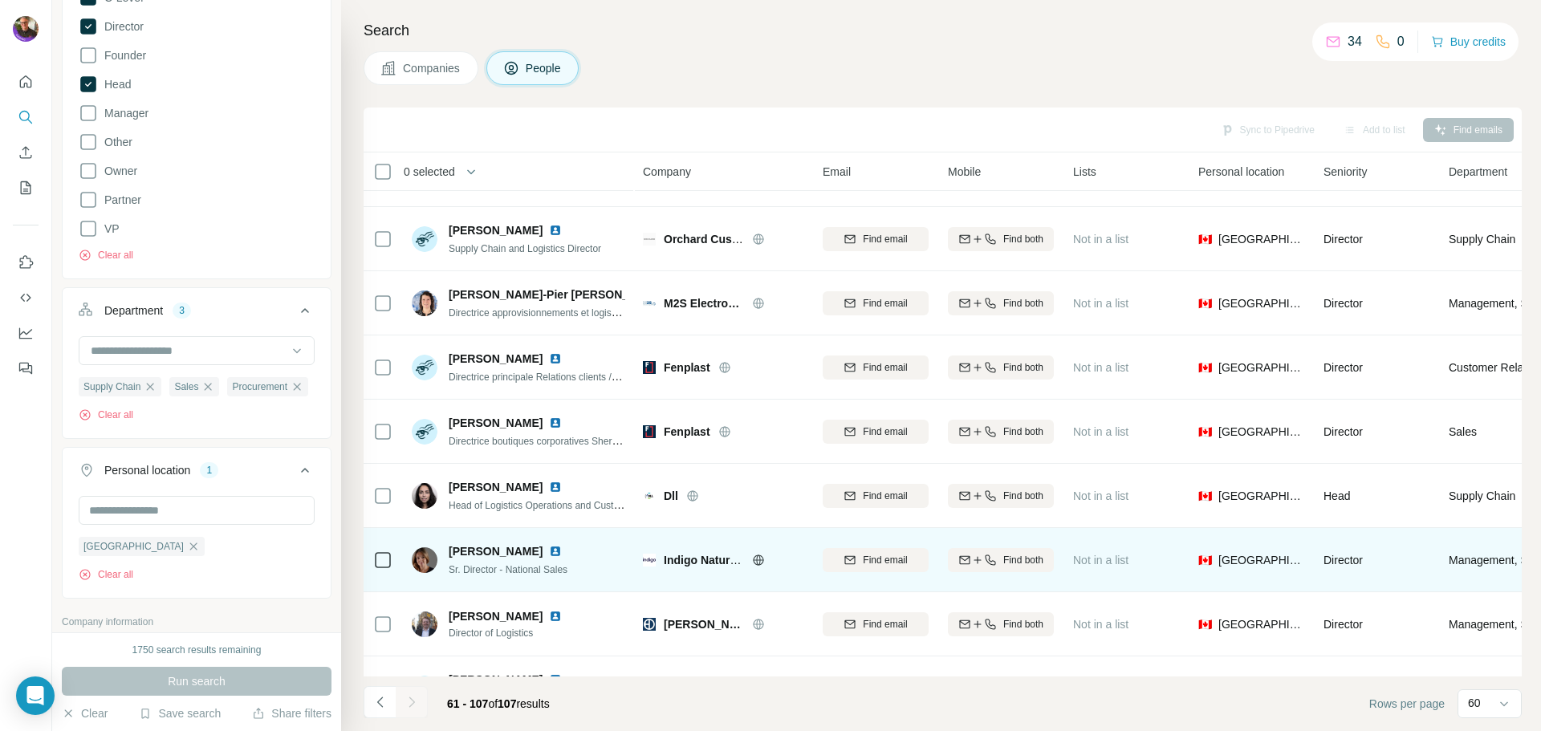
click at [757, 562] on icon at bounding box center [758, 560] width 13 height 13
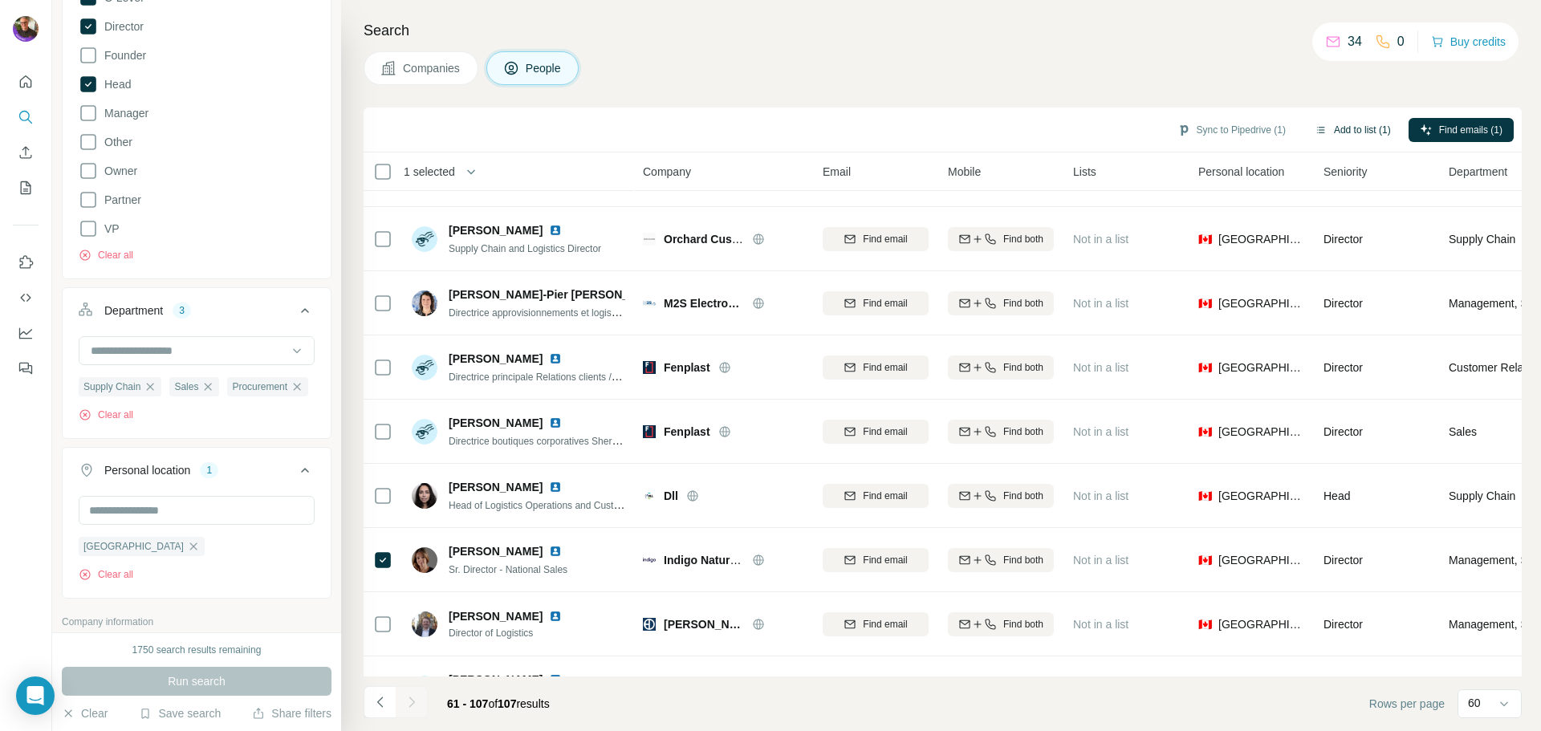
click at [1336, 129] on button "Add to list (1)" at bounding box center [1352, 130] width 99 height 24
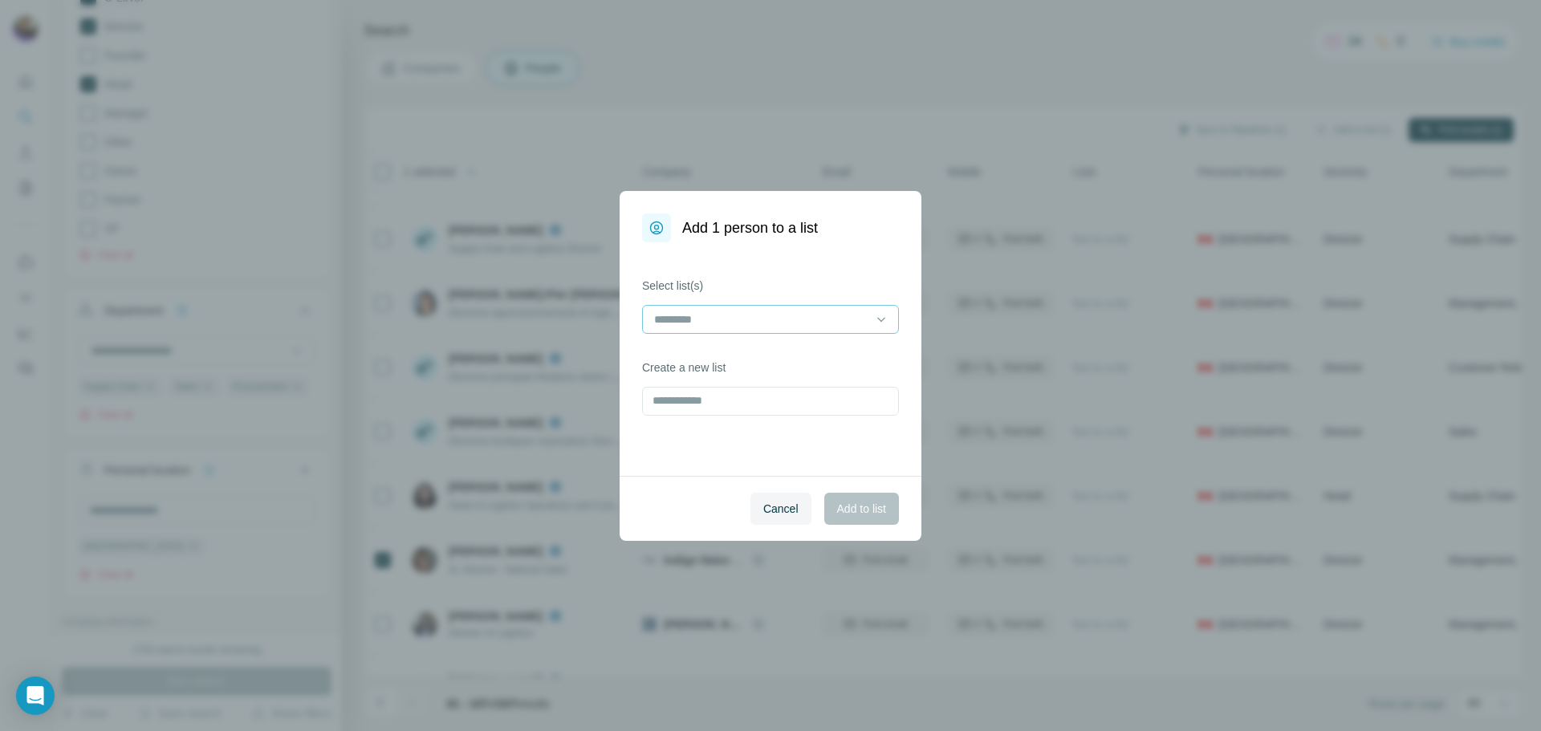
click at [681, 311] on input at bounding box center [760, 320] width 217 height 18
click at [705, 351] on p "20250901-DomList" at bounding box center [703, 355] width 95 height 16
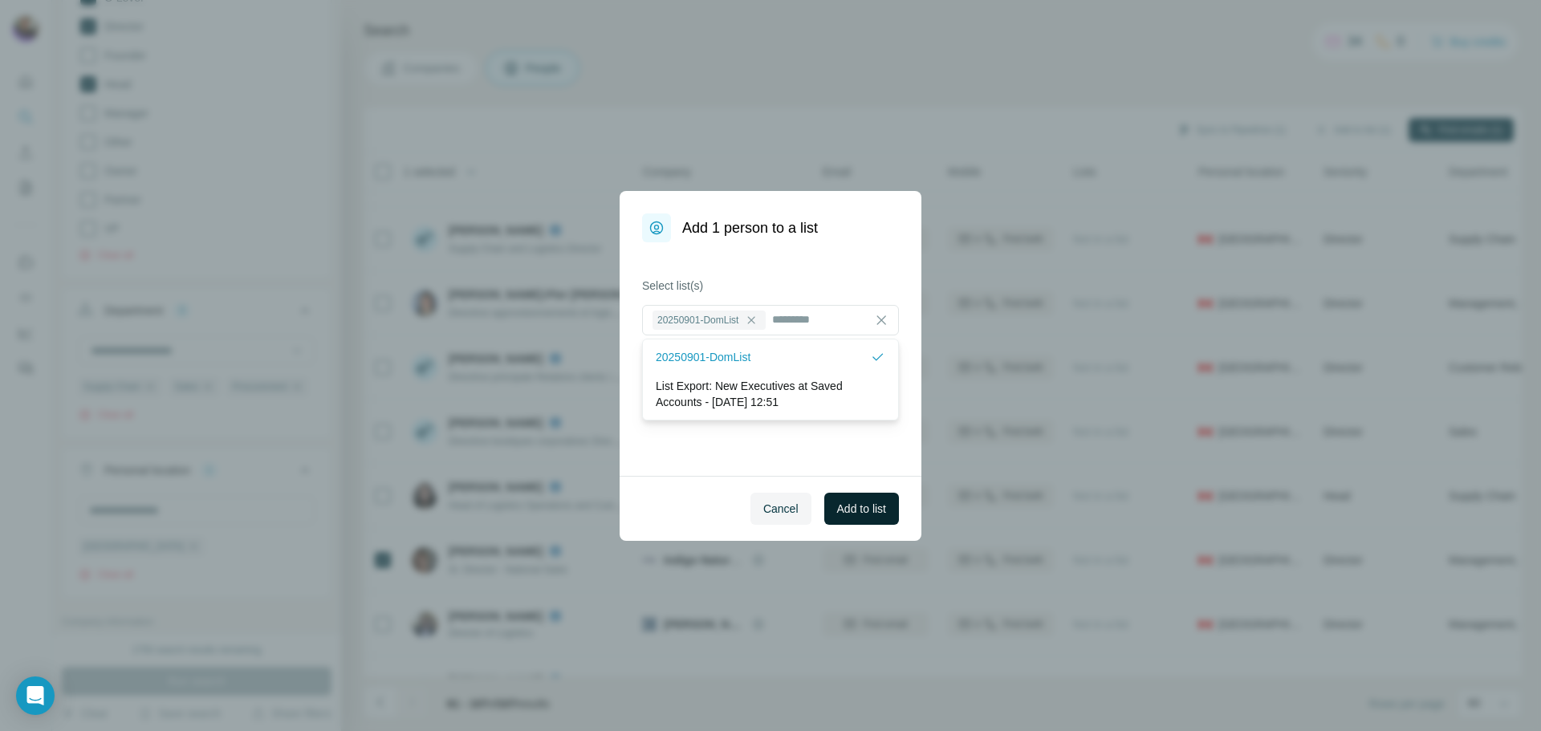
click at [858, 503] on span "Add to list" at bounding box center [861, 509] width 49 height 16
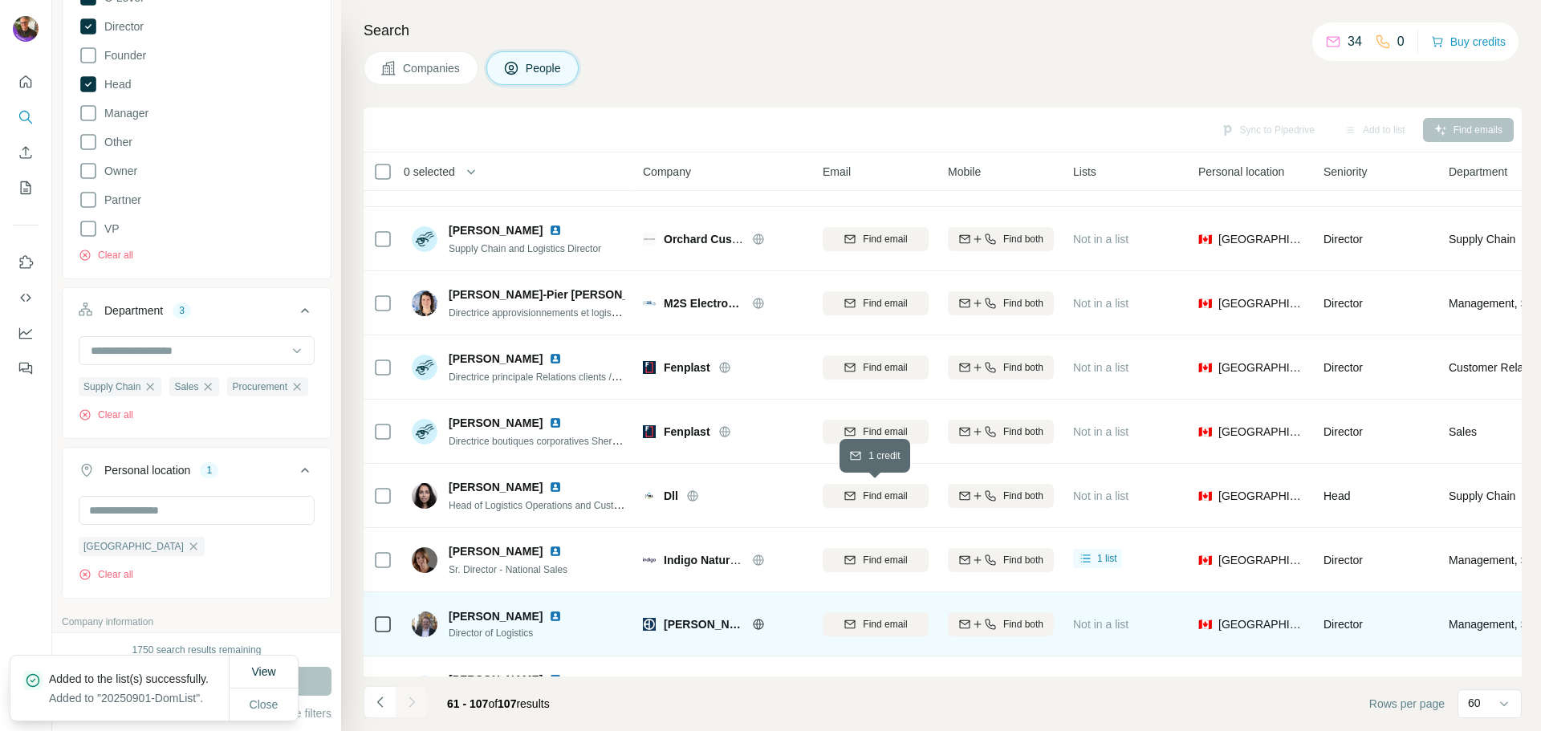
scroll to position [1204, 0]
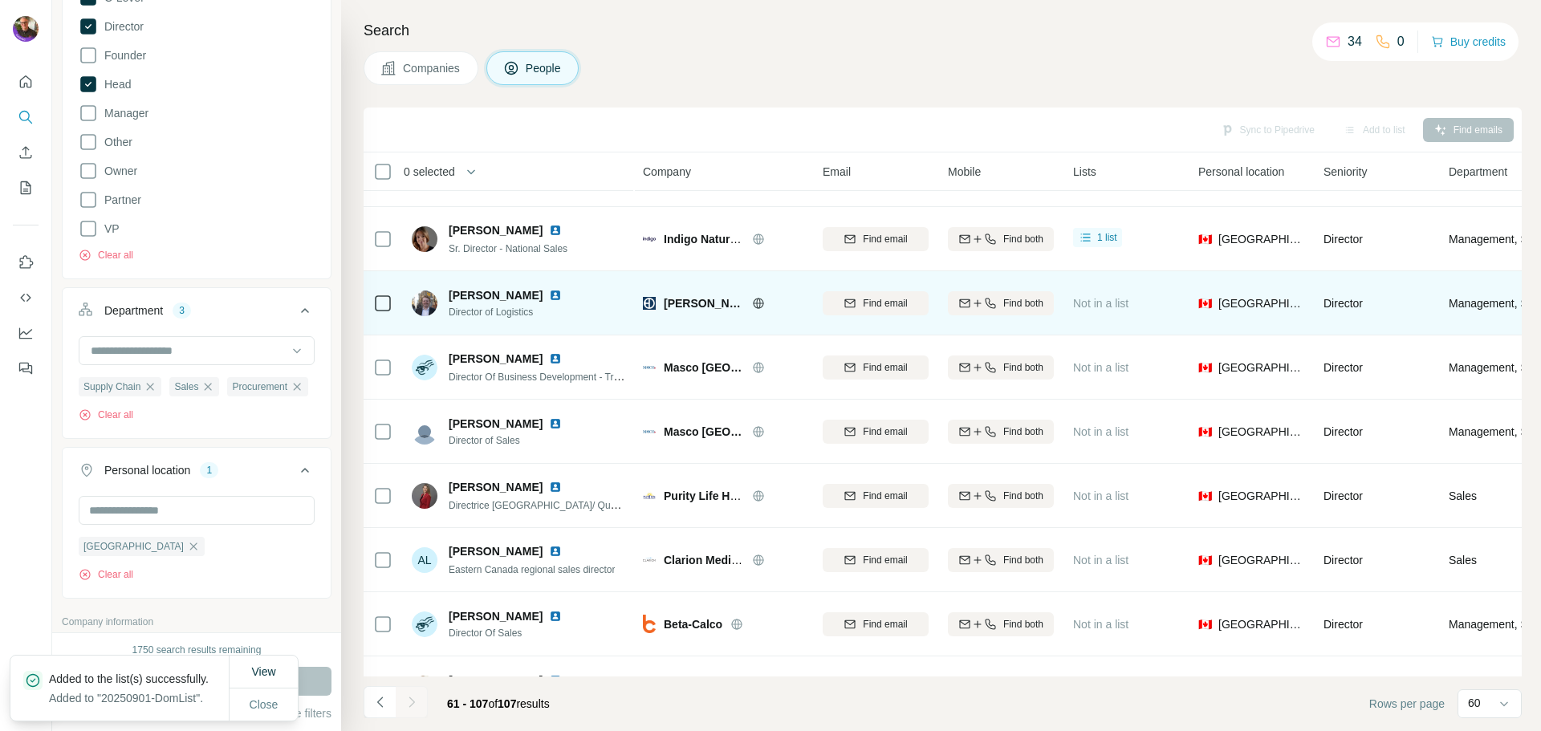
click at [759, 298] on icon at bounding box center [758, 303] width 4 height 10
click at [755, 303] on icon at bounding box center [758, 303] width 10 height 1
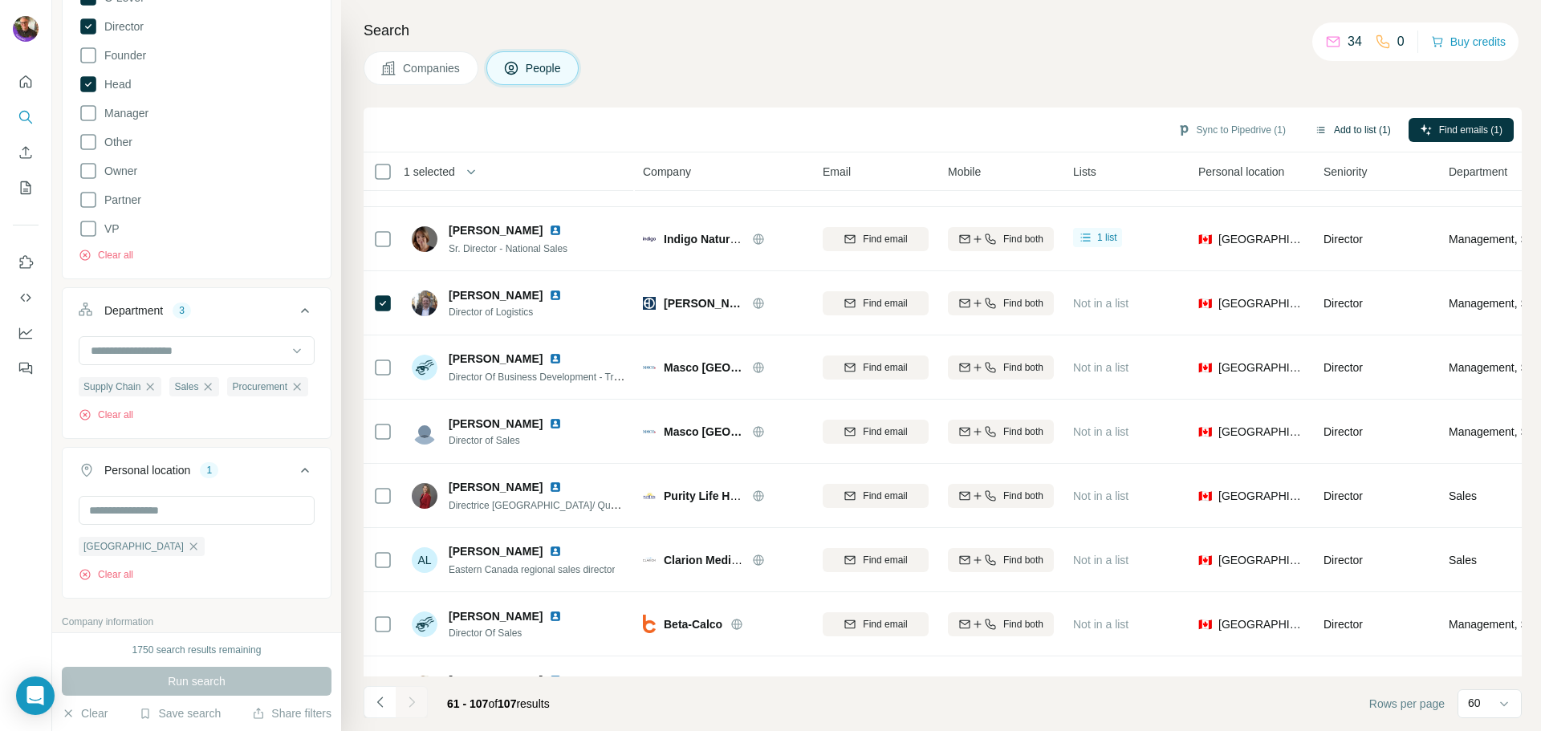
click at [1369, 120] on button "Add to list (1)" at bounding box center [1352, 130] width 99 height 24
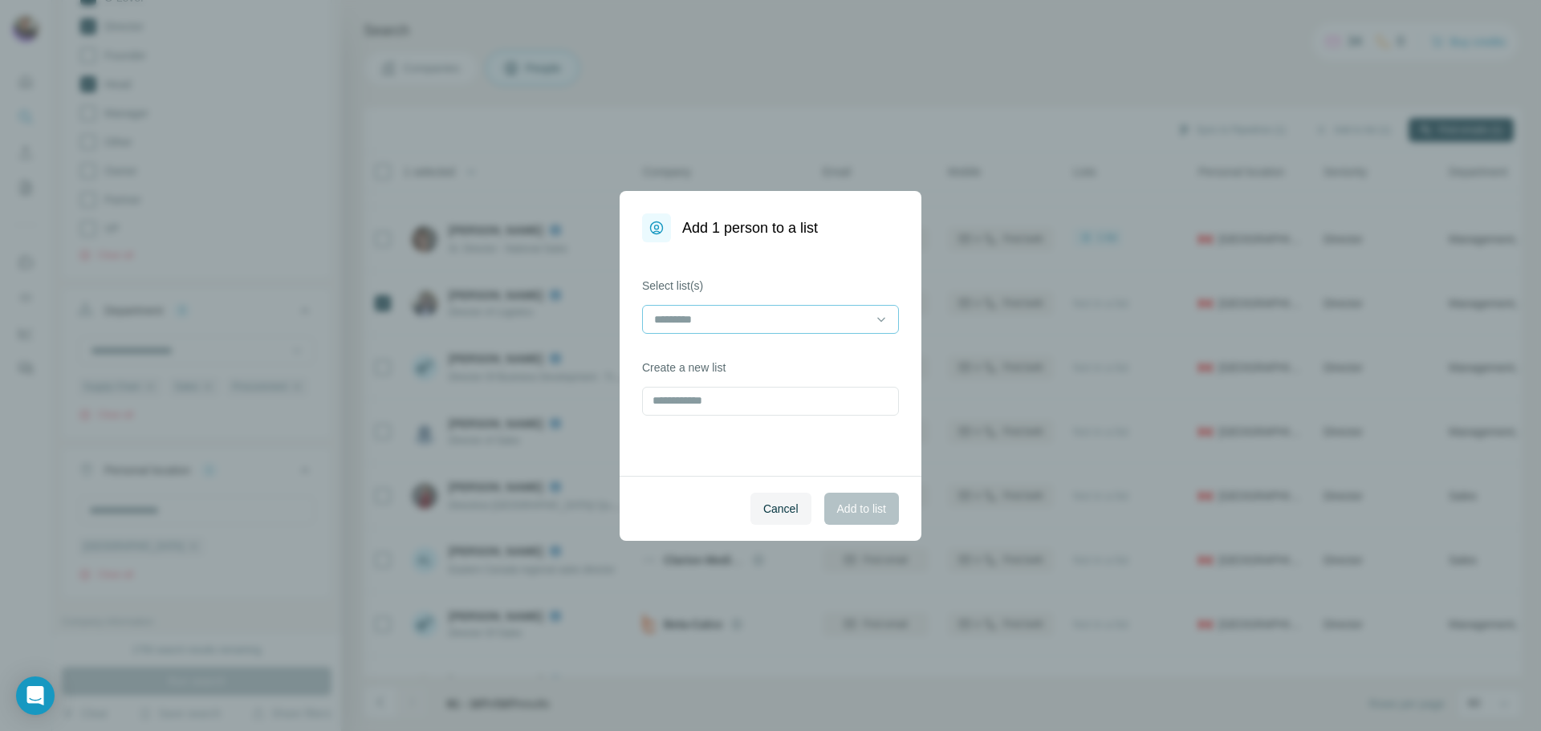
click at [690, 313] on input at bounding box center [760, 320] width 217 height 18
click at [689, 347] on p "20250901-DomList" at bounding box center [703, 355] width 95 height 16
click at [837, 511] on span "Add to list" at bounding box center [861, 509] width 49 height 16
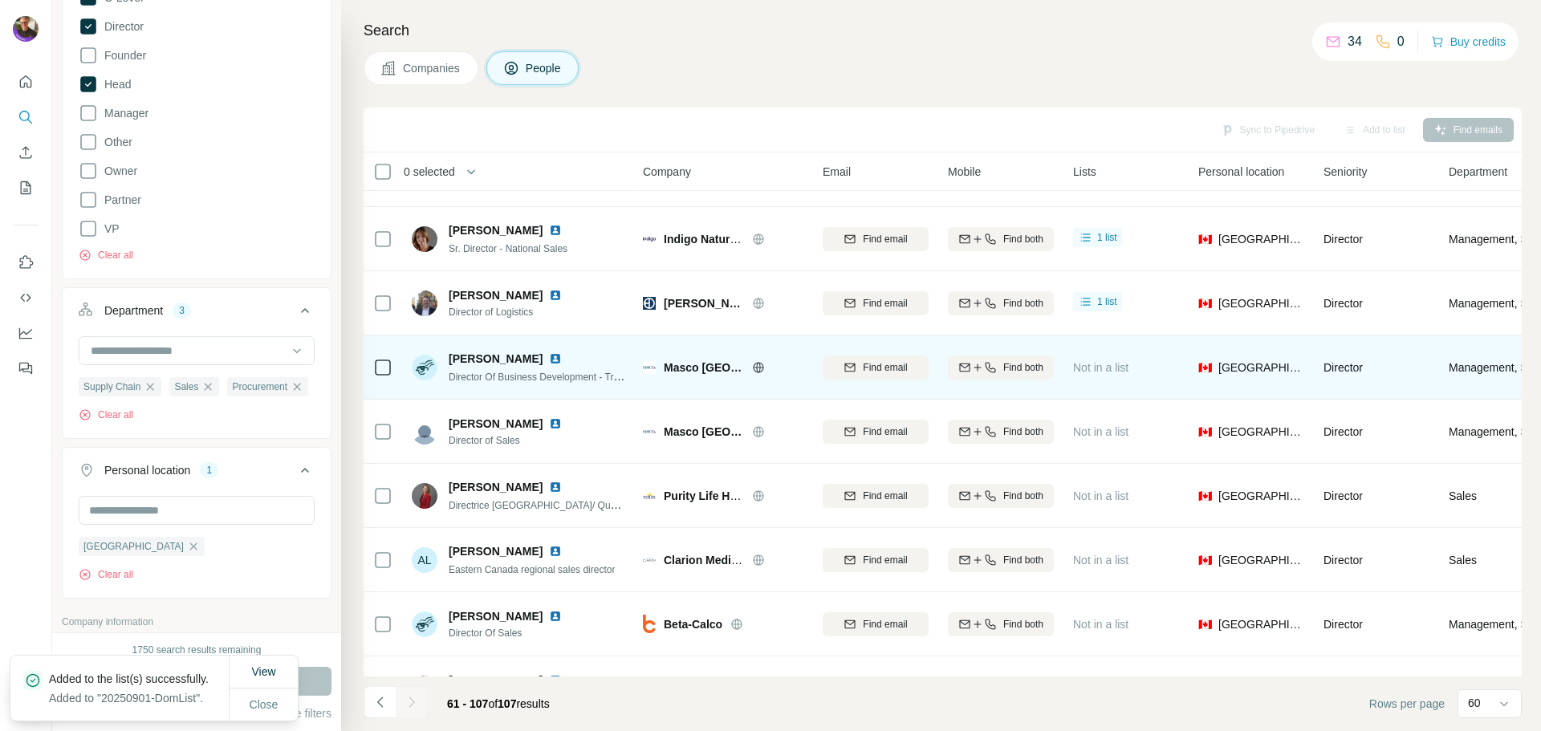
click at [761, 361] on icon at bounding box center [758, 367] width 13 height 13
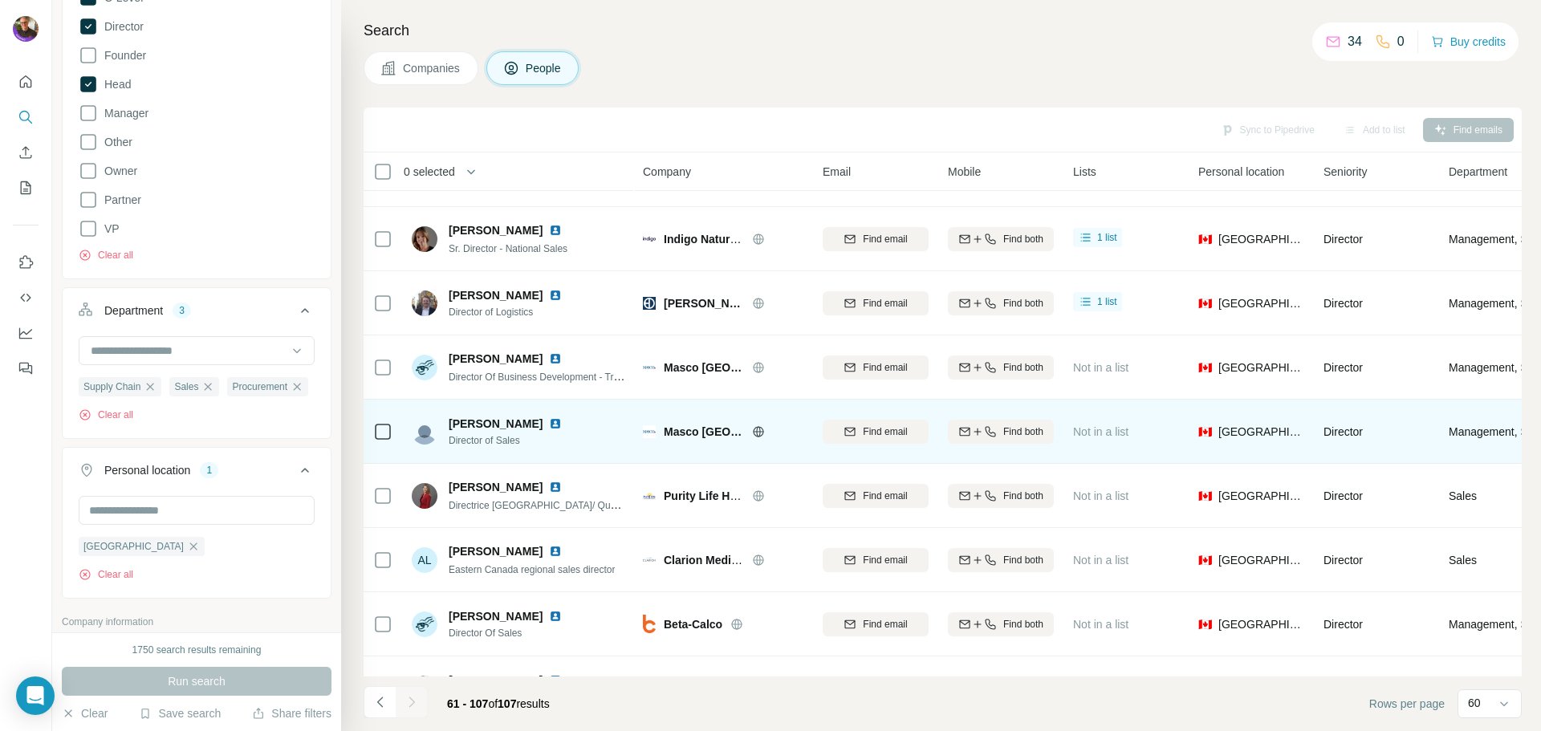
click at [379, 420] on div at bounding box center [382, 431] width 19 height 44
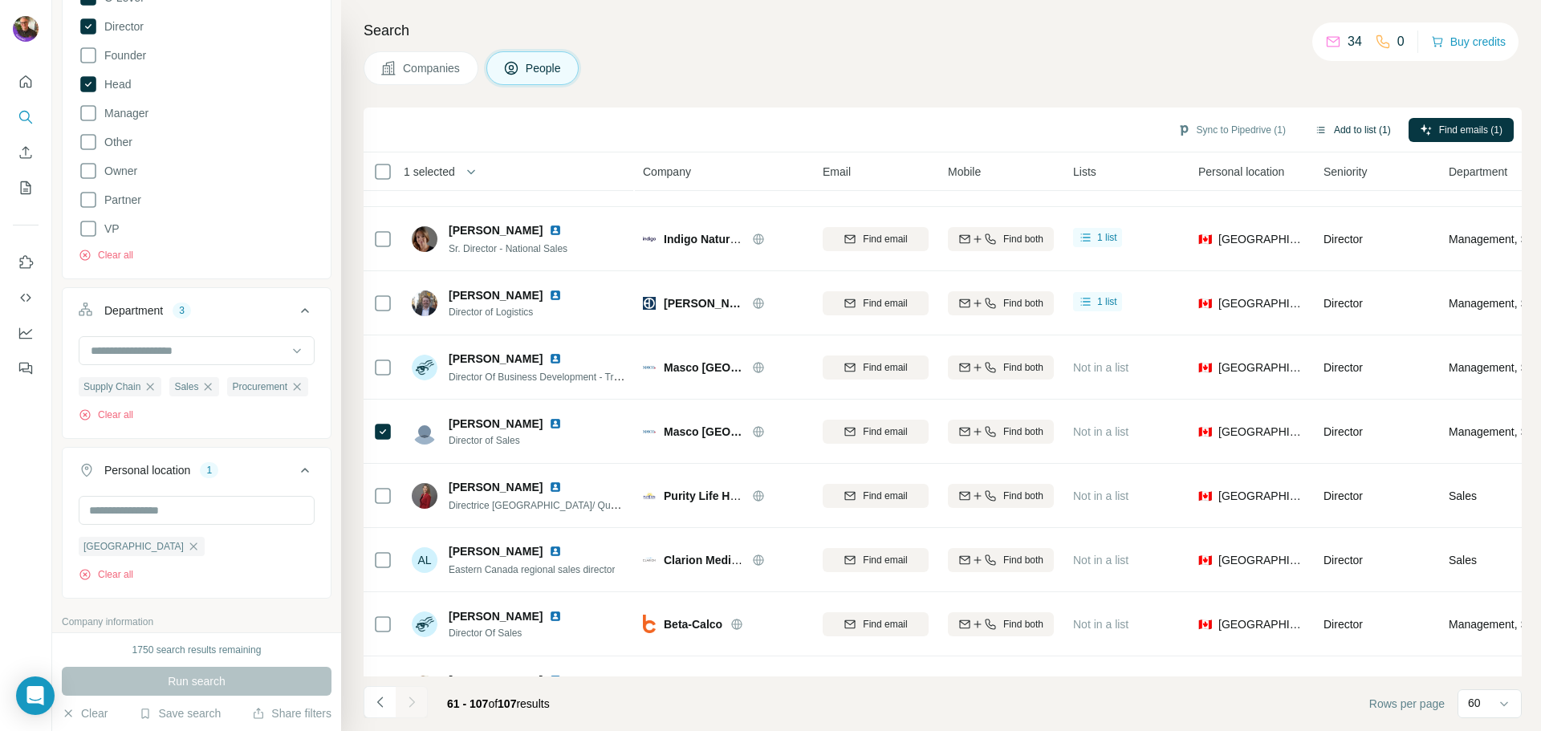
click at [1340, 130] on button "Add to list (1)" at bounding box center [1352, 130] width 99 height 24
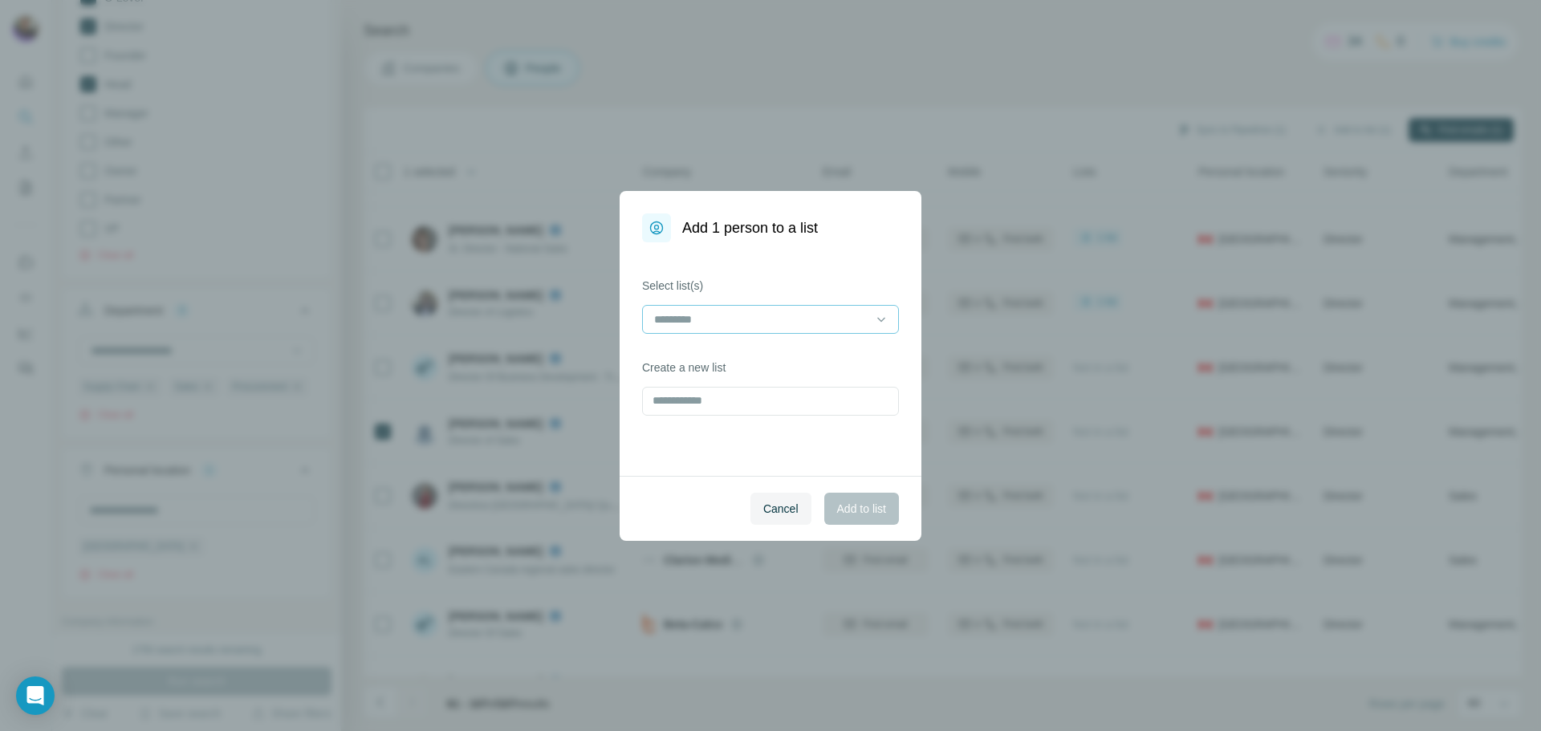
click at [710, 317] on input at bounding box center [760, 320] width 217 height 18
click at [703, 351] on p "20250901-DomList" at bounding box center [703, 355] width 95 height 16
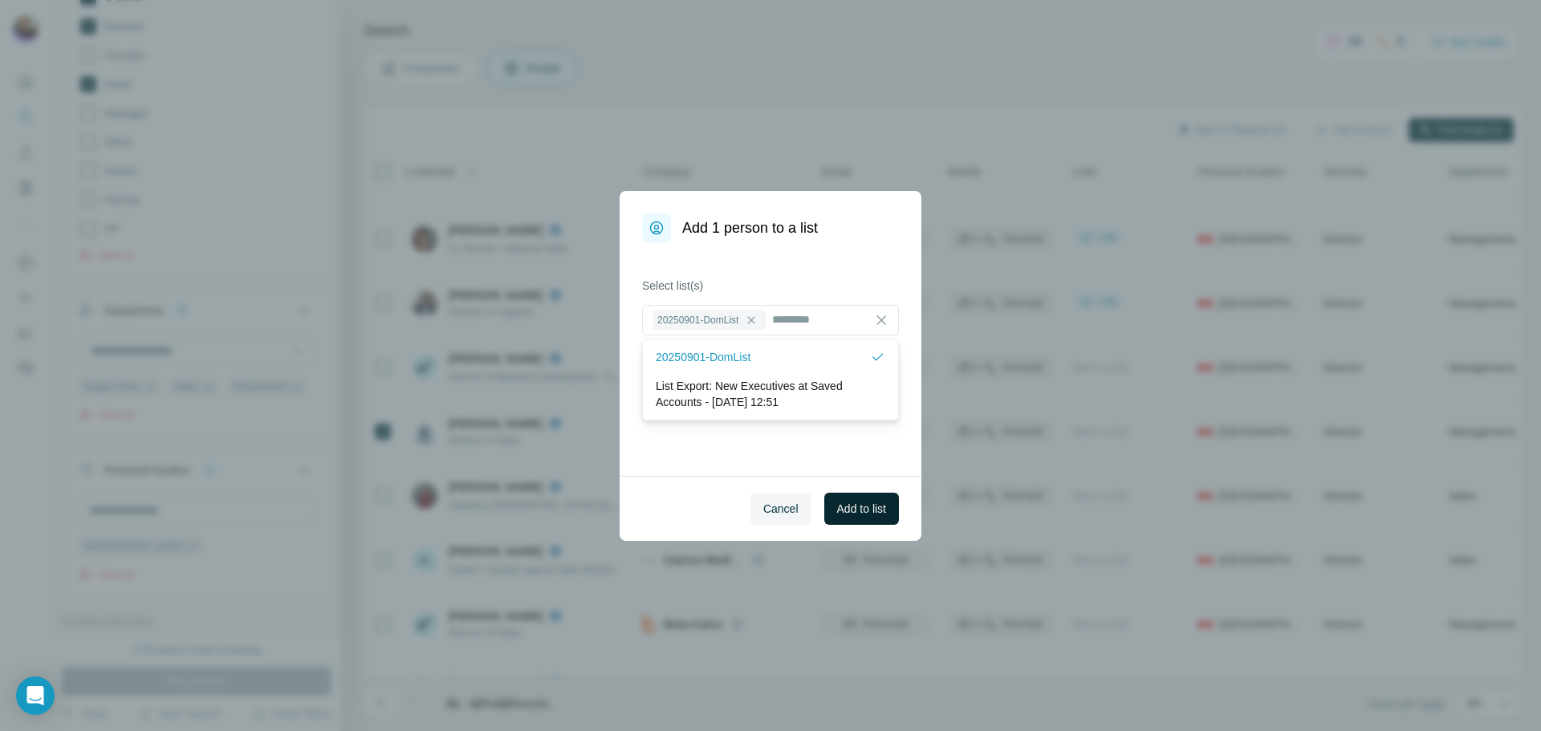
click at [853, 503] on span "Add to list" at bounding box center [861, 509] width 49 height 16
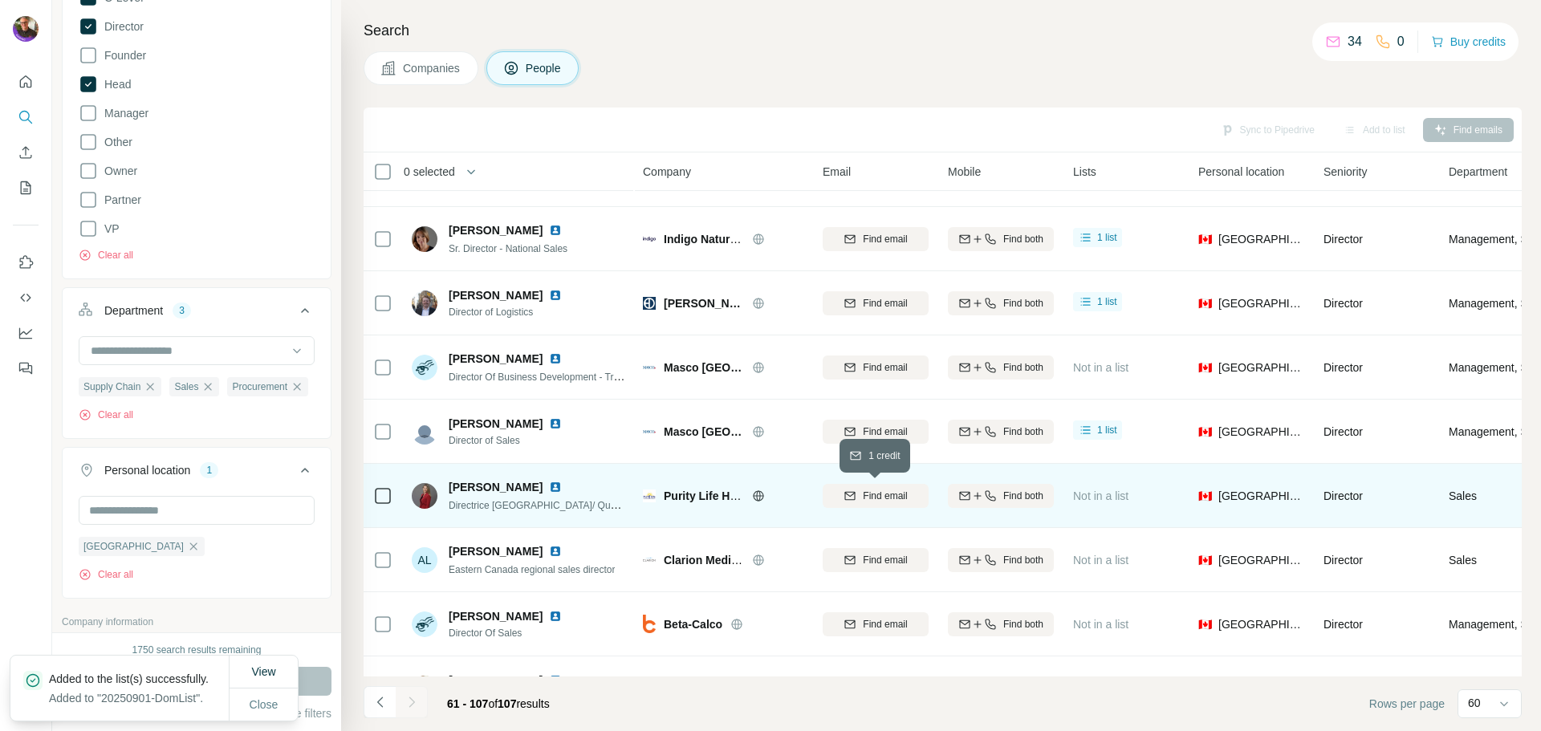
click at [756, 497] on icon at bounding box center [758, 495] width 13 height 13
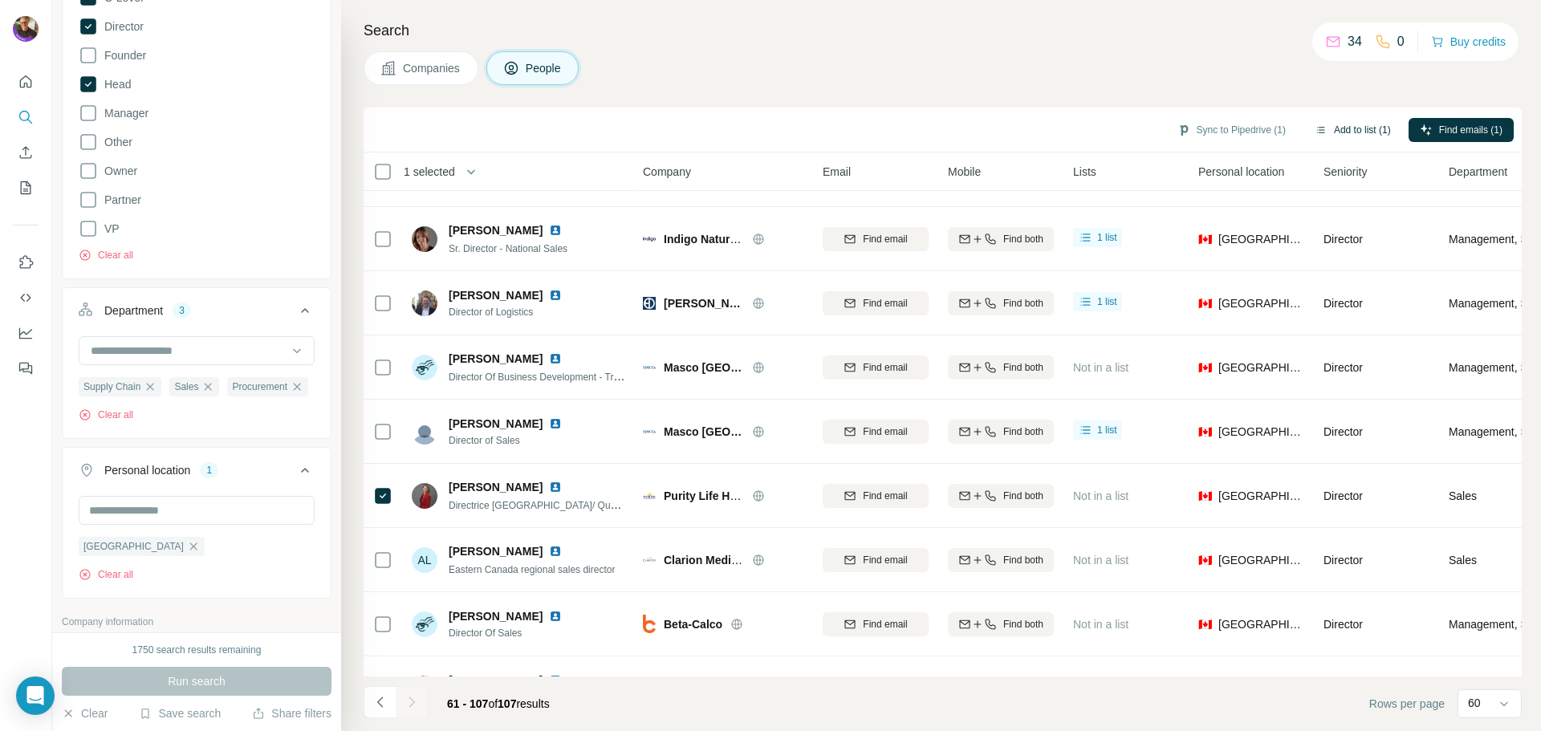
click at [1354, 124] on button "Add to list (1)" at bounding box center [1352, 130] width 99 height 24
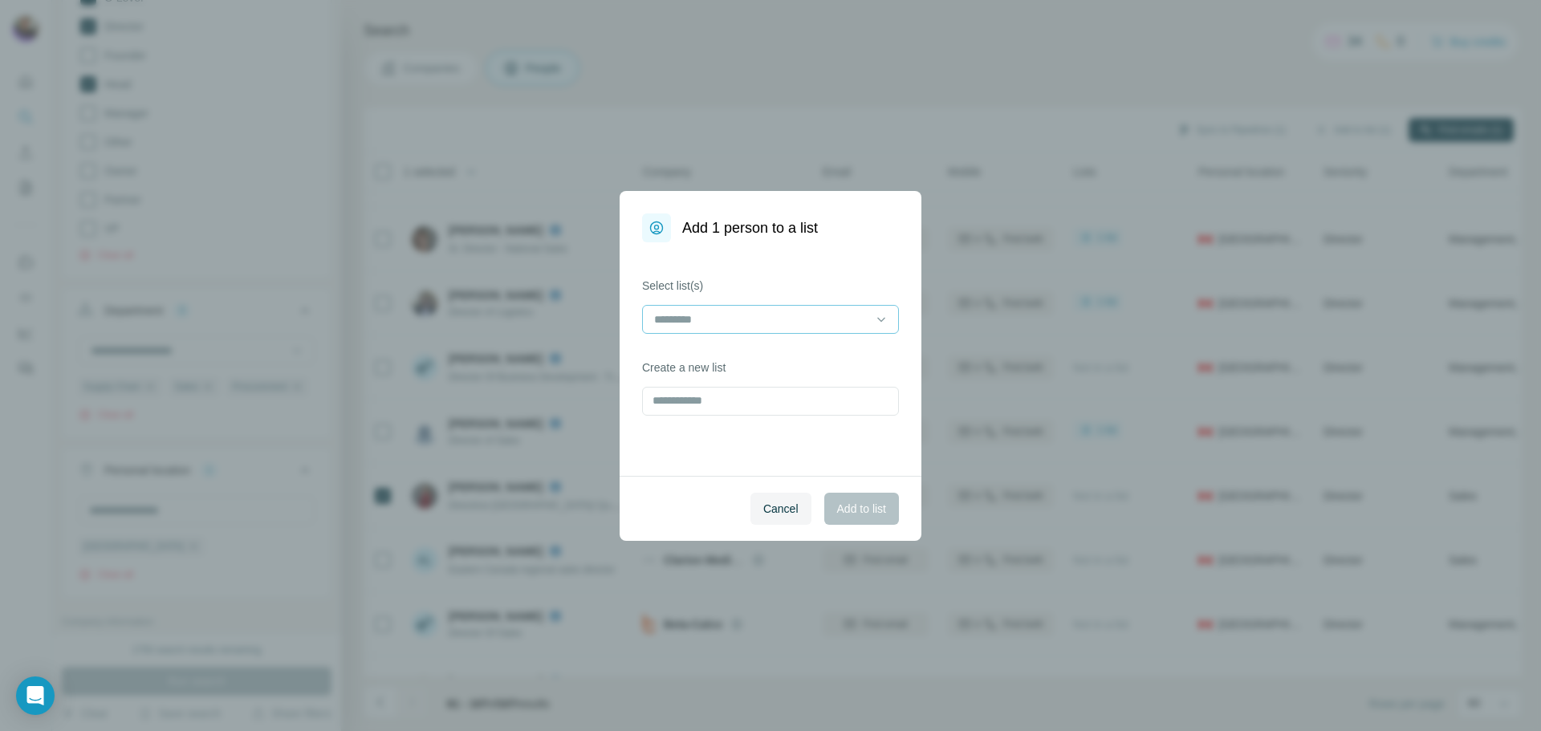
click at [686, 314] on input at bounding box center [760, 320] width 217 height 18
click at [697, 355] on p "20250901-DomList" at bounding box center [703, 355] width 95 height 16
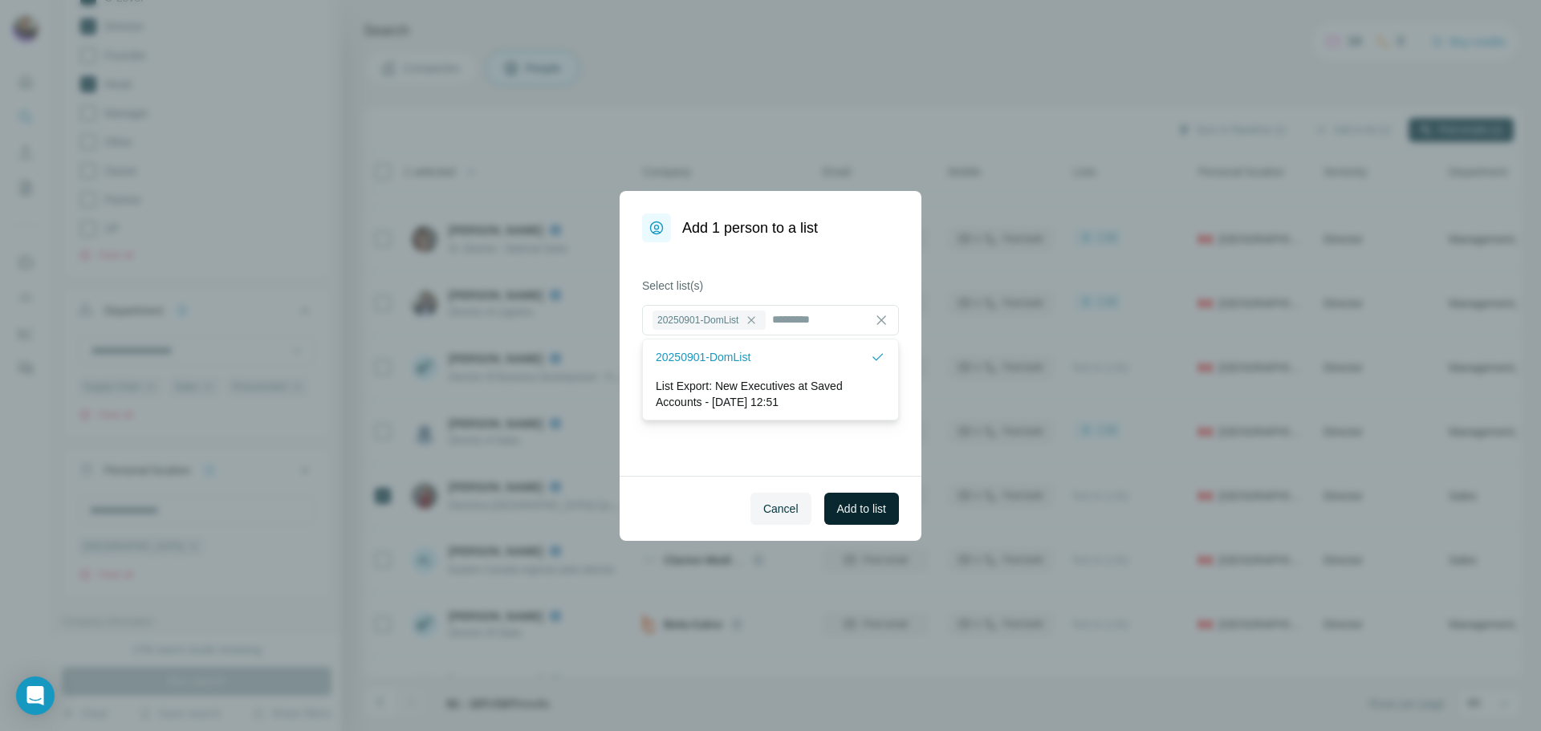
click at [857, 507] on span "Add to list" at bounding box center [861, 509] width 49 height 16
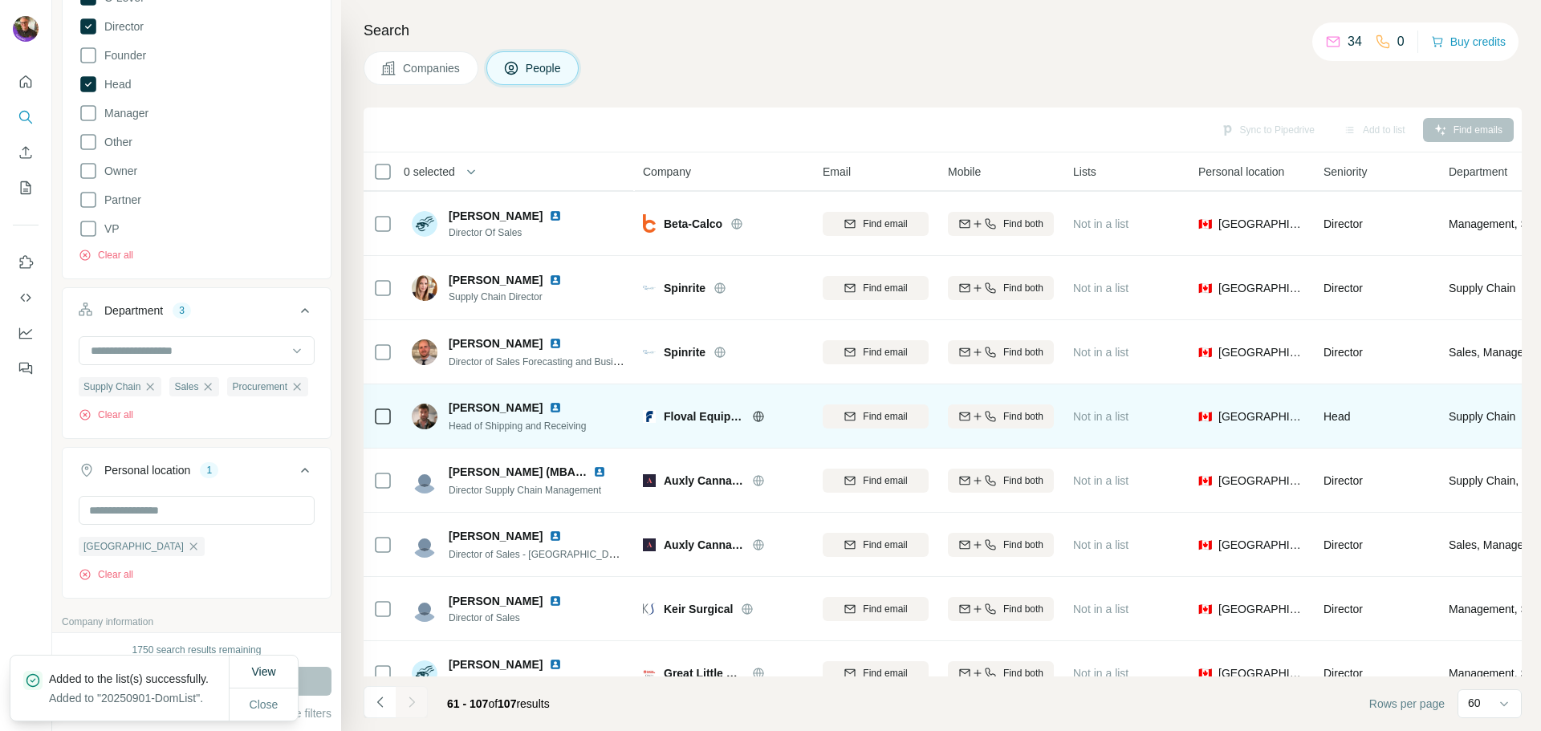
scroll to position [1364, 0]
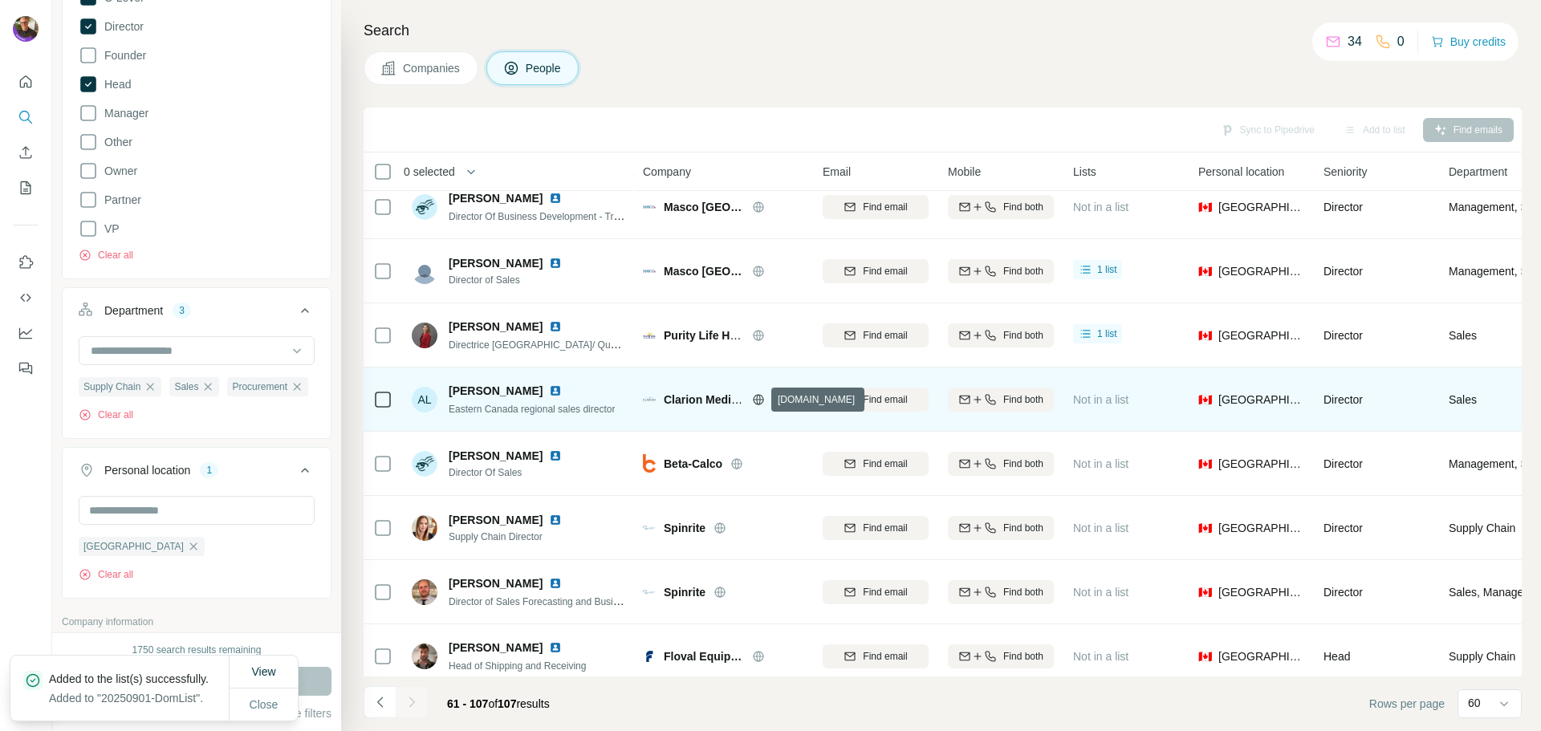
click at [760, 400] on icon at bounding box center [758, 399] width 4 height 10
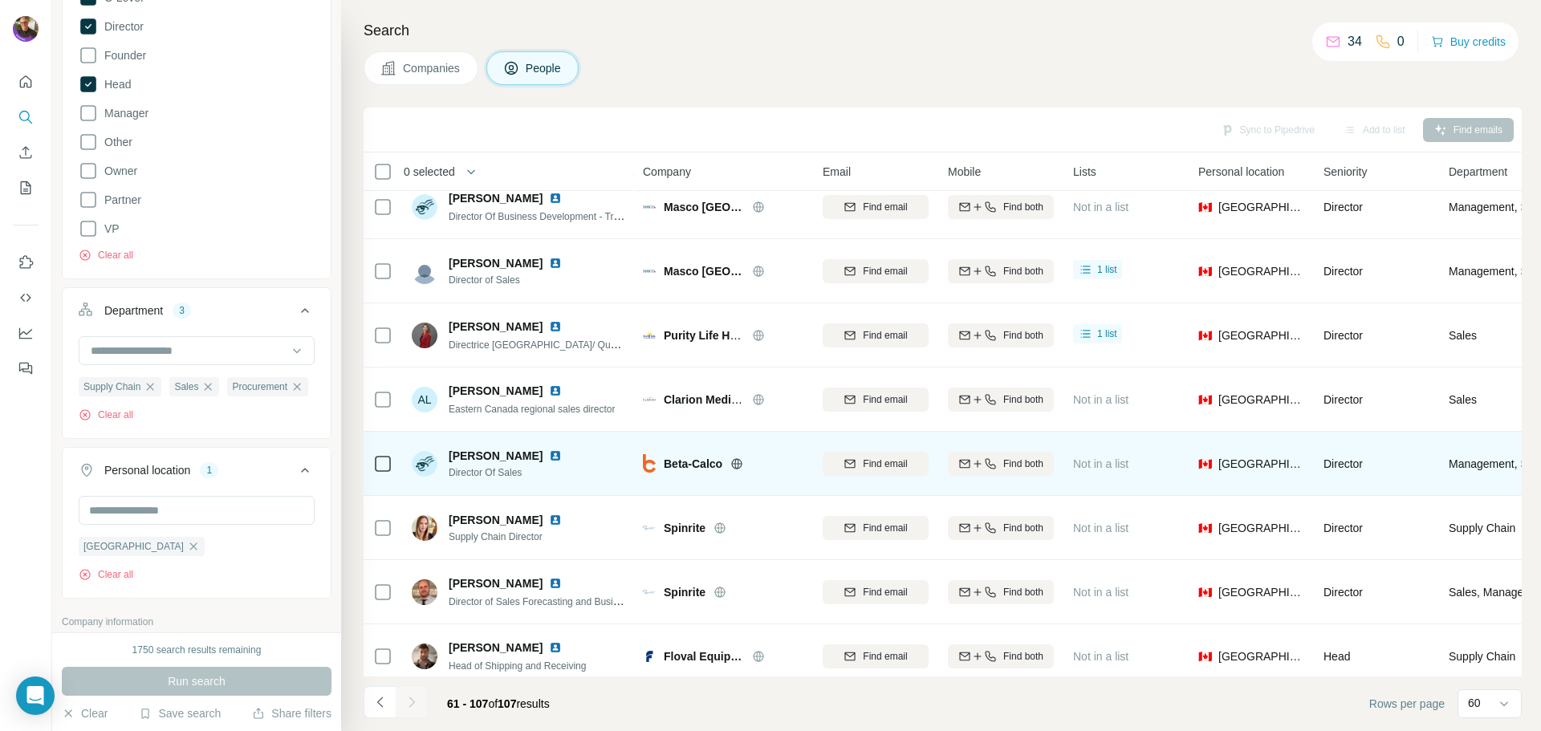
click at [733, 465] on icon at bounding box center [736, 463] width 13 height 13
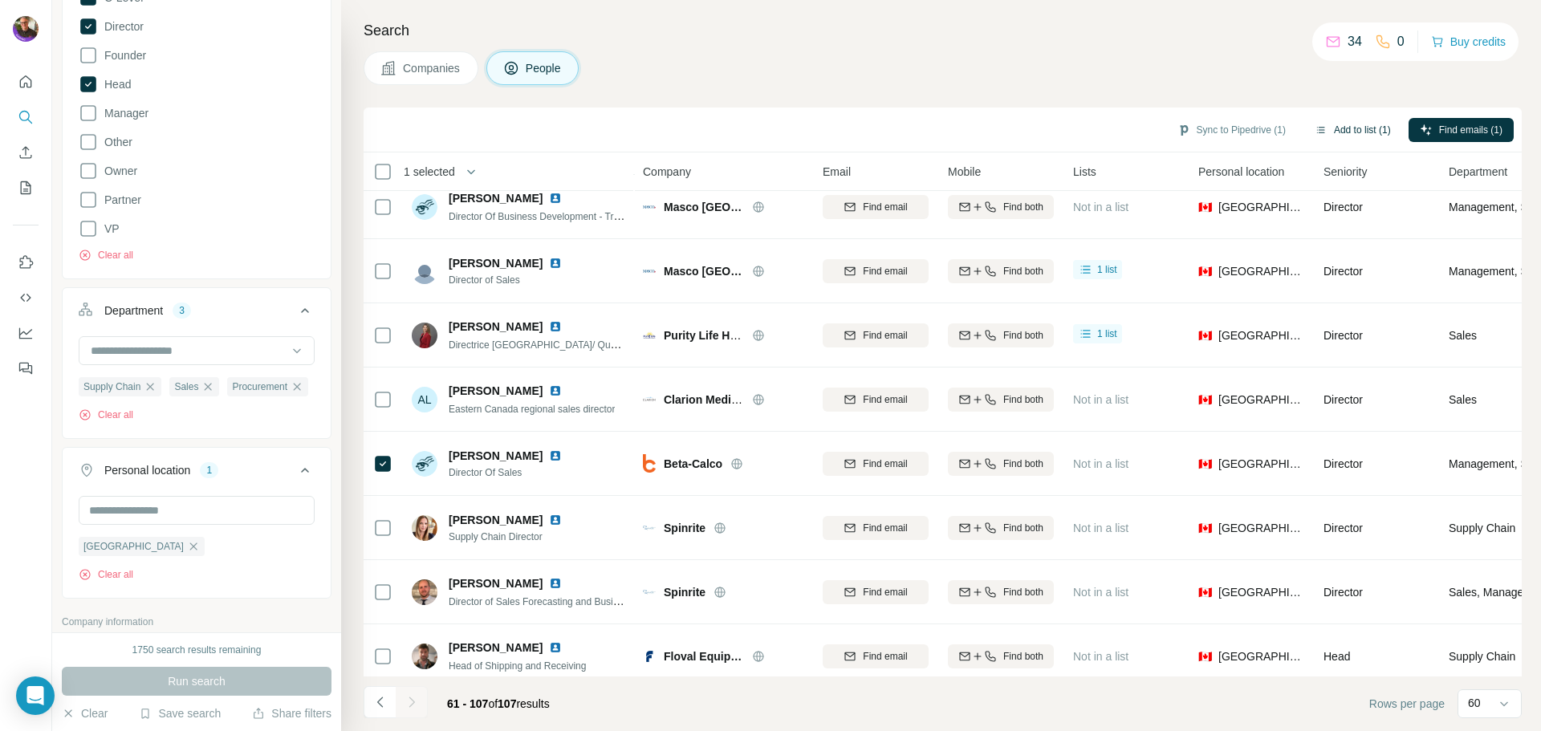
click at [1354, 130] on button "Add to list (1)" at bounding box center [1352, 130] width 99 height 24
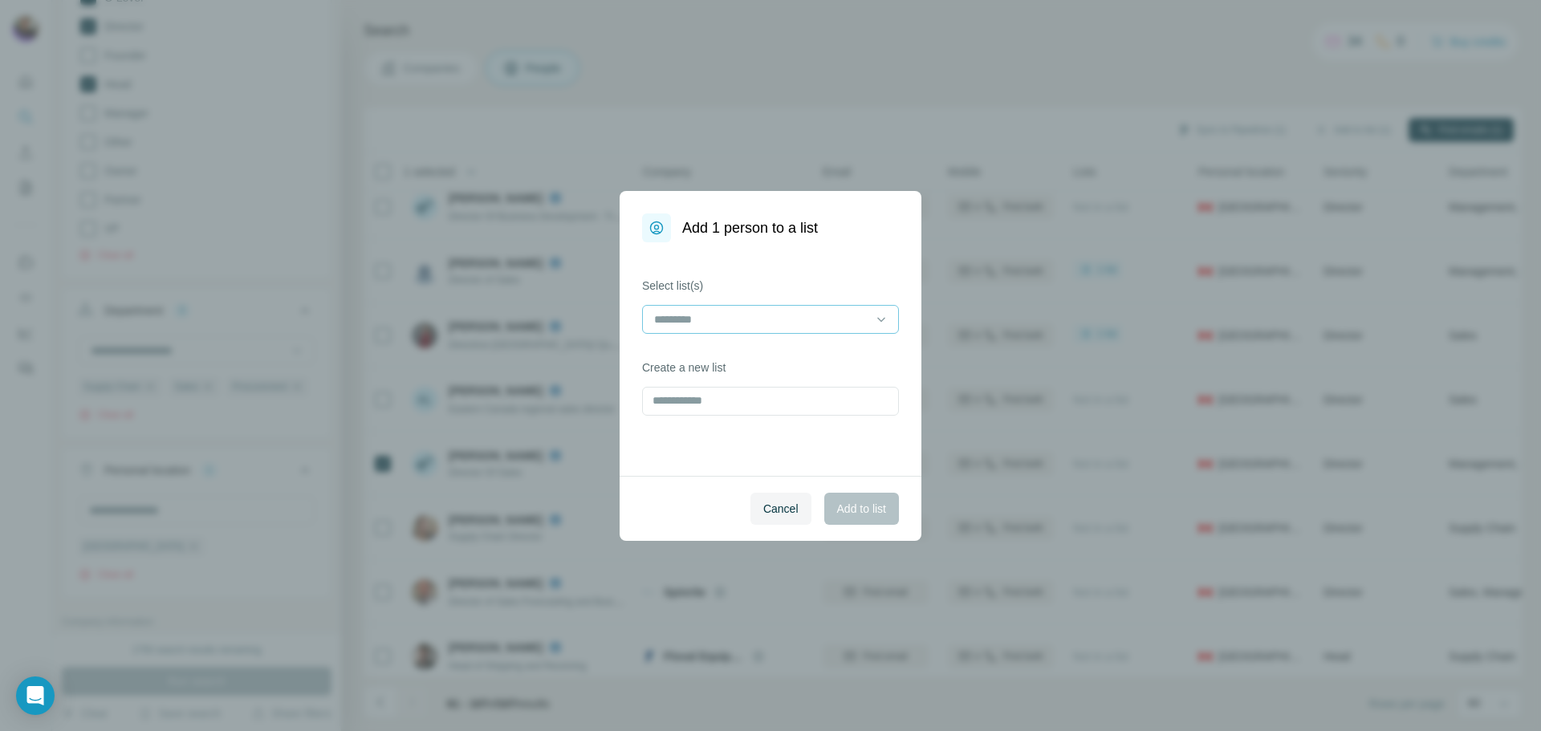
click at [734, 312] on input at bounding box center [760, 320] width 217 height 18
click at [713, 355] on p "20250901-DomList" at bounding box center [703, 355] width 95 height 16
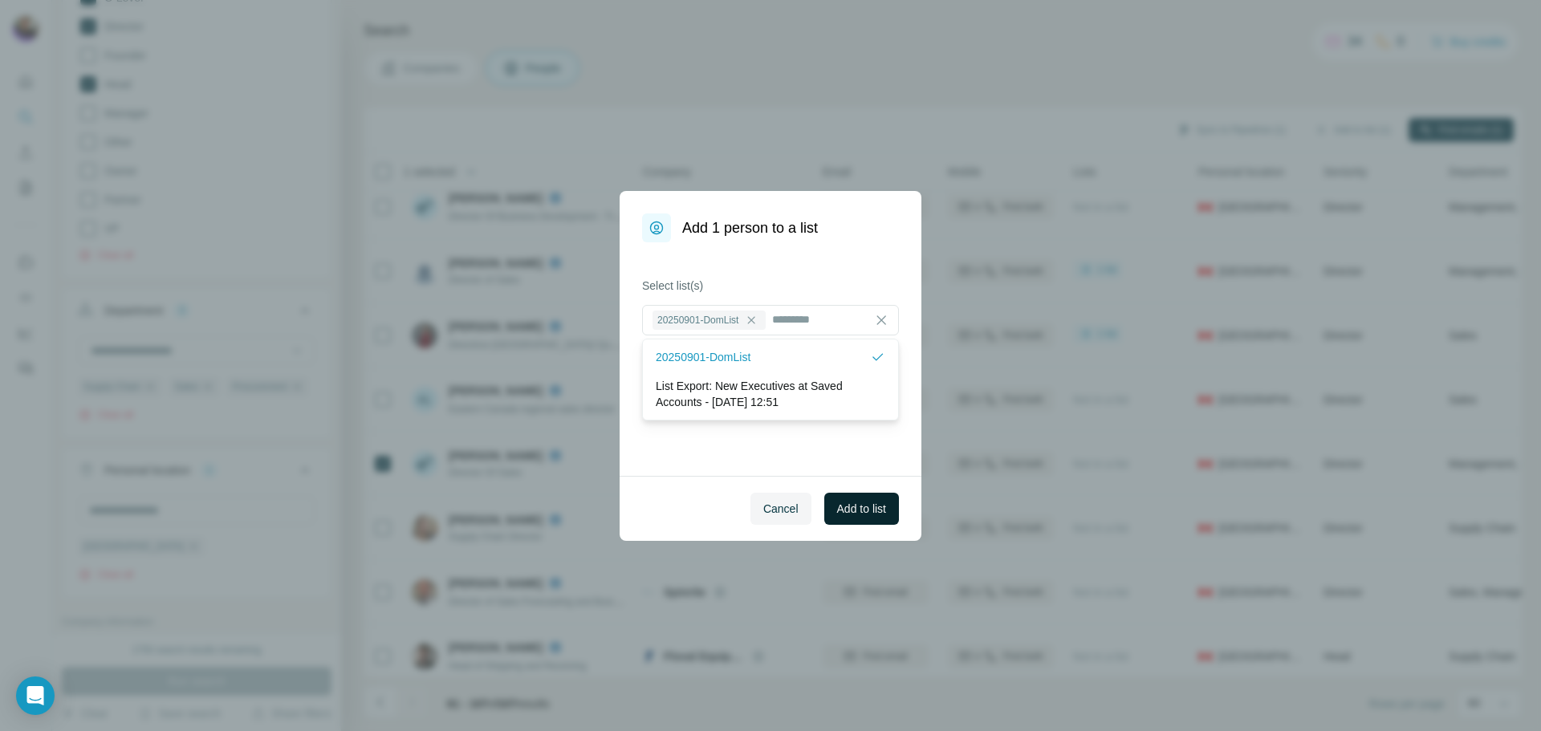
click at [850, 506] on span "Add to list" at bounding box center [861, 509] width 49 height 16
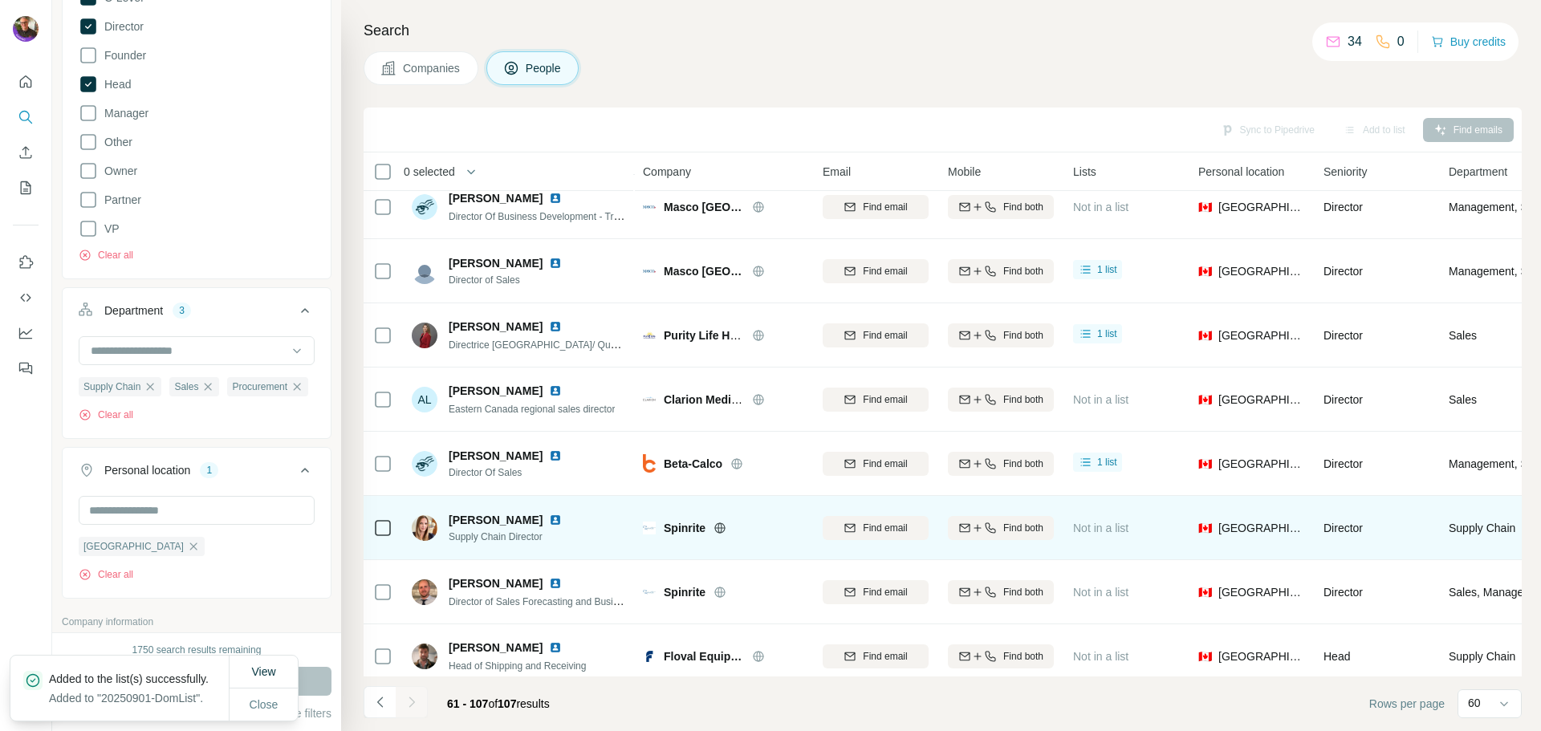
click at [719, 522] on icon at bounding box center [720, 527] width 4 height 10
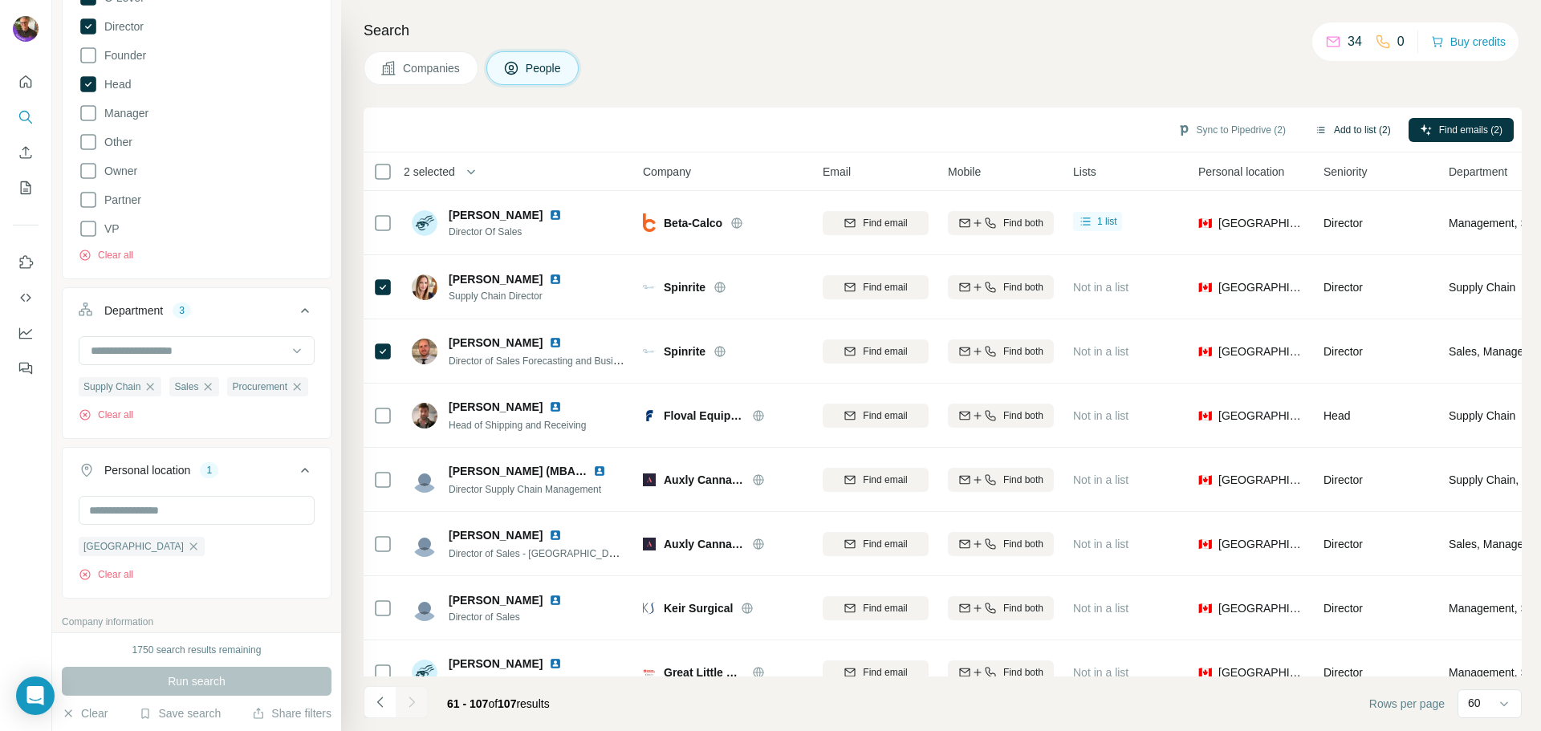
click at [1345, 125] on button "Add to list (2)" at bounding box center [1352, 130] width 99 height 24
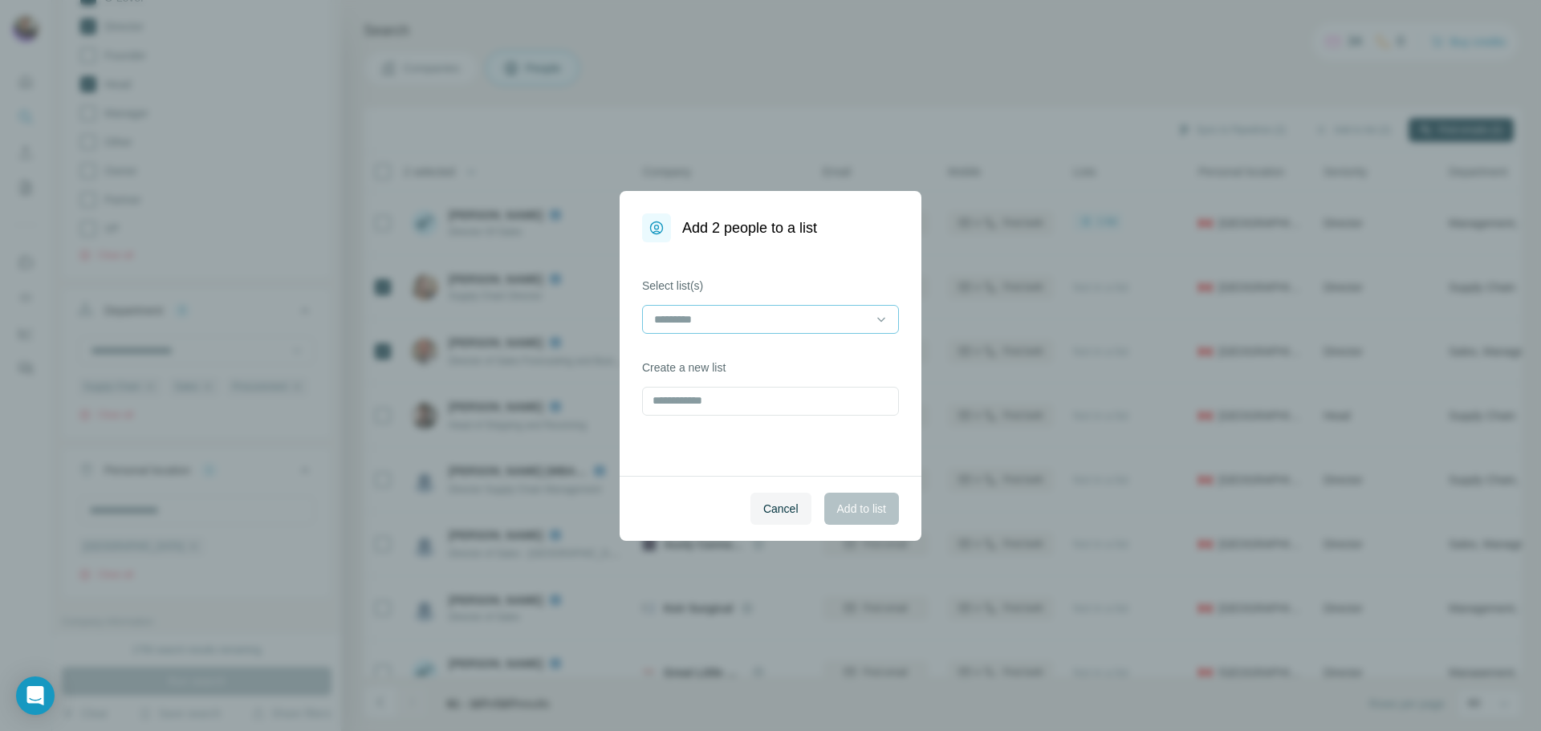
click at [721, 322] on input at bounding box center [760, 320] width 217 height 18
click at [712, 347] on p "20250901-DomList" at bounding box center [703, 355] width 95 height 16
click at [863, 514] on span "Add to list" at bounding box center [861, 509] width 49 height 16
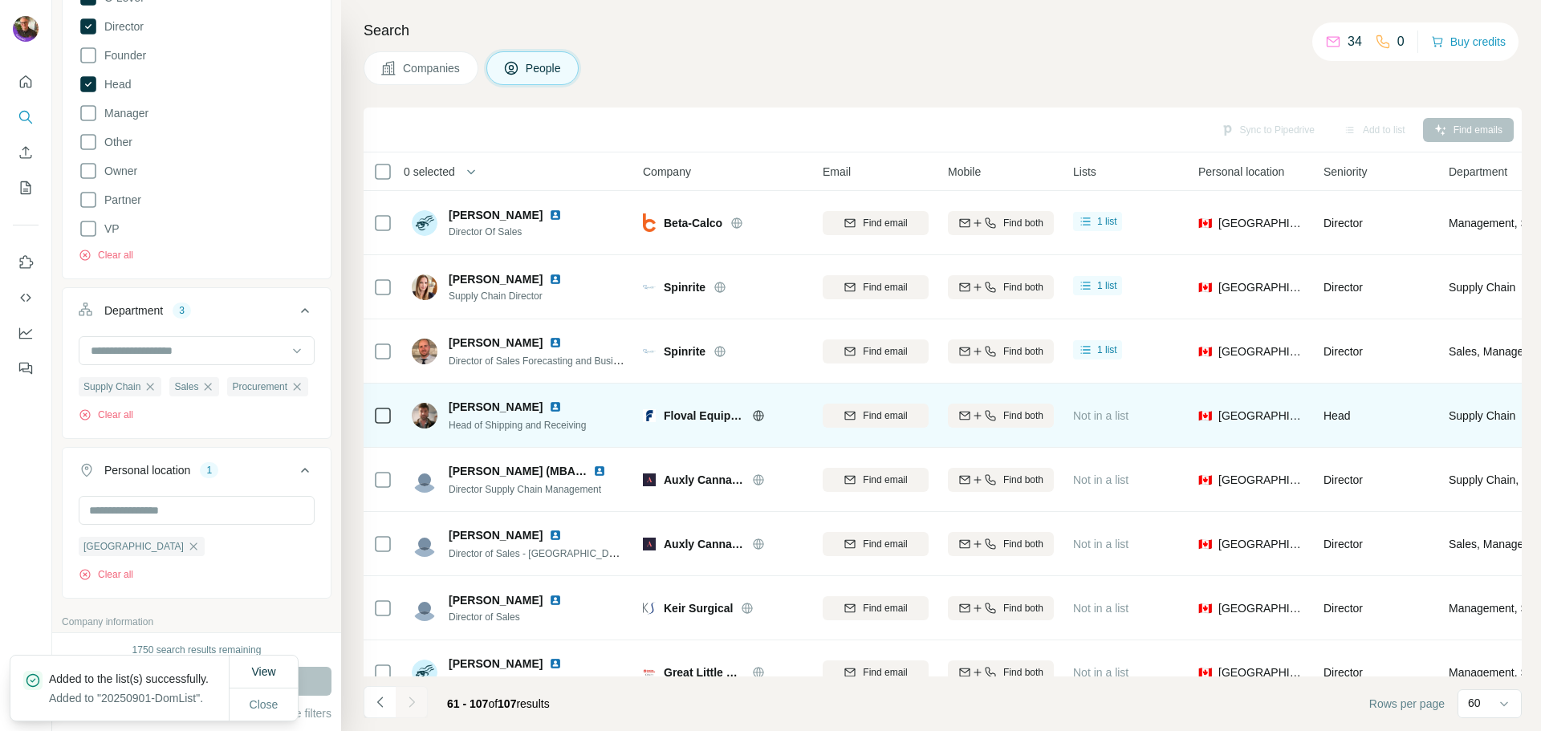
scroll to position [1765, 0]
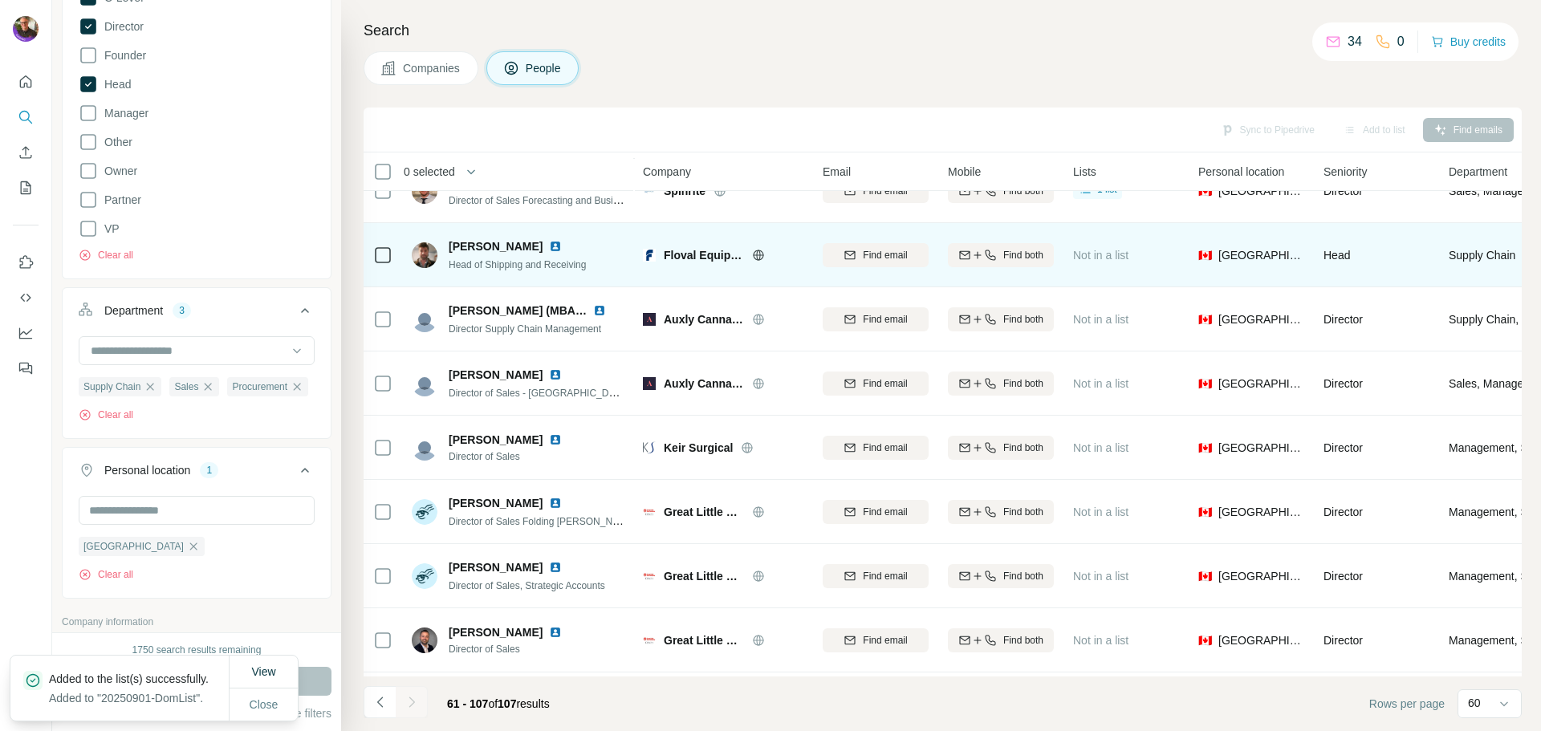
click at [757, 258] on icon at bounding box center [758, 255] width 4 height 10
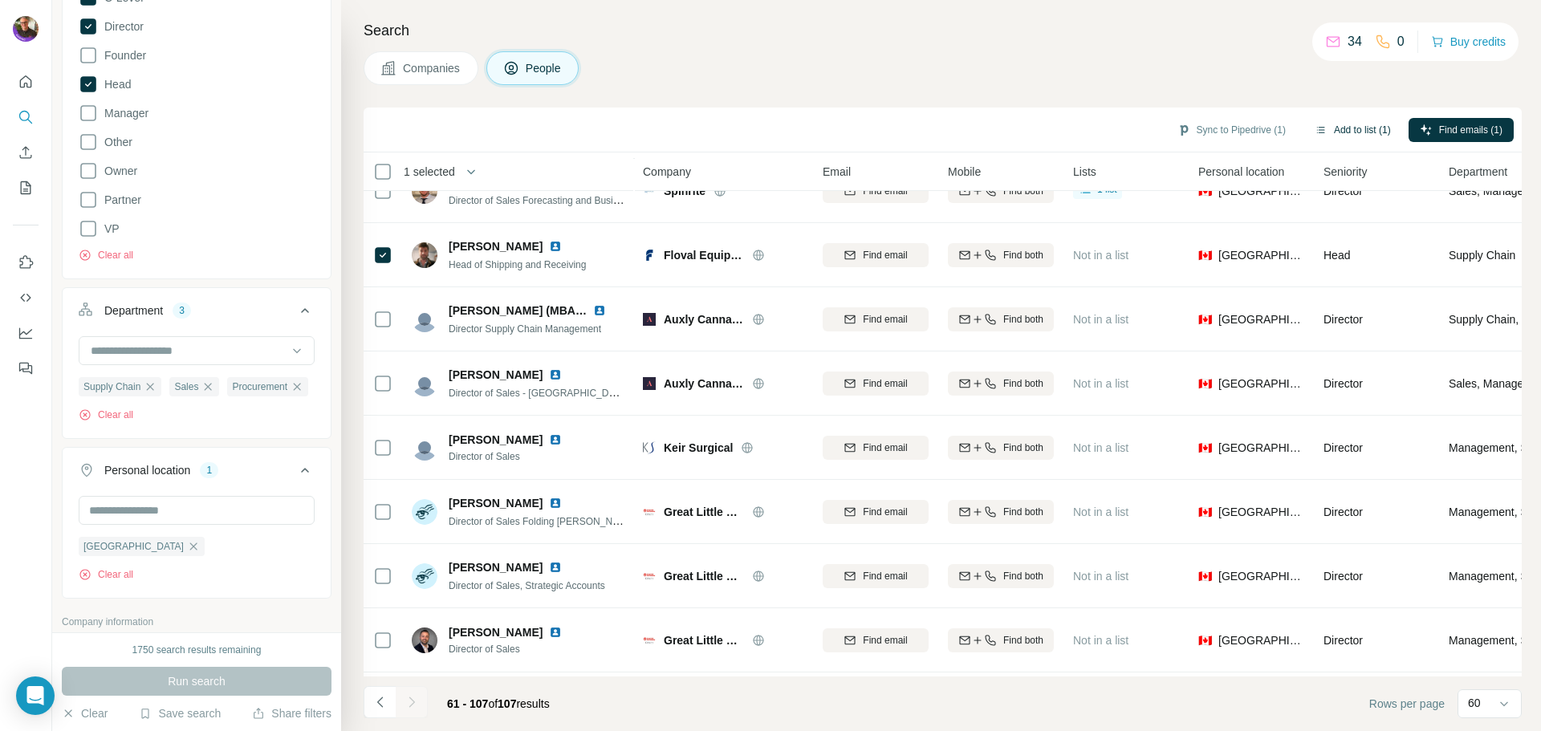
click at [1332, 132] on button "Add to list (1)" at bounding box center [1352, 130] width 99 height 24
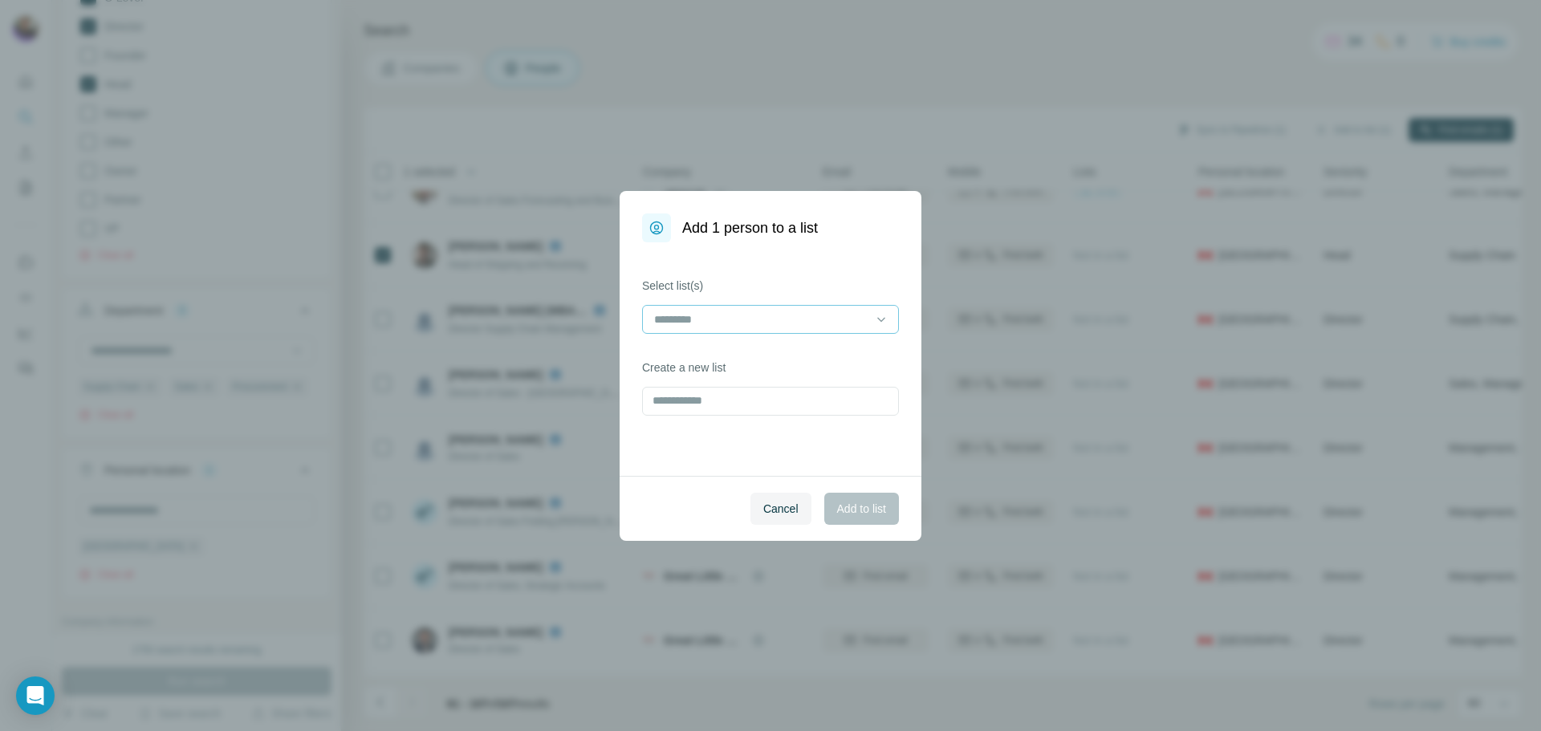
click at [701, 319] on input at bounding box center [760, 320] width 217 height 18
click at [723, 358] on p "20250901-DomList" at bounding box center [703, 355] width 95 height 16
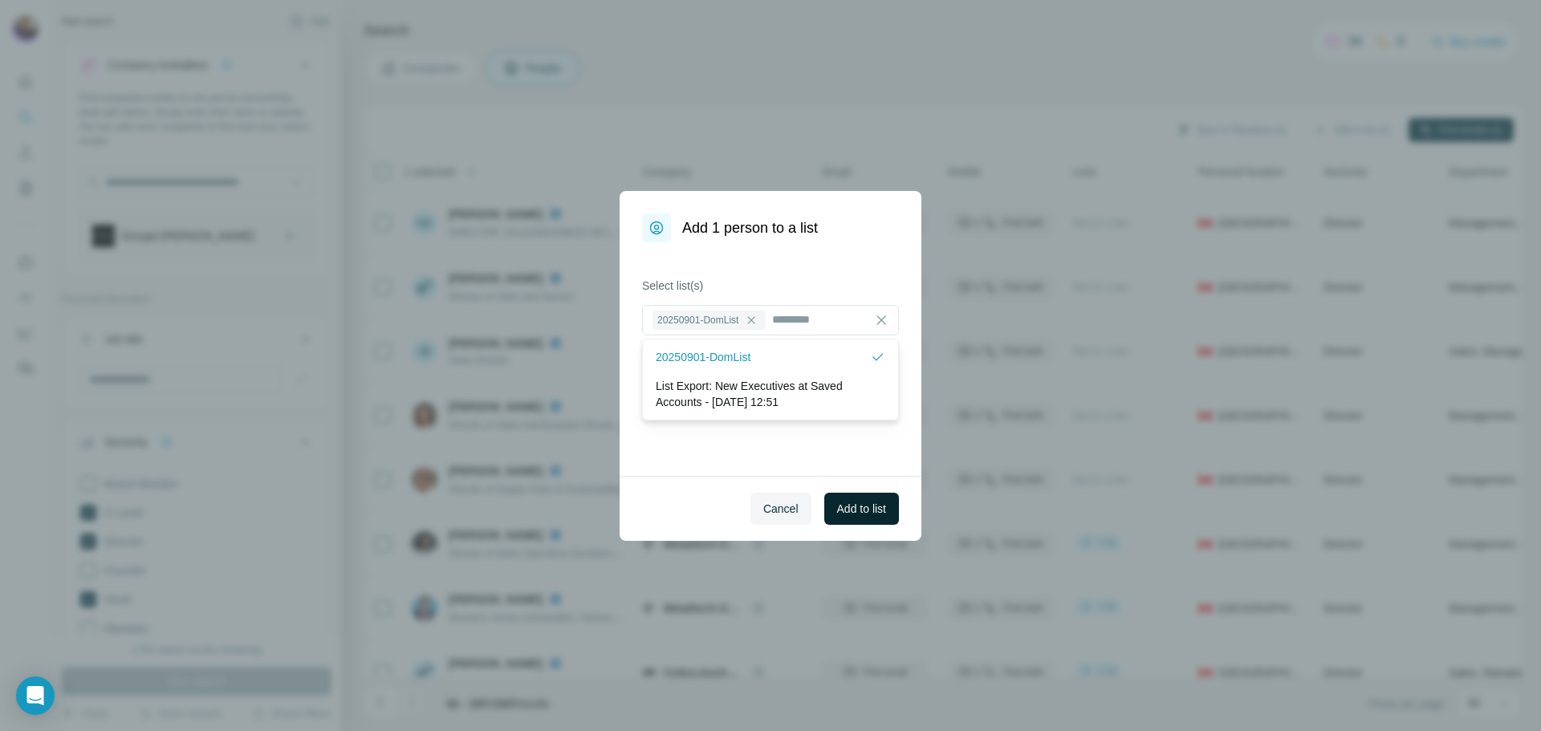
click at [855, 505] on span "Add to list" at bounding box center [861, 509] width 49 height 16
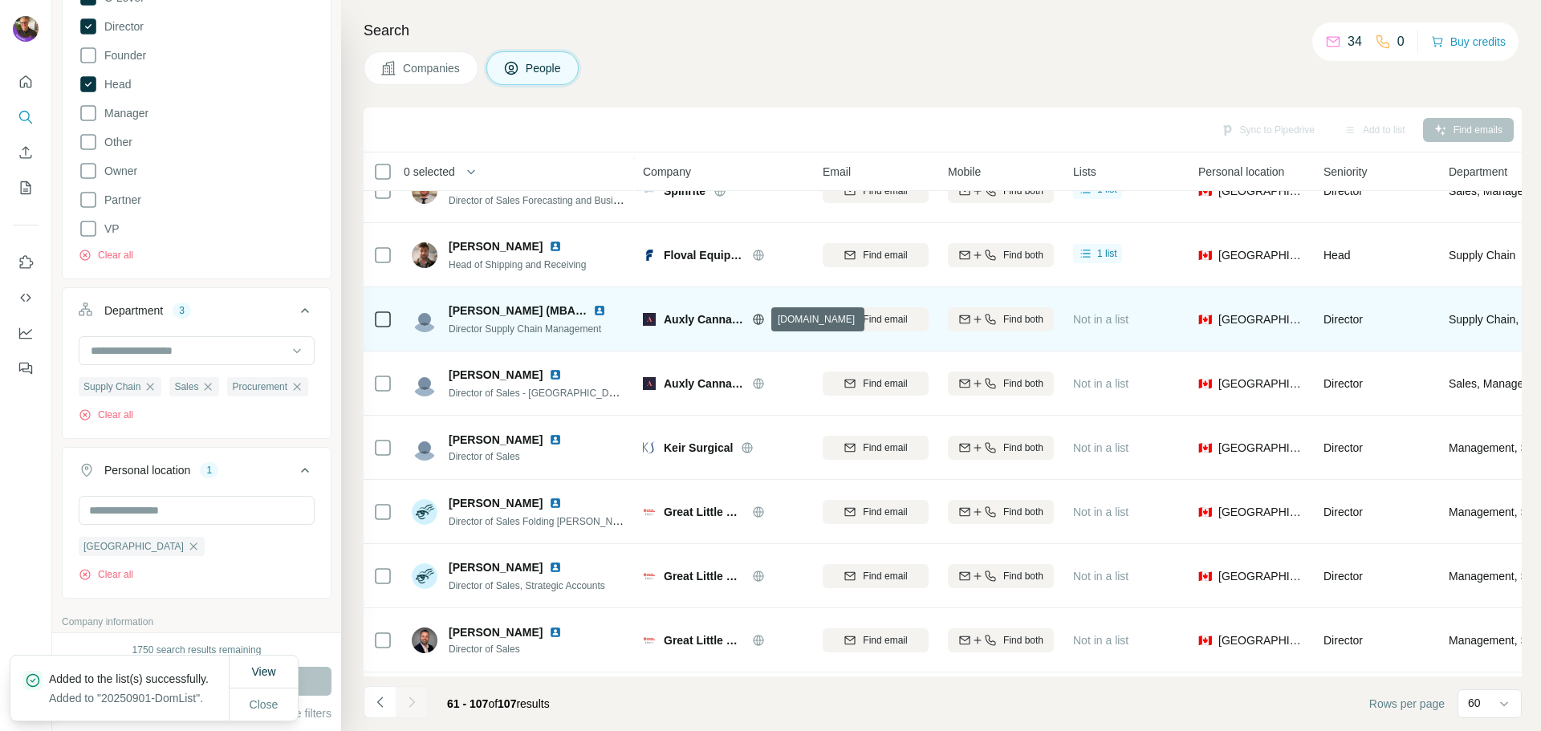
click at [754, 315] on icon at bounding box center [758, 319] width 13 height 13
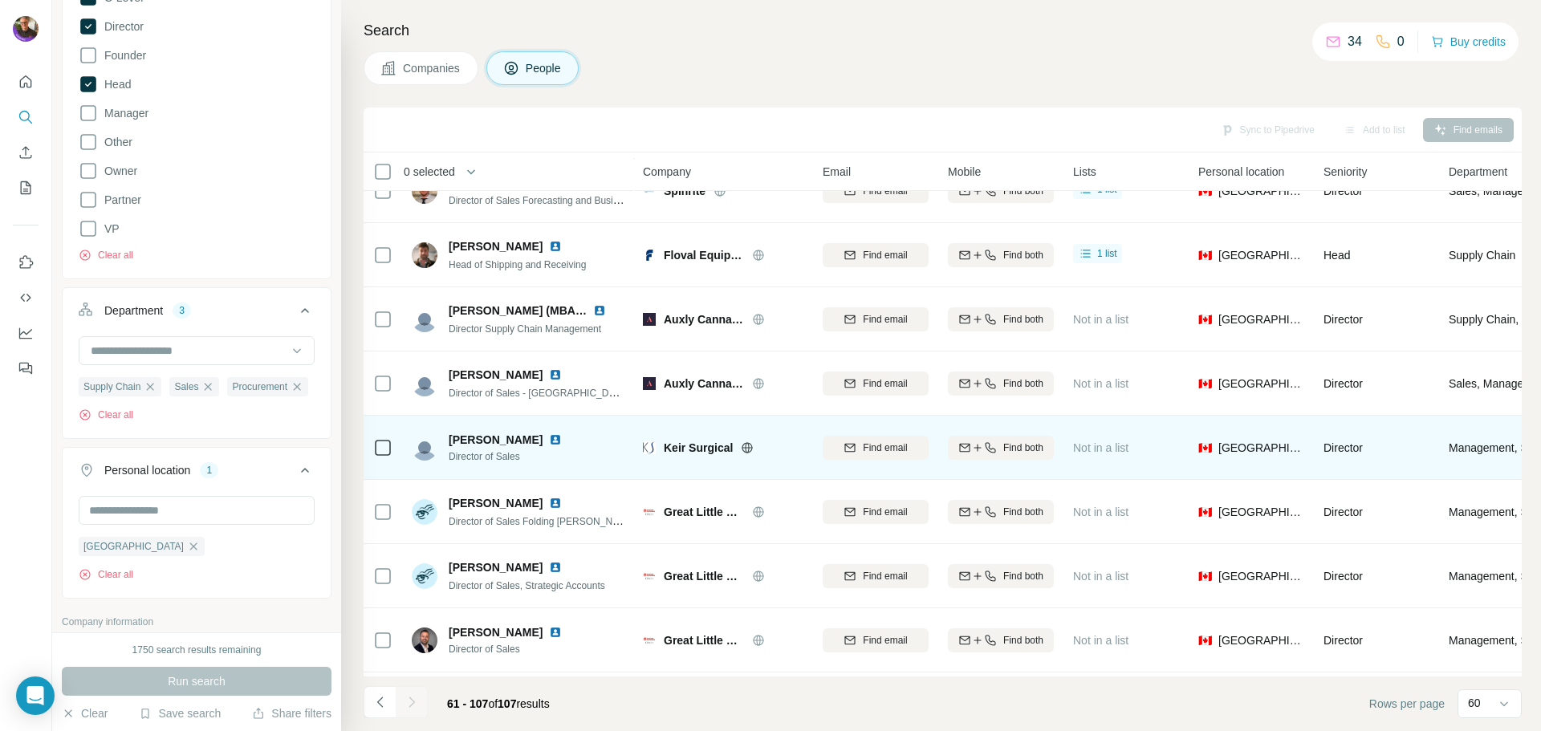
click at [743, 451] on icon at bounding box center [747, 447] width 10 height 10
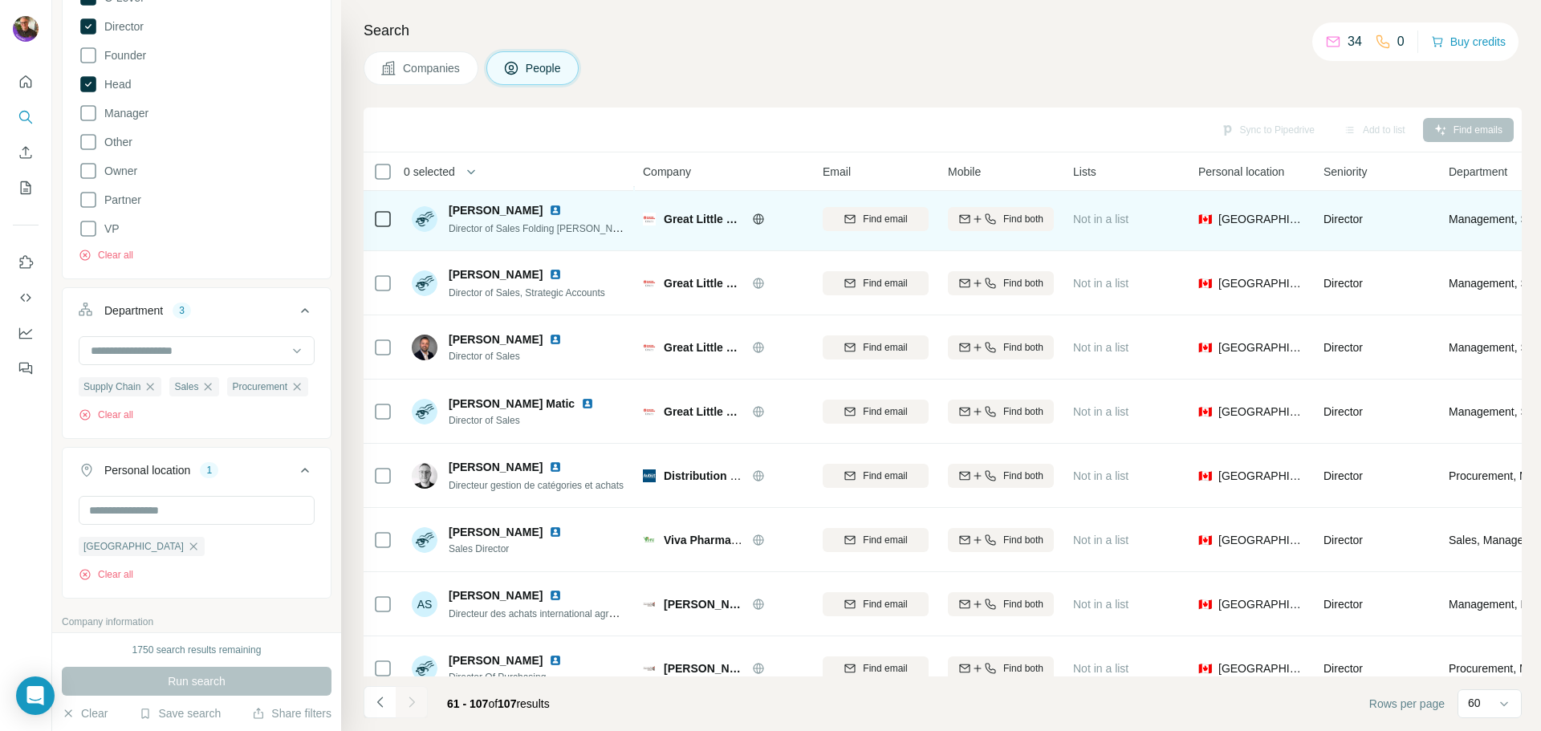
scroll to position [1817, 0]
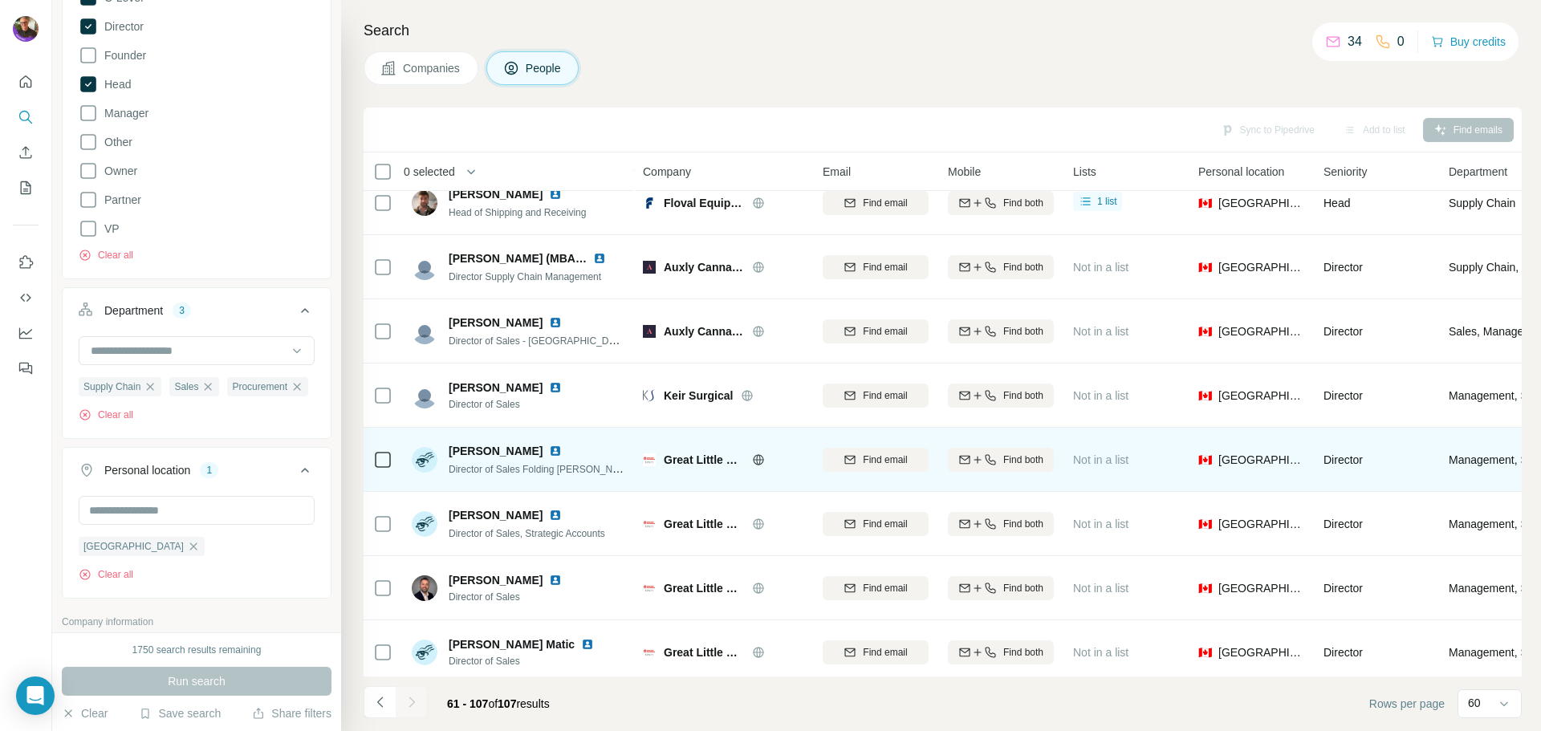
click at [758, 459] on icon at bounding box center [758, 459] width 10 height 1
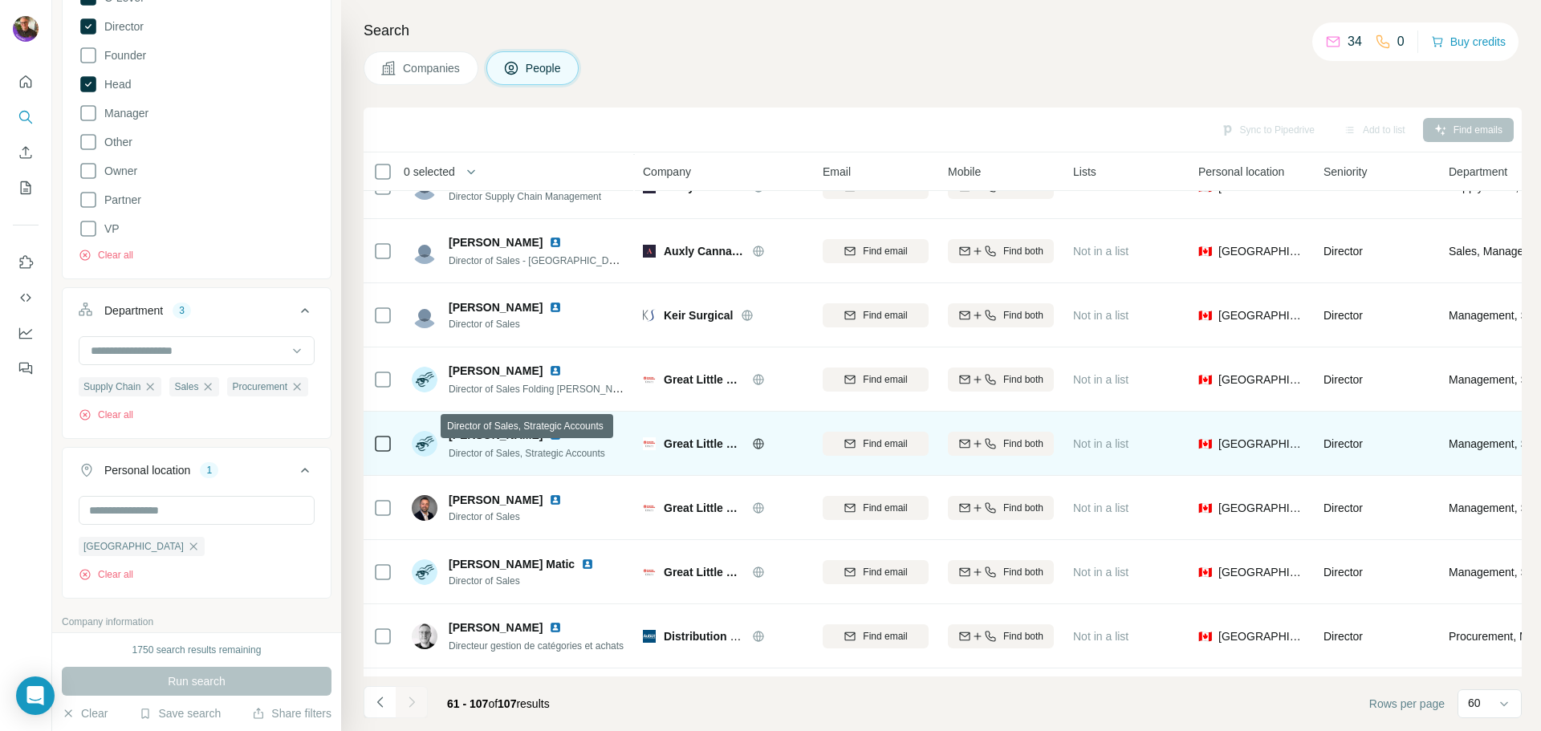
scroll to position [2058, 0]
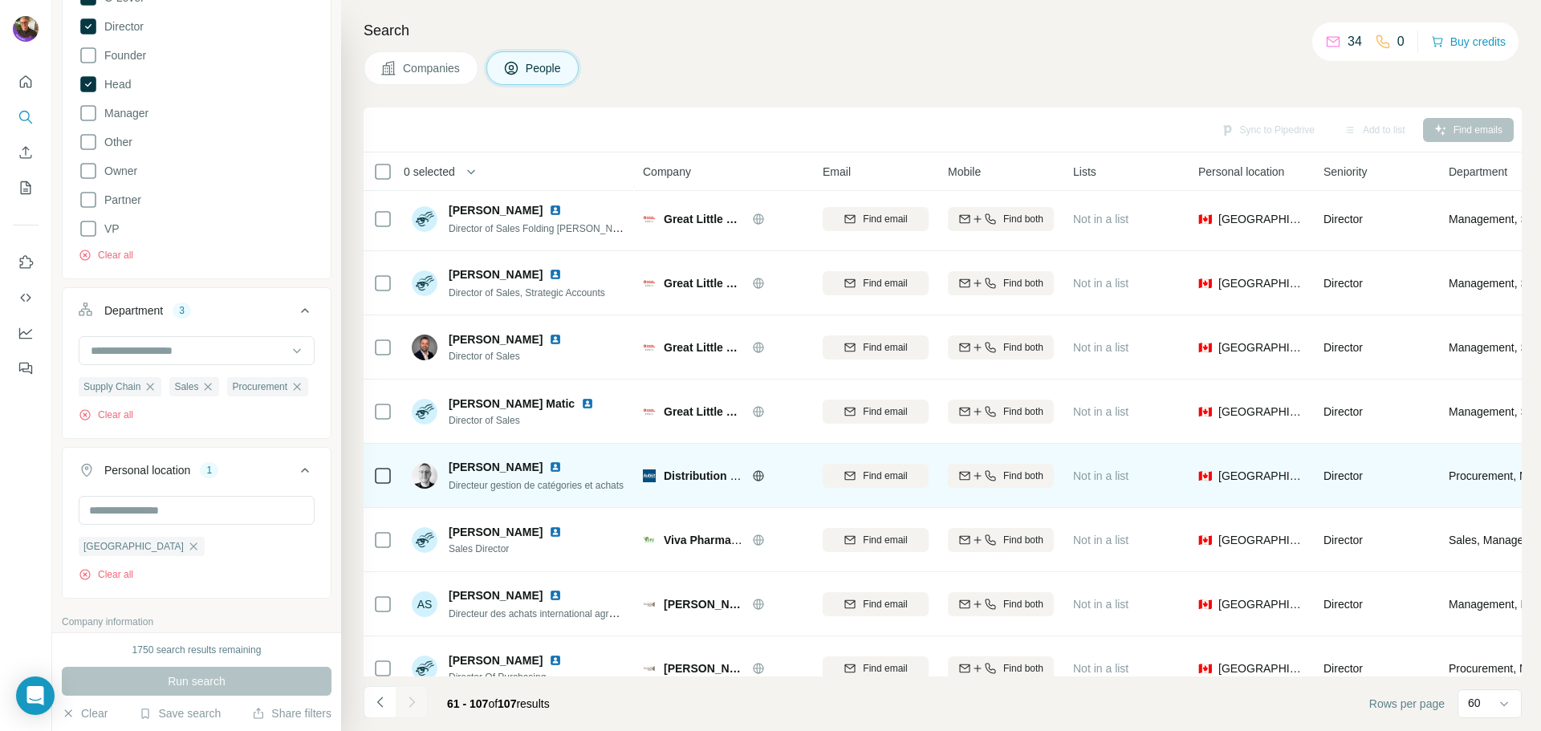
click at [760, 478] on icon at bounding box center [758, 475] width 4 height 10
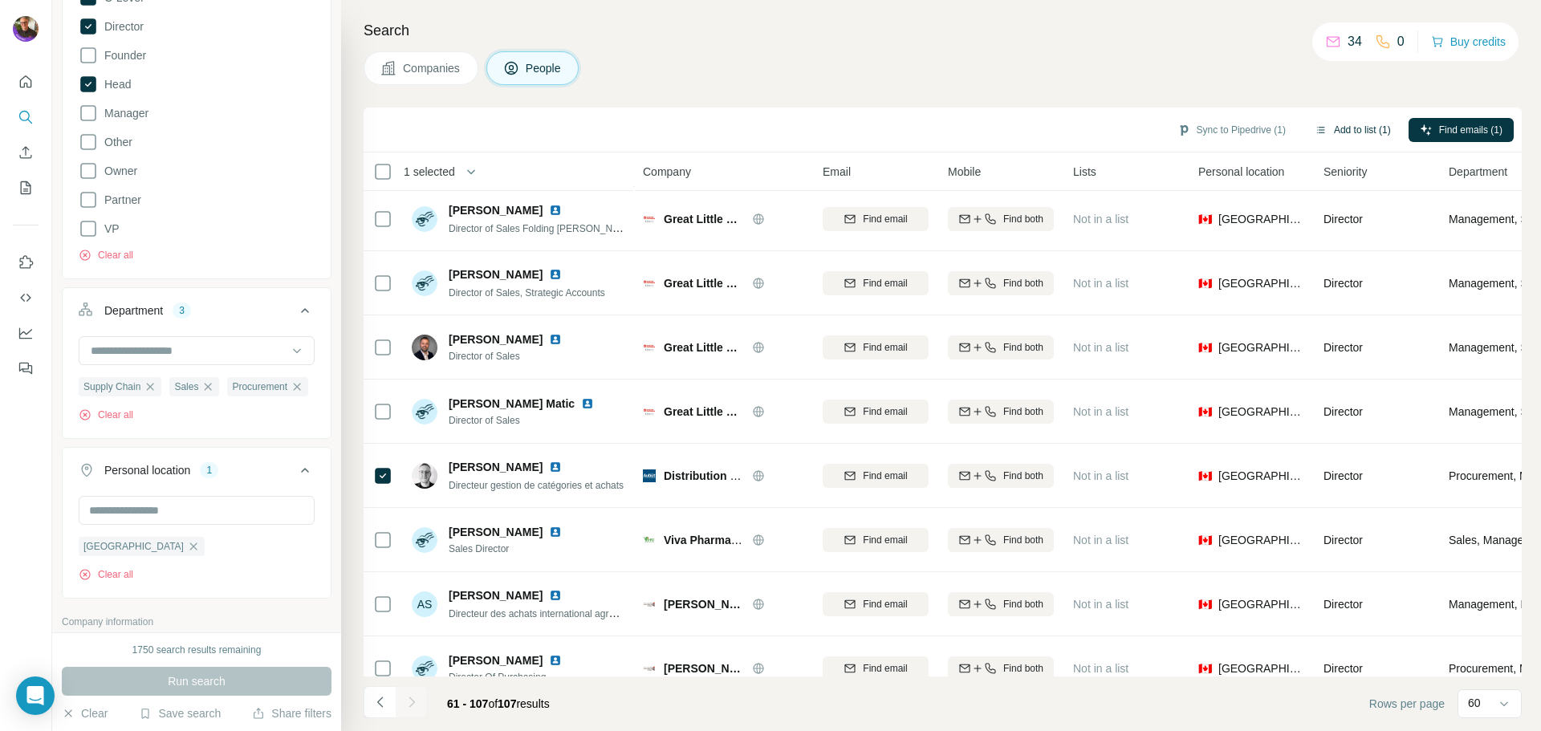
click at [1354, 124] on button "Add to list (1)" at bounding box center [1352, 130] width 99 height 24
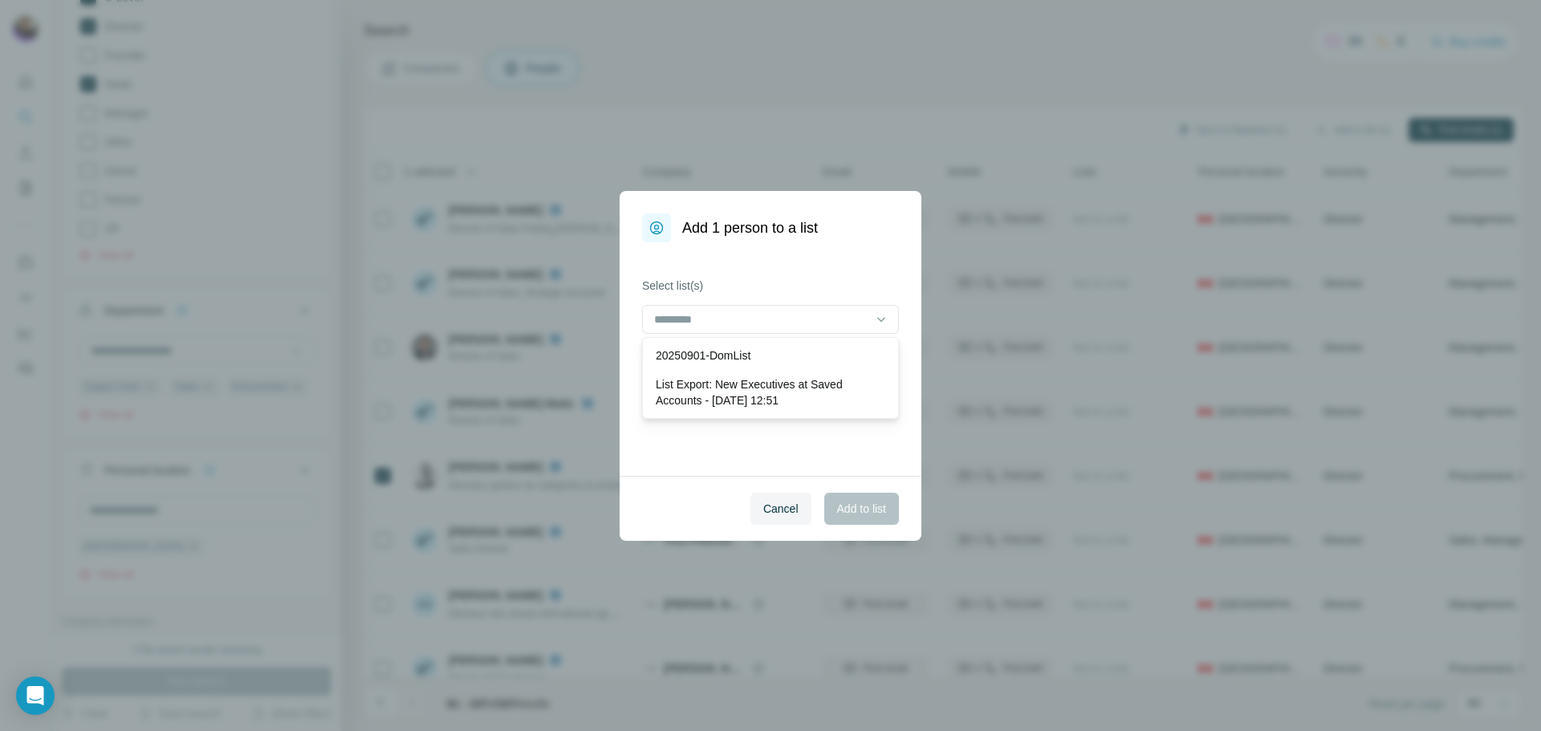
click at [675, 341] on div "20250901-DomList" at bounding box center [770, 355] width 249 height 29
click at [840, 514] on span "Add to list" at bounding box center [861, 509] width 49 height 16
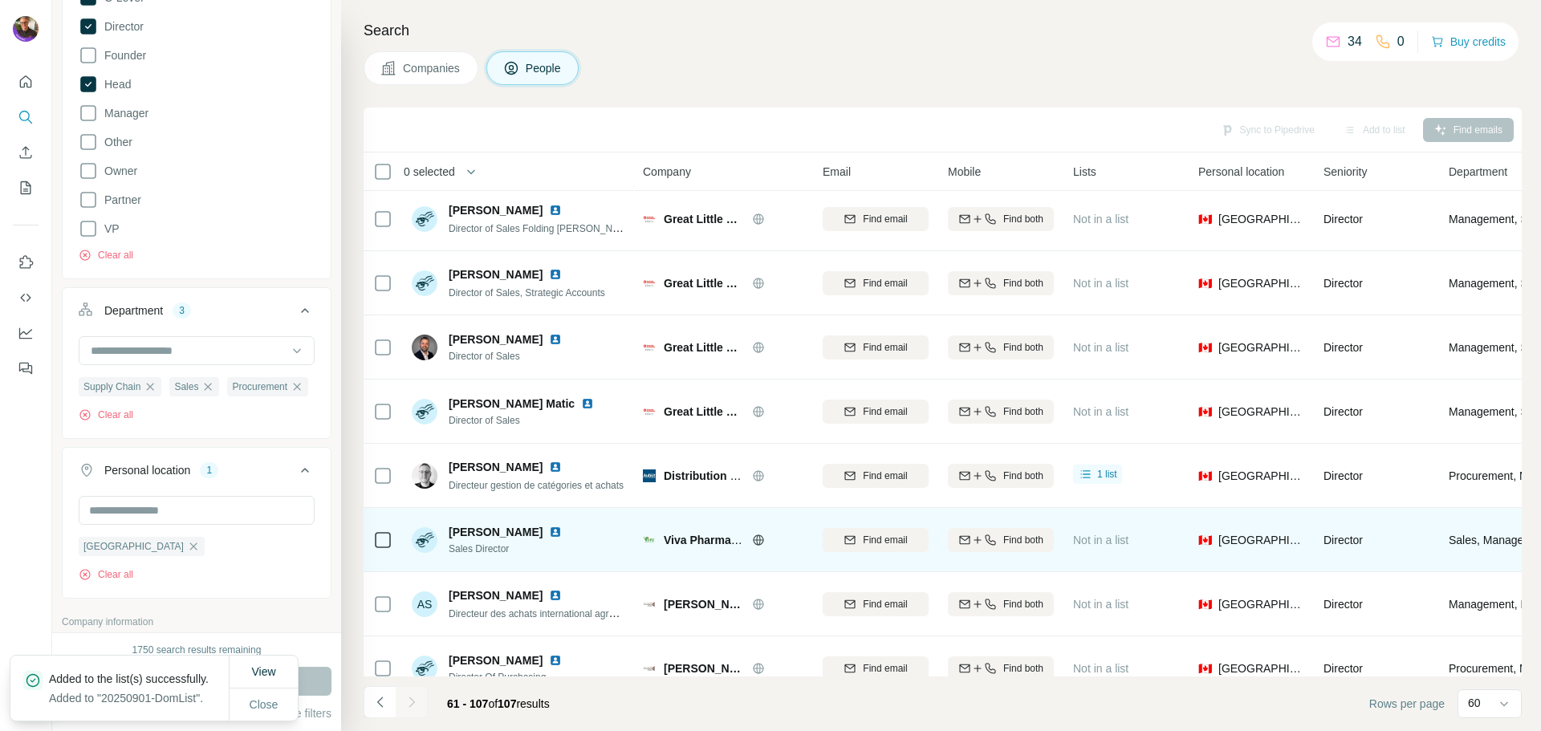
scroll to position [2299, 0]
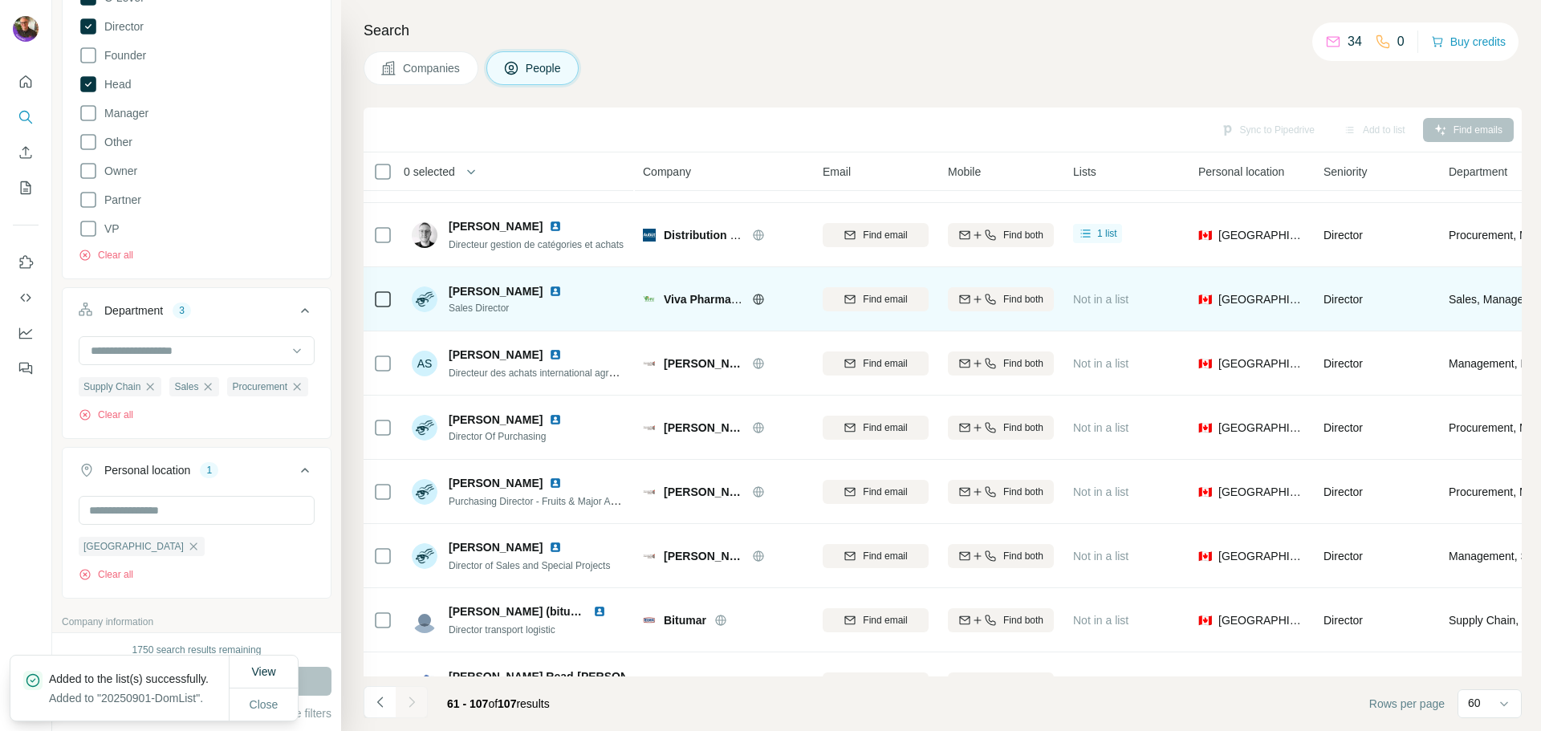
click at [757, 304] on icon at bounding box center [758, 299] width 13 height 13
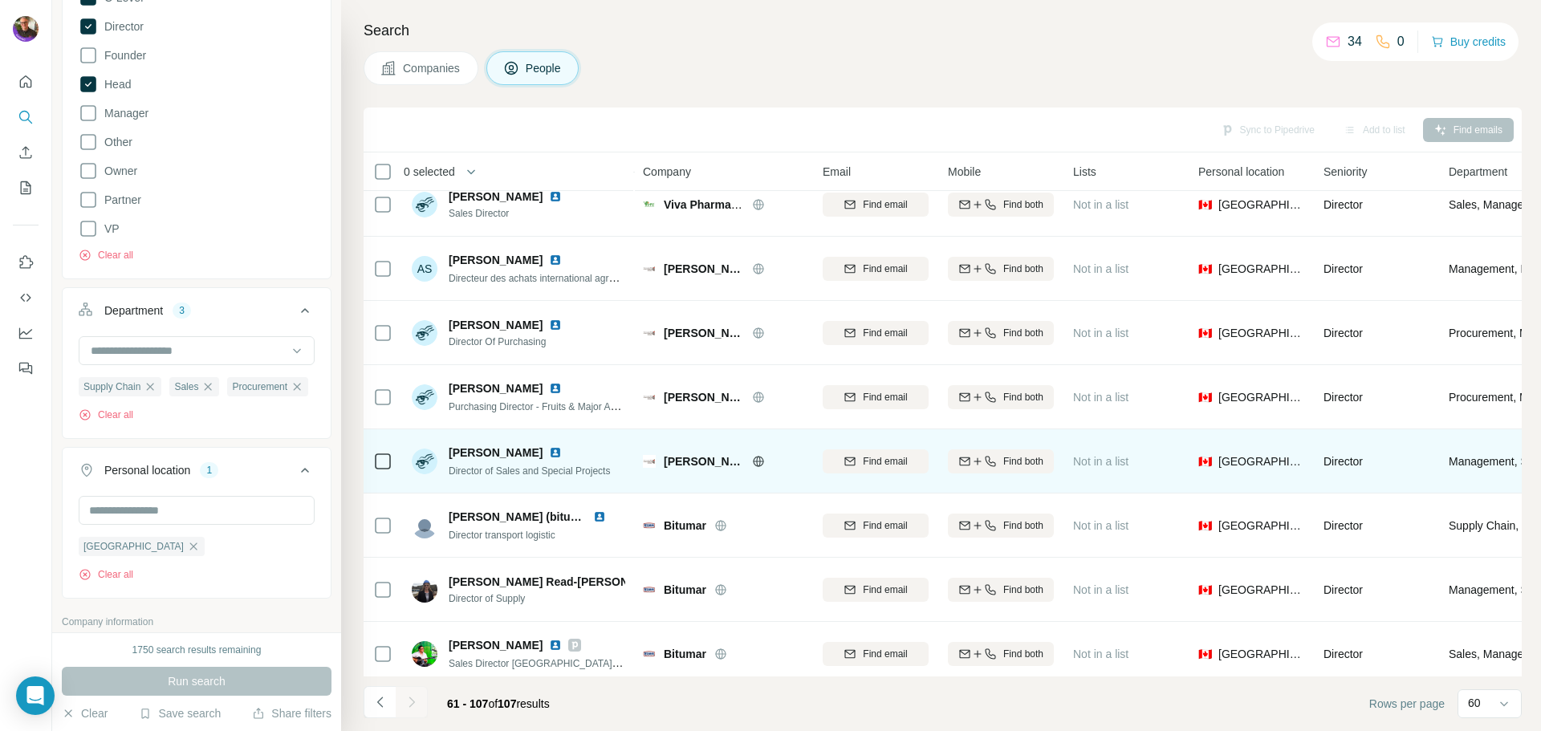
scroll to position [2459, 0]
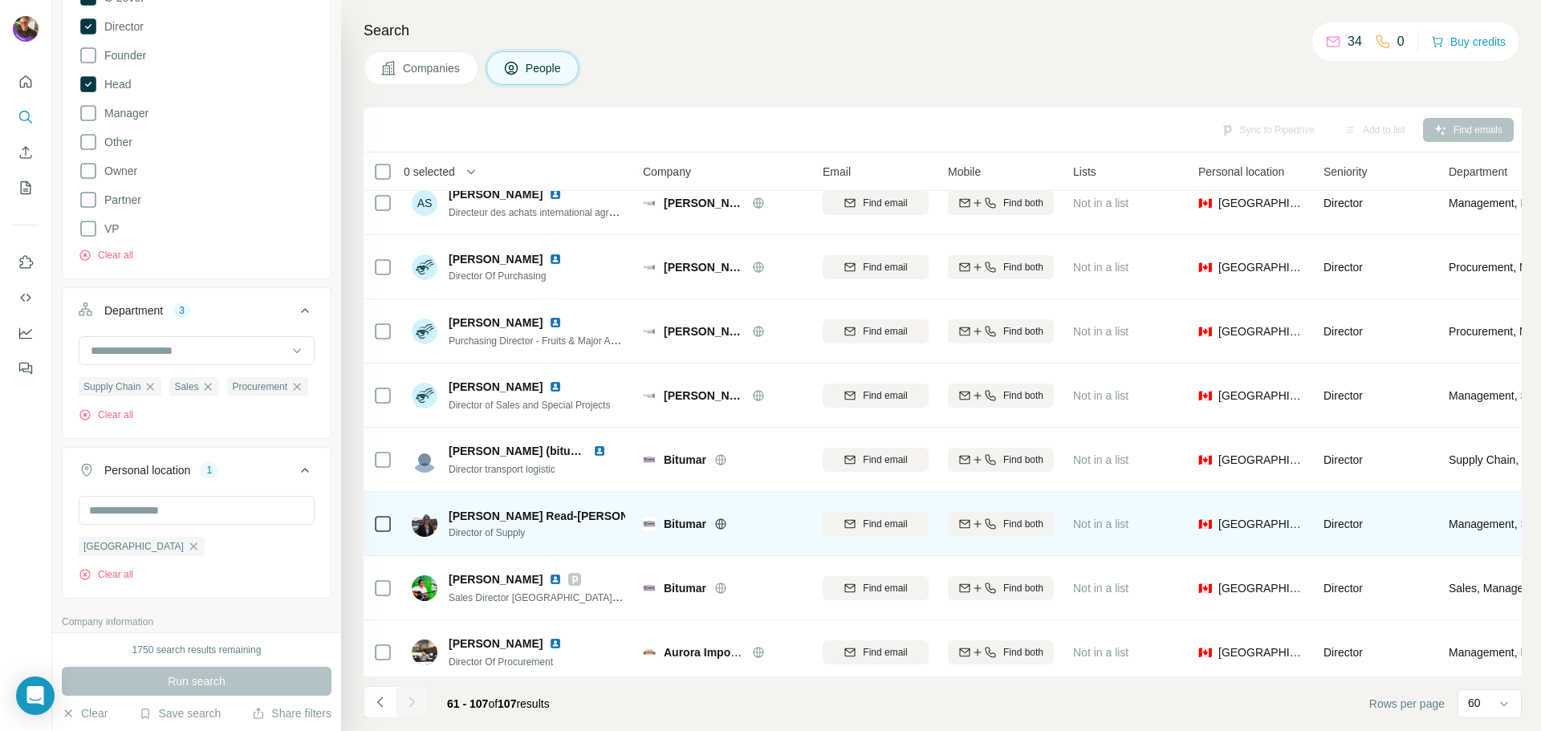
click at [724, 526] on icon at bounding box center [720, 524] width 13 height 13
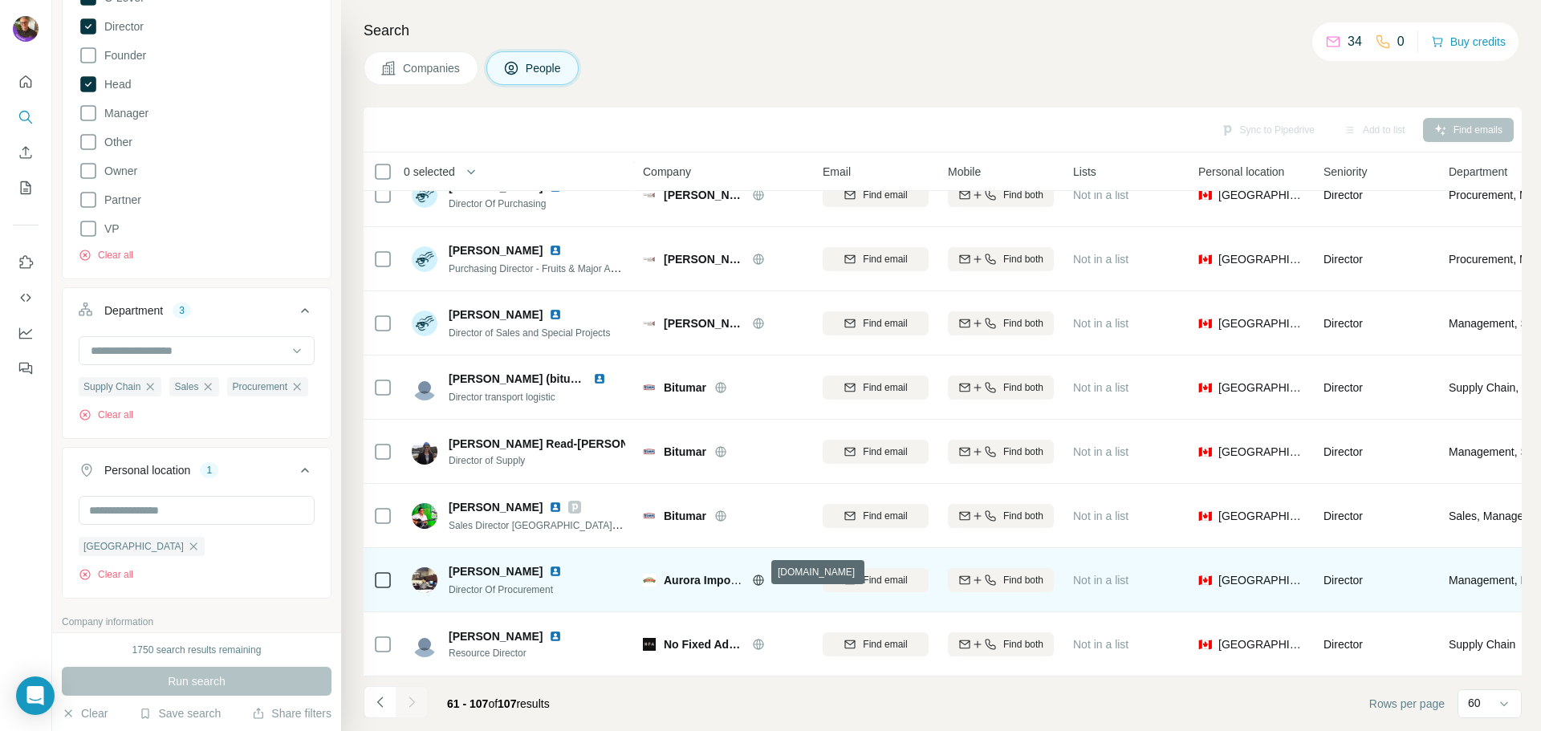
click at [755, 574] on icon at bounding box center [758, 580] width 13 height 13
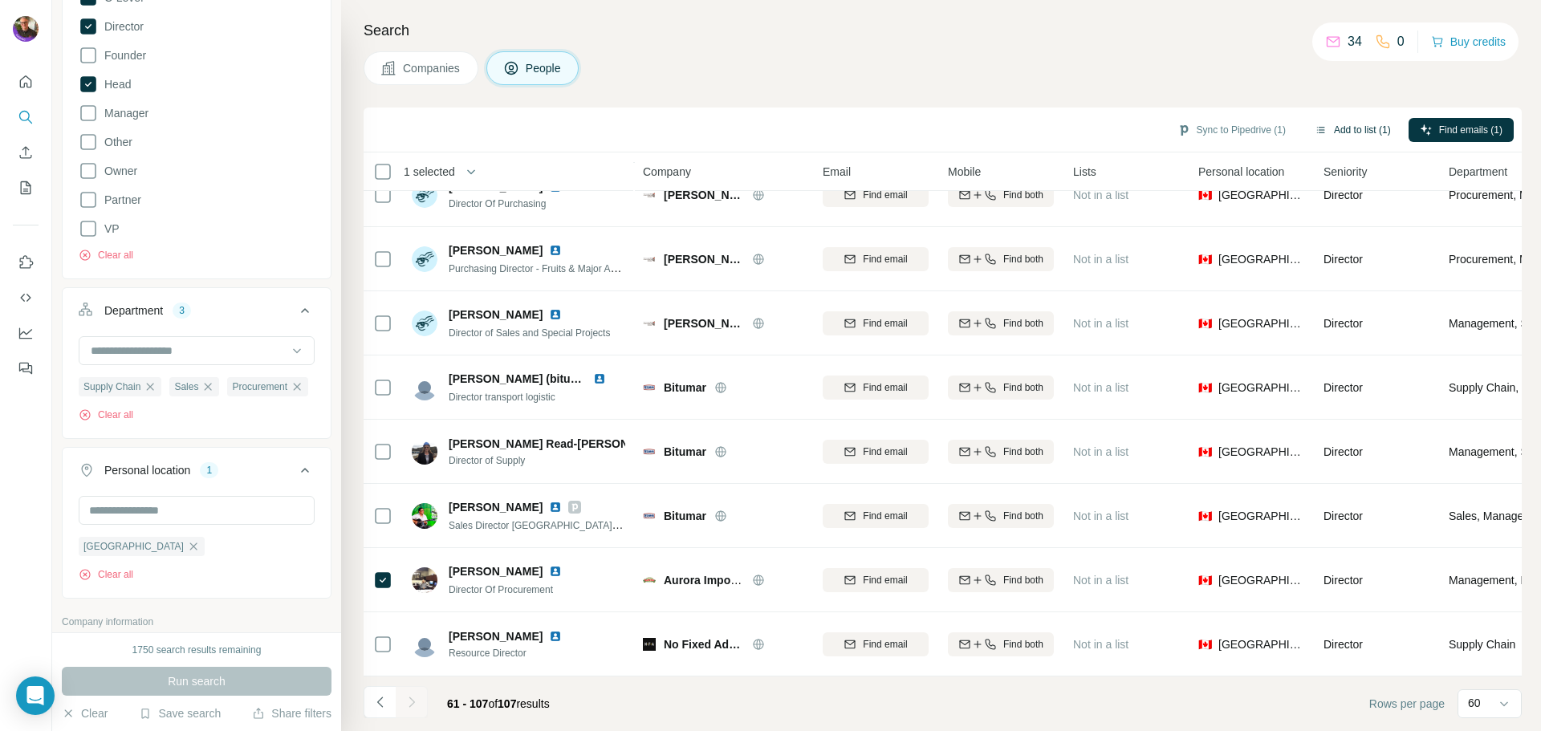
click at [1338, 133] on button "Add to list (1)" at bounding box center [1352, 130] width 99 height 24
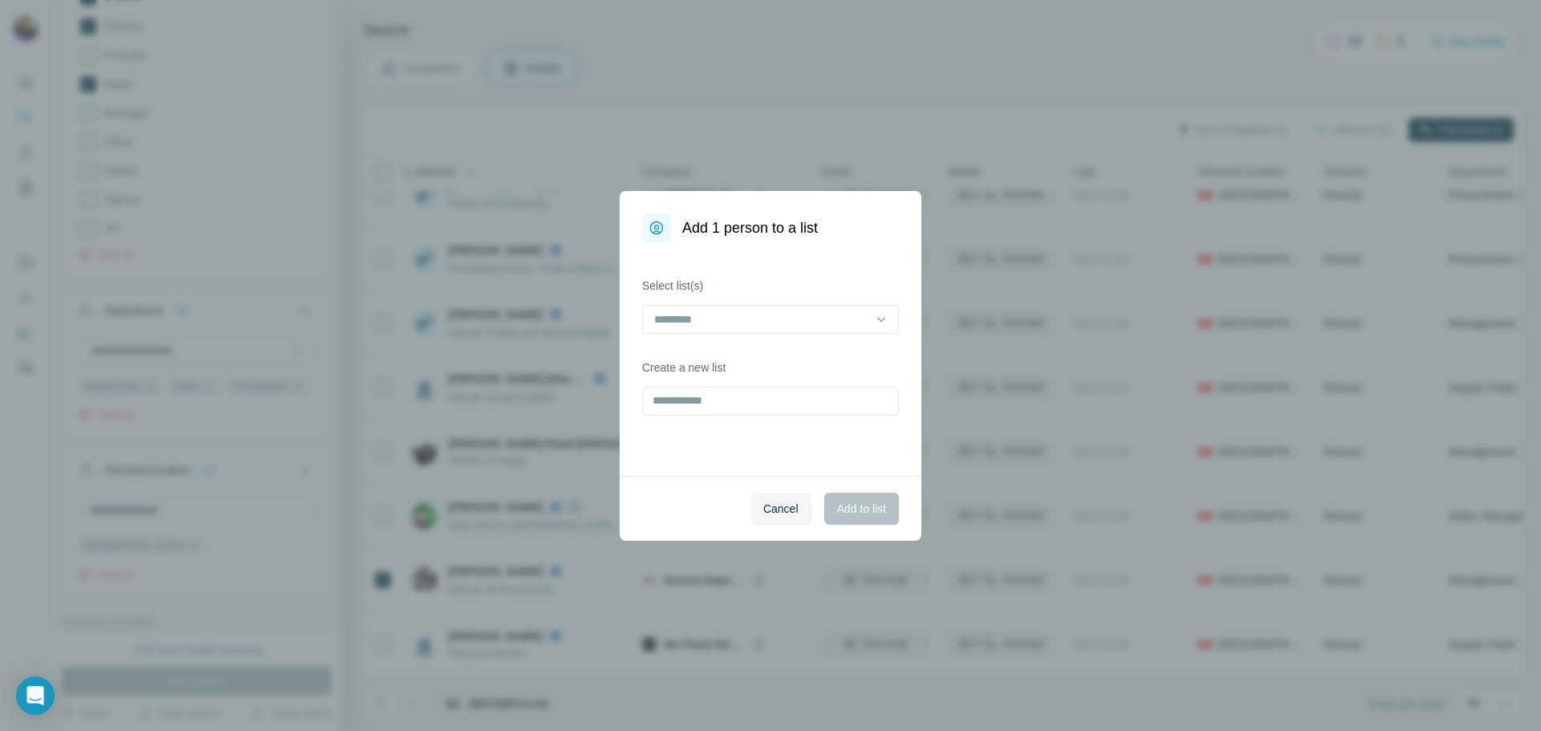
click at [723, 303] on div "Select list(s)" at bounding box center [770, 306] width 257 height 56
click at [714, 320] on input at bounding box center [760, 320] width 217 height 18
click at [719, 350] on p "20250901-DomList" at bounding box center [703, 355] width 95 height 16
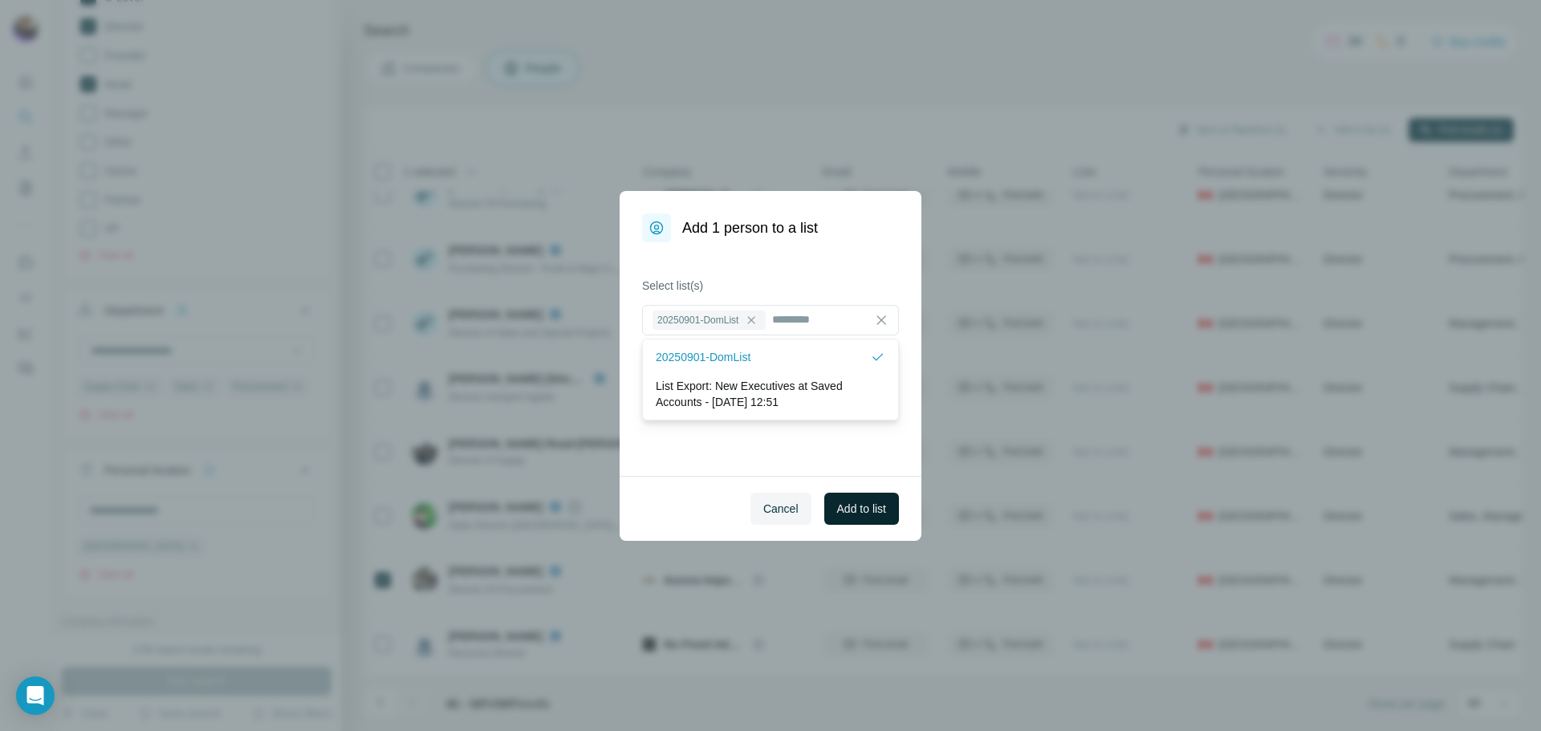
click at [872, 517] on button "Add to list" at bounding box center [861, 509] width 75 height 32
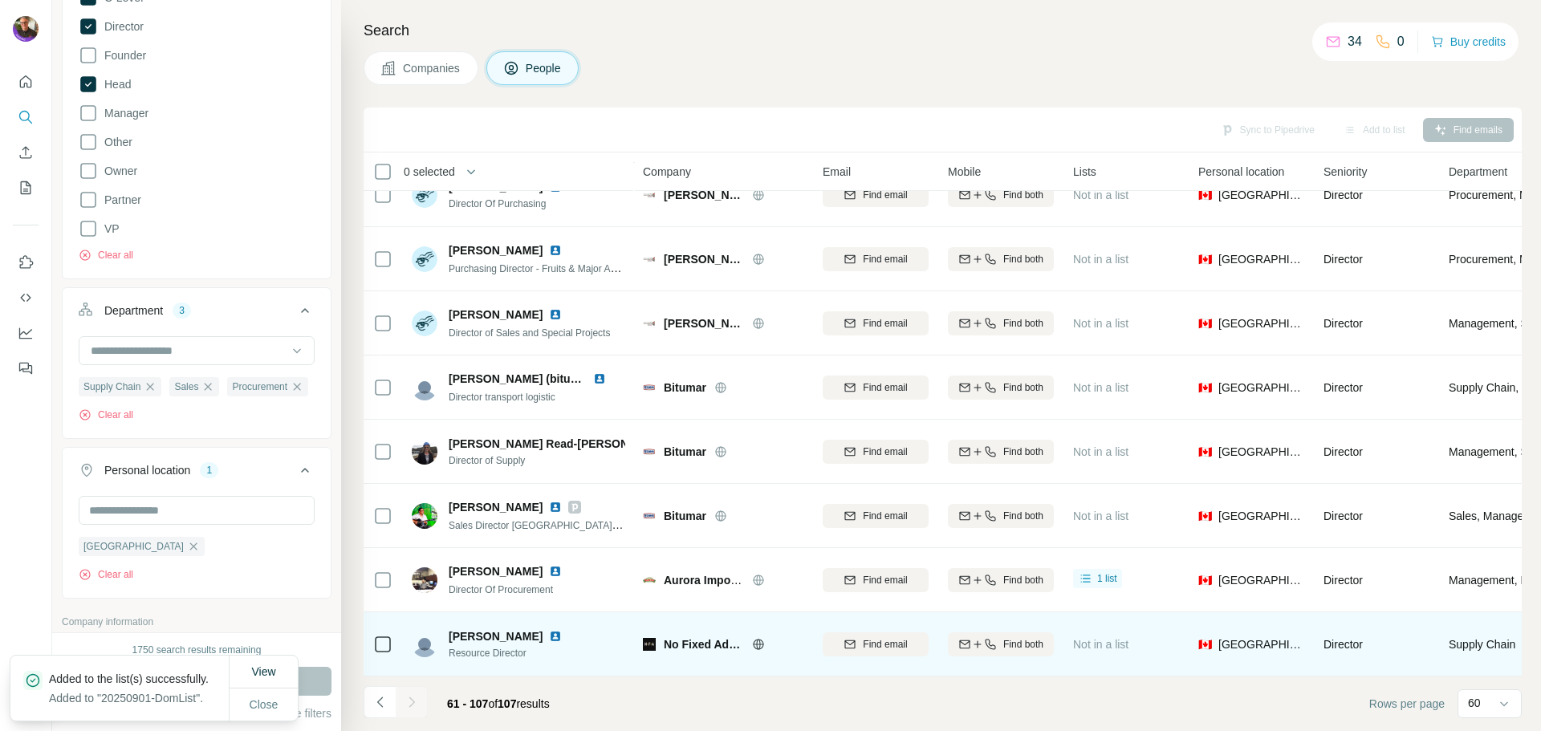
click at [754, 639] on icon at bounding box center [758, 644] width 10 height 10
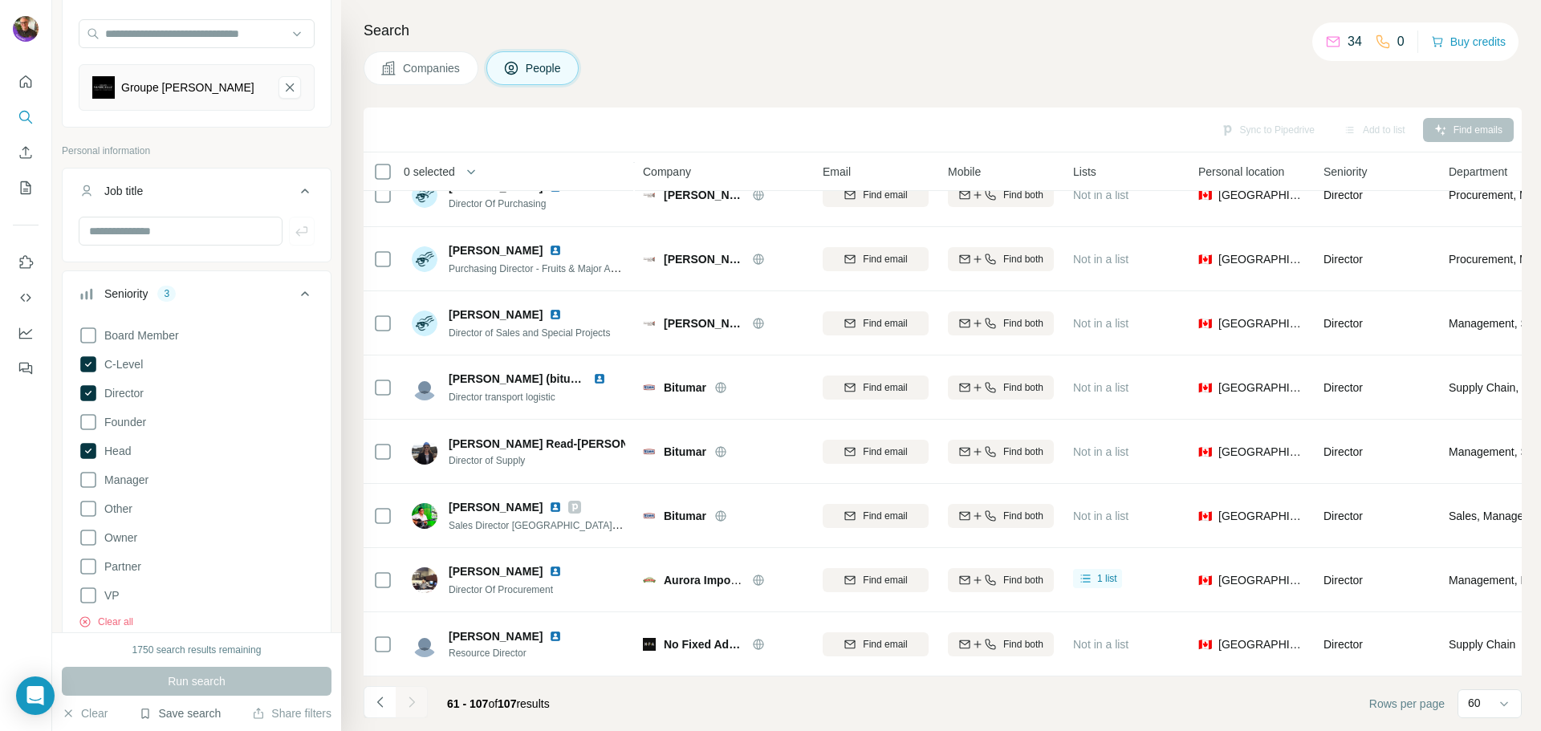
scroll to position [481, 0]
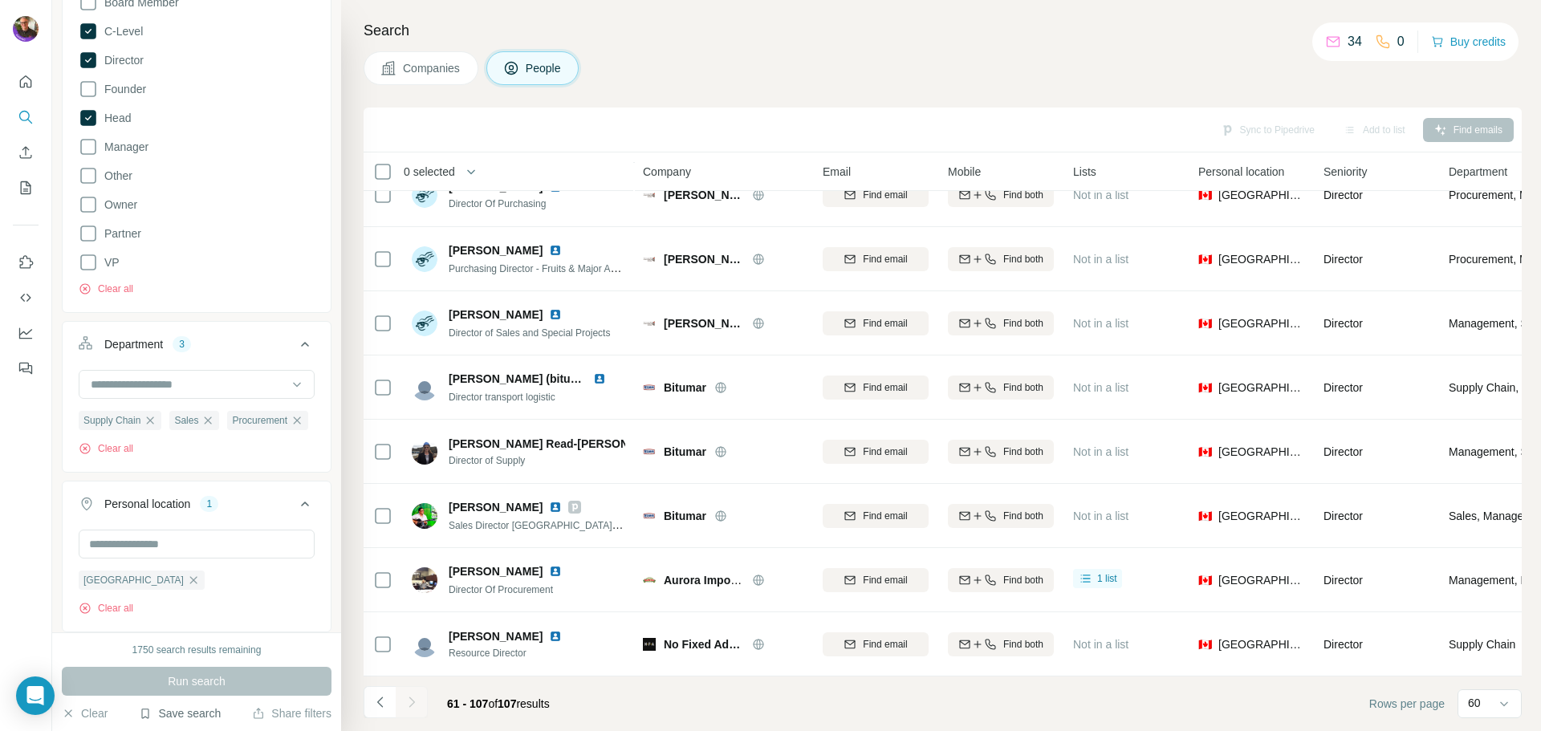
click at [169, 706] on button "Save search" at bounding box center [180, 713] width 82 height 16
click at [192, 651] on div "Save search" at bounding box center [224, 653] width 169 height 32
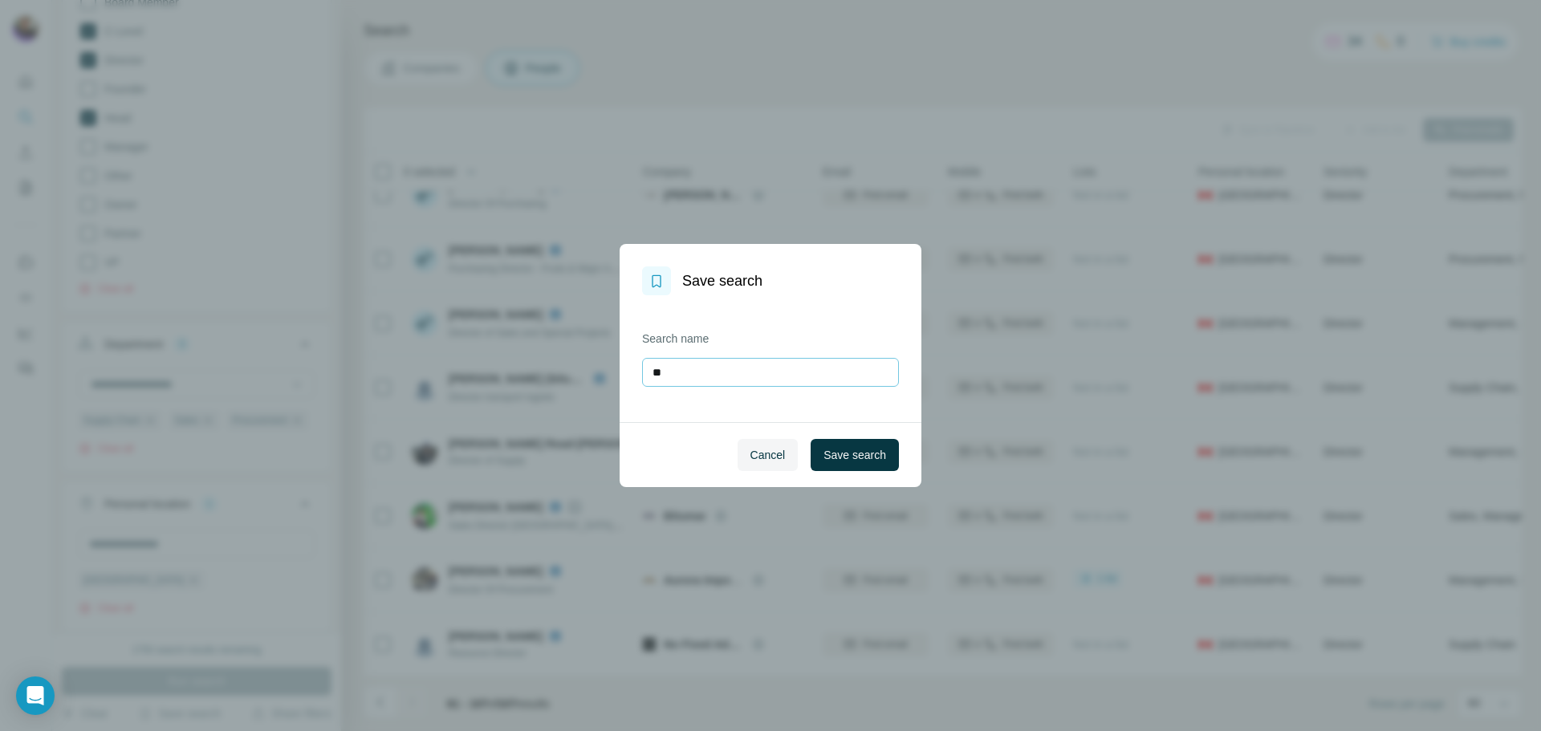
type input "*"
type input "*********"
click at [818, 440] on button "Save search" at bounding box center [854, 455] width 88 height 32
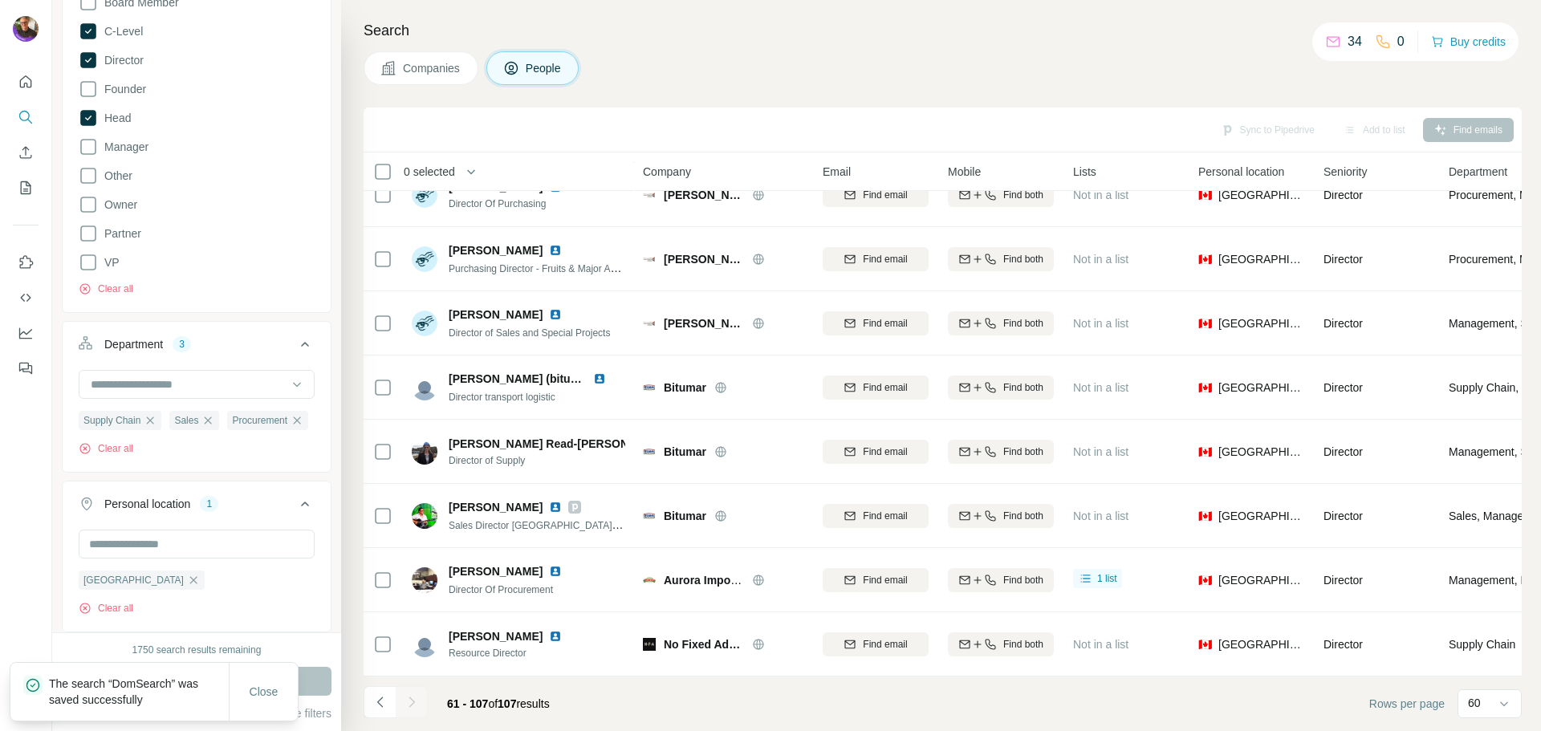
click at [414, 704] on div at bounding box center [412, 702] width 32 height 32
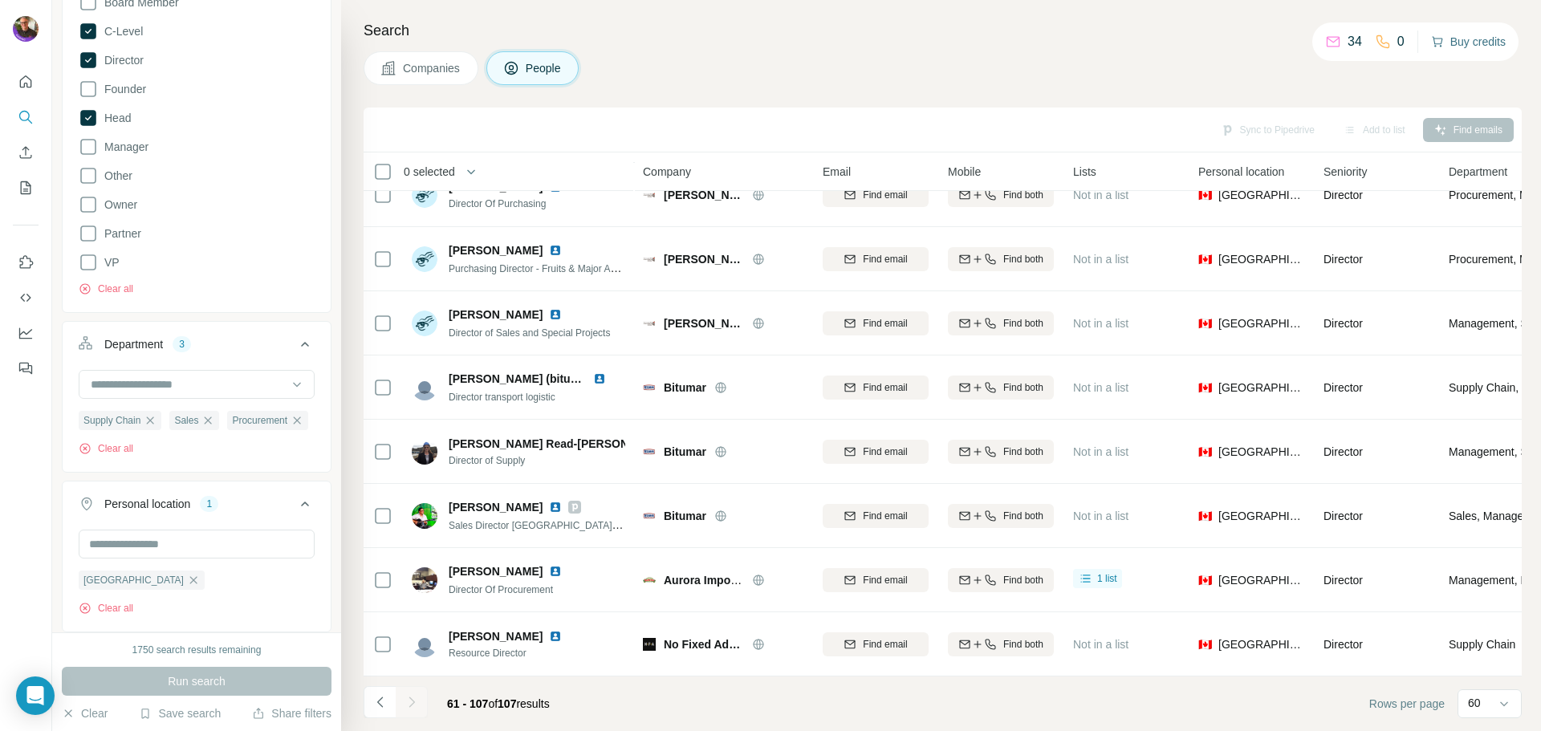
click at [1441, 43] on button "Buy credits" at bounding box center [1468, 41] width 75 height 22
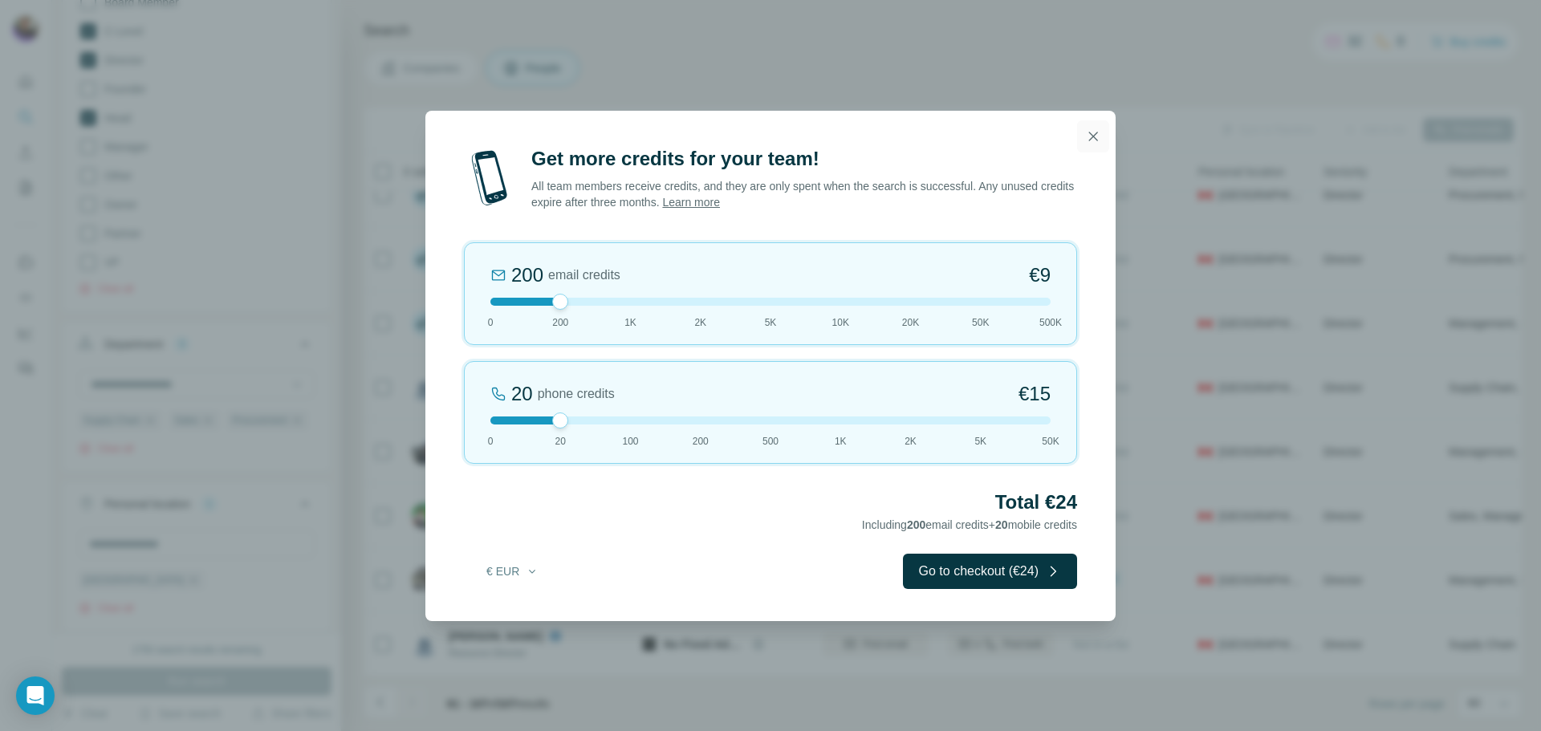
click at [1091, 137] on icon "button" at bounding box center [1093, 136] width 9 height 9
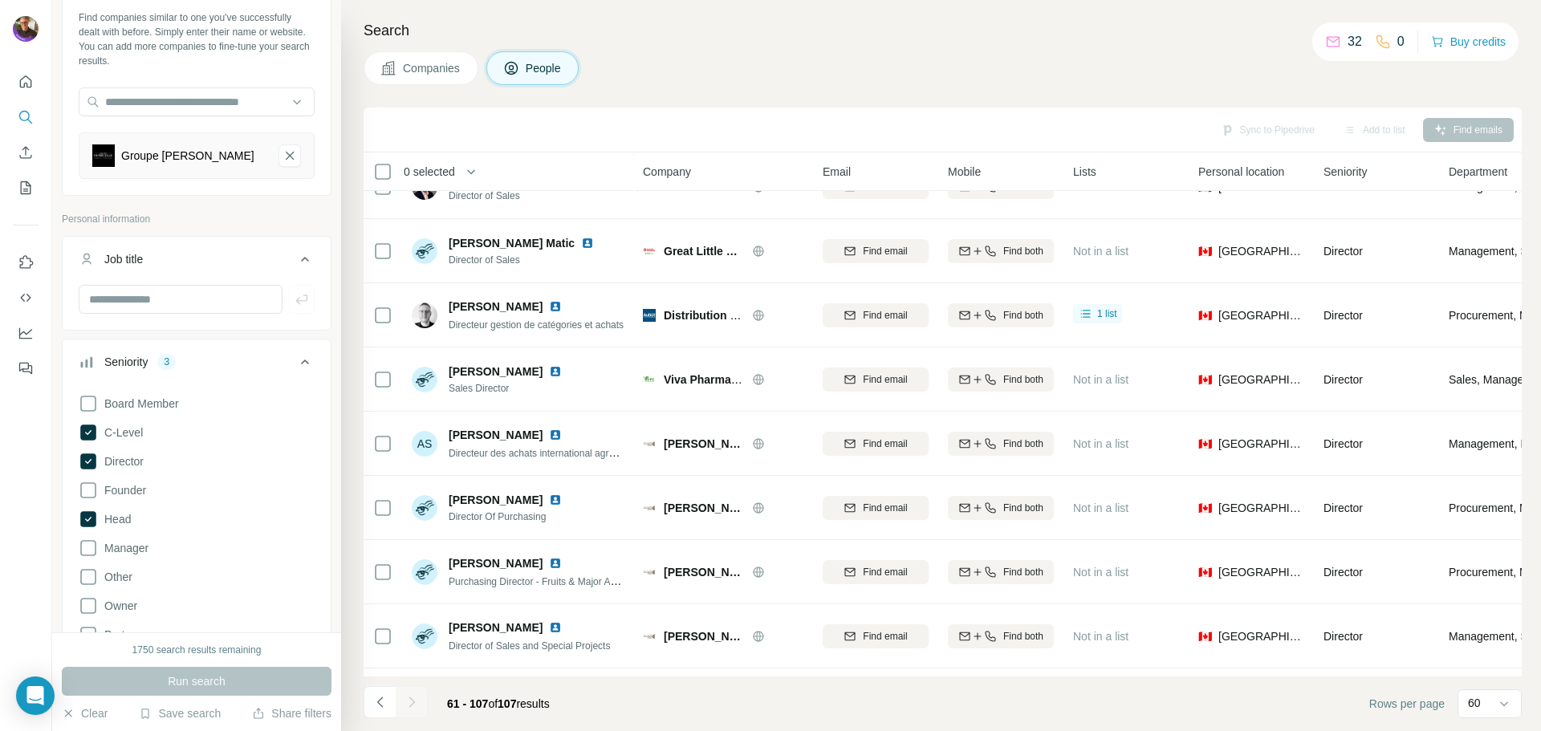
scroll to position [0, 0]
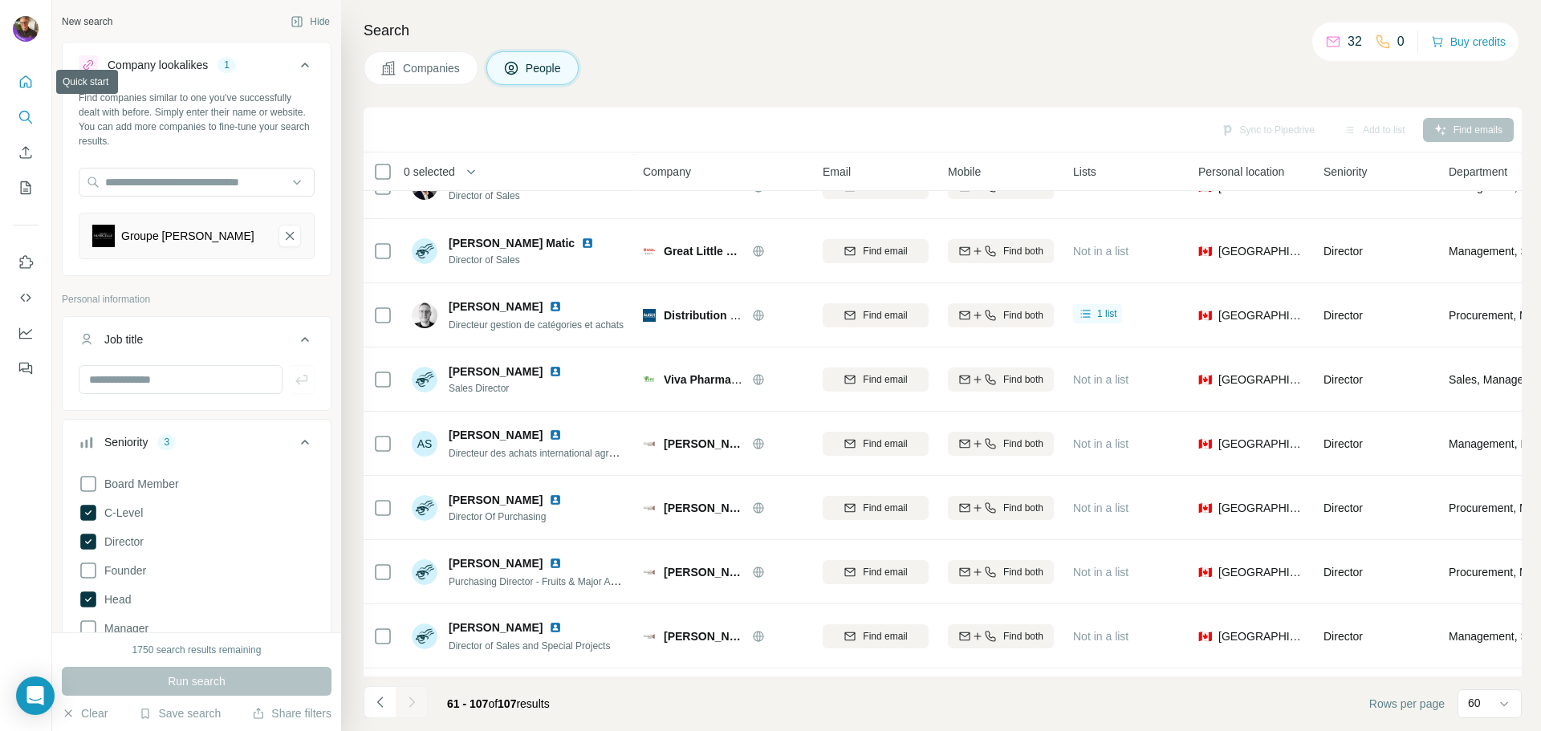
click at [33, 84] on icon "Quick start" at bounding box center [26, 82] width 16 height 16
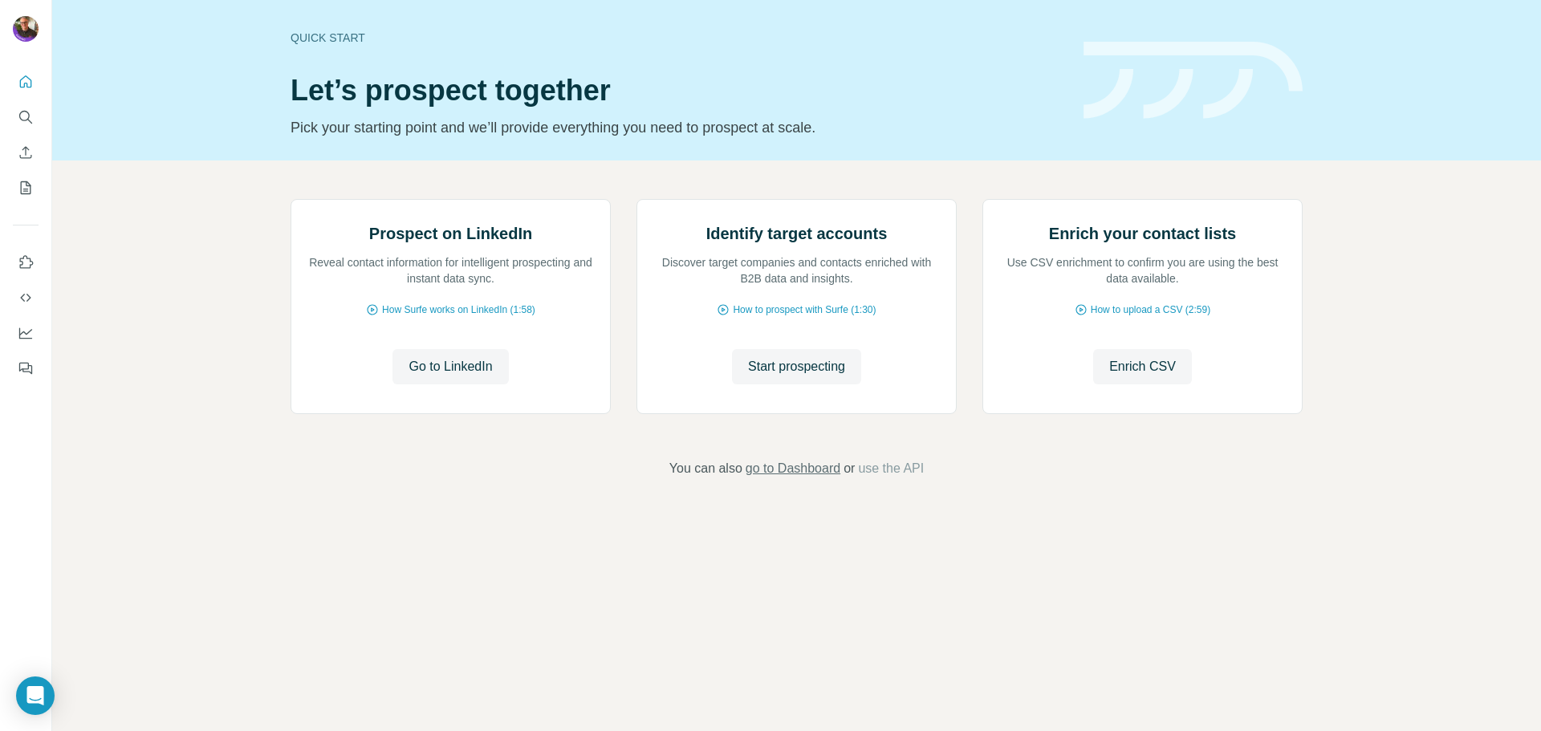
click at [827, 478] on span "go to Dashboard" at bounding box center [792, 468] width 95 height 19
click at [22, 180] on icon "My lists" at bounding box center [26, 188] width 16 height 16
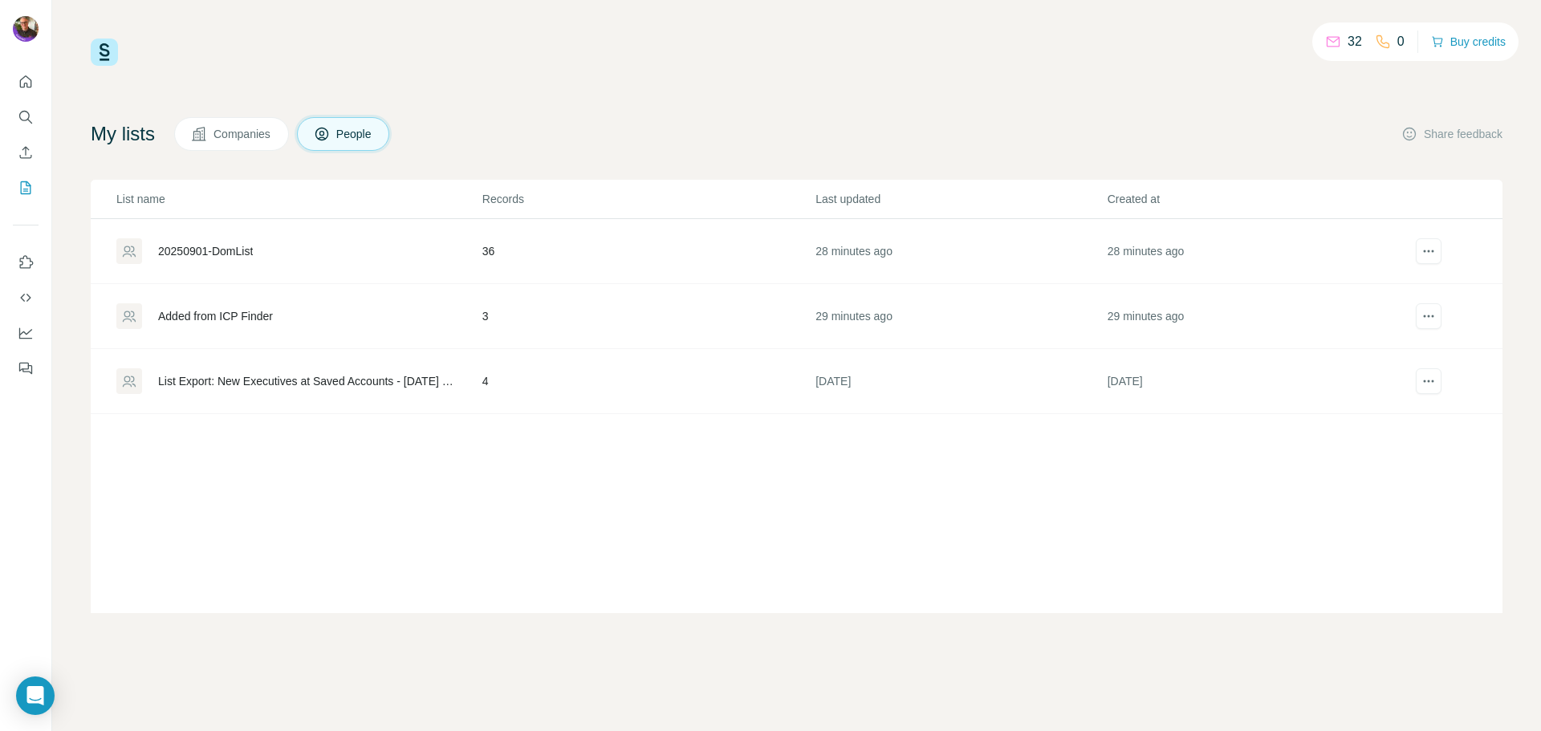
click at [221, 253] on div "20250901-DomList" at bounding box center [205, 251] width 95 height 16
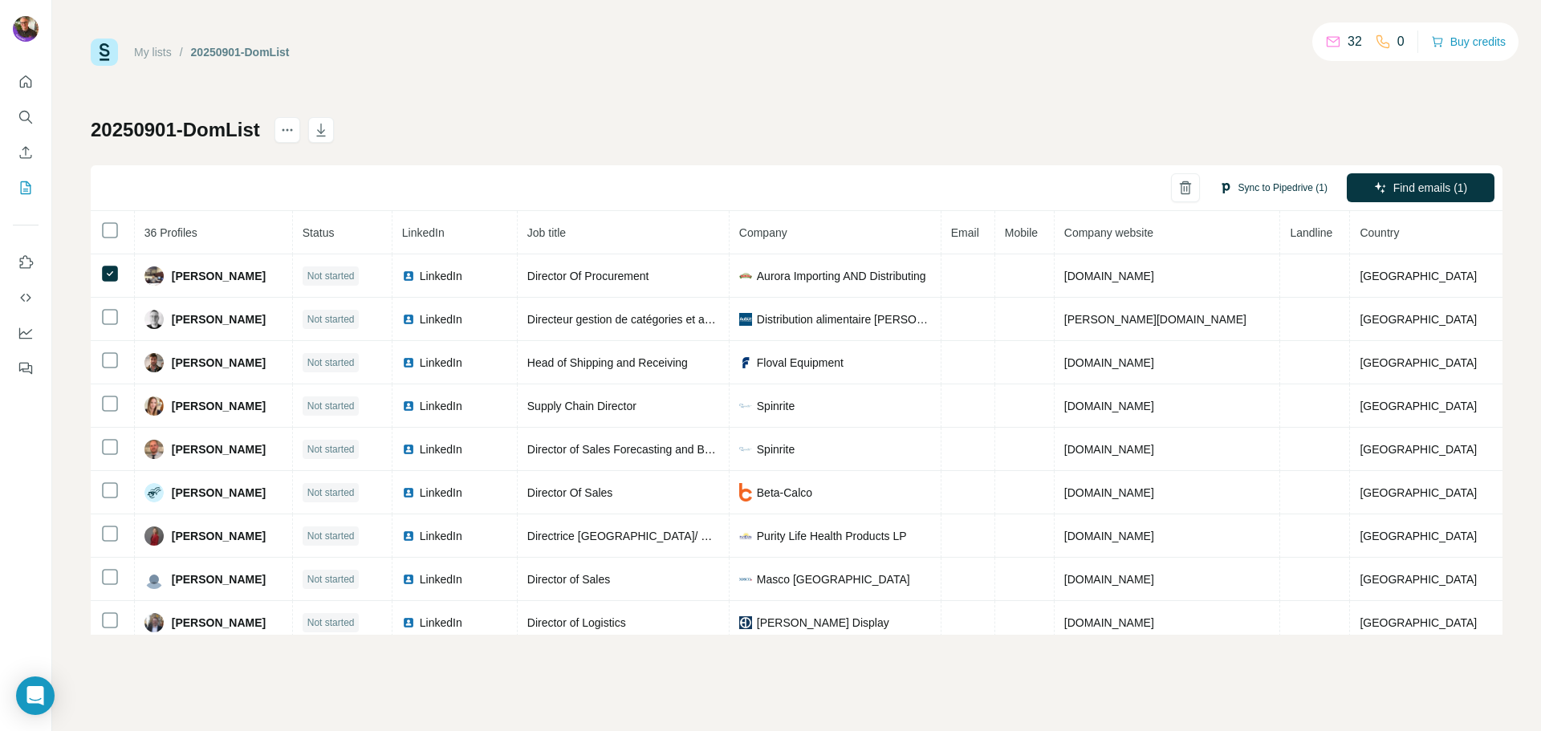
click at [1290, 181] on button "Sync to Pipedrive (1)" at bounding box center [1273, 188] width 131 height 24
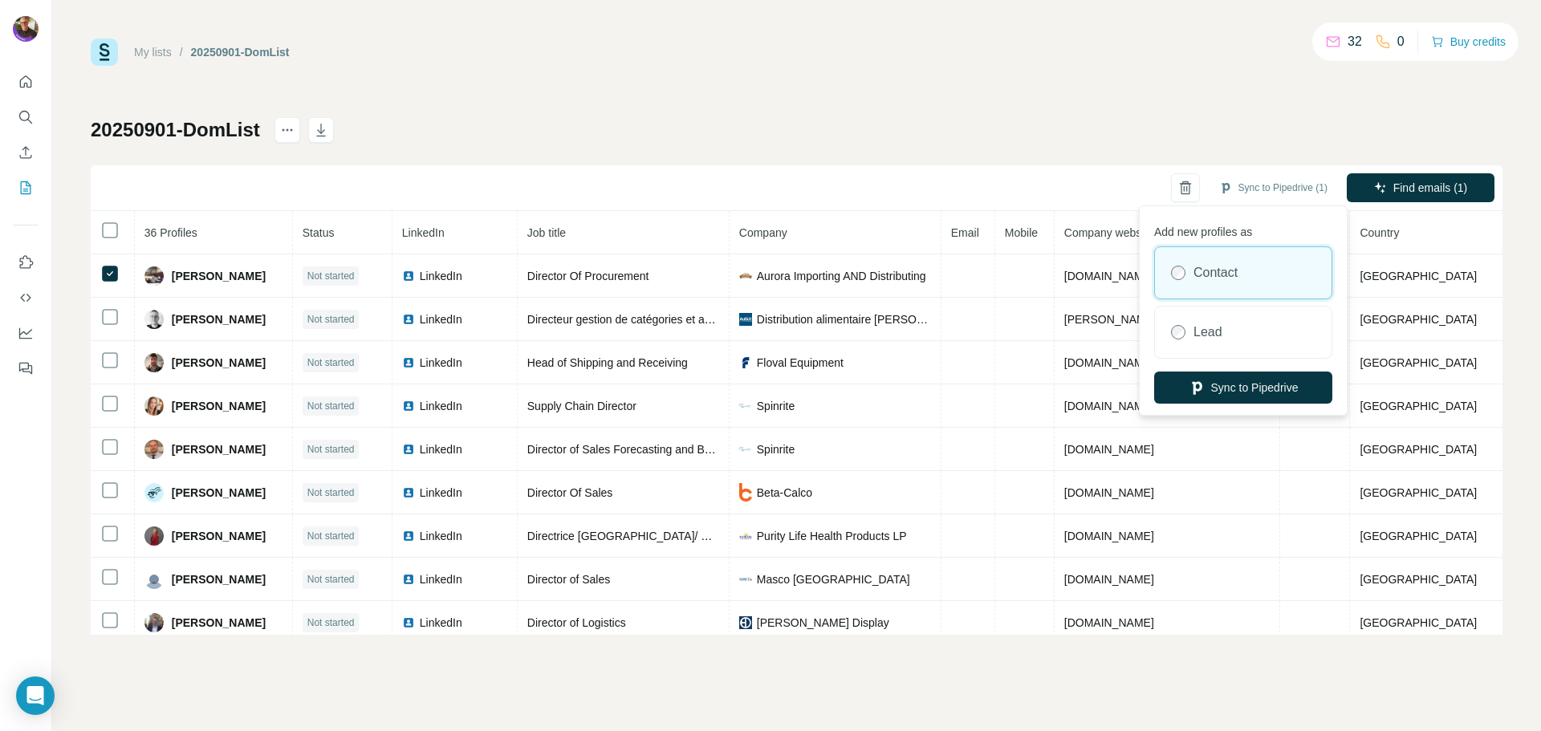
click at [550, 156] on div "20250901-DomList Sync to Pipedrive (1) Find emails (1) 36 Profiles Status Linke…" at bounding box center [796, 376] width 1411 height 518
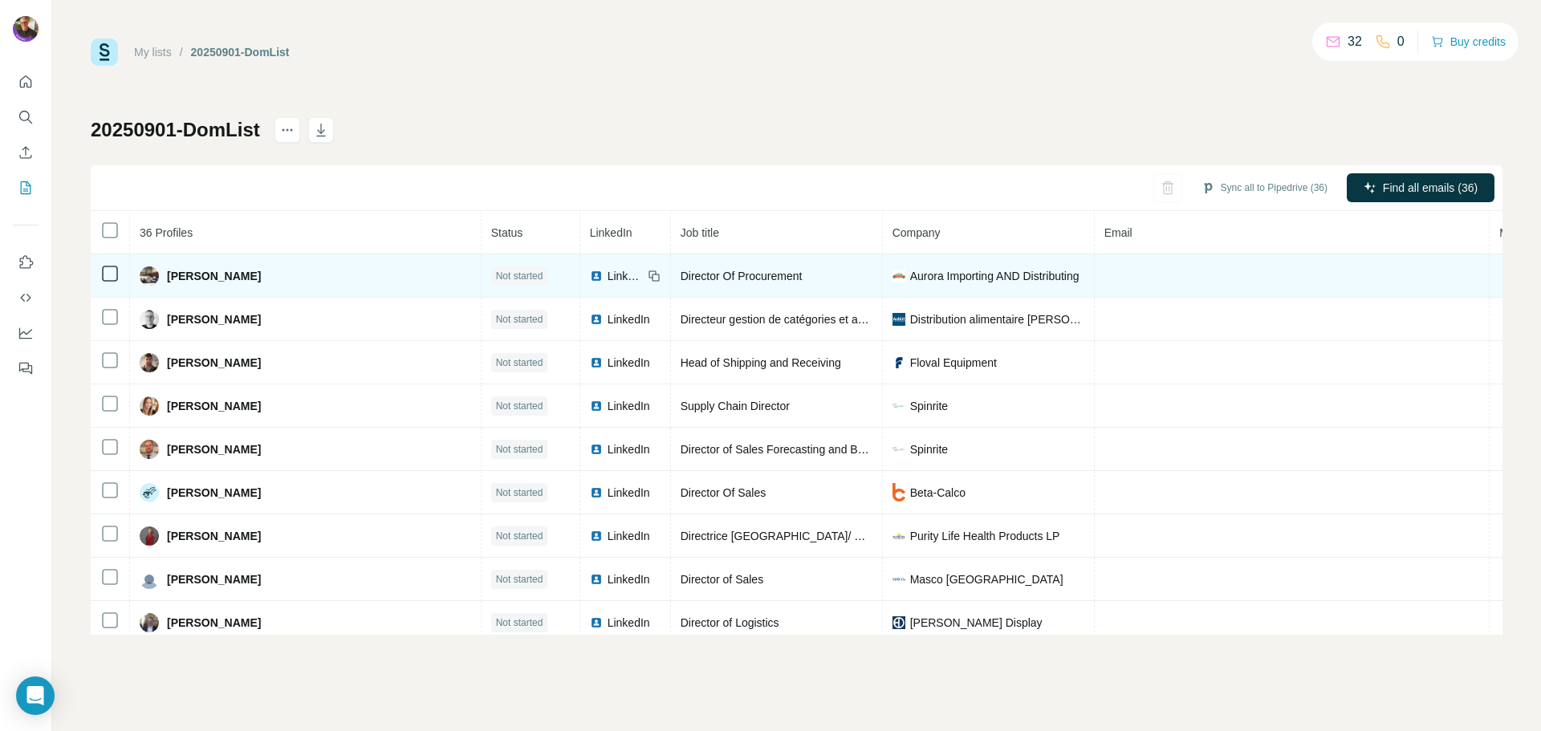
click at [228, 271] on span "Alberto Restivo" at bounding box center [214, 276] width 94 height 16
click at [648, 278] on icon at bounding box center [654, 276] width 13 height 13
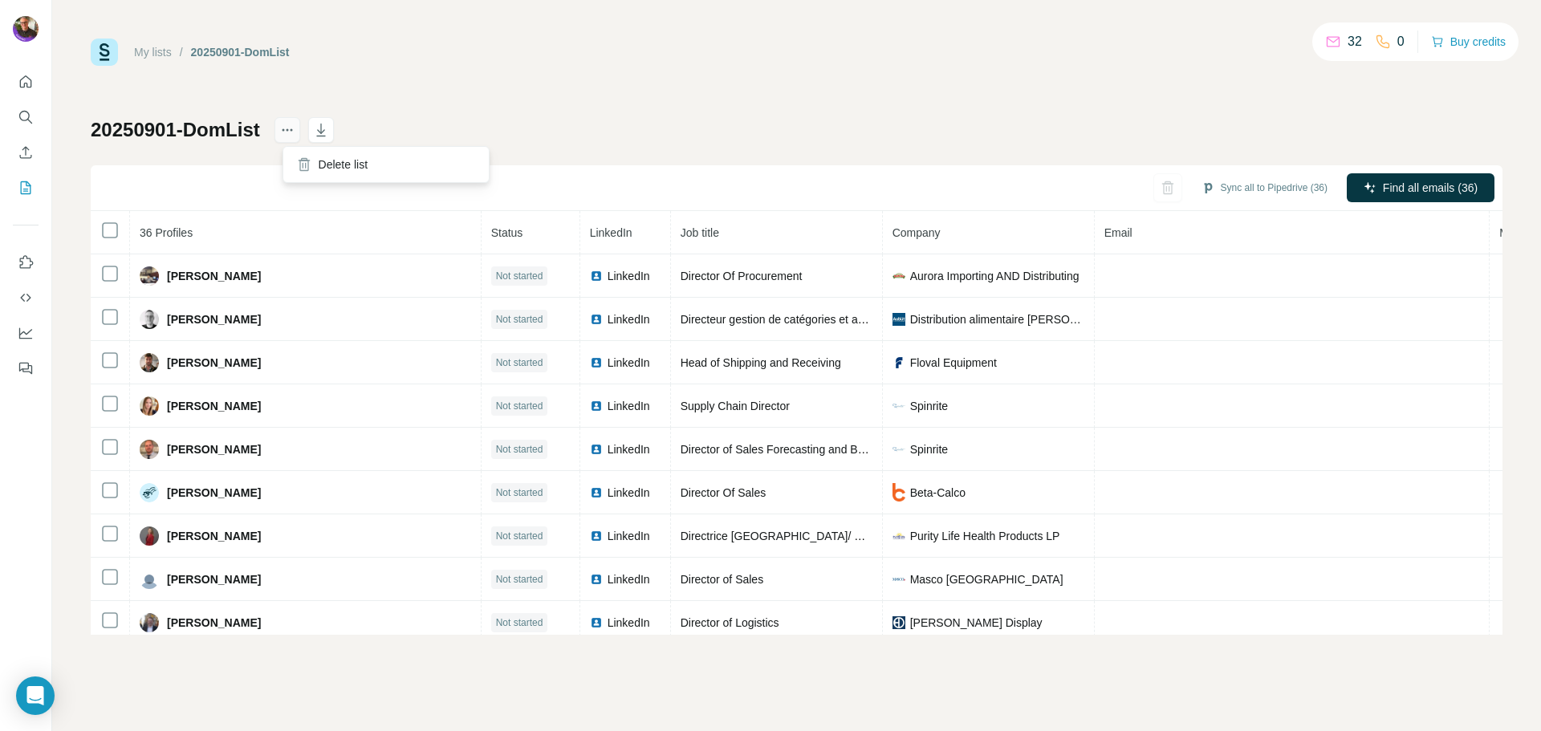
click at [295, 126] on icon "actions" at bounding box center [287, 130] width 16 height 16
click at [1005, 110] on div "My lists / 20250901-DomList 32 0 Buy credits 20250901-DomList Sync all to Piped…" at bounding box center [796, 337] width 1411 height 596
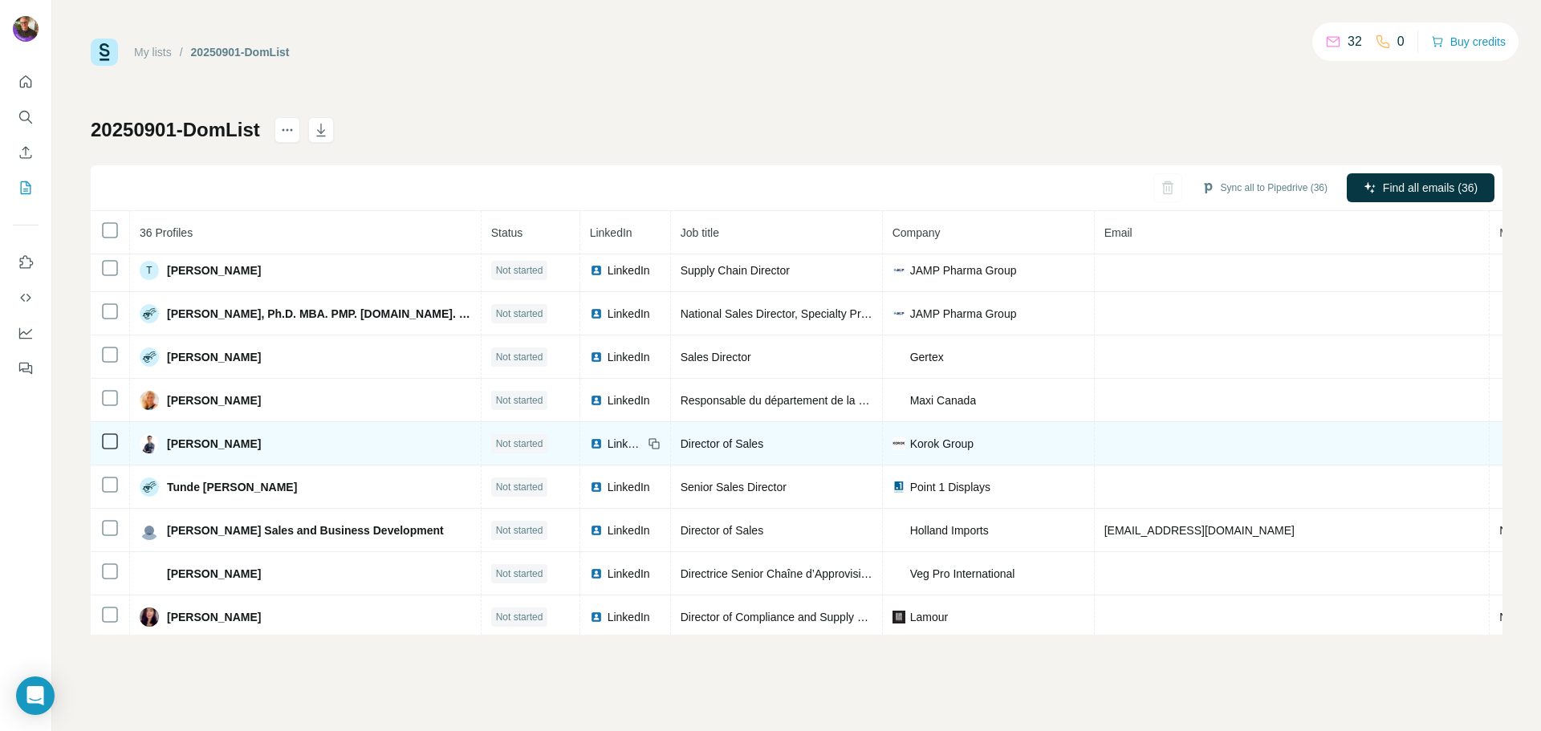
scroll to position [1188, 0]
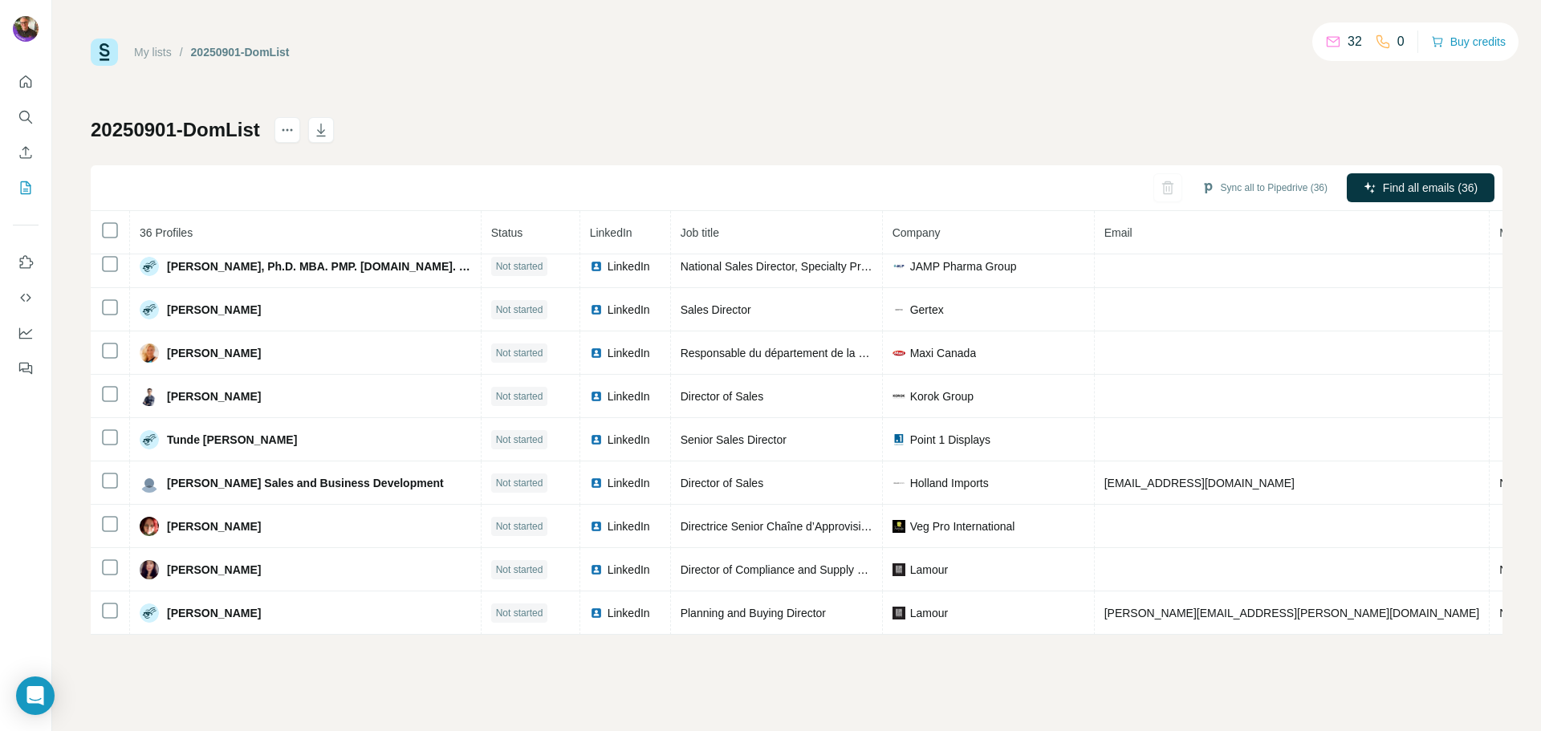
click at [801, 77] on div "My lists / 20250901-DomList 32 0 Buy credits 20250901-DomList Sync all to Piped…" at bounding box center [796, 337] width 1411 height 596
click at [13, 108] on button "Search" at bounding box center [26, 117] width 26 height 29
